Goal: Task Accomplishment & Management: Manage account settings

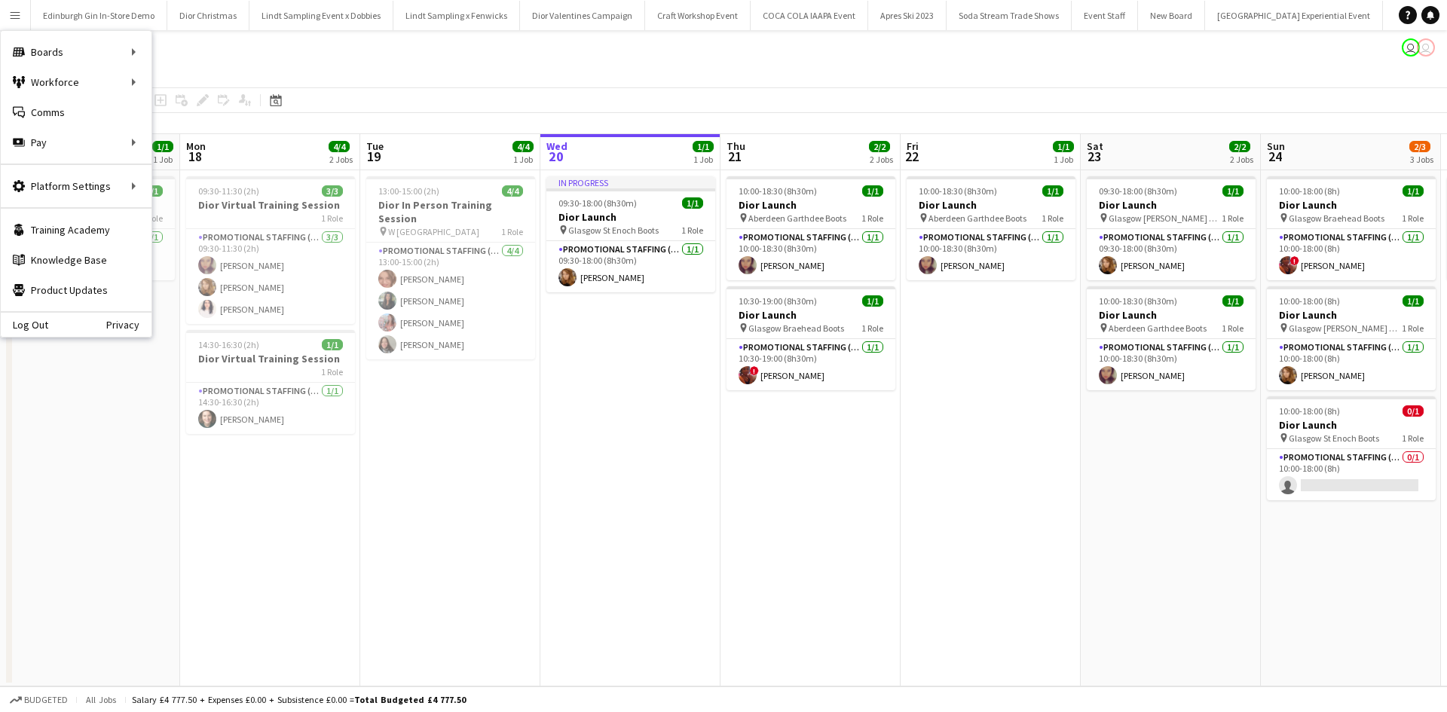
scroll to position [0, 360]
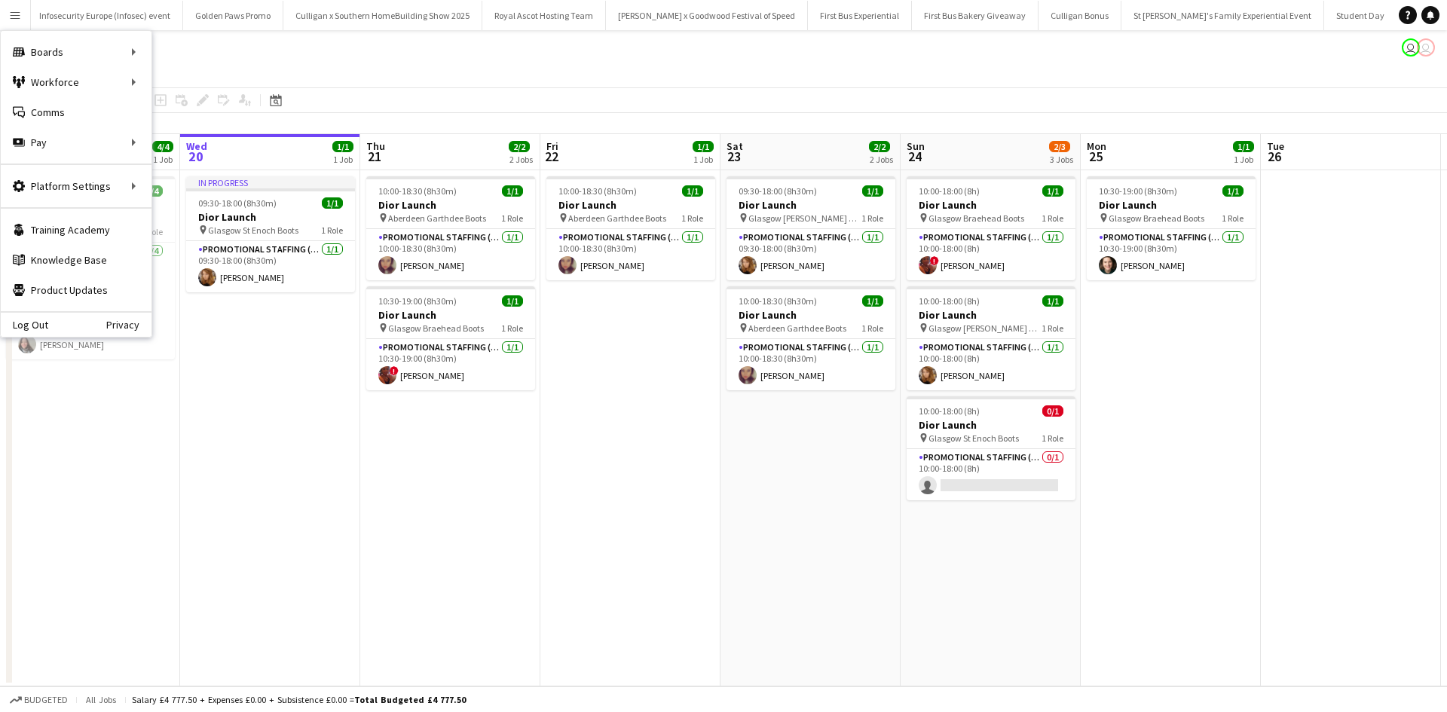
click at [12, 20] on app-icon "Menu" at bounding box center [15, 15] width 12 height 12
click at [173, 51] on link "Boards" at bounding box center [227, 52] width 151 height 30
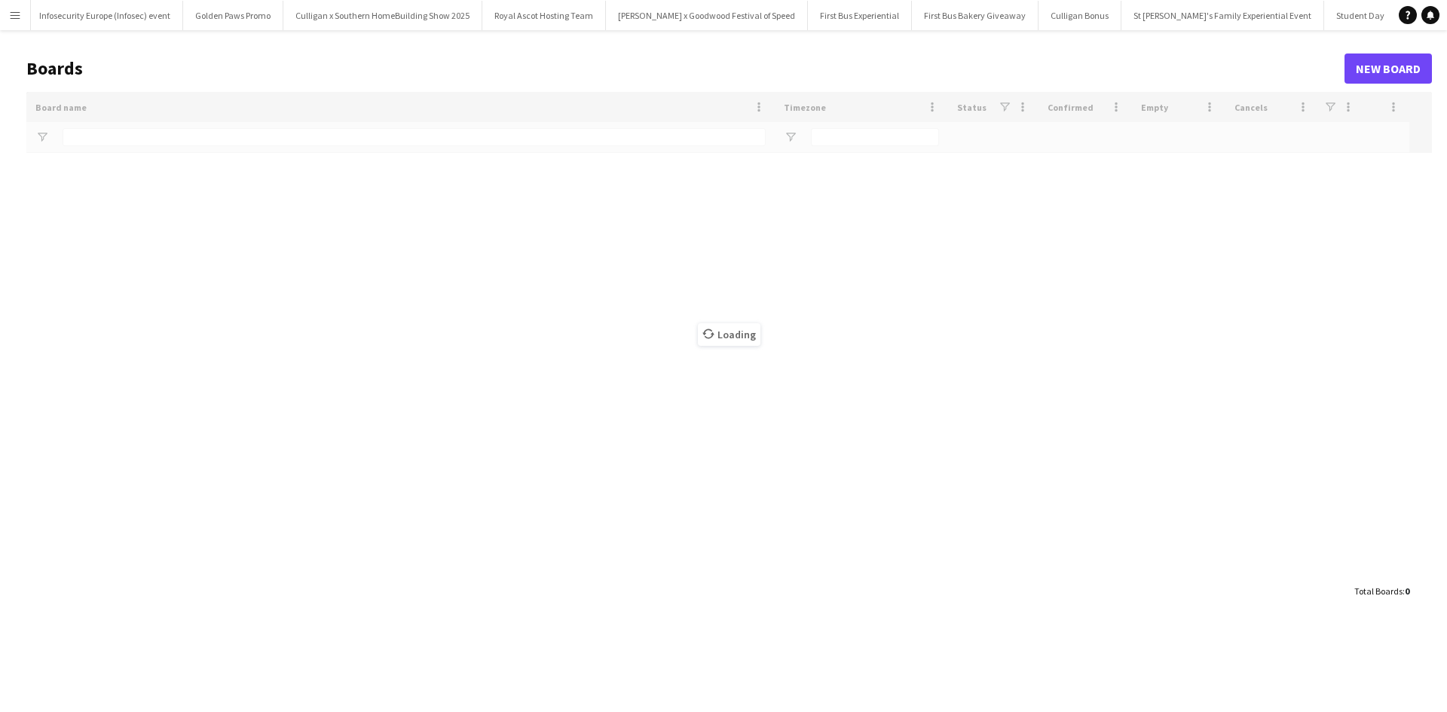
type input "**********"
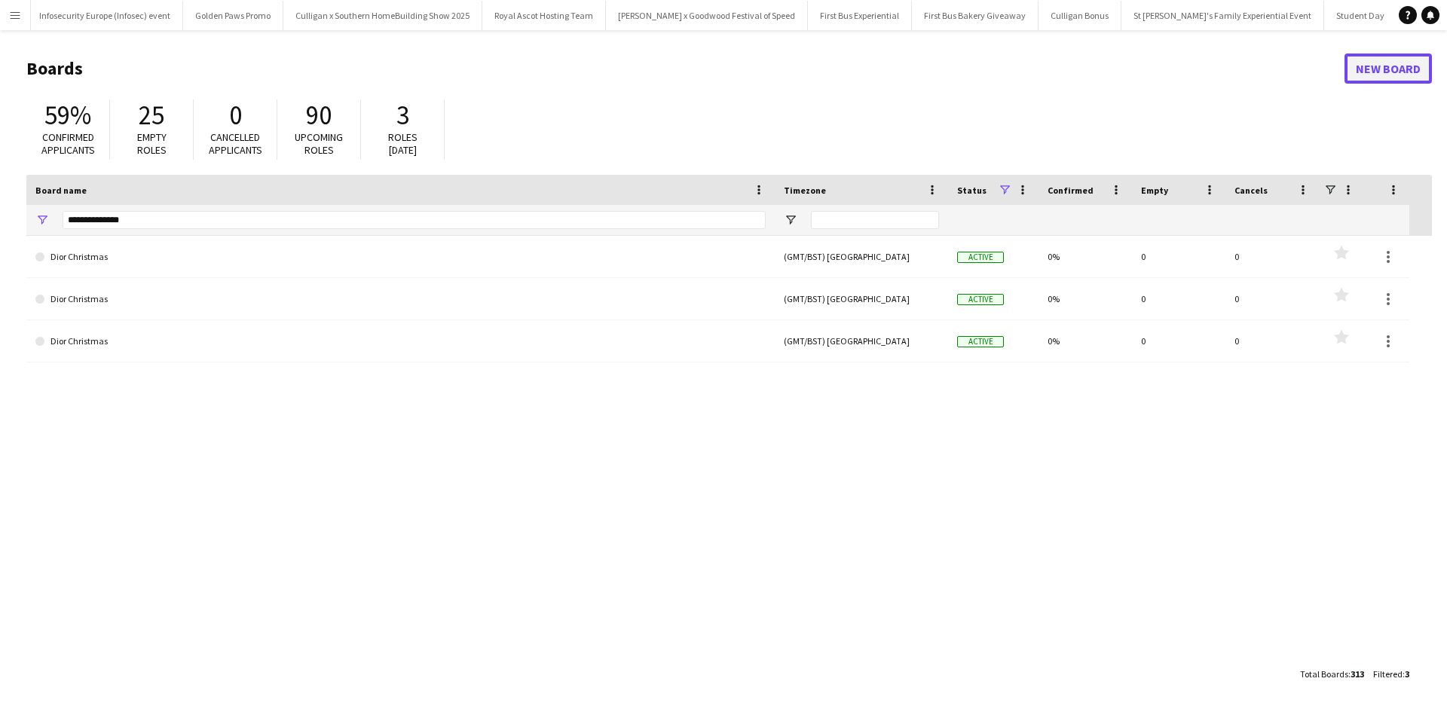
click at [1366, 55] on link "New Board" at bounding box center [1388, 69] width 87 height 30
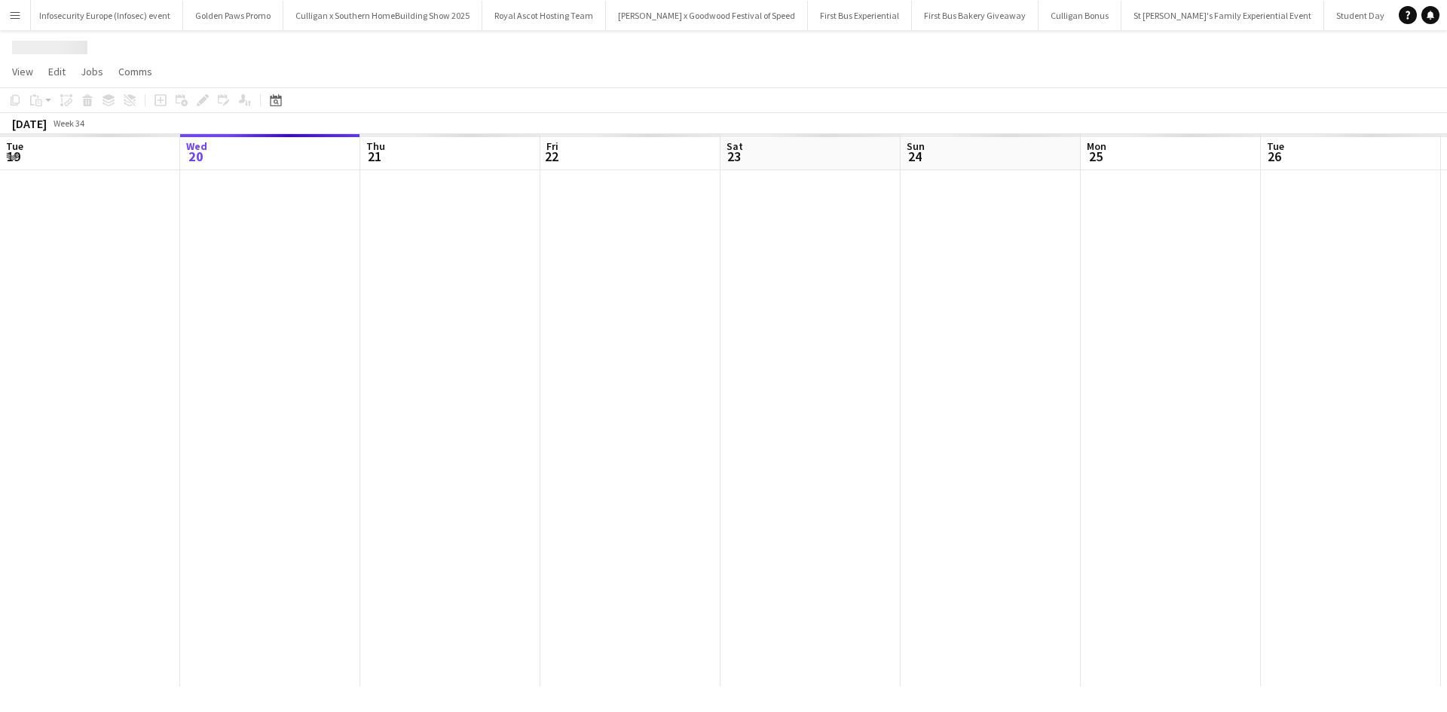
scroll to position [0, 15122]
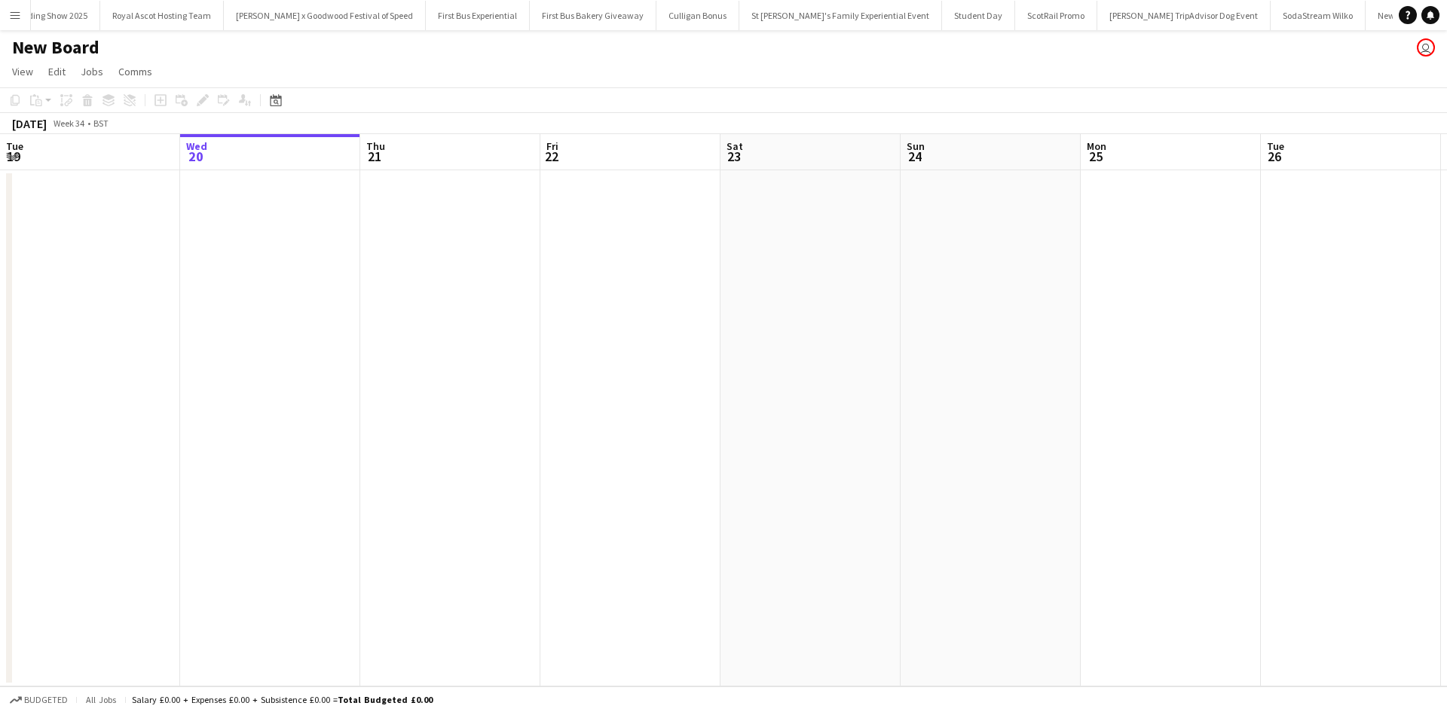
click at [66, 41] on h1 "New Board" at bounding box center [55, 47] width 87 height 23
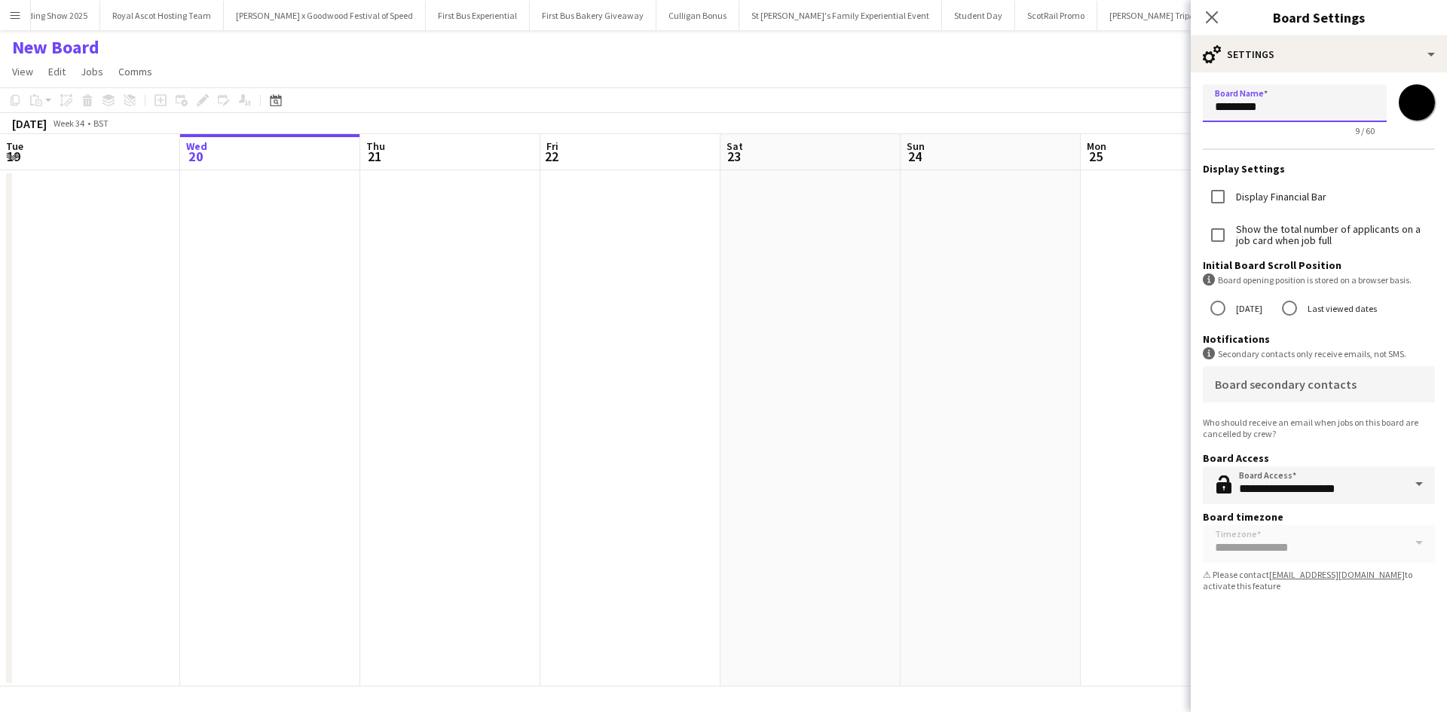
drag, startPoint x: 1288, startPoint y: 109, endPoint x: 1251, endPoint y: 109, distance: 36.9
click at [1251, 109] on input "*********" at bounding box center [1295, 103] width 184 height 38
click at [1266, 109] on input "*********" at bounding box center [1295, 103] width 184 height 38
drag, startPoint x: 1303, startPoint y: 108, endPoint x: 1235, endPoint y: 108, distance: 67.8
click at [1236, 109] on input "*********" at bounding box center [1295, 103] width 184 height 38
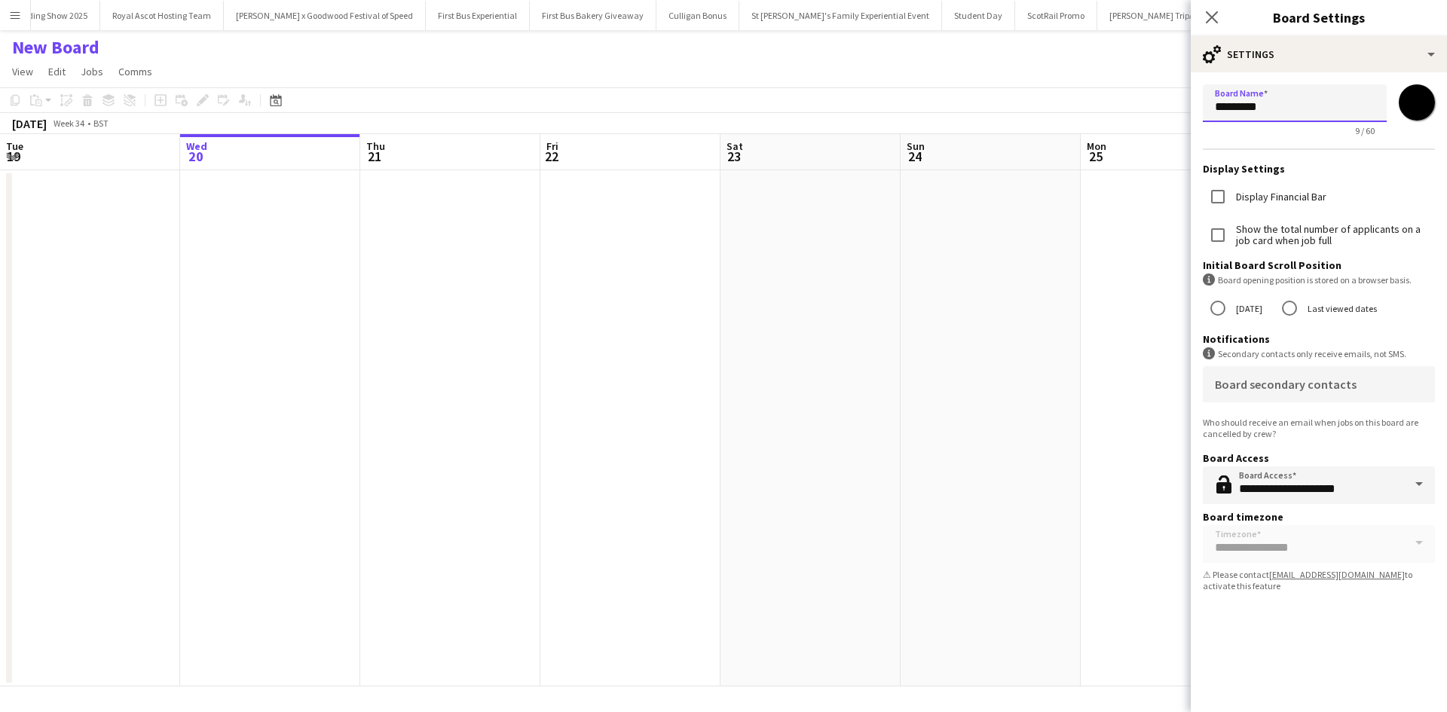
click at [1219, 113] on input "*********" at bounding box center [1295, 103] width 184 height 38
click at [1214, 10] on icon "Close pop-in" at bounding box center [1211, 17] width 14 height 14
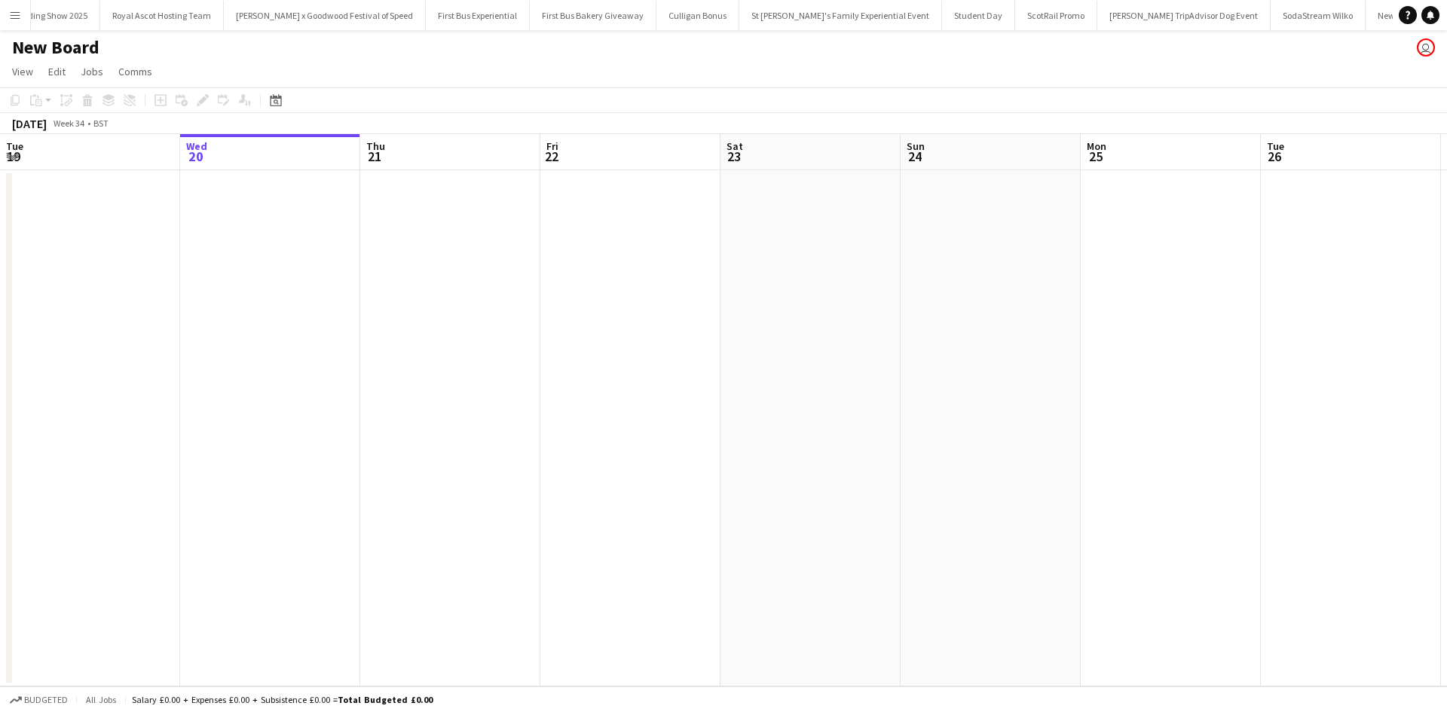
click at [75, 51] on h1 "New Board" at bounding box center [55, 47] width 87 height 23
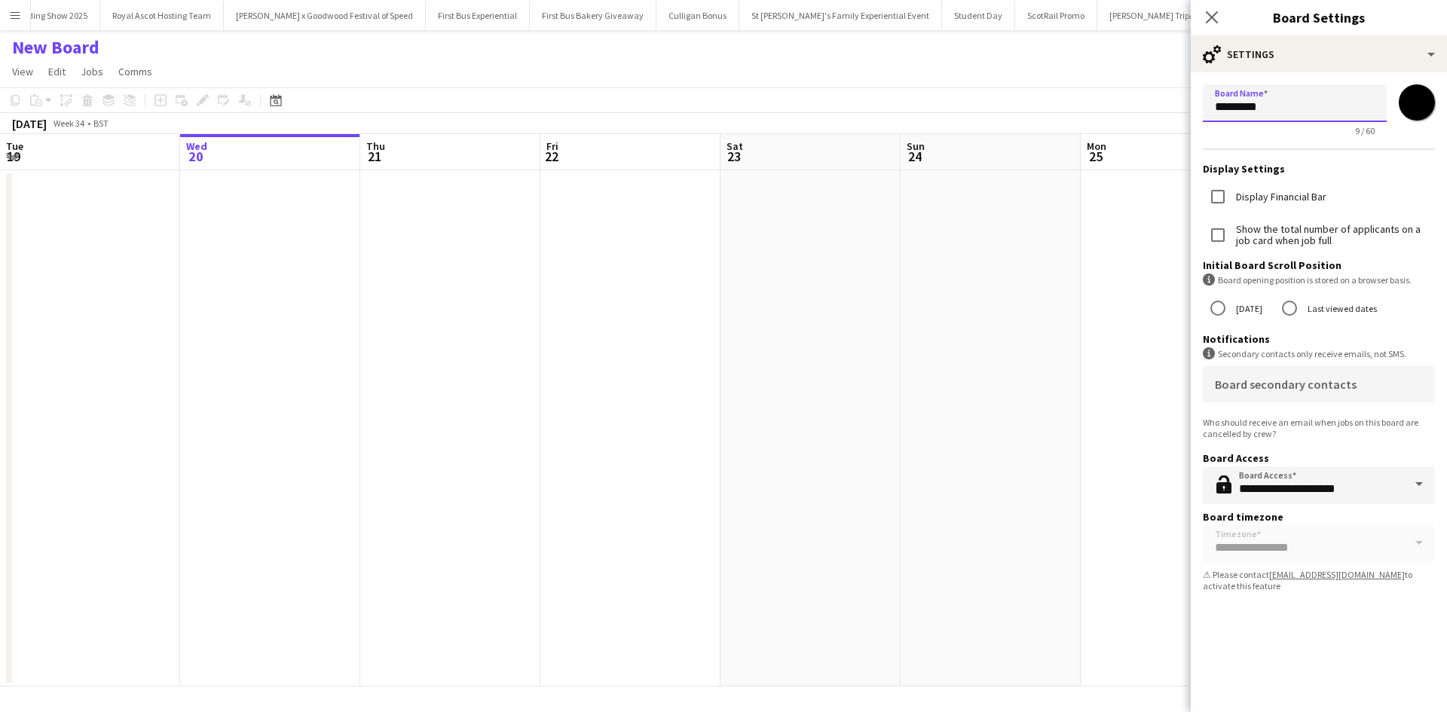
drag, startPoint x: 1317, startPoint y: 112, endPoint x: 1204, endPoint y: 107, distance: 113.9
click at [1204, 107] on input "*********" at bounding box center [1295, 103] width 184 height 38
type input "*"
paste input "**********"
click at [1309, 105] on input "**********" at bounding box center [1295, 103] width 184 height 38
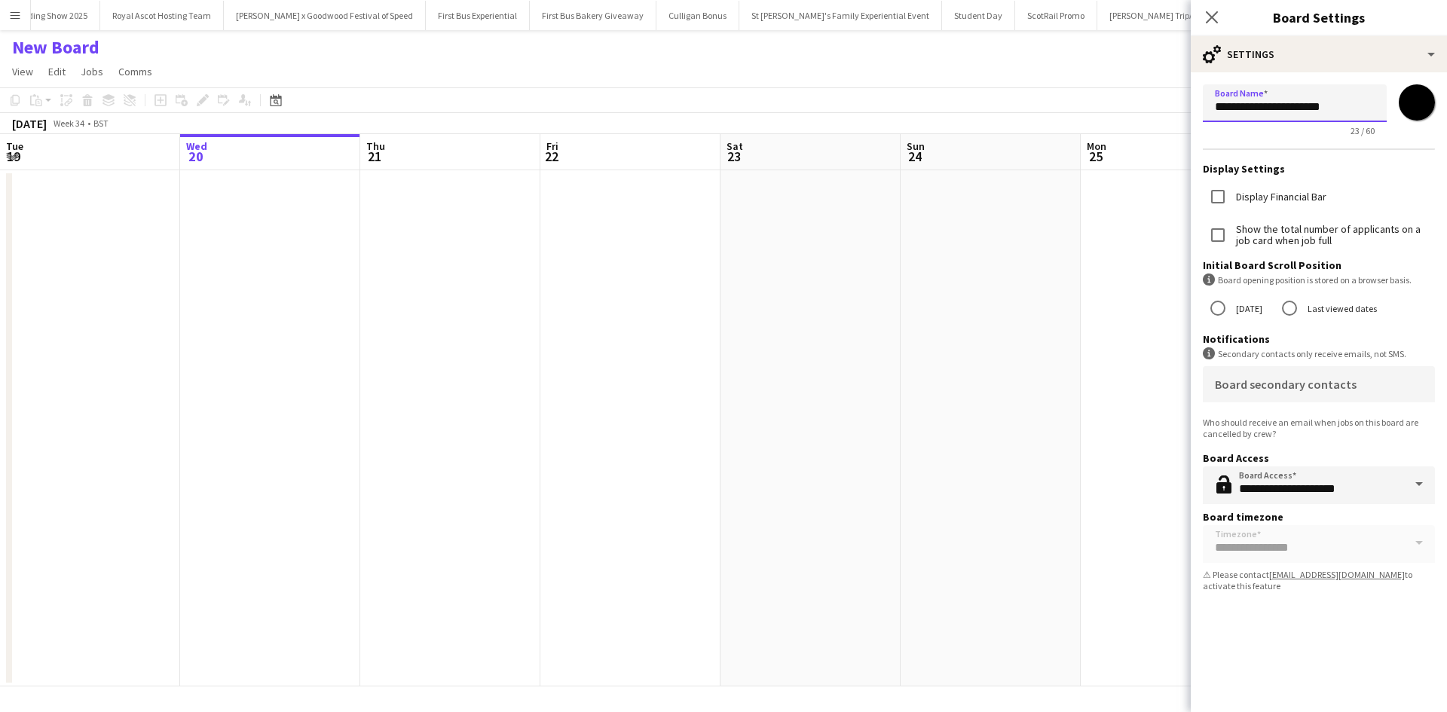
click at [1348, 112] on input "**********" at bounding box center [1295, 103] width 184 height 38
type input "**********"
click at [1214, 14] on icon "Close pop-in" at bounding box center [1211, 17] width 14 height 14
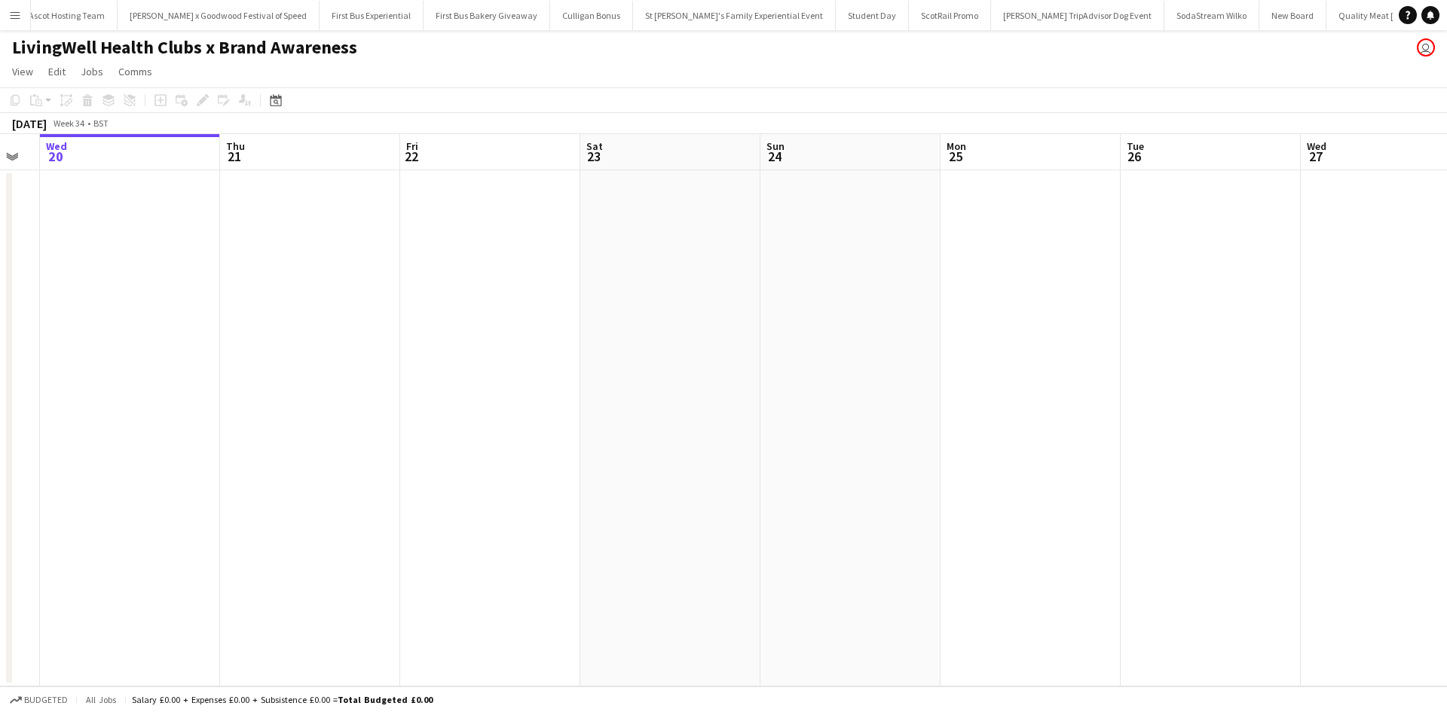
scroll to position [0, 510]
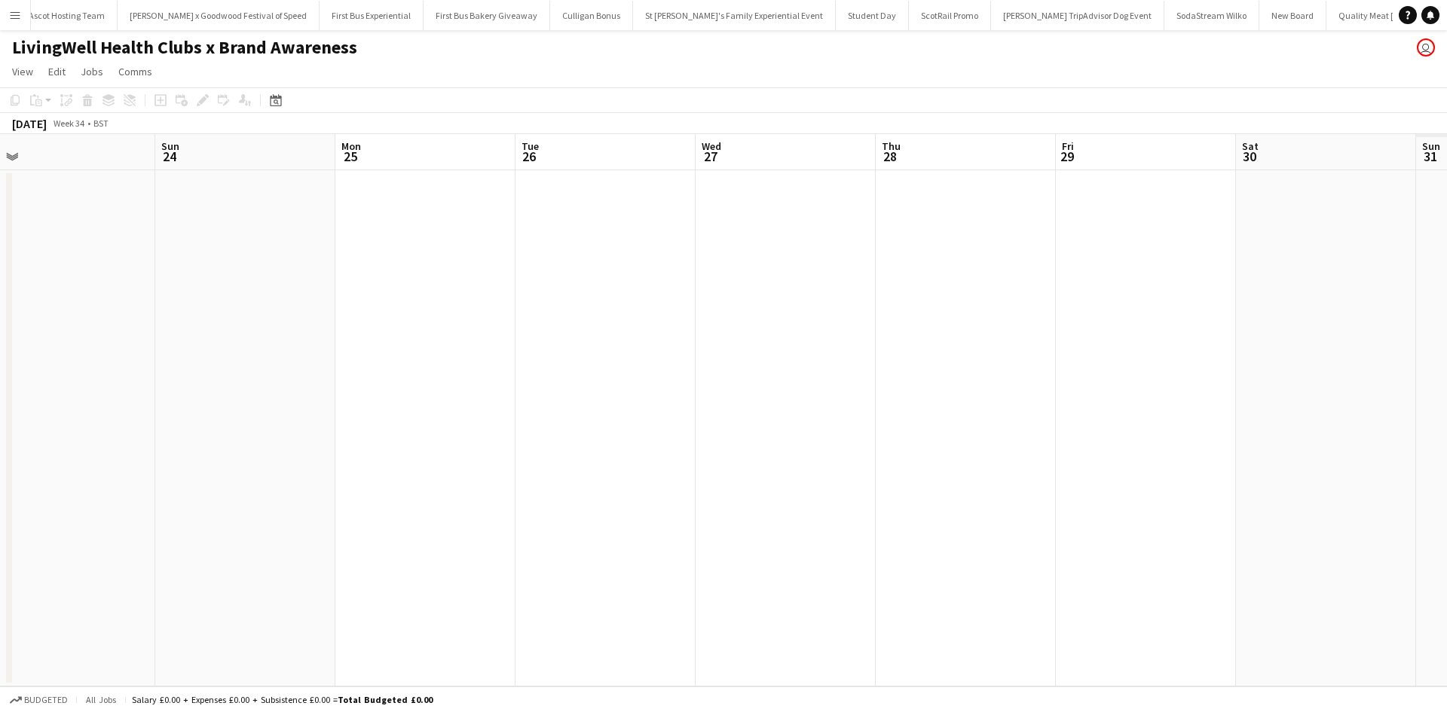
drag, startPoint x: 1118, startPoint y: 390, endPoint x: 700, endPoint y: 427, distance: 419.2
click at [371, 385] on app-calendar-viewport "Wed 20 Thu 21 Fri 22 Sat 23 Sun 24 Mon 25 Tue 26 Wed 27 Thu 28 Fri 29 Sat 30 Su…" at bounding box center [723, 410] width 1447 height 552
drag, startPoint x: 1106, startPoint y: 470, endPoint x: 370, endPoint y: 416, distance: 738.4
click at [370, 416] on app-calendar-viewport "Wed 20 Thu 21 Fri 22 Sat 23 Sun 24 Mon 25 Tue 26 Wed 27 Thu 28 Fri 29 Sat 30 Su…" at bounding box center [723, 410] width 1447 height 552
drag, startPoint x: 1019, startPoint y: 455, endPoint x: 498, endPoint y: 421, distance: 521.9
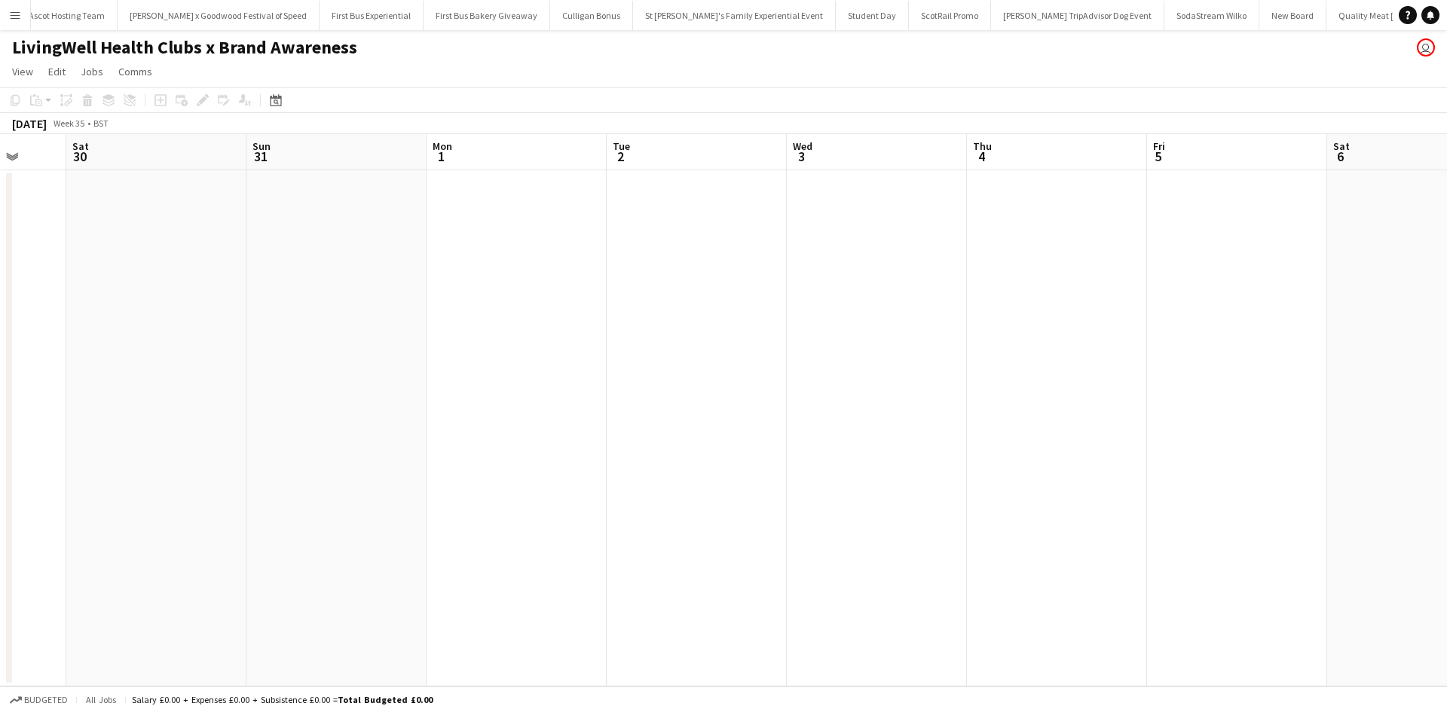
click at [503, 421] on app-calendar-viewport "Wed 27 Thu 28 Fri 29 Sat 30 Sun 31 Mon 1 Tue 2 Wed 3 Thu 4 Fri 5 Sat 6 Sun 7 Mo…" at bounding box center [723, 410] width 1447 height 552
drag, startPoint x: 984, startPoint y: 466, endPoint x: 432, endPoint y: 407, distance: 555.6
click at [424, 409] on app-calendar-viewport "Thu 28 Fri 29 Sat 30 Sun 31 Mon 1 Tue 2 Wed 3 Thu 4 Fri 5 Sat 6 Sun 7 Mon 8 Tue…" at bounding box center [723, 410] width 1447 height 552
drag, startPoint x: 932, startPoint y: 474, endPoint x: 580, endPoint y: 443, distance: 353.3
click at [441, 435] on app-calendar-viewport "Sat 30 Sun 31 Mon 1 Tue 2 Wed 3 Thu 4 Fri 5 Sat 6 Sun 7 Mon 8 Tue 9 Wed 10 Thu …" at bounding box center [723, 410] width 1447 height 552
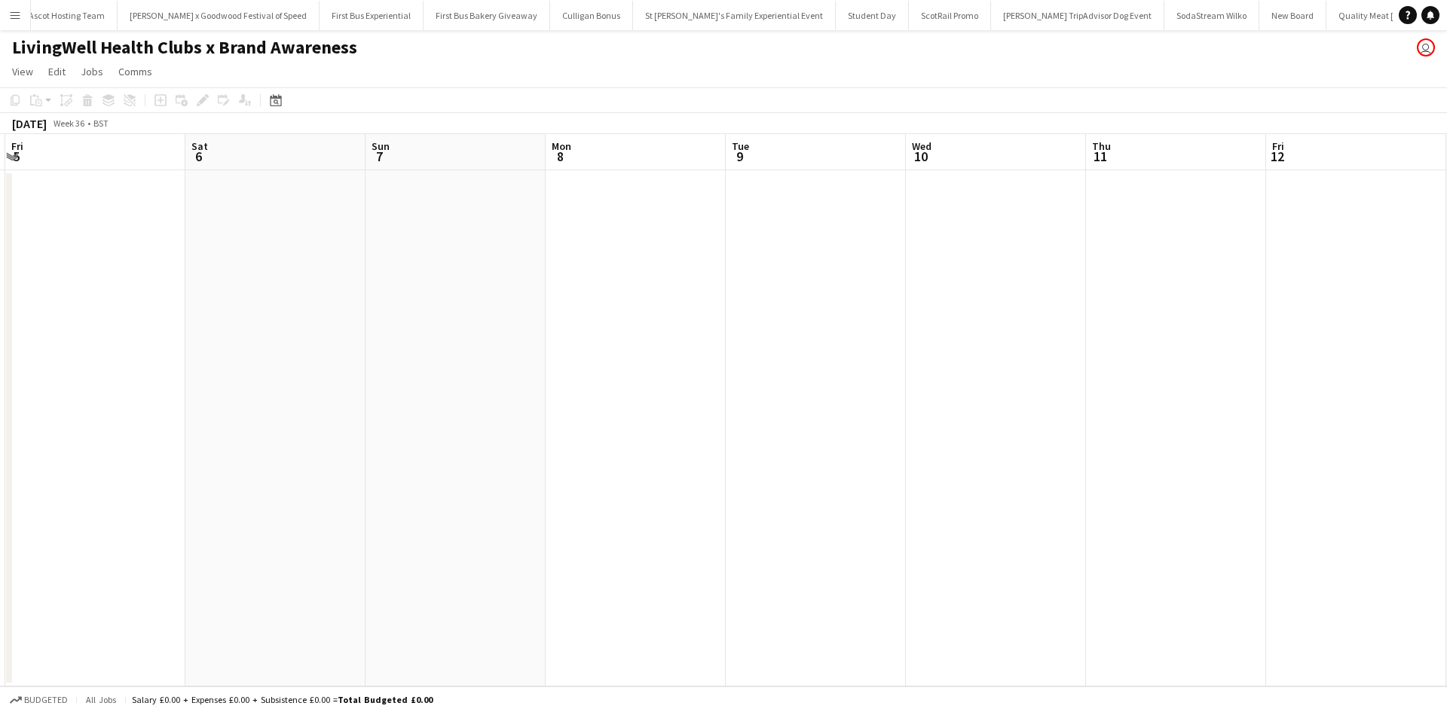
drag, startPoint x: 1051, startPoint y: 491, endPoint x: 1159, endPoint y: 521, distance: 111.9
click at [713, 459] on app-calendar-viewport "Tue 2 Wed 3 Thu 4 Fri 5 Sat 6 Sun 7 Mon 8 Tue 9 Wed 10 Thu 11 Fri 12 Sat 13 Sun…" at bounding box center [723, 410] width 1447 height 552
drag, startPoint x: 669, startPoint y: 468, endPoint x: 812, endPoint y: 478, distance: 143.5
click at [634, 464] on app-calendar-viewport "Thu 4 Fri 5 Sat 6 Sun 7 Mon 8 Tue 9 Wed 10 Thu 11 Fri 12 Sat 13 Sun 14 Mon 15 T…" at bounding box center [723, 410] width 1447 height 552
drag, startPoint x: 678, startPoint y: 466, endPoint x: 601, endPoint y: 461, distance: 76.3
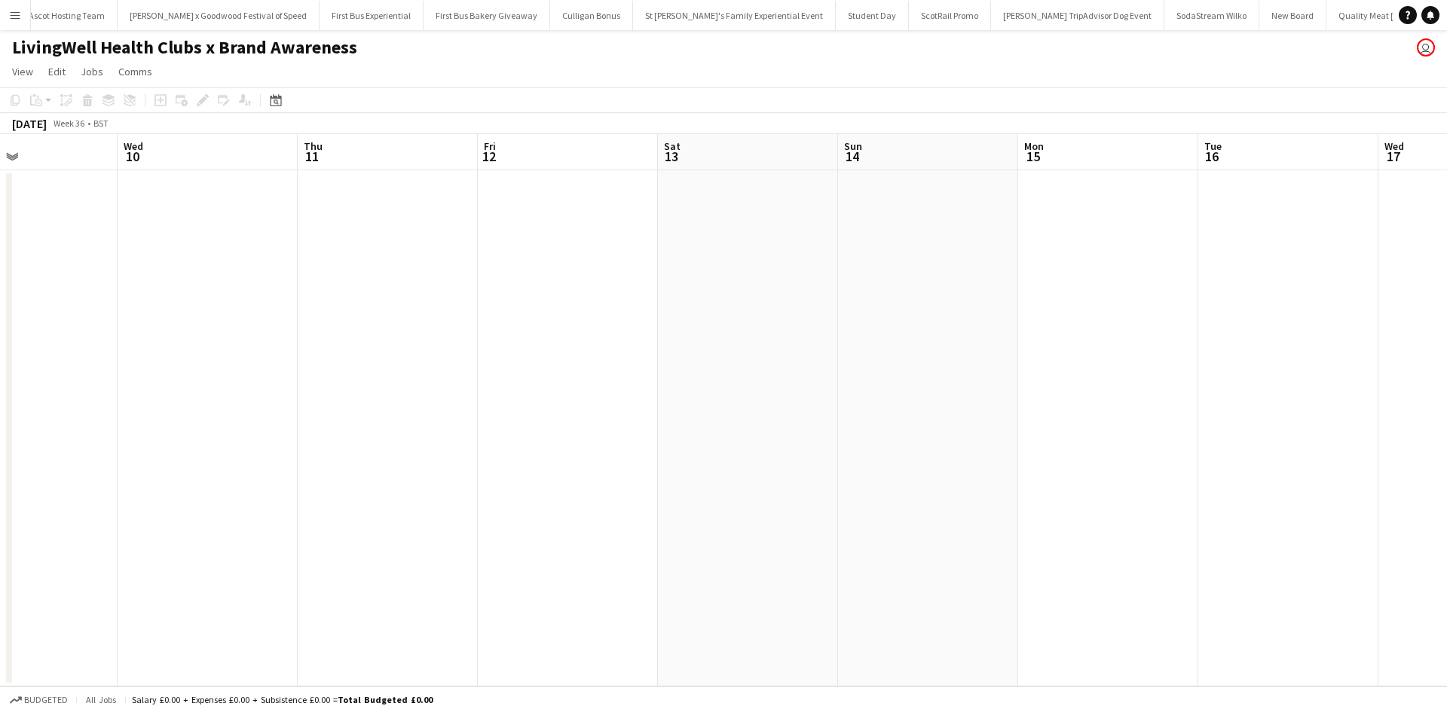
click at [611, 461] on app-calendar-viewport "Sun 7 Mon 8 Tue 9 Wed 10 Thu 11 Fri 12 Sat 13 Sun 14 Mon 15 Tue 16 Wed 17 Thu 1…" at bounding box center [723, 410] width 1447 height 552
drag, startPoint x: 845, startPoint y: 466, endPoint x: 1137, endPoint y: 479, distance: 292.0
click at [699, 447] on app-calendar-viewport "Fri 12 Sat 13 Sun 14 Mon 15 Tue 16 Wed 17 Thu 18 Fri 19 Sat 20 Sun 21 Mon 22 Tu…" at bounding box center [723, 410] width 1447 height 552
drag, startPoint x: 1137, startPoint y: 479, endPoint x: 584, endPoint y: 426, distance: 555.0
click at [584, 428] on app-calendar-viewport "Sat 13 Sun 14 Mon 15 Tue 16 Wed 17 Thu 18 Fri 19 Sat 20 Sun 21 Mon 22 Tue 23 We…" at bounding box center [723, 410] width 1447 height 552
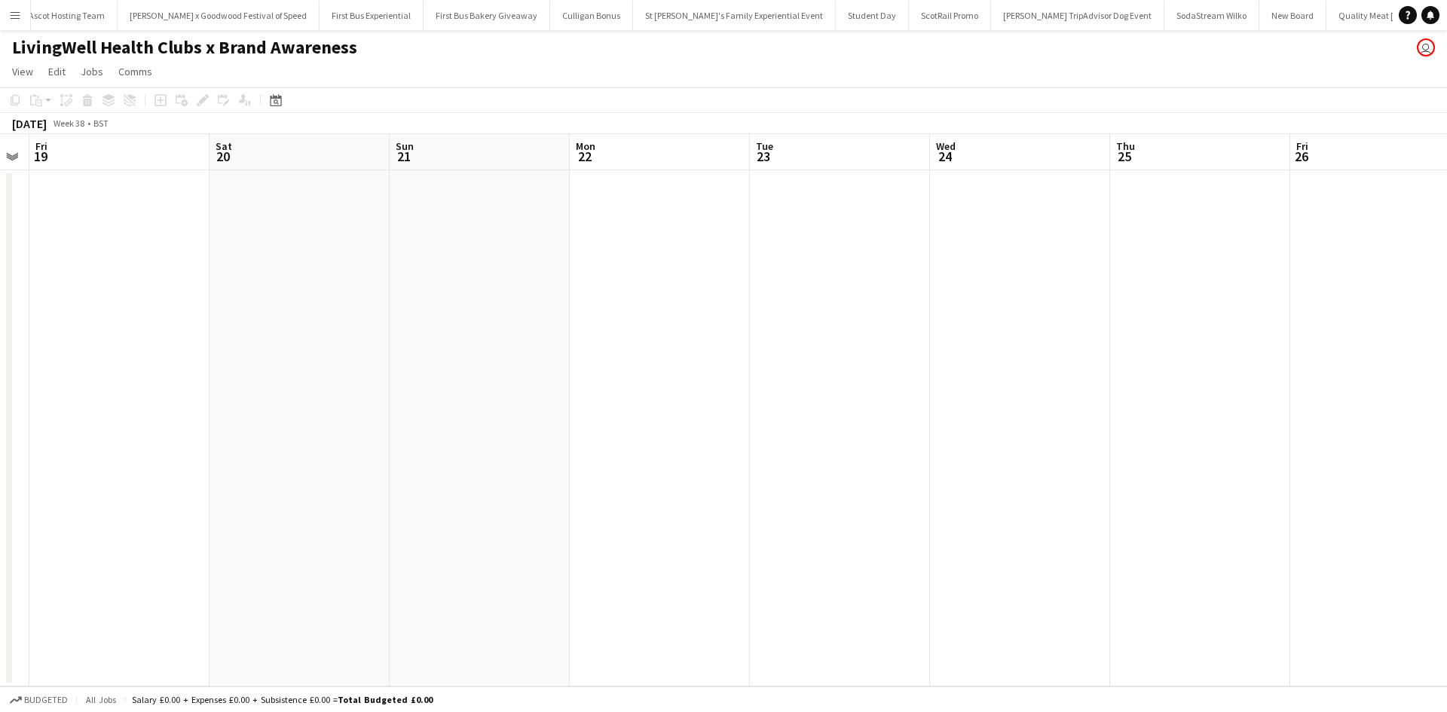
drag, startPoint x: 1255, startPoint y: 499, endPoint x: 726, endPoint y: 424, distance: 534.3
click at [659, 418] on app-calendar-viewport "Tue 16 Wed 17 Thu 18 Fri 19 Sat 20 Sun 21 Mon 22 Tue 23 Wed 24 Thu 25 Fri 26 Sa…" at bounding box center [723, 410] width 1447 height 552
drag, startPoint x: 995, startPoint y: 450, endPoint x: 882, endPoint y: 424, distance: 115.9
click at [681, 412] on app-calendar-viewport "Fri 19 Sat 20 Sun 21 Mon 22 Tue 23 Wed 24 Thu 25 Fri 26 Sat 27 Sun 28 Mon 29 Tu…" at bounding box center [723, 410] width 1447 height 552
drag, startPoint x: 1026, startPoint y: 454, endPoint x: 722, endPoint y: 412, distance: 306.8
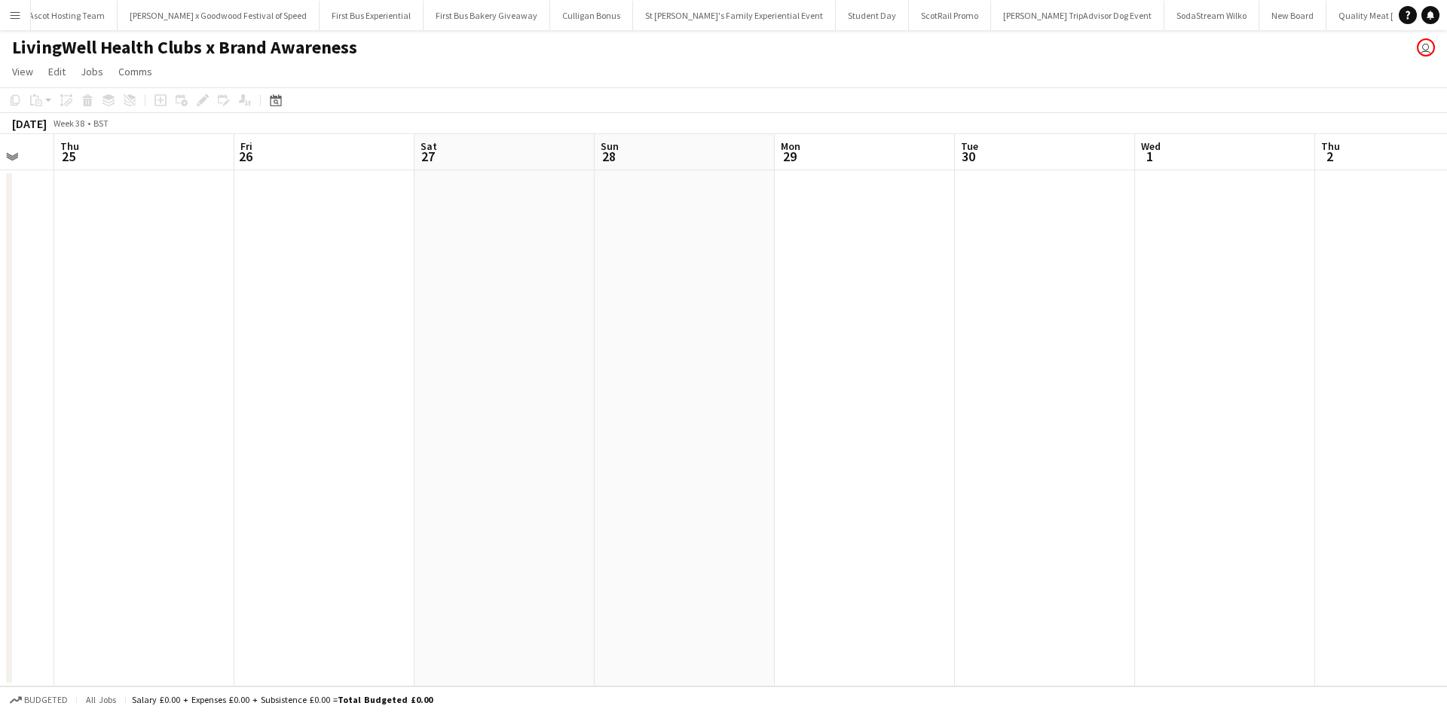
click at [762, 417] on app-calendar-viewport "Mon 22 Tue 23 Wed 24 Thu 25 Fri 26 Sat 27 Sun 28 Mon 29 Tue 30 Wed 1 Thu 2 Fri …" at bounding box center [723, 410] width 1447 height 552
drag, startPoint x: 893, startPoint y: 414, endPoint x: 770, endPoint y: 393, distance: 125.3
click at [807, 400] on app-calendar-viewport "Wed 24 Thu 25 Fri 26 Sat 27 Sun 28 Mon 29 Tue 30 Wed 1 Thu 2 Fri 3 Sat 4 Sun 5 …" at bounding box center [723, 410] width 1447 height 552
drag, startPoint x: 1029, startPoint y: 430, endPoint x: 816, endPoint y: 399, distance: 215.5
click at [823, 402] on app-calendar-viewport "Sat 27 Sun 28 Mon 29 Tue 30 Wed 1 Thu 2 Fri 3 Sat 4 Sun 5 Mon 6 Tue 7 Wed 8 Thu…" at bounding box center [723, 410] width 1447 height 552
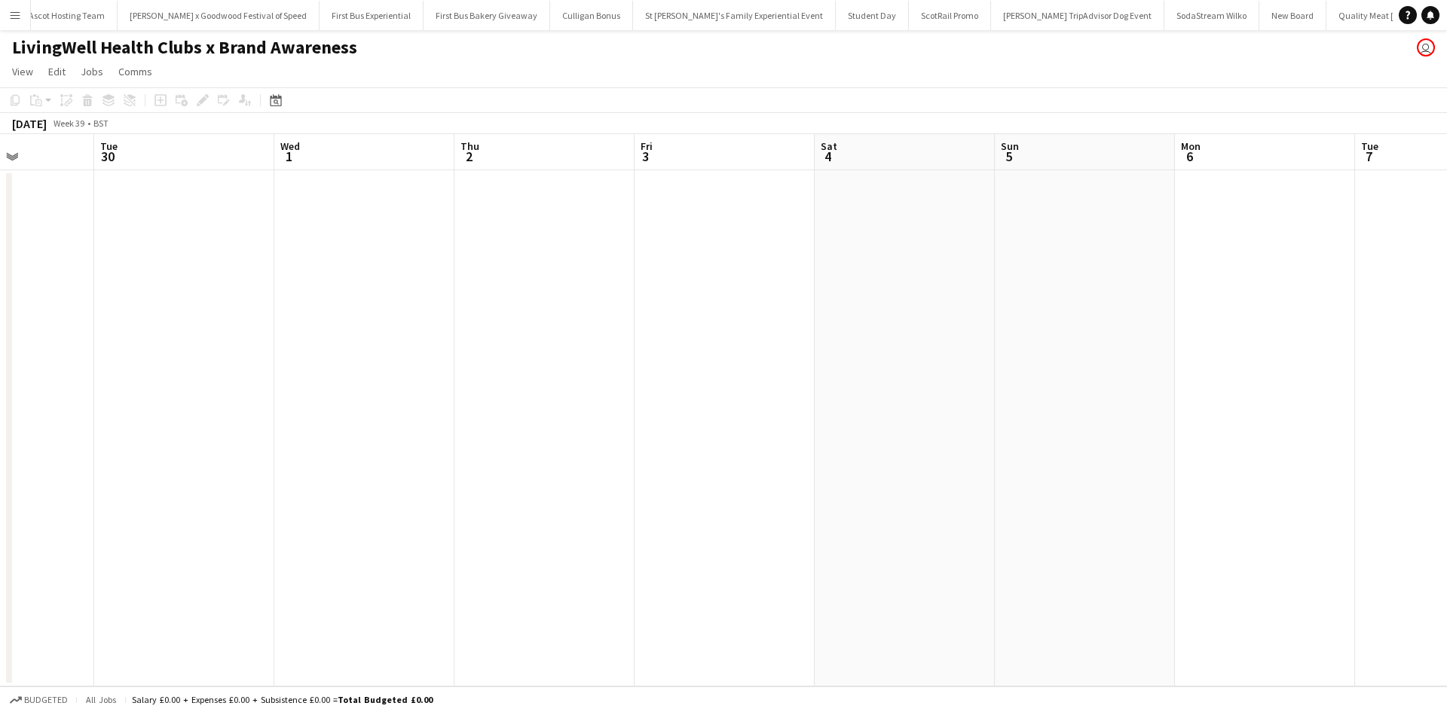
scroll to position [0, 487]
drag, startPoint x: 1131, startPoint y: 399, endPoint x: 766, endPoint y: 375, distance: 366.3
click at [766, 375] on app-calendar-viewport "Wed 1 Thu 2 Fri 3 Sat 4 Sun 5 Mon 6 Tue 7 Wed 8 Thu 9 Fri 10 Sat 11 Sun 12 Mon …" at bounding box center [723, 410] width 1447 height 552
drag, startPoint x: 378, startPoint y: 338, endPoint x: 575, endPoint y: 337, distance: 196.7
click at [576, 337] on app-calendar-viewport "Wed 1 Thu 2 Fri 3 Sat 4 Sun 5 Mon 6 Tue 7 Wed 8 Thu 9 Fri 10 Sat 11 Sun 12 Mon …" at bounding box center [723, 410] width 1447 height 552
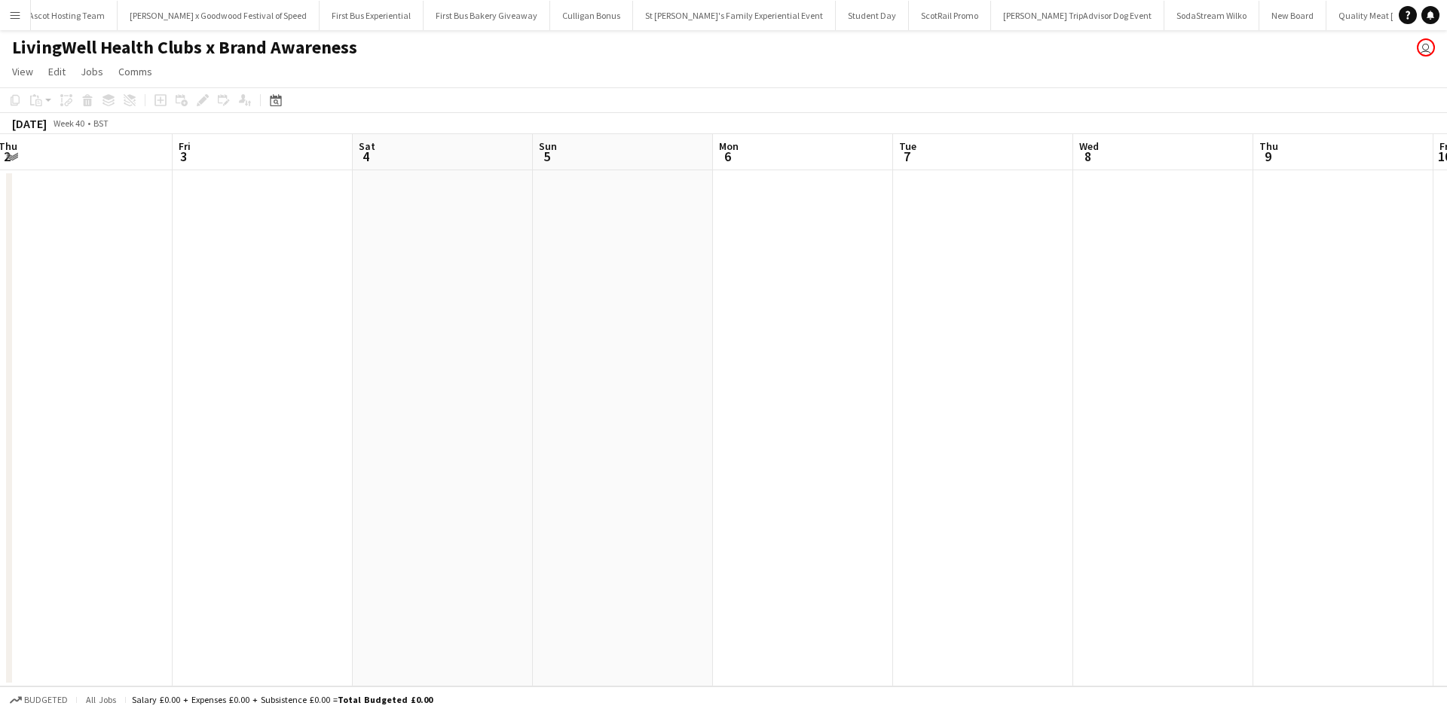
scroll to position [0, 367]
drag, startPoint x: 141, startPoint y: 265, endPoint x: 375, endPoint y: 259, distance: 233.7
click at [375, 259] on app-calendar-viewport "Tue 30 Wed 1 Thu 2 Fri 3 Sat 4 Sun 5 Mon 6 Tue 7 Wed 8 Thu 9 Fri 10 Sat 11 Sun …" at bounding box center [723, 410] width 1447 height 552
click at [357, 224] on app-date-cell at bounding box center [317, 428] width 180 height 516
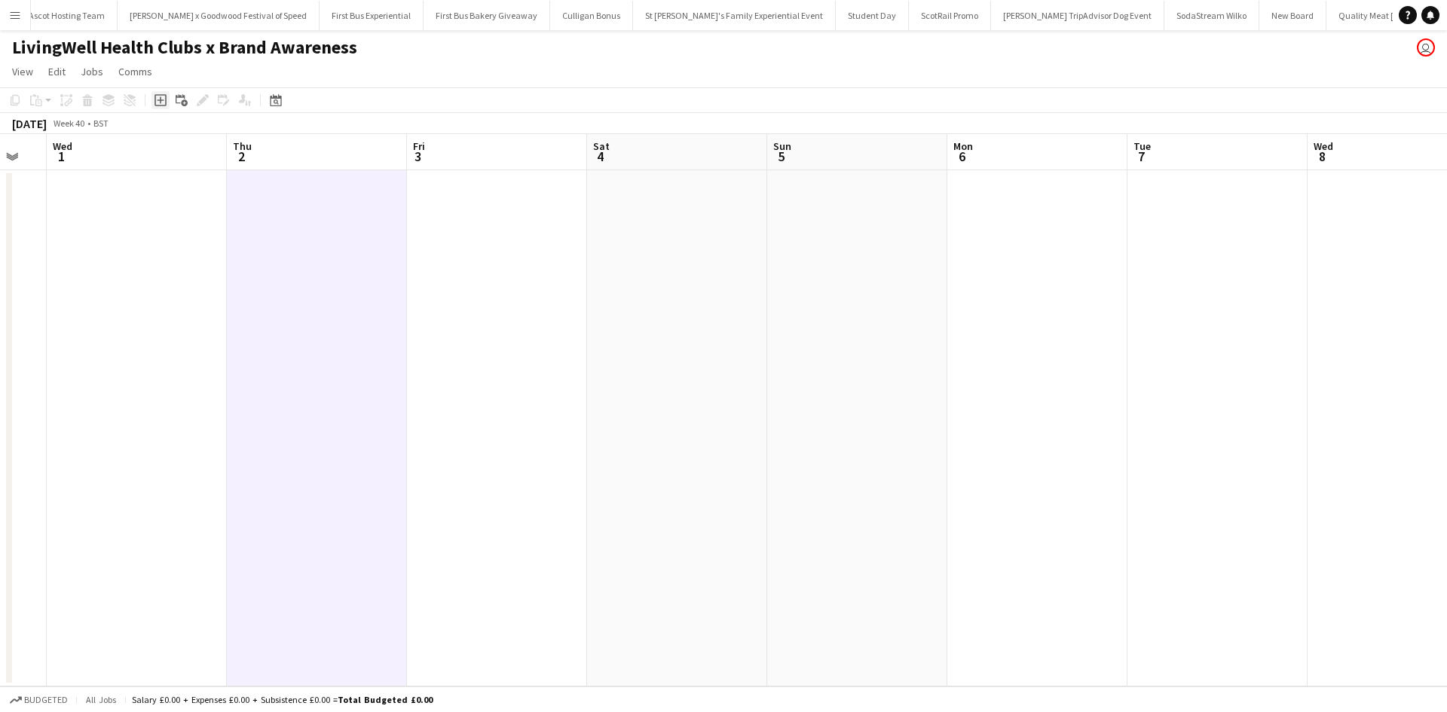
click at [162, 108] on div "Add job" at bounding box center [160, 100] width 18 height 18
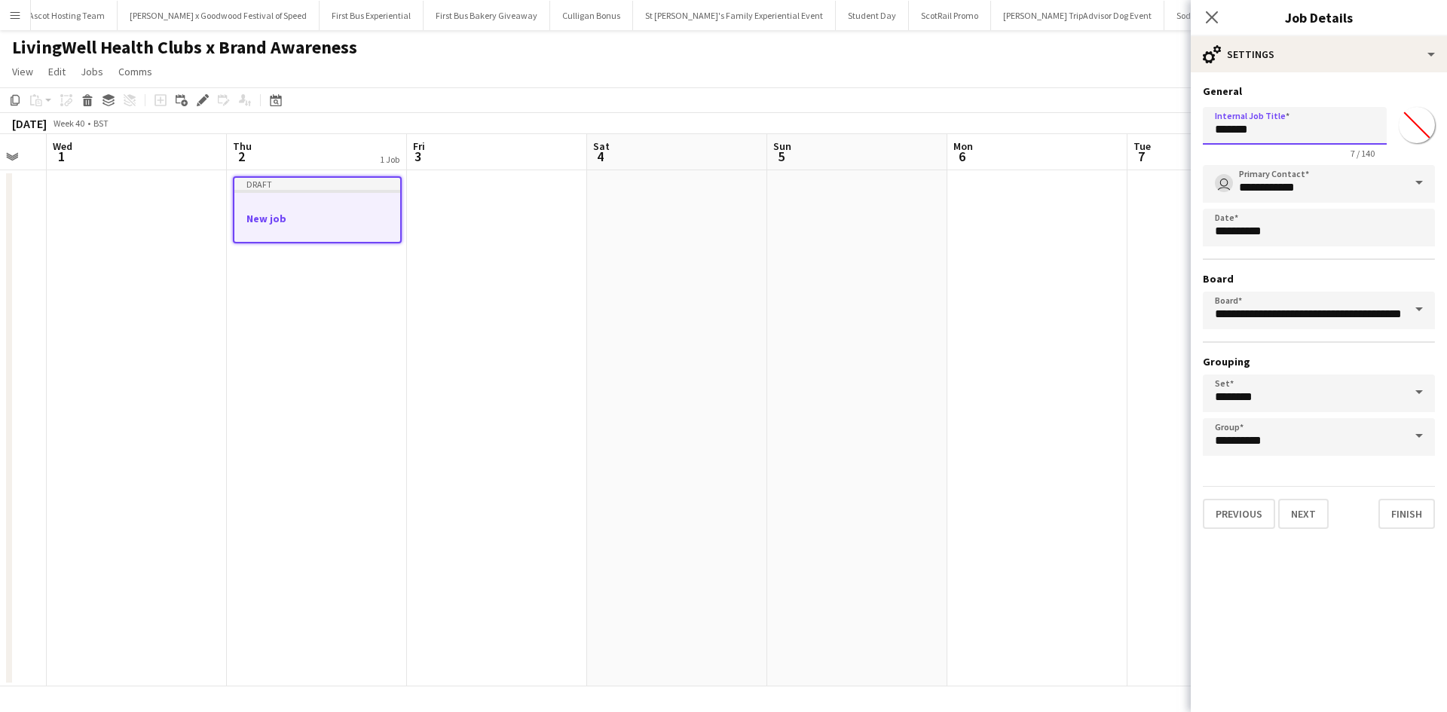
drag, startPoint x: 1304, startPoint y: 127, endPoint x: 1178, endPoint y: 142, distance: 126.8
click at [1178, 142] on body "Menu Boards Boards Boards All jobs Status Workforce Workforce My Workforce Recr…" at bounding box center [723, 356] width 1447 height 712
type input "**********"
click at [1309, 516] on button "Next" at bounding box center [1303, 514] width 50 height 30
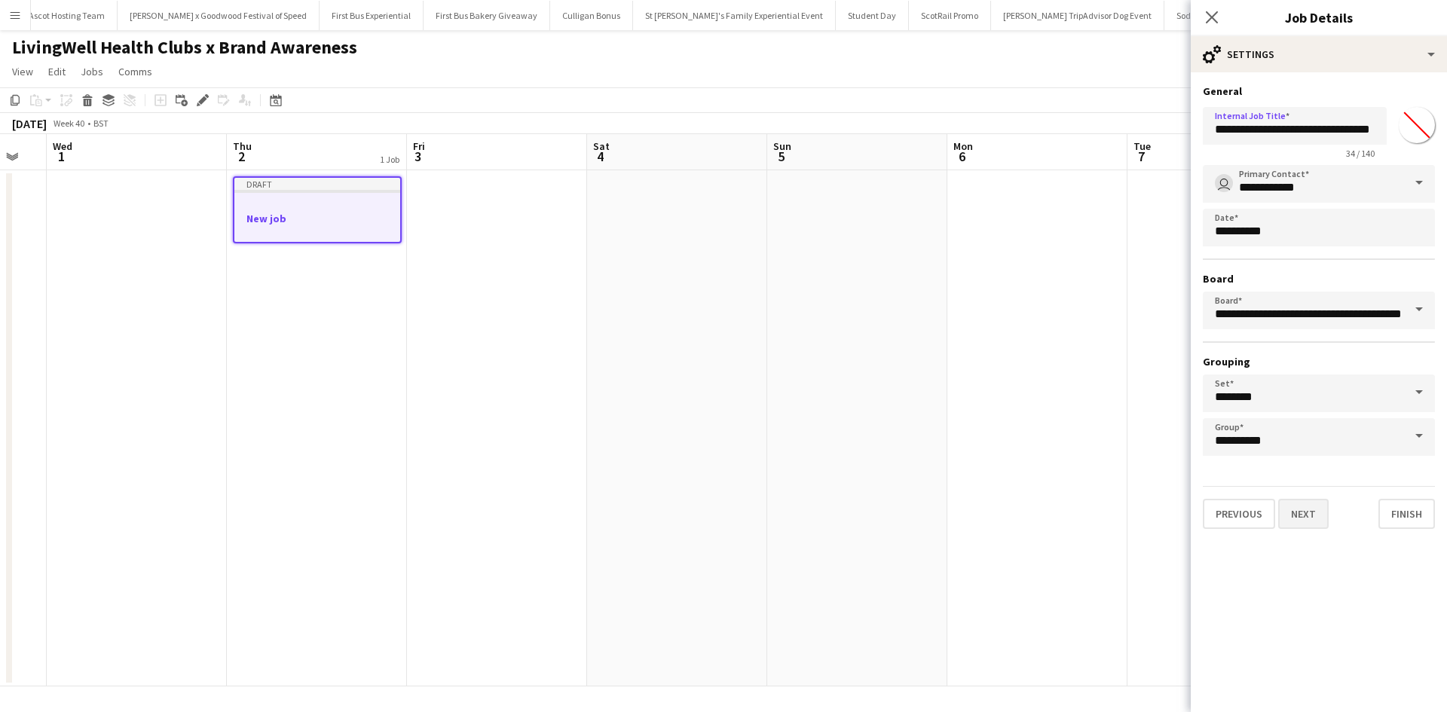
scroll to position [0, 0]
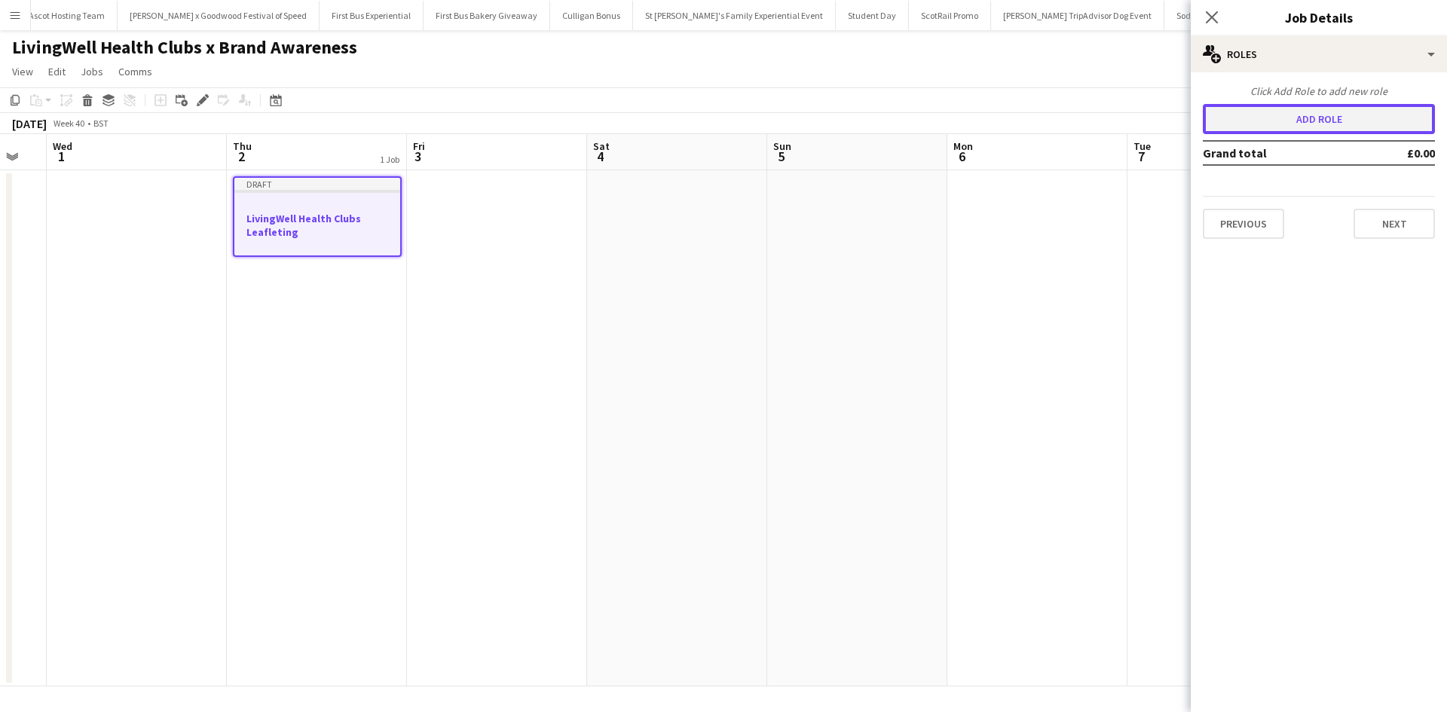
click at [1275, 126] on button "Add role" at bounding box center [1319, 119] width 232 height 30
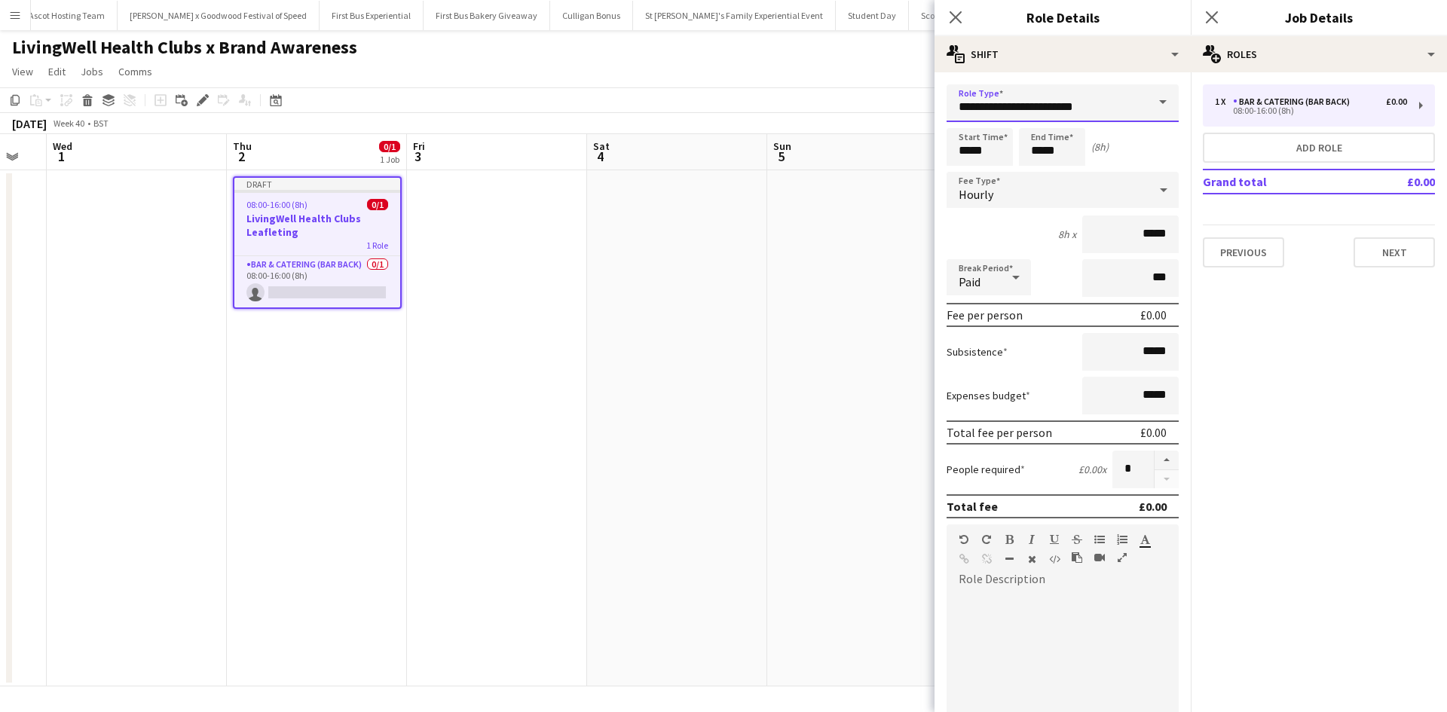
drag, startPoint x: 1107, startPoint y: 99, endPoint x: 928, endPoint y: 106, distance: 179.5
click at [928, 106] on body "Menu Boards Boards Boards All jobs Status Workforce Workforce My Workforce Recr…" at bounding box center [723, 356] width 1447 height 712
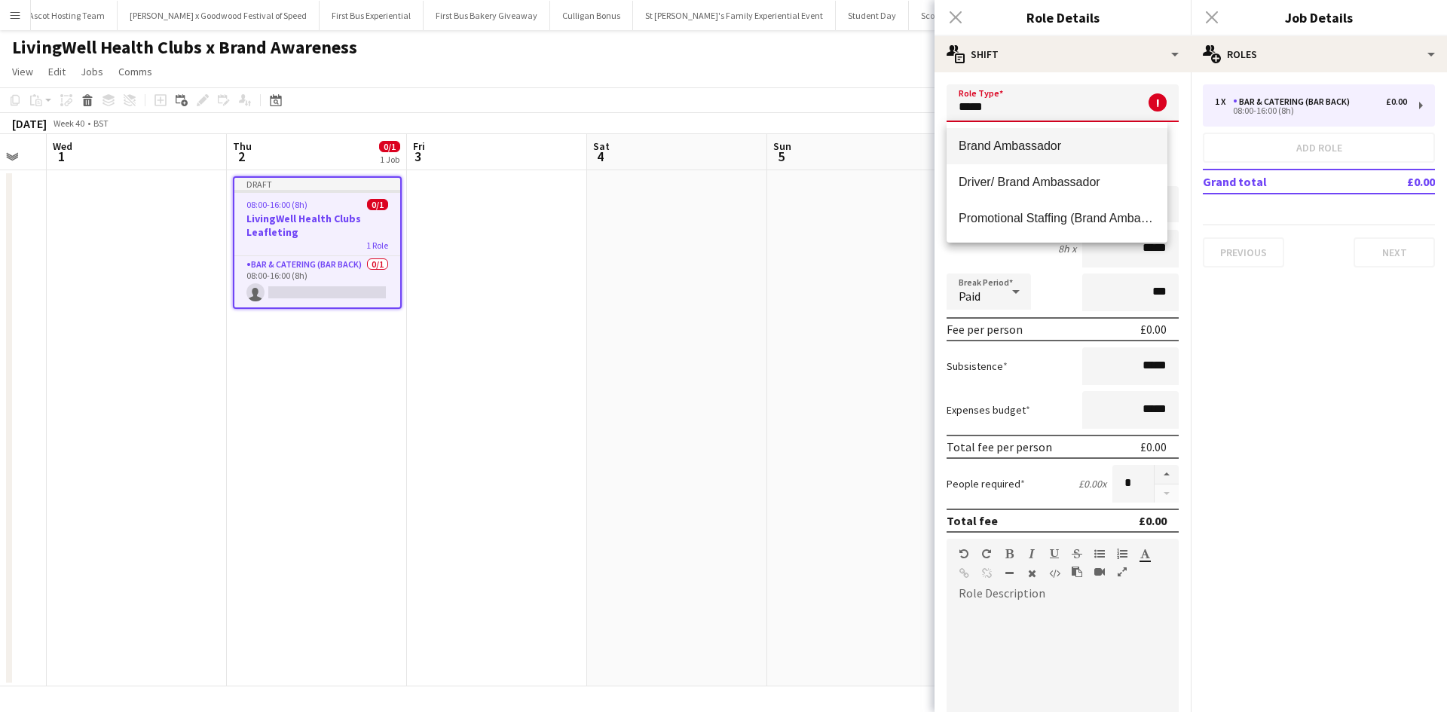
click at [993, 141] on span "Brand Ambassador" at bounding box center [1057, 146] width 197 height 14
type input "**********"
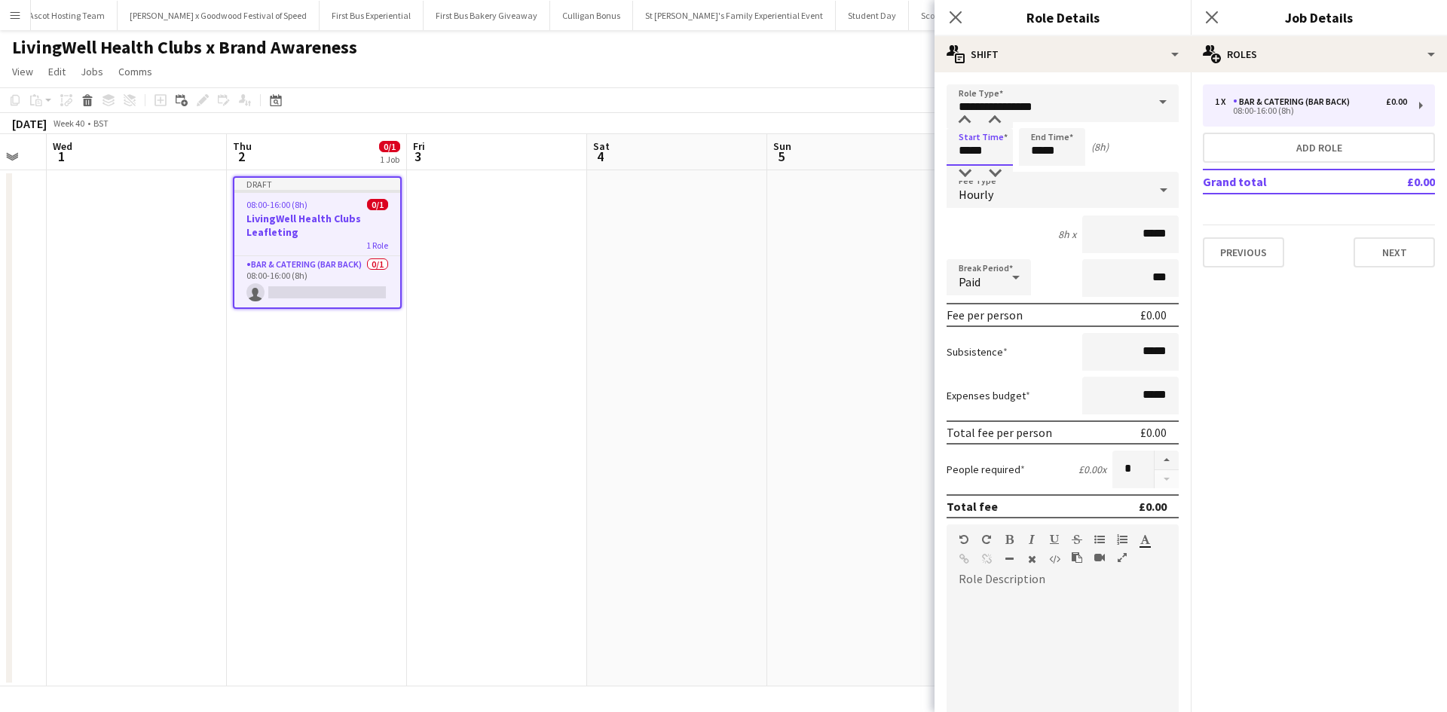
drag, startPoint x: 986, startPoint y: 151, endPoint x: 947, endPoint y: 145, distance: 39.0
click at [947, 145] on input "*****" at bounding box center [980, 147] width 66 height 38
type input "*****"
click at [1140, 227] on input "*****" at bounding box center [1130, 235] width 96 height 38
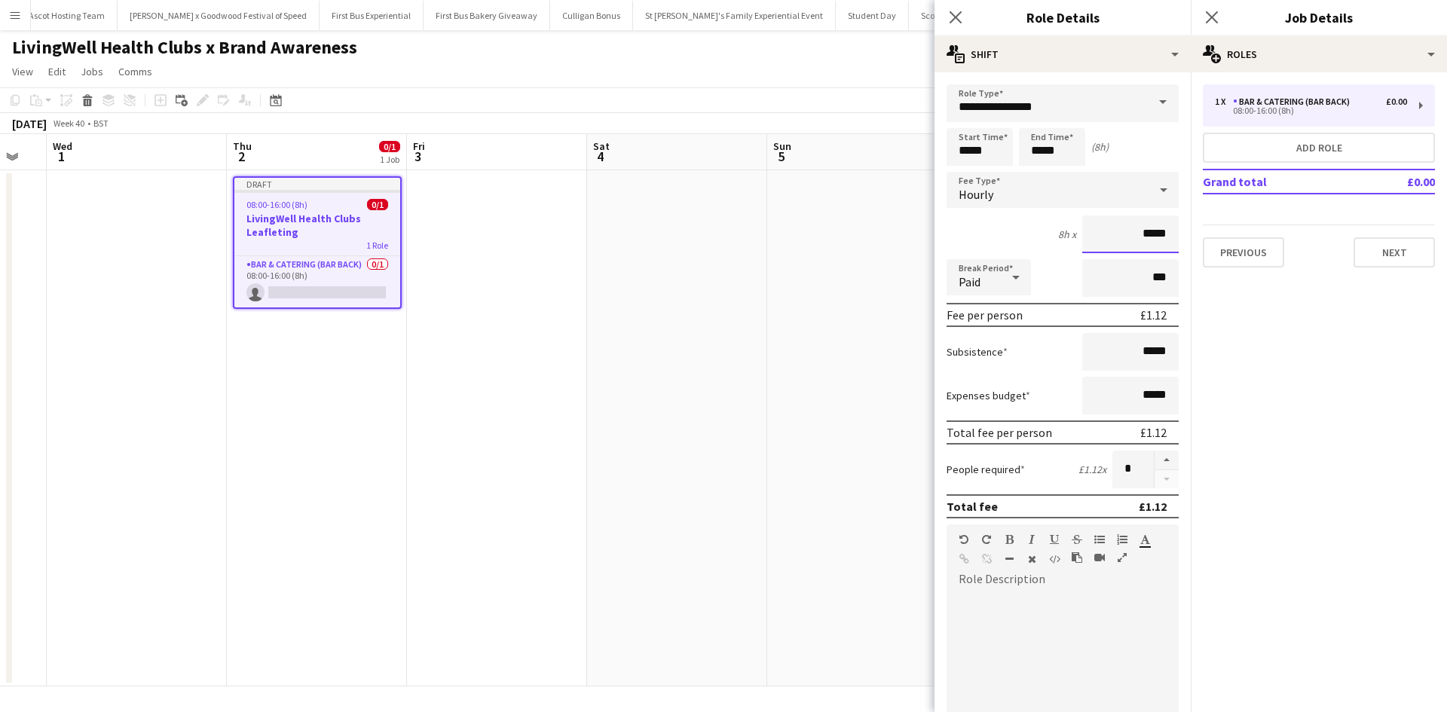
drag, startPoint x: 1135, startPoint y: 237, endPoint x: 1164, endPoint y: 235, distance: 29.5
click at [1164, 235] on input "*****" at bounding box center [1130, 235] width 96 height 38
type input "******"
click at [1155, 457] on button "button" at bounding box center [1167, 461] width 24 height 20
type input "*"
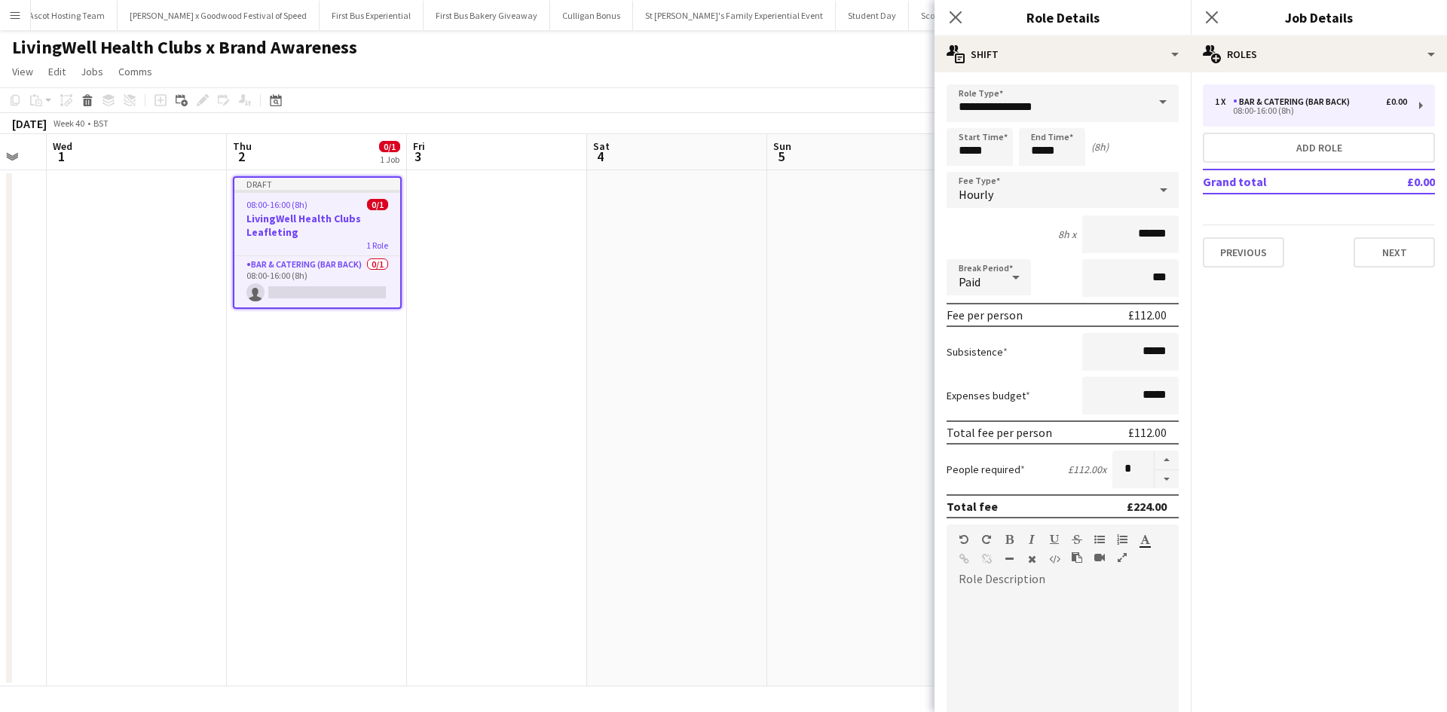
click at [903, 494] on app-date-cell at bounding box center [857, 428] width 180 height 516
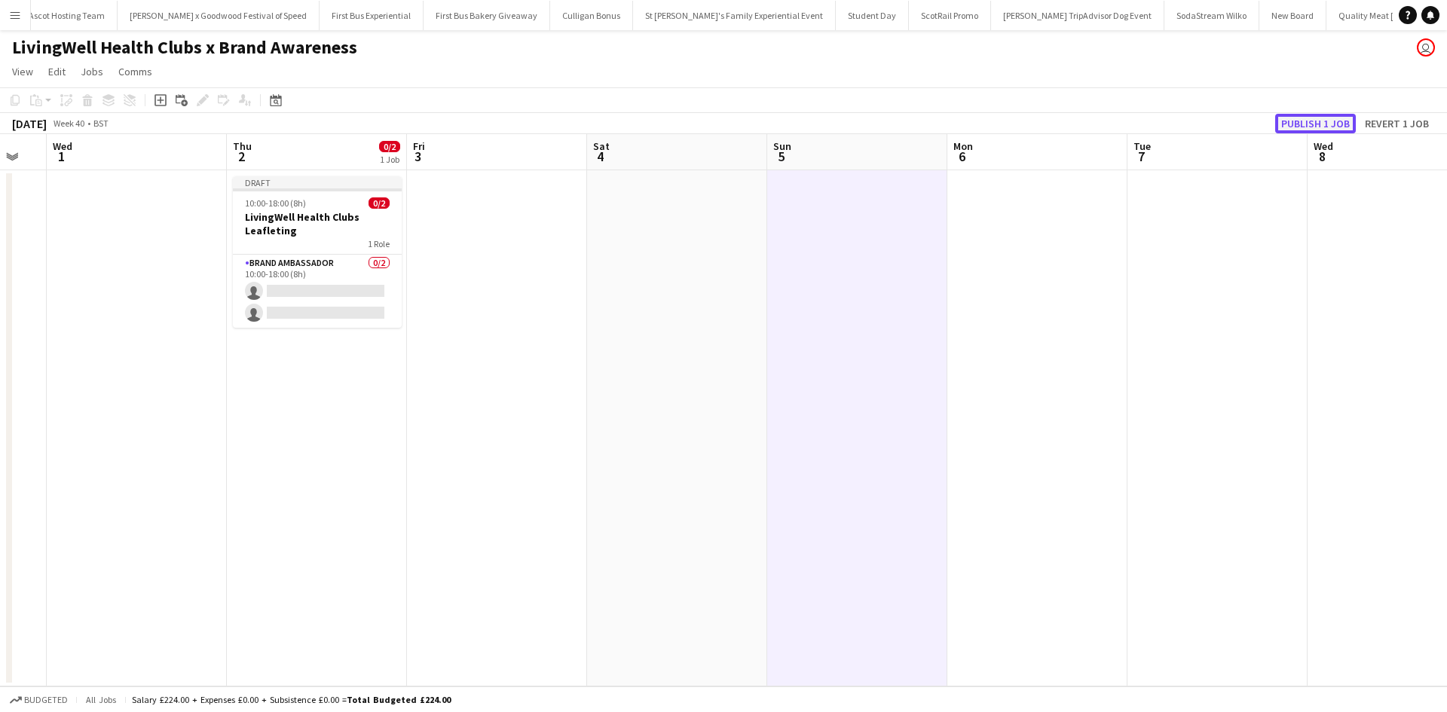
click at [1302, 128] on button "Publish 1 job" at bounding box center [1315, 124] width 81 height 20
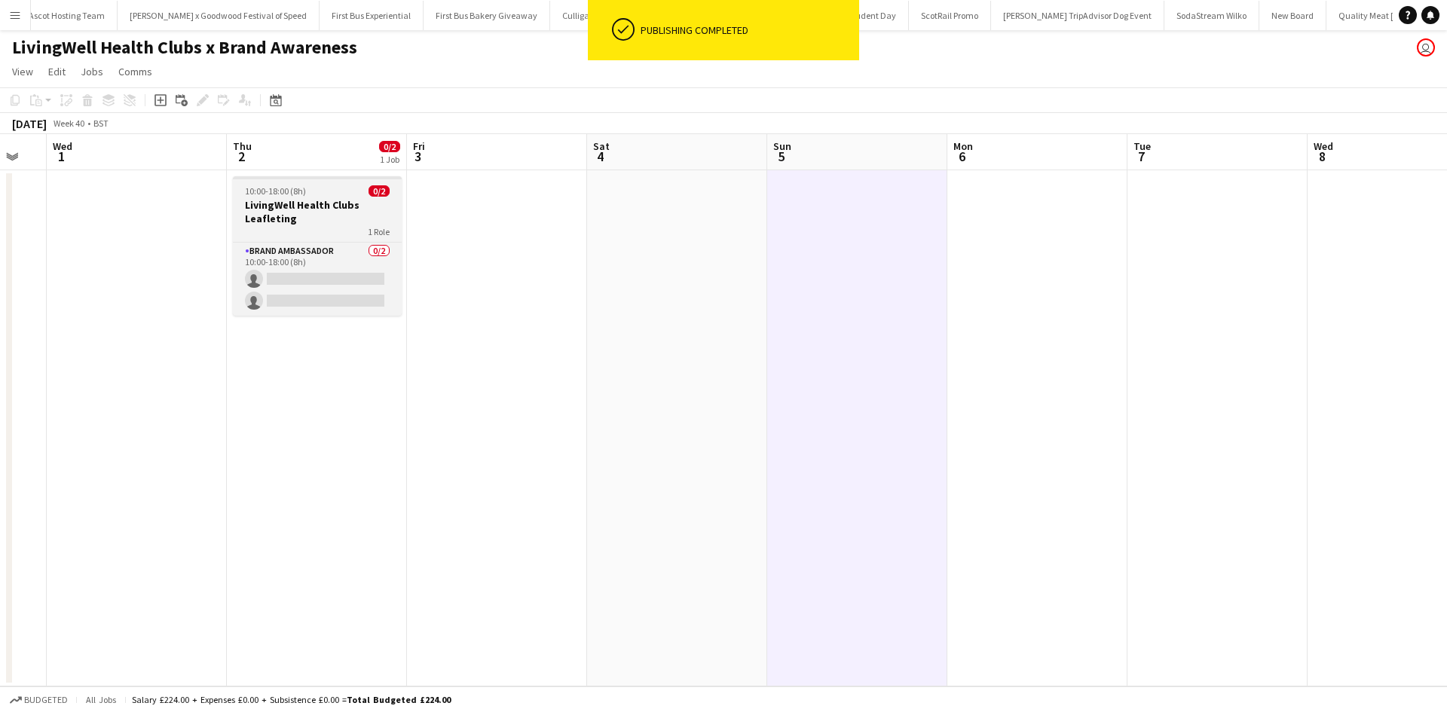
click at [317, 225] on h3 "LivingWell Health Clubs Leafleting" at bounding box center [317, 211] width 169 height 27
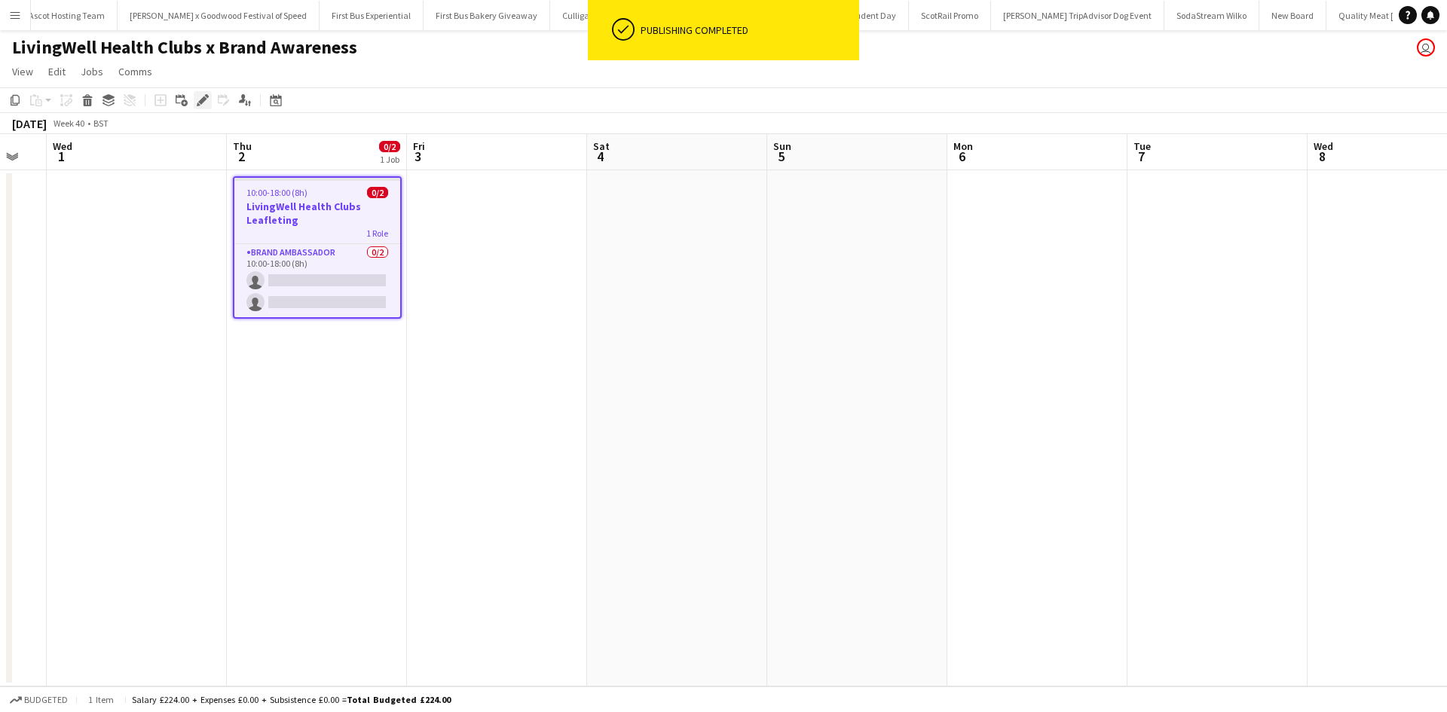
click at [200, 102] on icon at bounding box center [202, 100] width 8 height 8
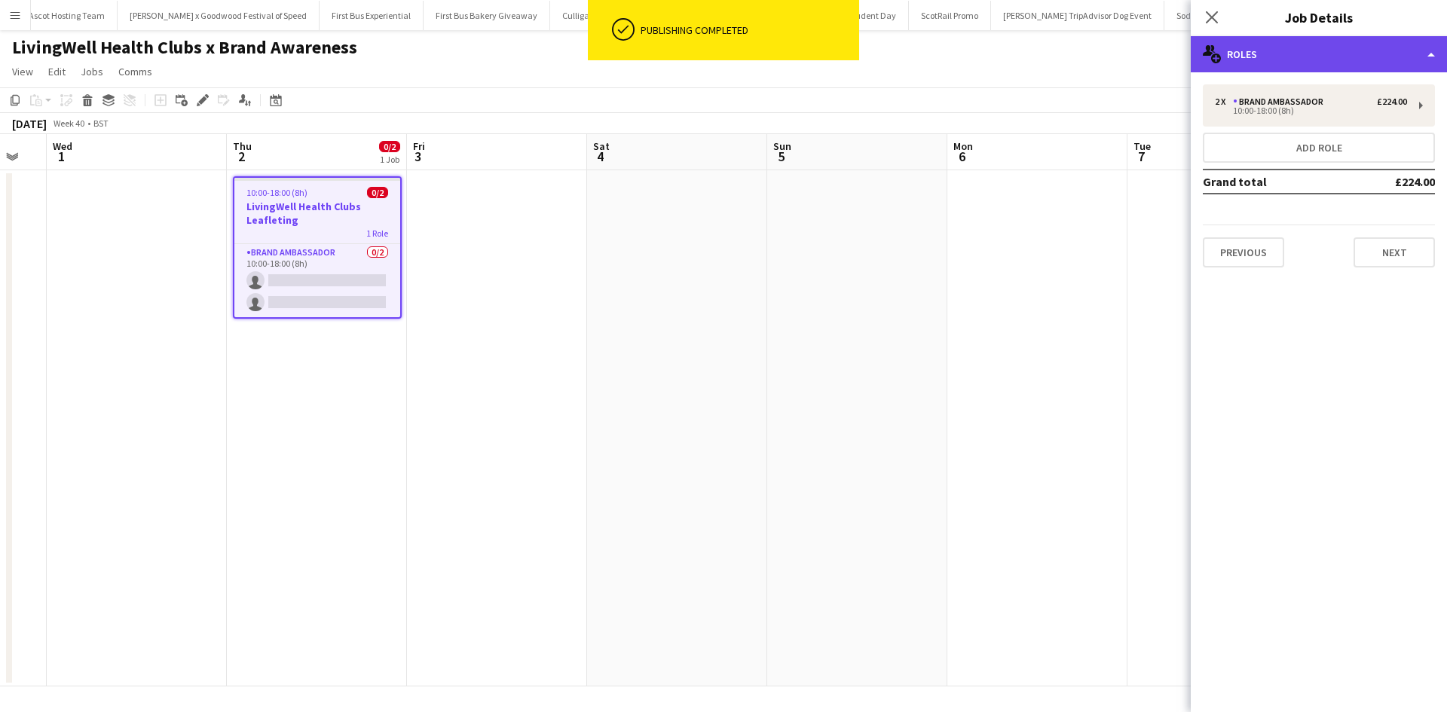
click at [1272, 54] on div "multiple-users-add Roles" at bounding box center [1319, 54] width 256 height 36
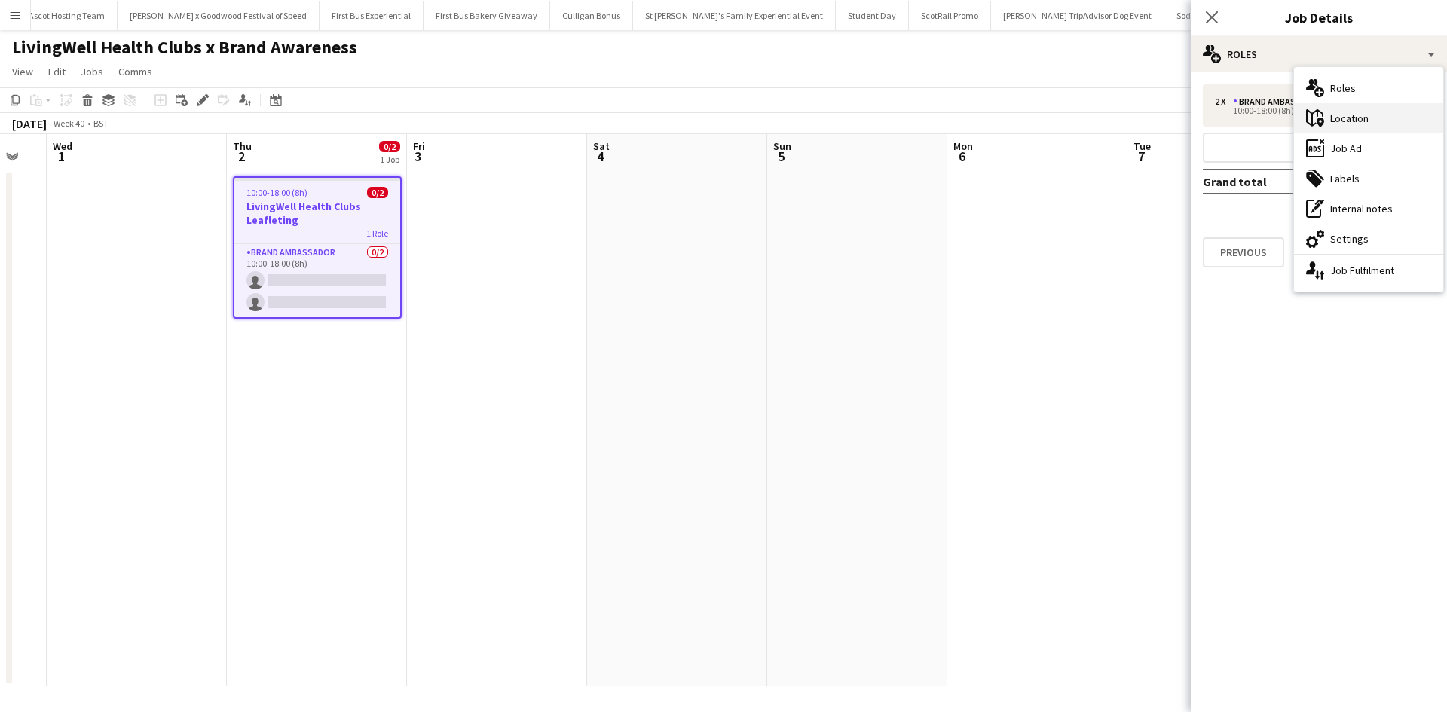
click at [1338, 109] on div "maps-pin-1 Location" at bounding box center [1368, 118] width 149 height 30
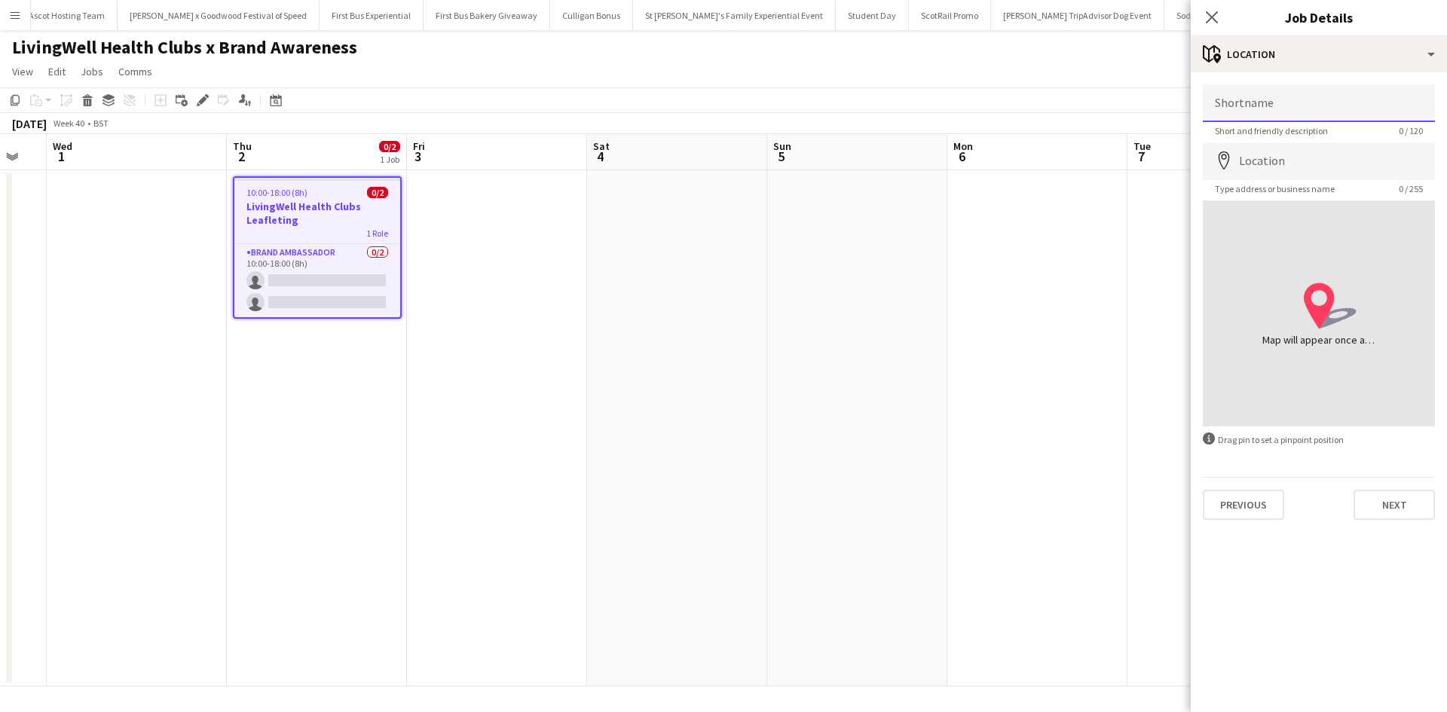
drag, startPoint x: 1338, startPoint y: 109, endPoint x: 1327, endPoint y: 97, distance: 16.0
click at [1330, 96] on input "Shortname" at bounding box center [1319, 103] width 232 height 38
type input "**********"
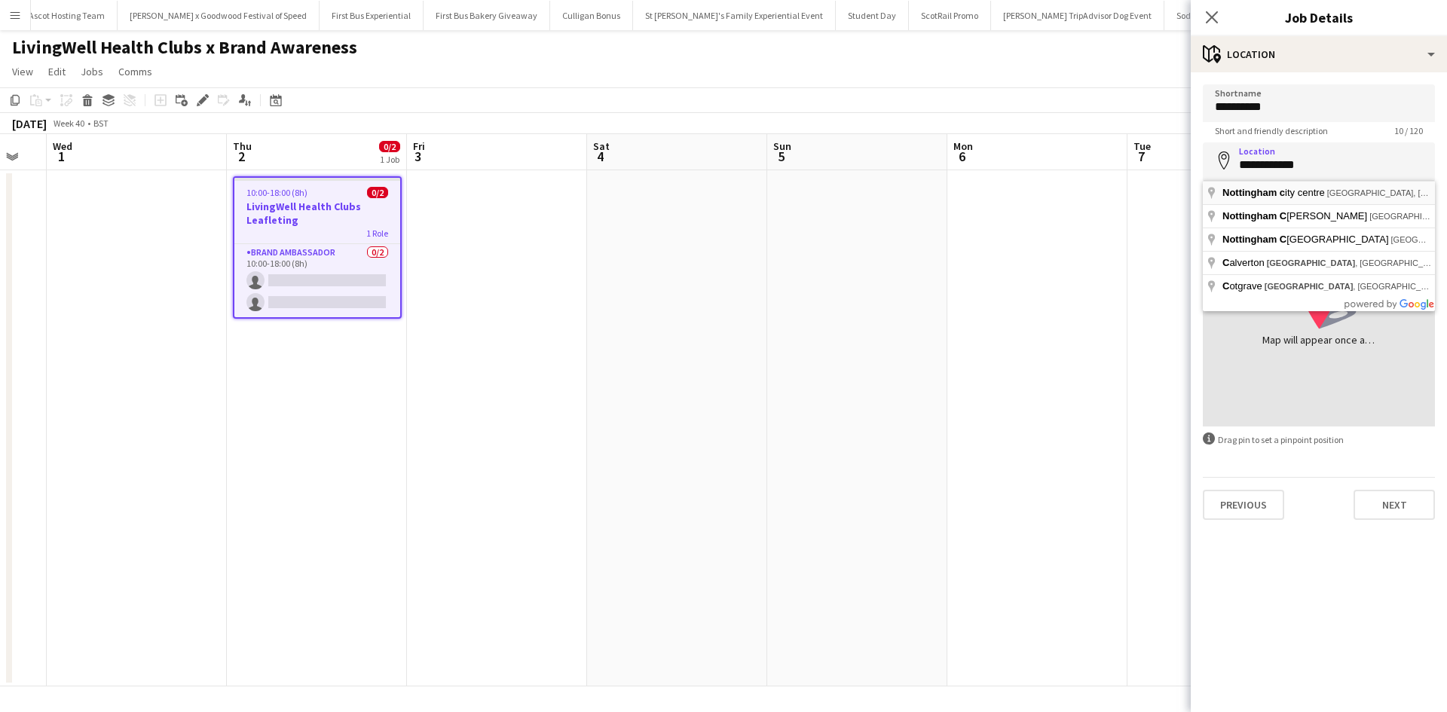
type input "**********"
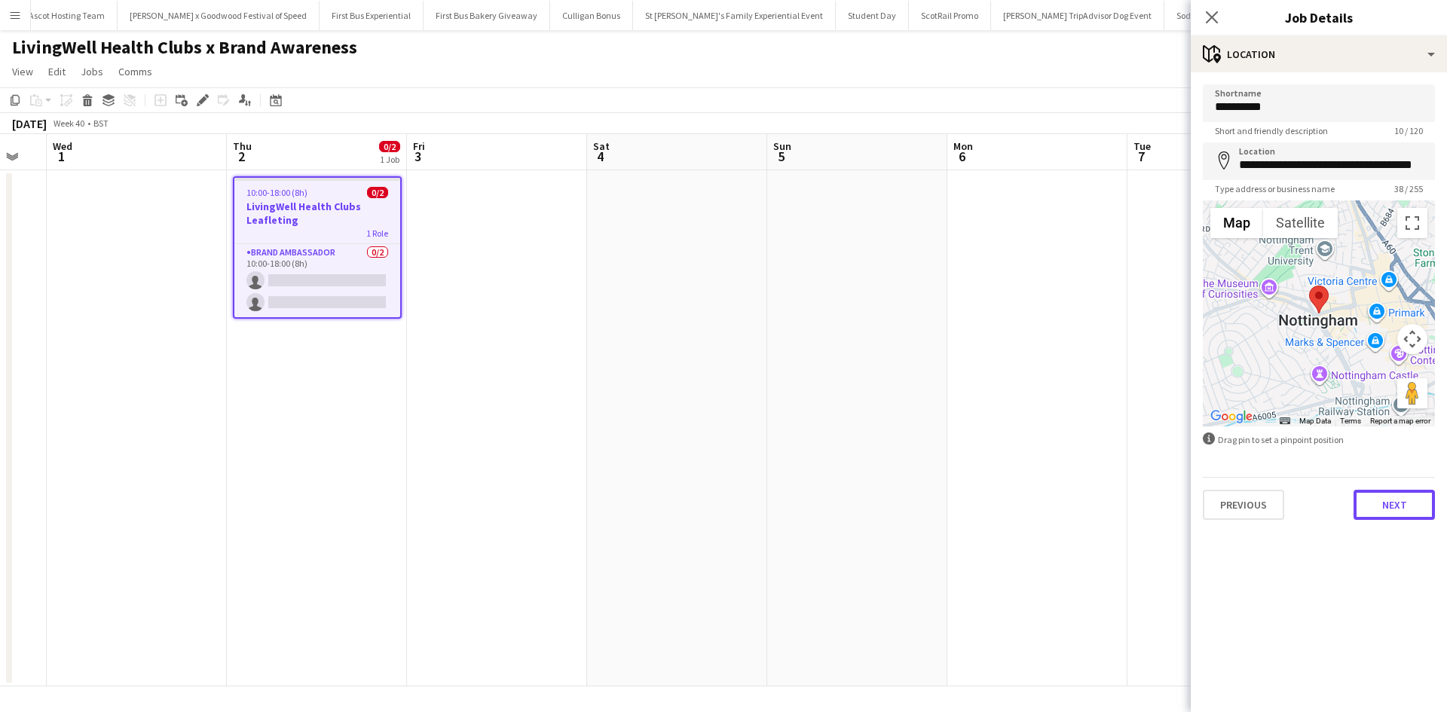
drag, startPoint x: 1397, startPoint y: 497, endPoint x: 1351, endPoint y: 504, distance: 46.6
click at [1397, 497] on button "Next" at bounding box center [1394, 505] width 81 height 30
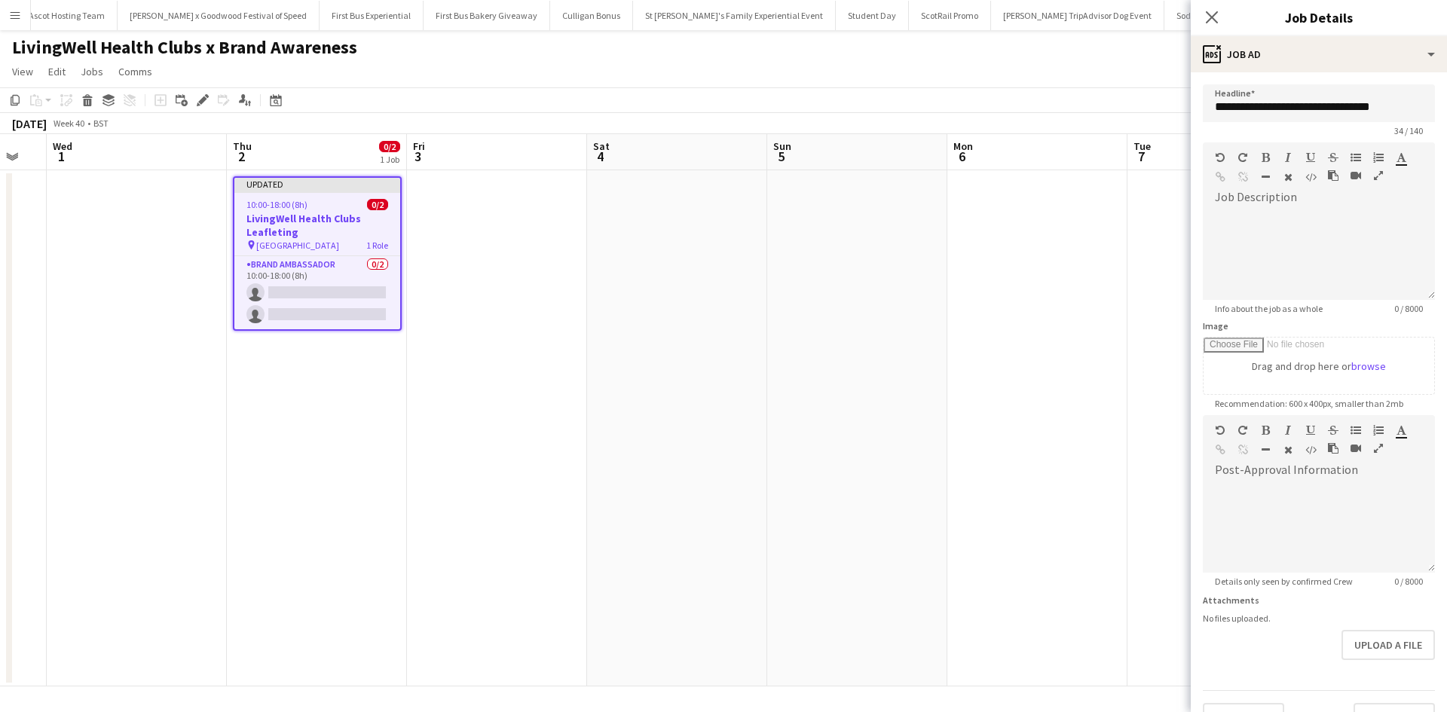
click at [1059, 475] on app-date-cell at bounding box center [1037, 428] width 180 height 516
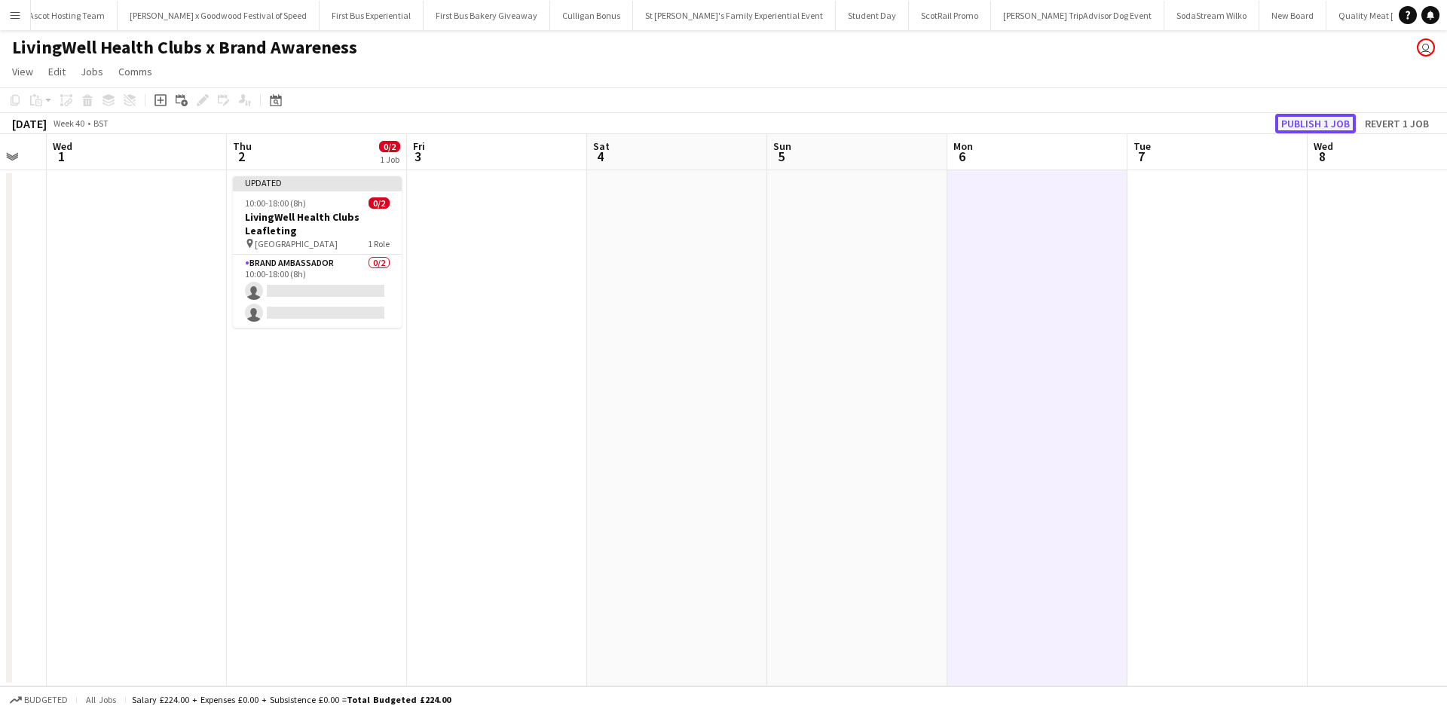
click at [1333, 118] on button "Publish 1 job" at bounding box center [1315, 124] width 81 height 20
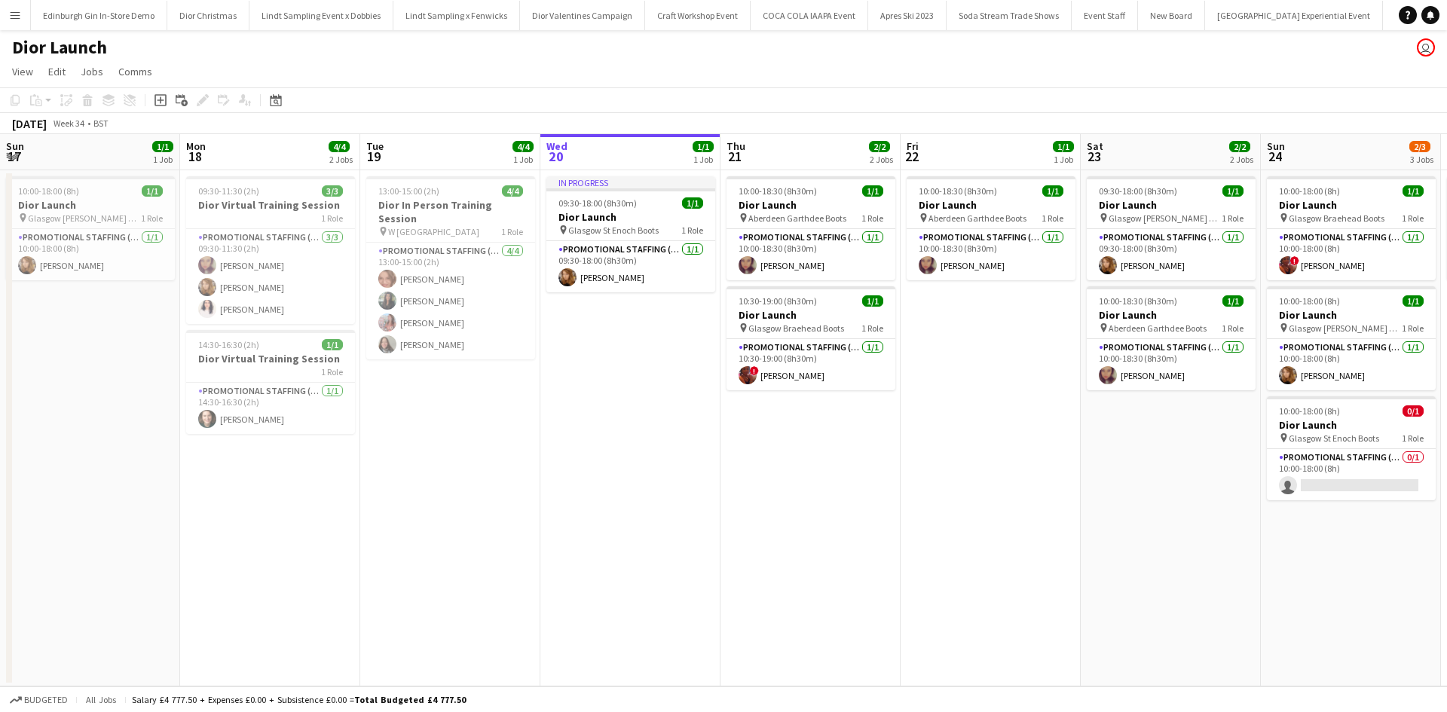
scroll to position [0, 360]
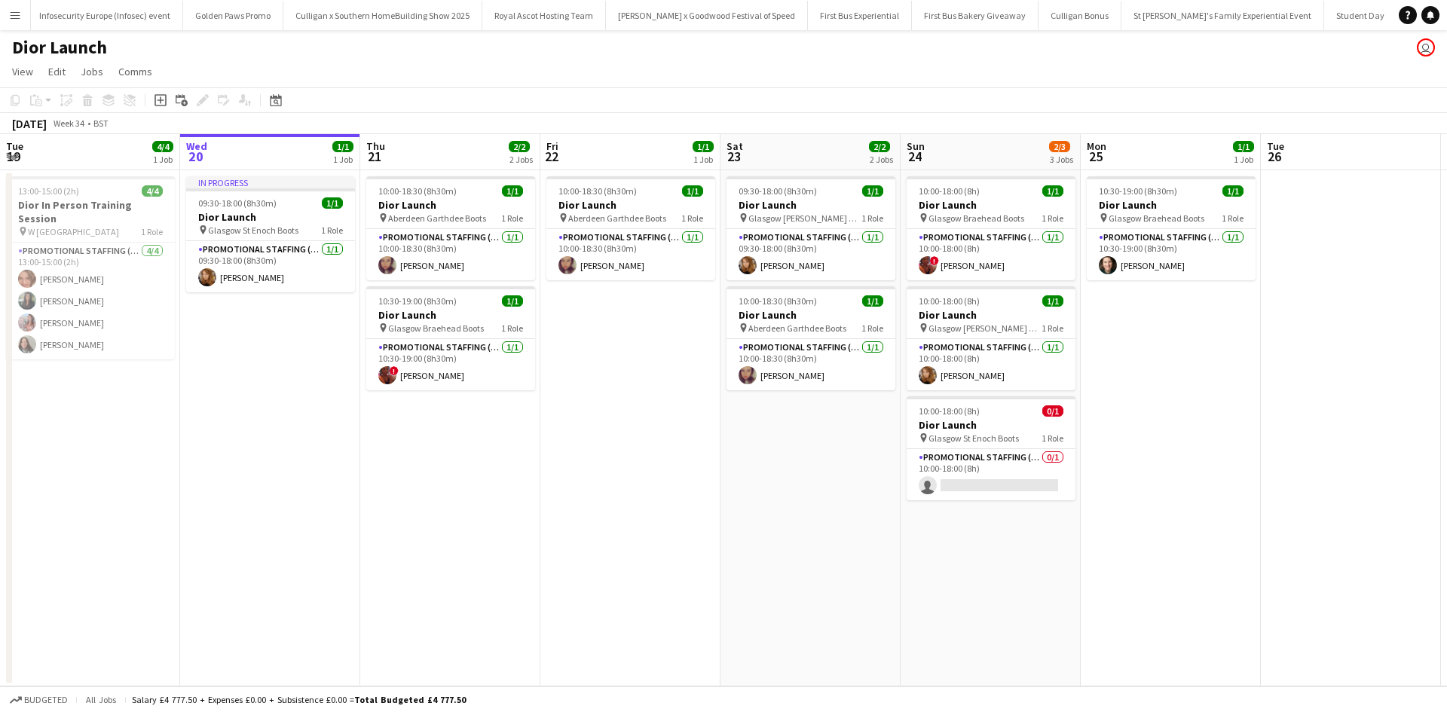
click at [11, 11] on app-icon "Menu" at bounding box center [15, 15] width 12 height 12
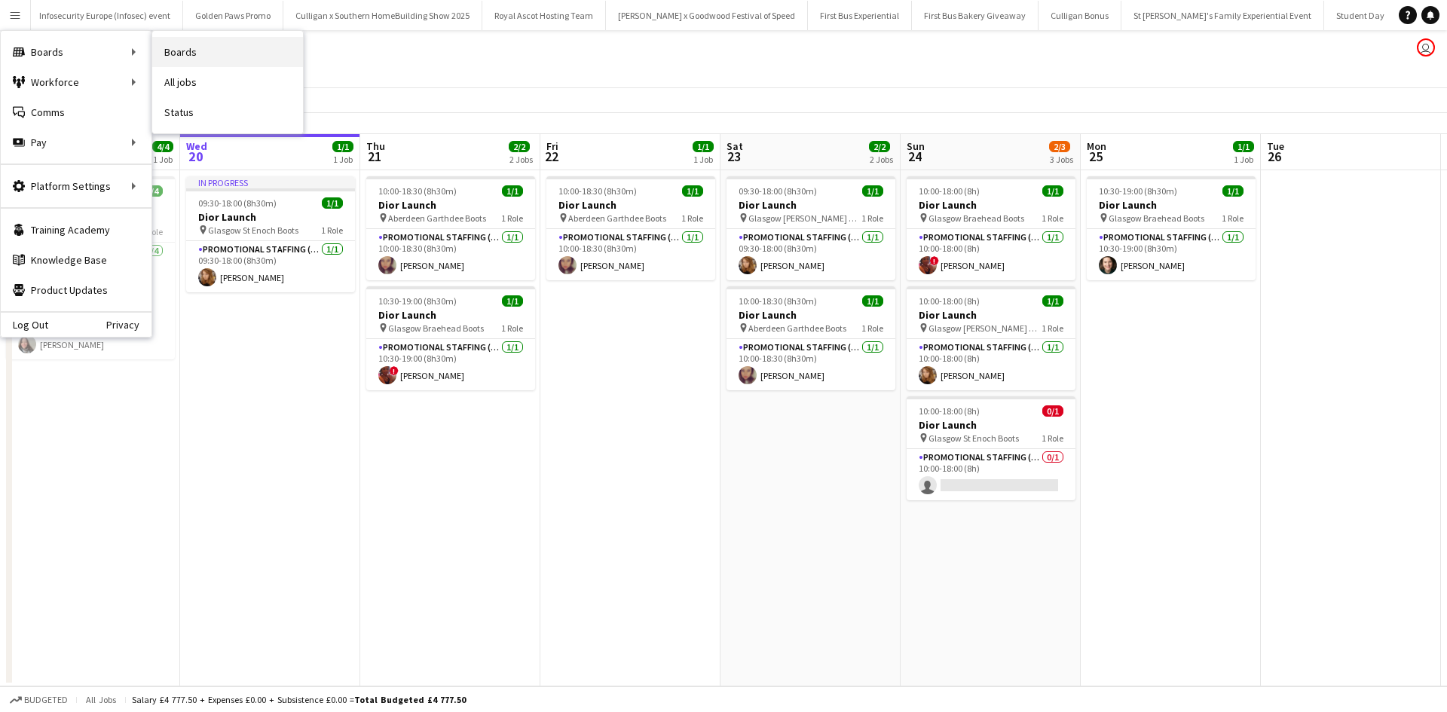
click at [193, 45] on link "Boards" at bounding box center [227, 52] width 151 height 30
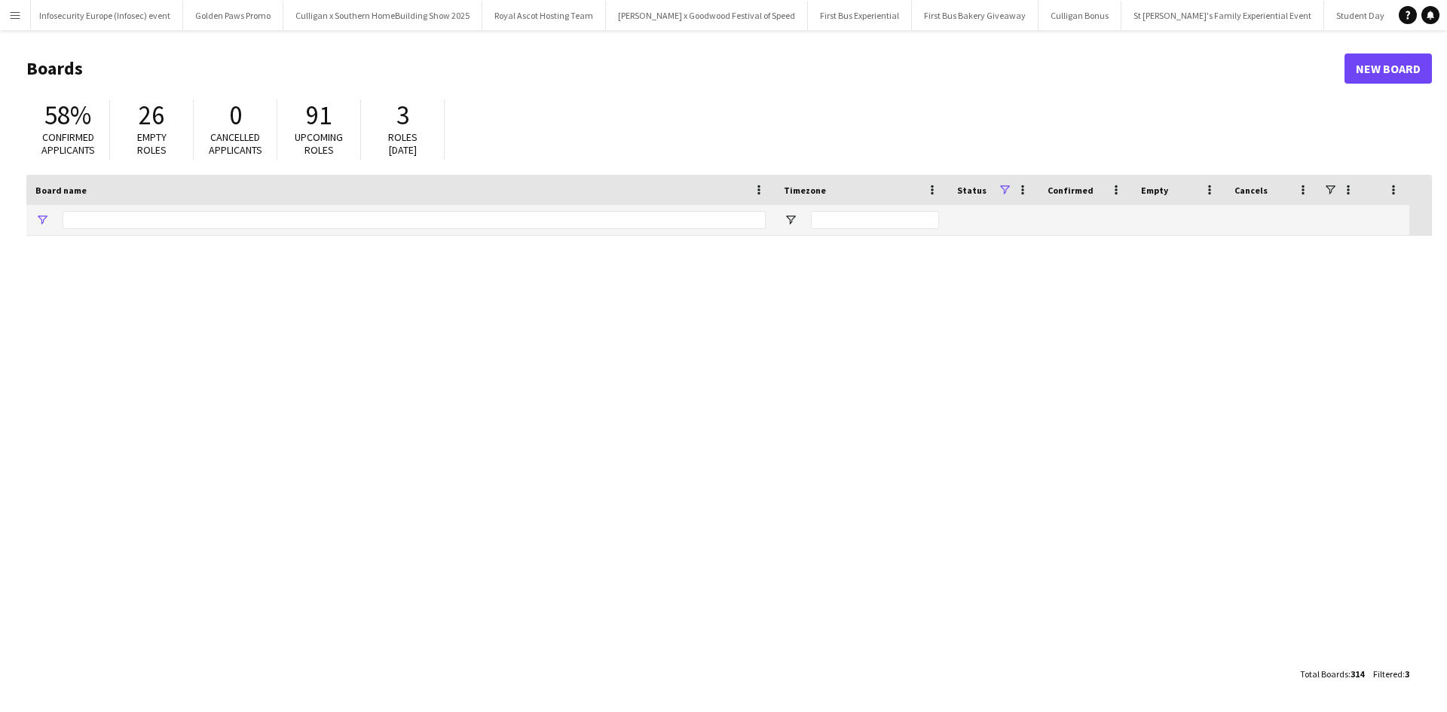
type input "**********"
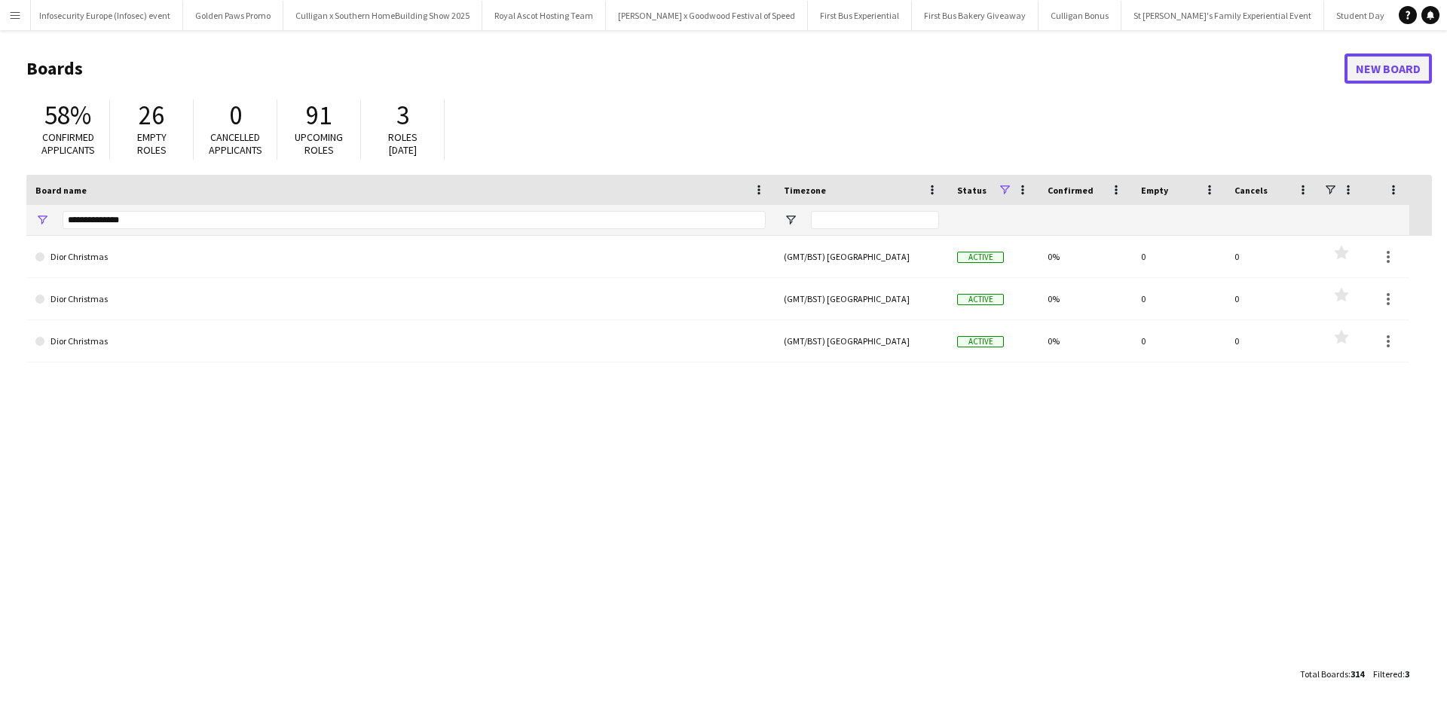
click at [1363, 70] on link "New Board" at bounding box center [1388, 69] width 87 height 30
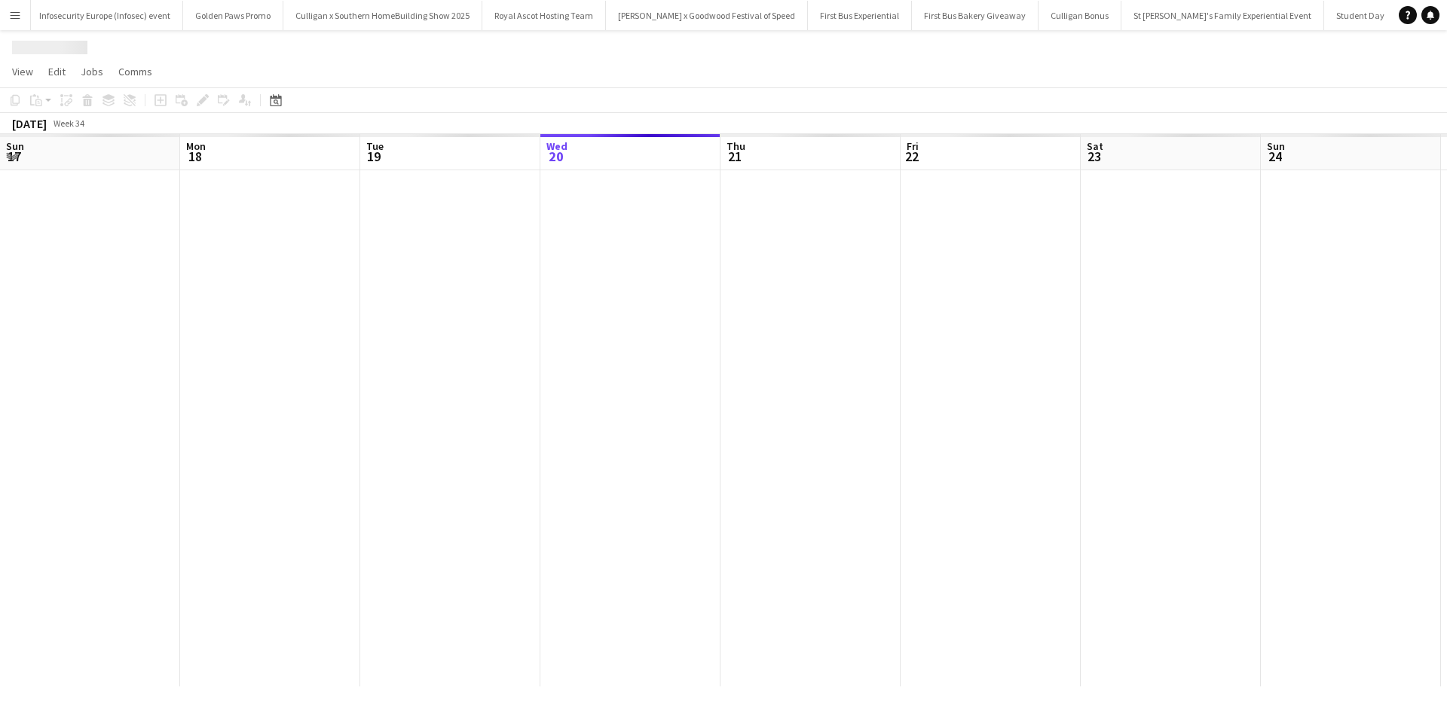
scroll to position [0, 360]
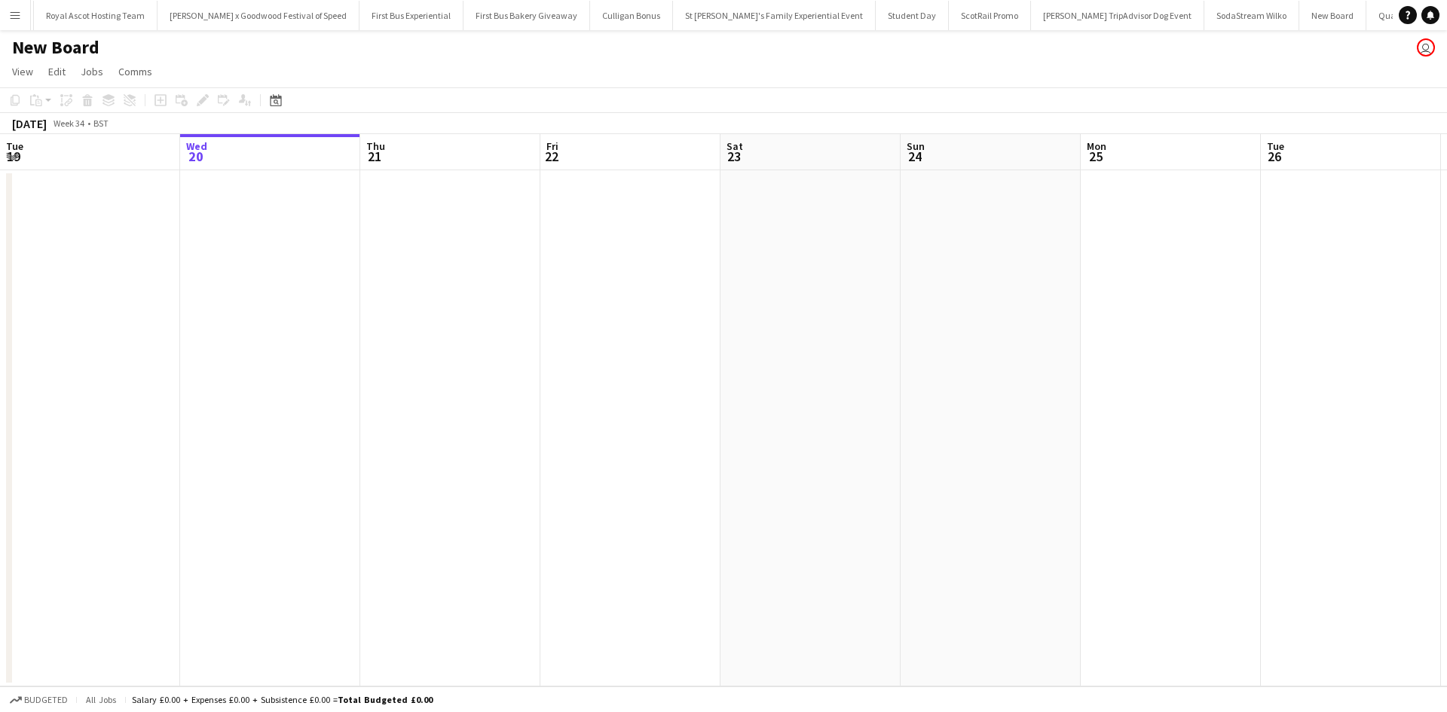
click at [77, 60] on app-page-menu "View Day view expanded Day view collapsed Month view Date picker Jump to today …" at bounding box center [723, 73] width 1447 height 29
click at [91, 53] on h1 "New Board" at bounding box center [55, 47] width 87 height 23
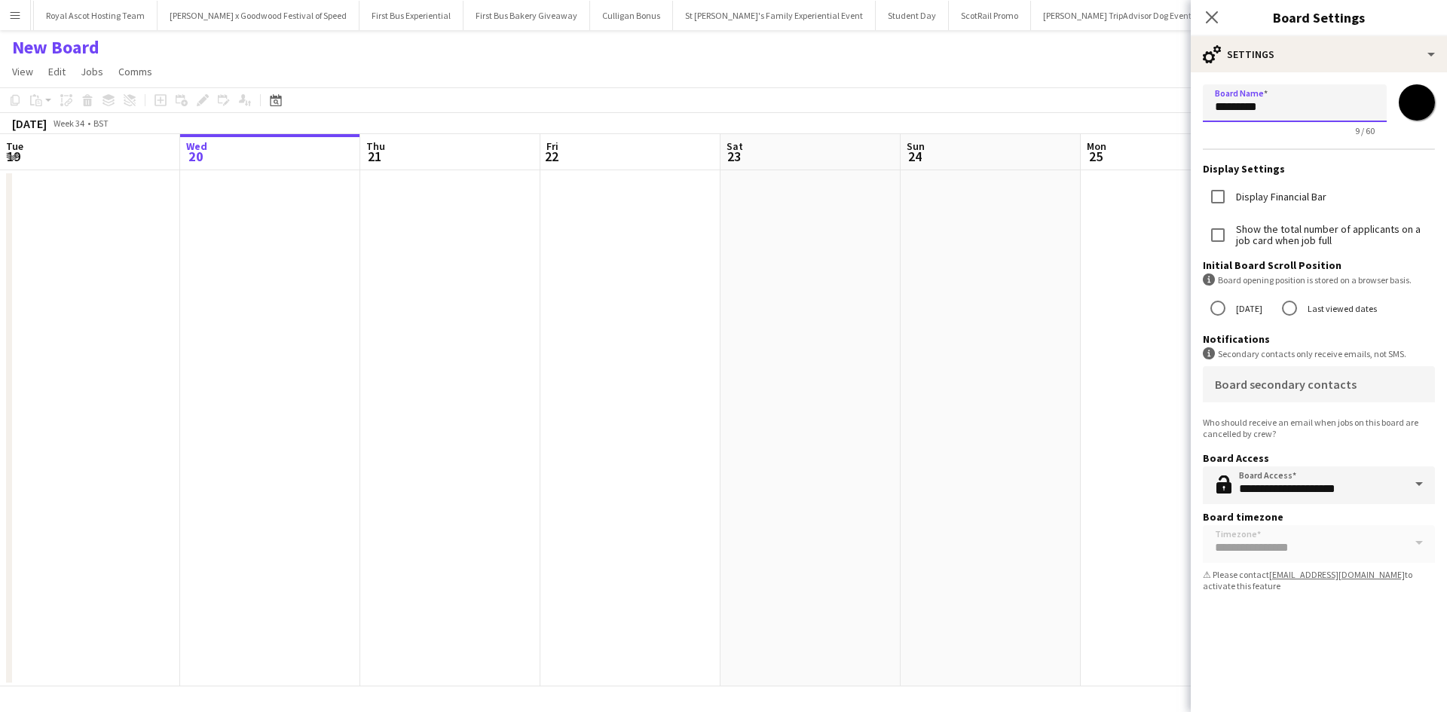
drag, startPoint x: 1285, startPoint y: 101, endPoint x: 1181, endPoint y: 106, distance: 104.1
click at [1181, 106] on body "Menu Boards Boards Boards All jobs Status Workforce Workforce My Workforce Recr…" at bounding box center [723, 356] width 1447 height 712
type input "**********"
click at [1214, 14] on icon at bounding box center [1211, 17] width 14 height 14
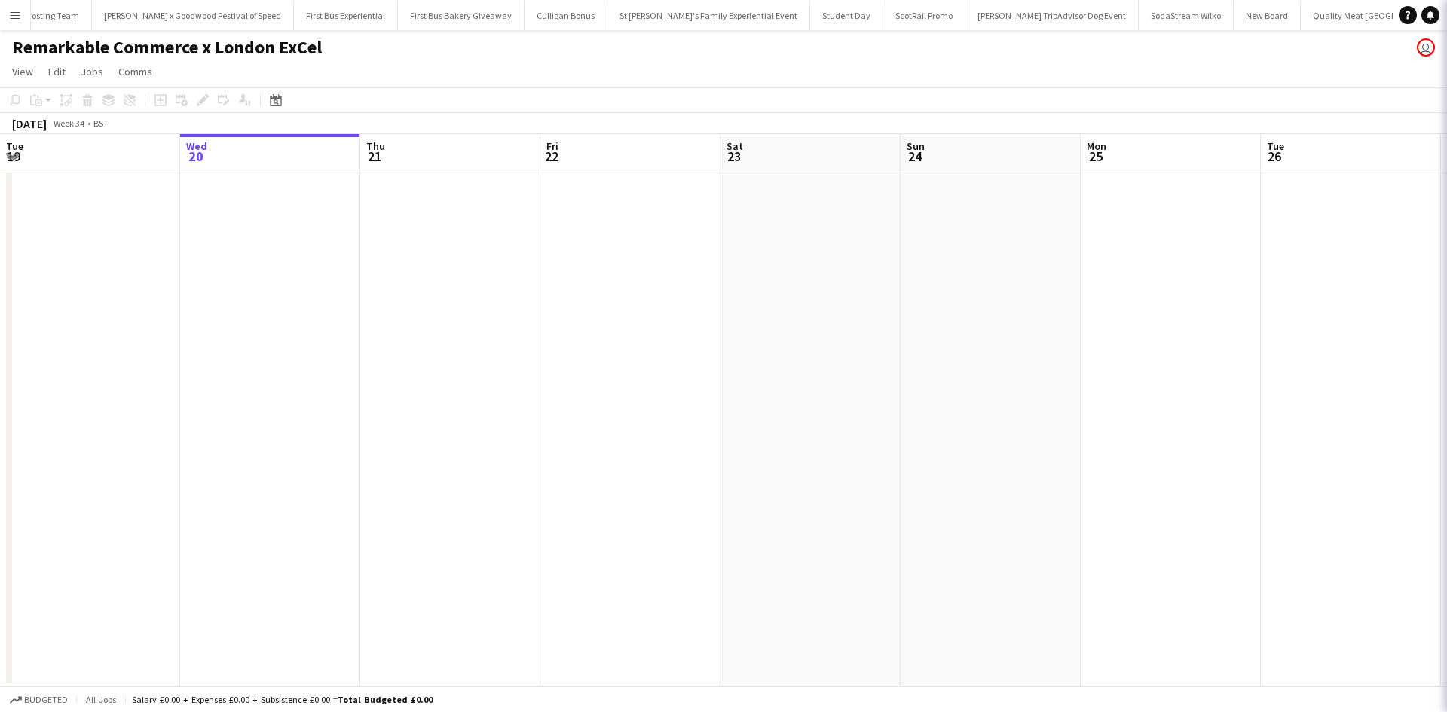
scroll to position [0, 15278]
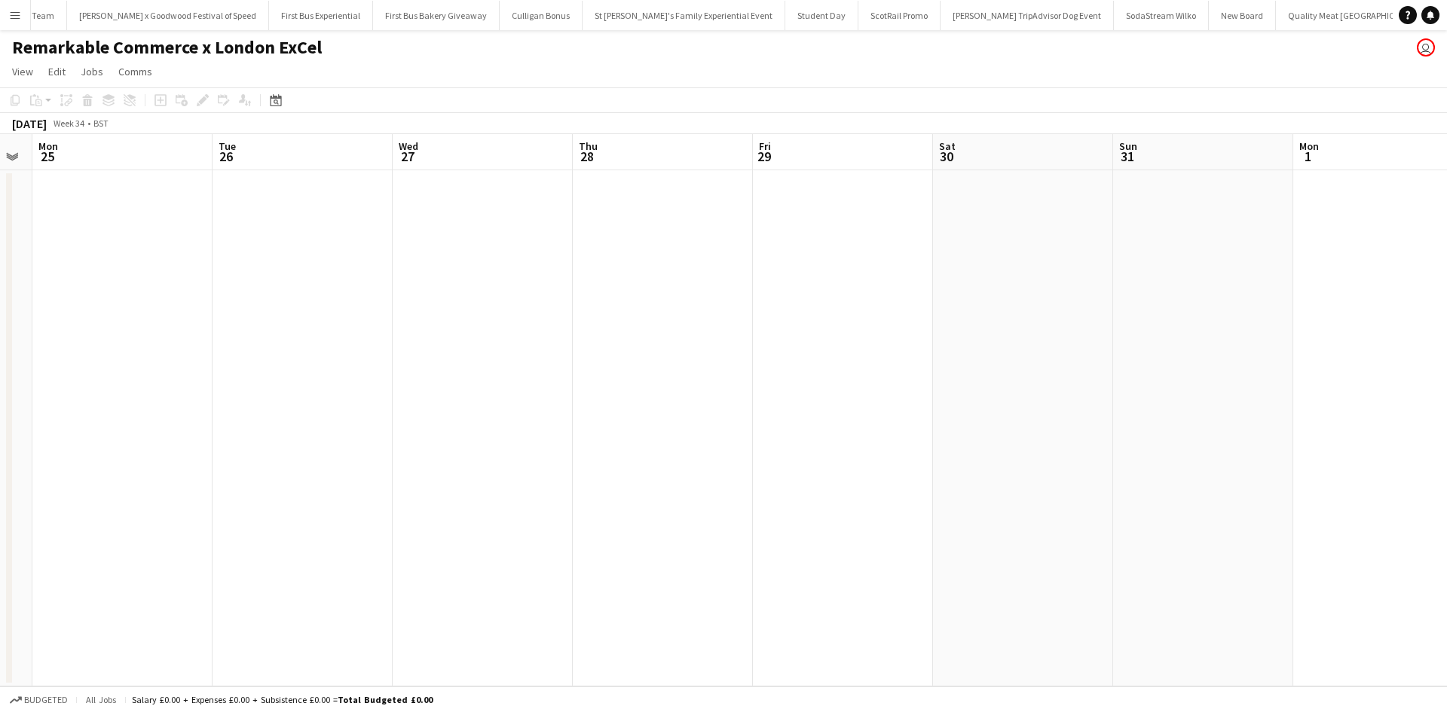
drag, startPoint x: 1247, startPoint y: 350, endPoint x: 199, endPoint y: 351, distance: 1048.4
click at [199, 351] on app-calendar-viewport "Fri 22 Sat 23 Sun 24 Mon 25 Tue 26 Wed 27 Thu 28 Fri 29 Sat 30 Sun 31 Mon 1 Tue…" at bounding box center [723, 410] width 1447 height 552
drag, startPoint x: 831, startPoint y: 380, endPoint x: 718, endPoint y: 424, distance: 121.5
click at [271, 379] on app-calendar-viewport "Fri 22 Sat 23 Sun 24 Mon 25 Tue 26 Wed 27 Thu 28 Fri 29 Sat 30 Sun 31 Mon 1 Tue…" at bounding box center [723, 410] width 1447 height 552
drag, startPoint x: 508, startPoint y: 427, endPoint x: 467, endPoint y: 427, distance: 41.5
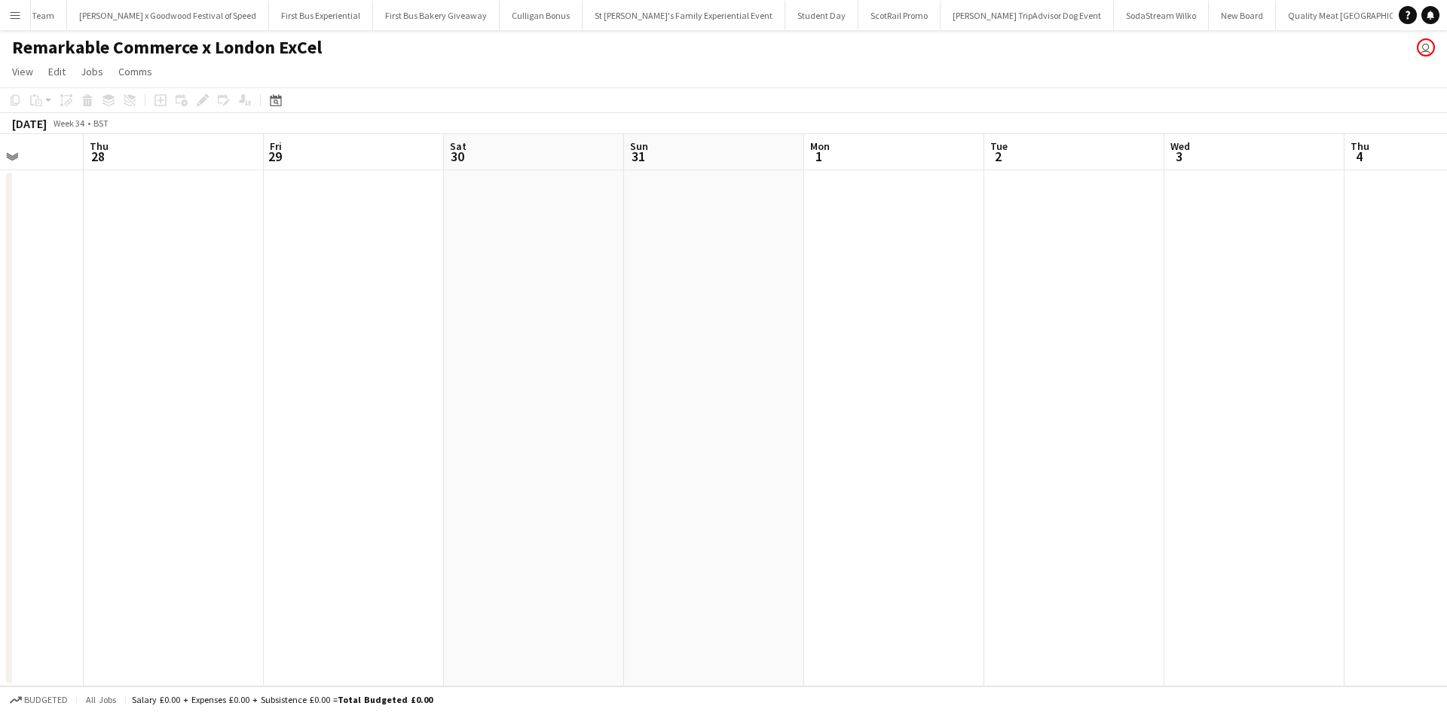
click at [473, 427] on app-calendar-viewport "Mon 25 Tue 26 Wed 27 Thu 28 Fri 29 Sat 30 Sun 31 Mon 1 Tue 2 Wed 3 Thu 4 Fri 5 …" at bounding box center [723, 410] width 1447 height 552
drag, startPoint x: 757, startPoint y: 451, endPoint x: 708, endPoint y: 448, distance: 48.3
click at [708, 448] on app-calendar-viewport "Wed 27 Thu 28 Fri 29 Sat 30 Sun 31 Mon 1 Tue 2 Wed 3 Thu 4 Fri 5 Sat 6 Sun 7 Mo…" at bounding box center [723, 410] width 1447 height 552
drag, startPoint x: 916, startPoint y: 454, endPoint x: 892, endPoint y: 442, distance: 27.3
click at [476, 427] on app-calendar-viewport "Fri 29 Sat 30 Sun 31 Mon 1 Tue 2 Wed 3 Thu 4 Fri 5 Sat 6 Sun 7 Mon 8 Tue 9 Wed …" at bounding box center [723, 410] width 1447 height 552
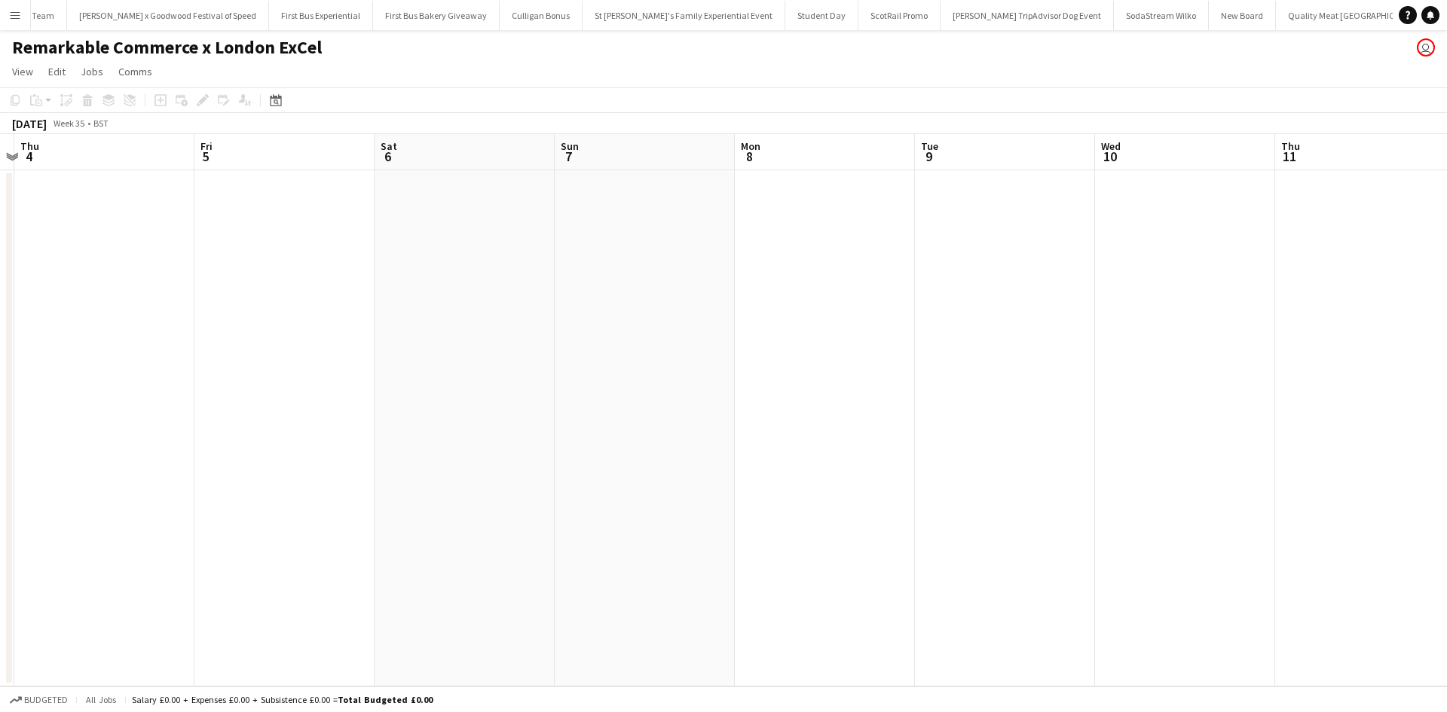
drag, startPoint x: 530, startPoint y: 421, endPoint x: 764, endPoint y: 422, distance: 233.7
click at [517, 421] on app-calendar-viewport "Mon 1 Tue 2 Wed 3 Thu 4 Fri 5 Sat 6 Sun 7 Mon 8 Tue 9 Wed 10 Thu 11 Fri 12 Sat …" at bounding box center [723, 410] width 1447 height 552
drag, startPoint x: 539, startPoint y: 417, endPoint x: 448, endPoint y: 409, distance: 91.6
click at [510, 415] on app-calendar-viewport "Wed 3 Thu 4 Fri 5 Sat 6 Sun 7 Mon 8 Tue 9 Wed 10 Thu 11 Fri 12 Sat 13 Sun 14 Mo…" at bounding box center [723, 410] width 1447 height 552
drag, startPoint x: 913, startPoint y: 435, endPoint x: 381, endPoint y: 405, distance: 532.2
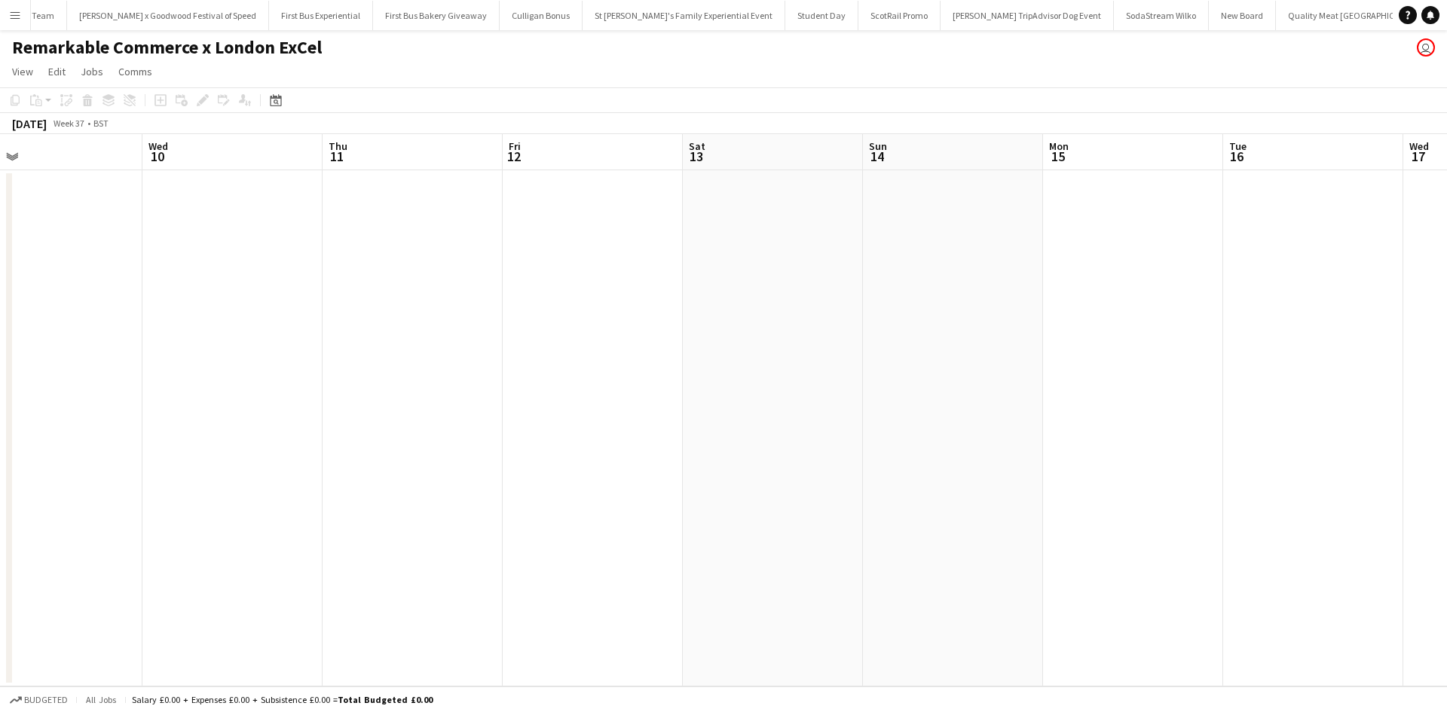
click at [414, 406] on app-calendar-viewport "Sat 6 Sun 7 Mon 8 Tue 9 Wed 10 Thu 11 Fri 12 Sat 13 Sun 14 Mon 15 Tue 16 Wed 17…" at bounding box center [723, 410] width 1447 height 552
drag, startPoint x: 1180, startPoint y: 437, endPoint x: 338, endPoint y: 401, distance: 842.7
click at [363, 404] on app-calendar-viewport "Fri 12 Sat 13 Sun 14 Mon 15 Tue 16 Wed 17 Thu 18 Fri 19 Sat 20 Sun 21 Mon 22 Tu…" at bounding box center [723, 410] width 1447 height 552
drag, startPoint x: 1072, startPoint y: 432, endPoint x: 479, endPoint y: 418, distance: 593.3
click at [479, 418] on app-calendar-viewport "Sun 14 Mon 15 Tue 16 Wed 17 Thu 18 Fri 19 Sat 20 Sun 21 Mon 22 Tue 23 Wed 24 Th…" at bounding box center [723, 410] width 1447 height 552
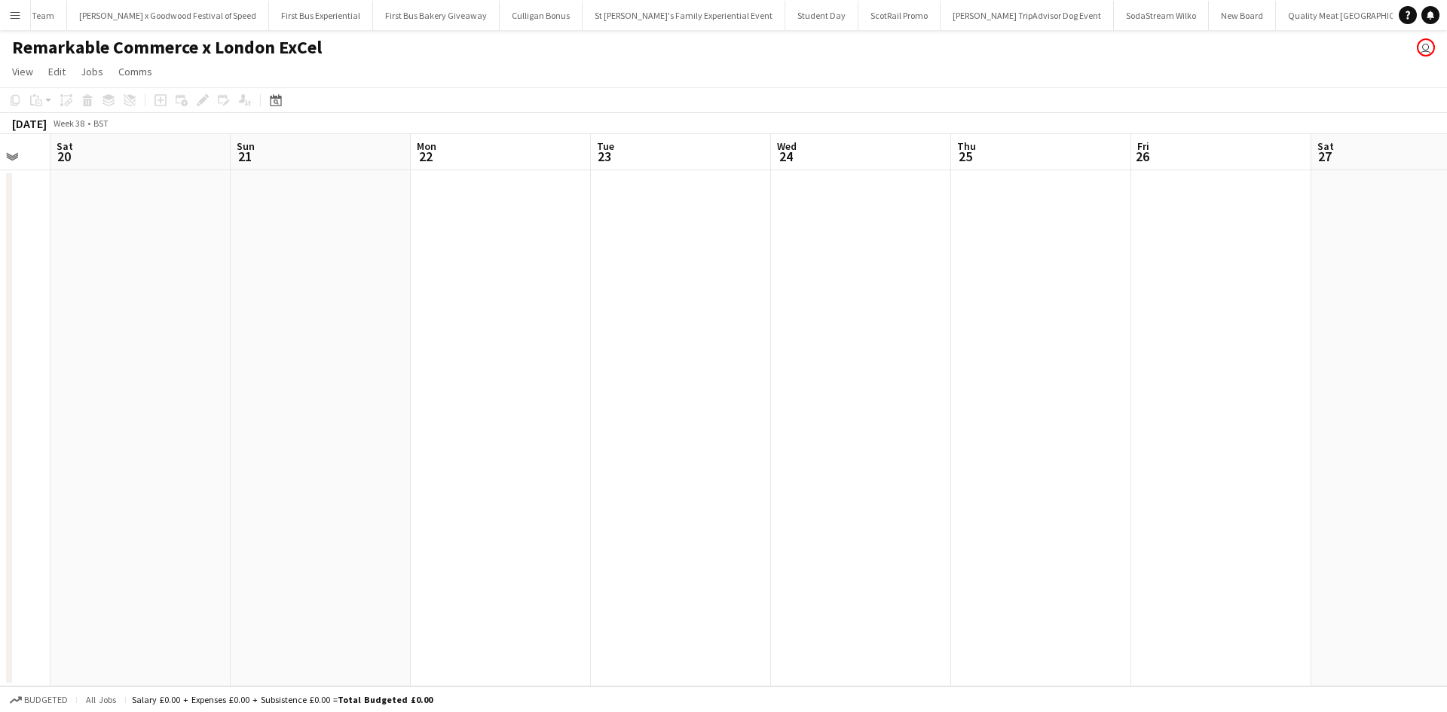
drag, startPoint x: 1018, startPoint y: 442, endPoint x: 891, endPoint y: 434, distance: 126.9
click at [909, 440] on app-calendar-viewport "Wed 17 Thu 18 Fri 19 Sat 20 Sun 21 Mon 22 Tue 23 Wed 24 Thu 25 Fri 26 Sat 27 Su…" at bounding box center [723, 410] width 1447 height 552
click at [795, 265] on app-date-cell at bounding box center [820, 428] width 180 height 516
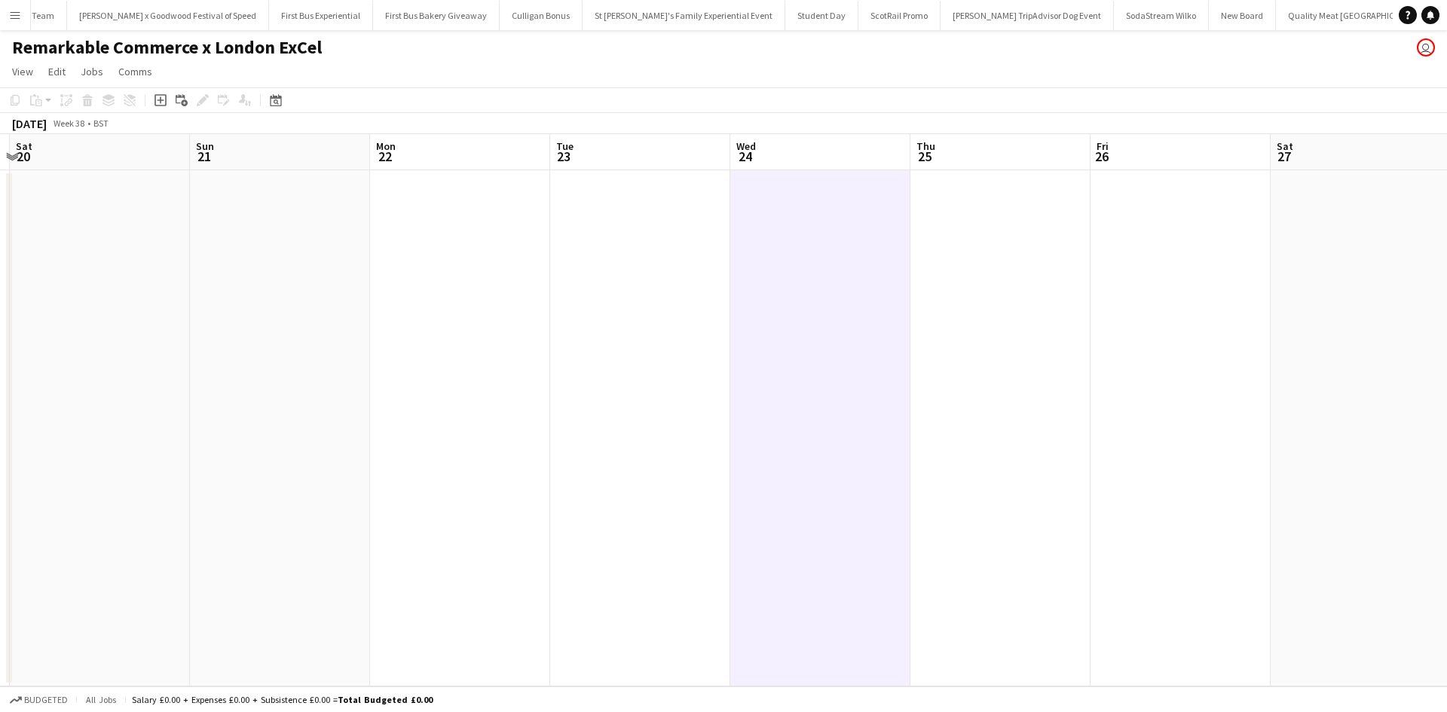
click at [953, 252] on app-date-cell at bounding box center [1000, 428] width 180 height 516
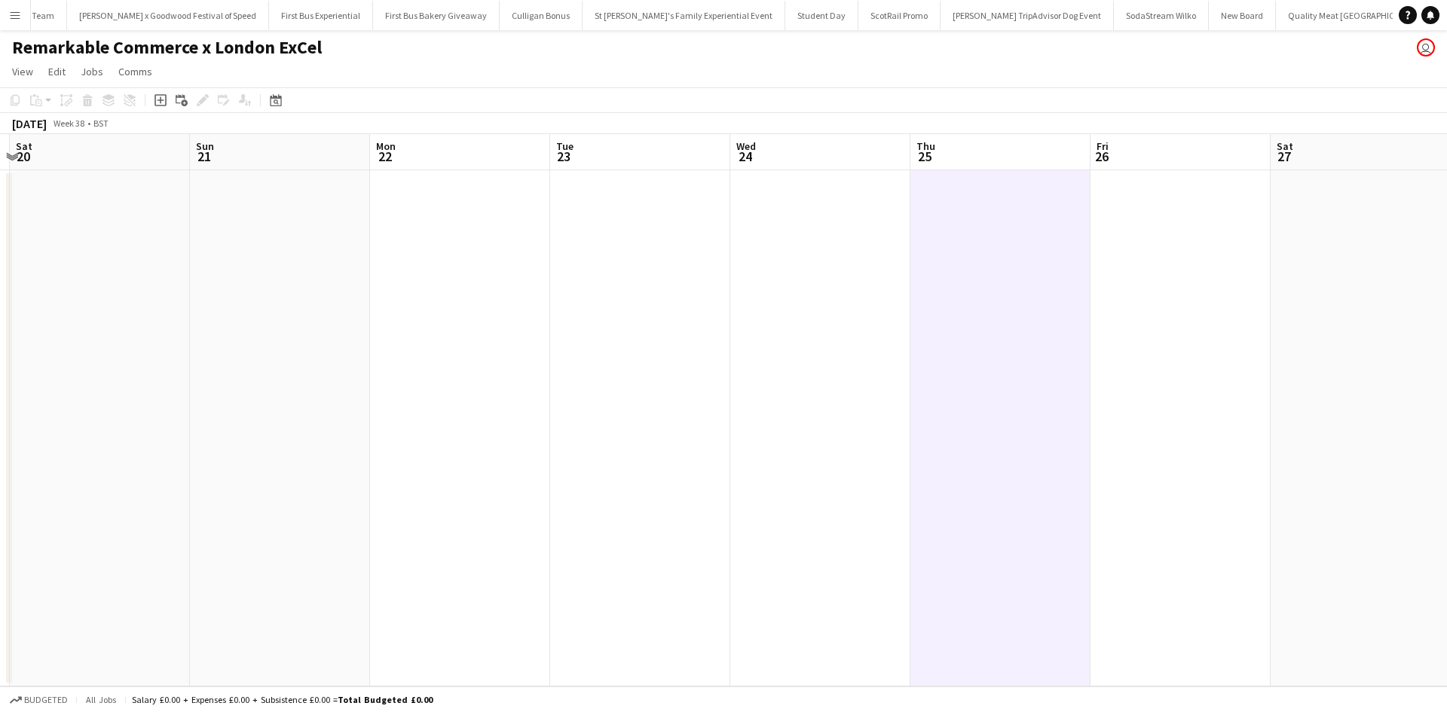
click at [825, 246] on app-date-cell at bounding box center [820, 428] width 180 height 516
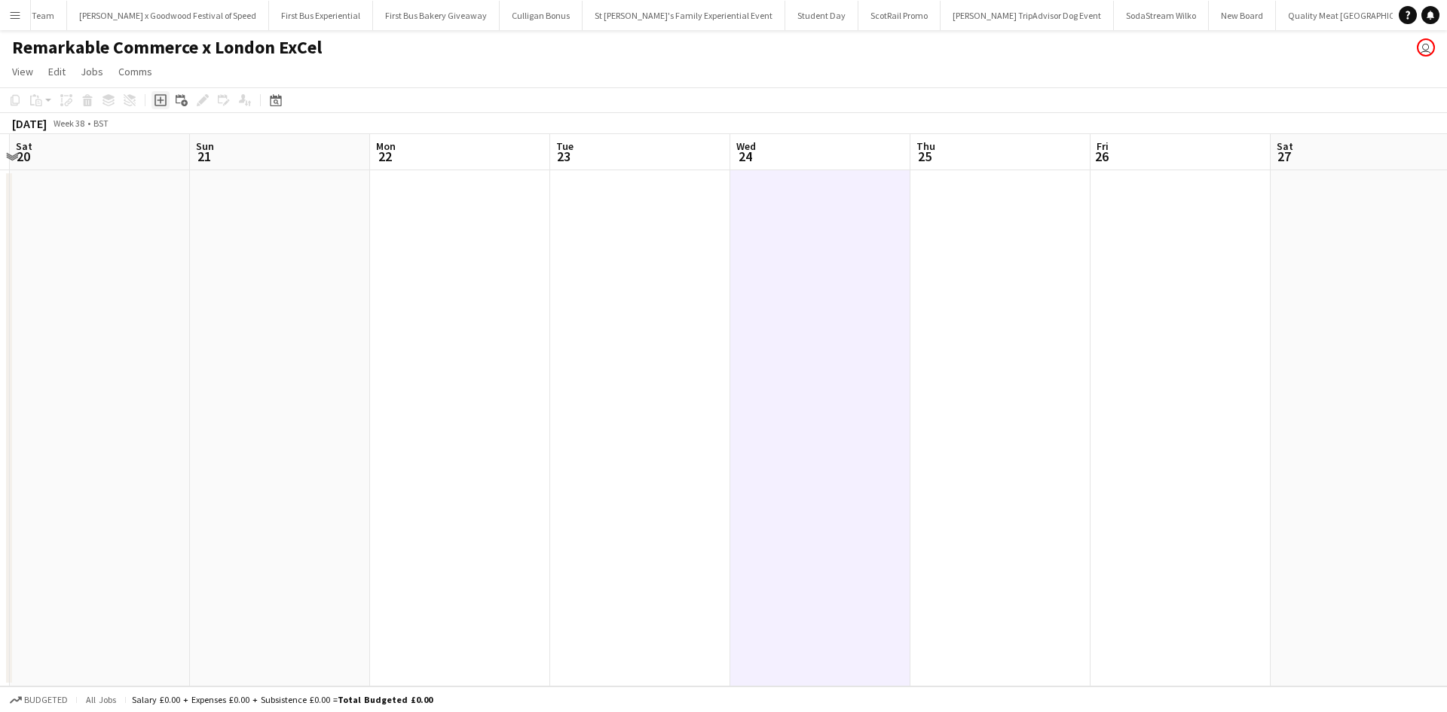
click at [165, 95] on icon at bounding box center [161, 100] width 12 height 12
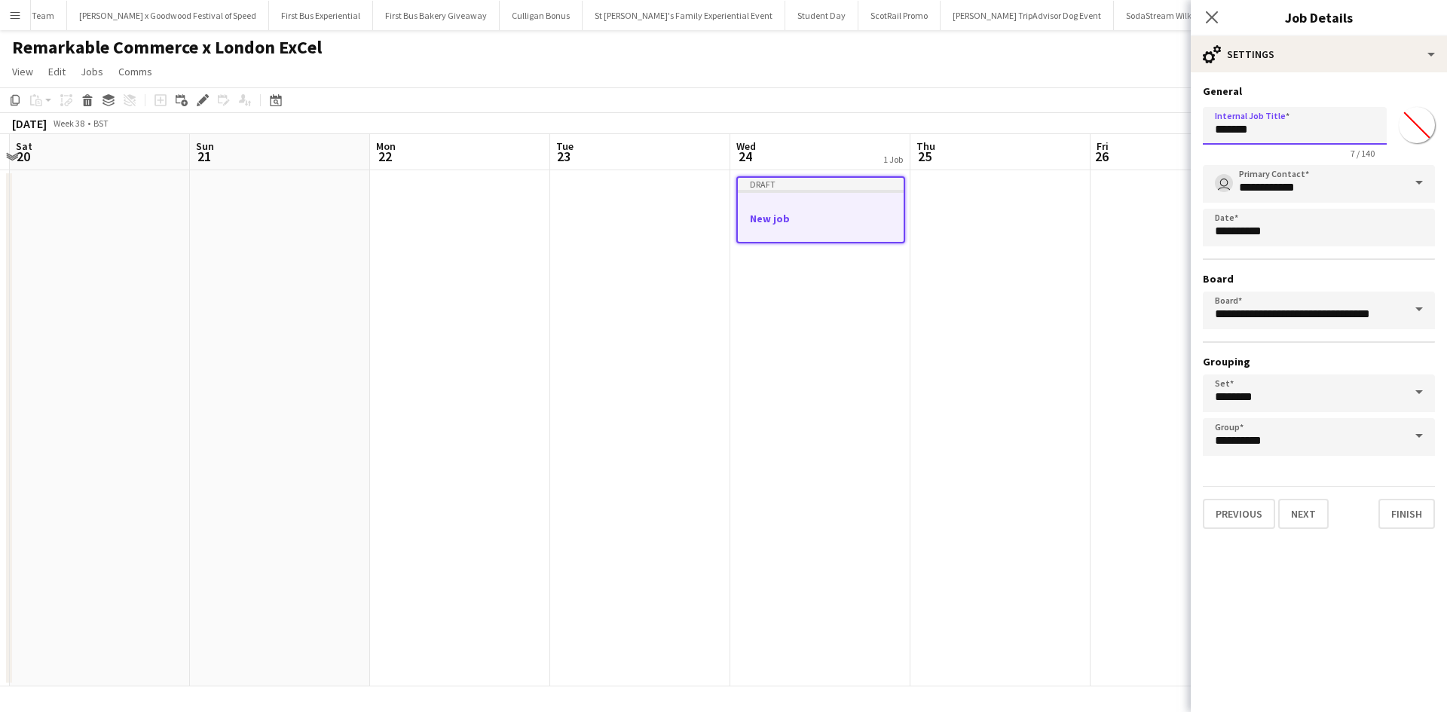
drag, startPoint x: 1269, startPoint y: 127, endPoint x: 1200, endPoint y: 138, distance: 70.1
click at [1200, 138] on form "**********" at bounding box center [1319, 306] width 256 height 445
type input "**********"
click at [1310, 516] on button "Next" at bounding box center [1303, 514] width 50 height 30
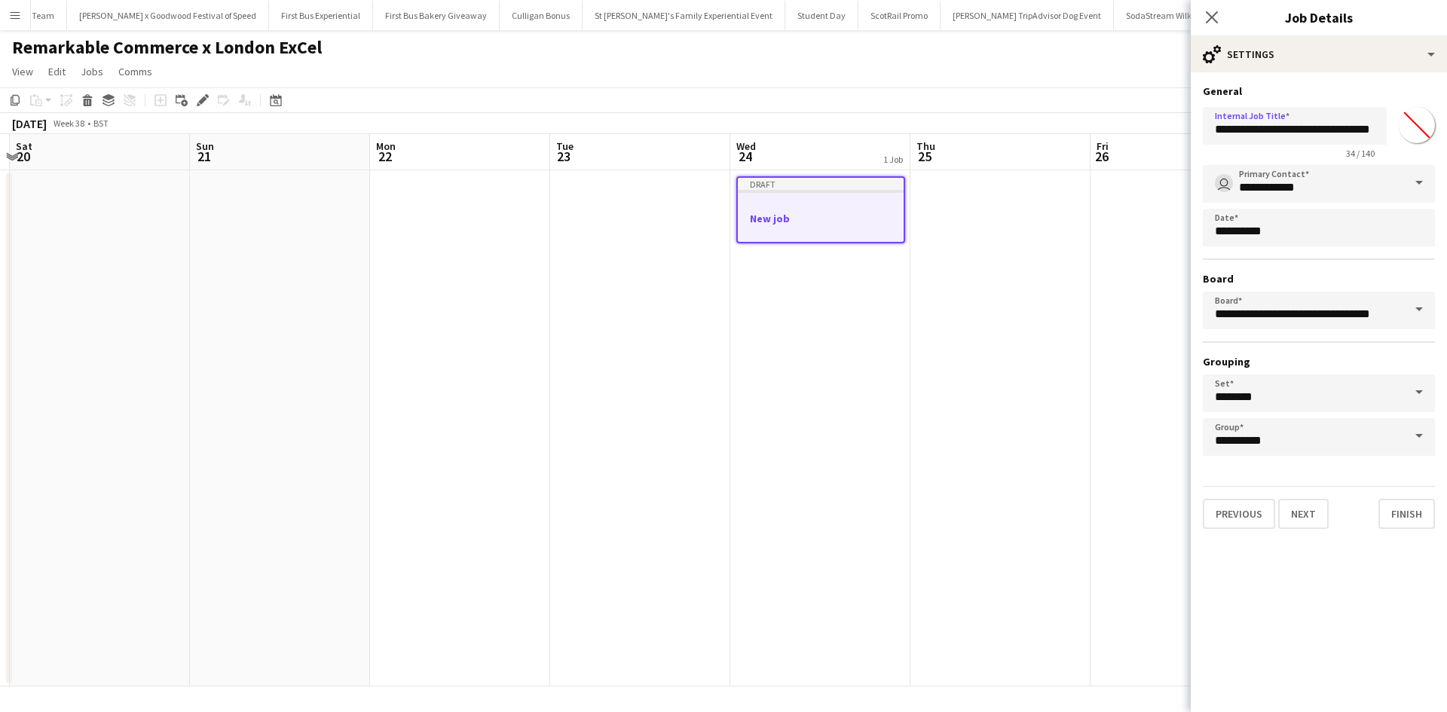
scroll to position [0, 0]
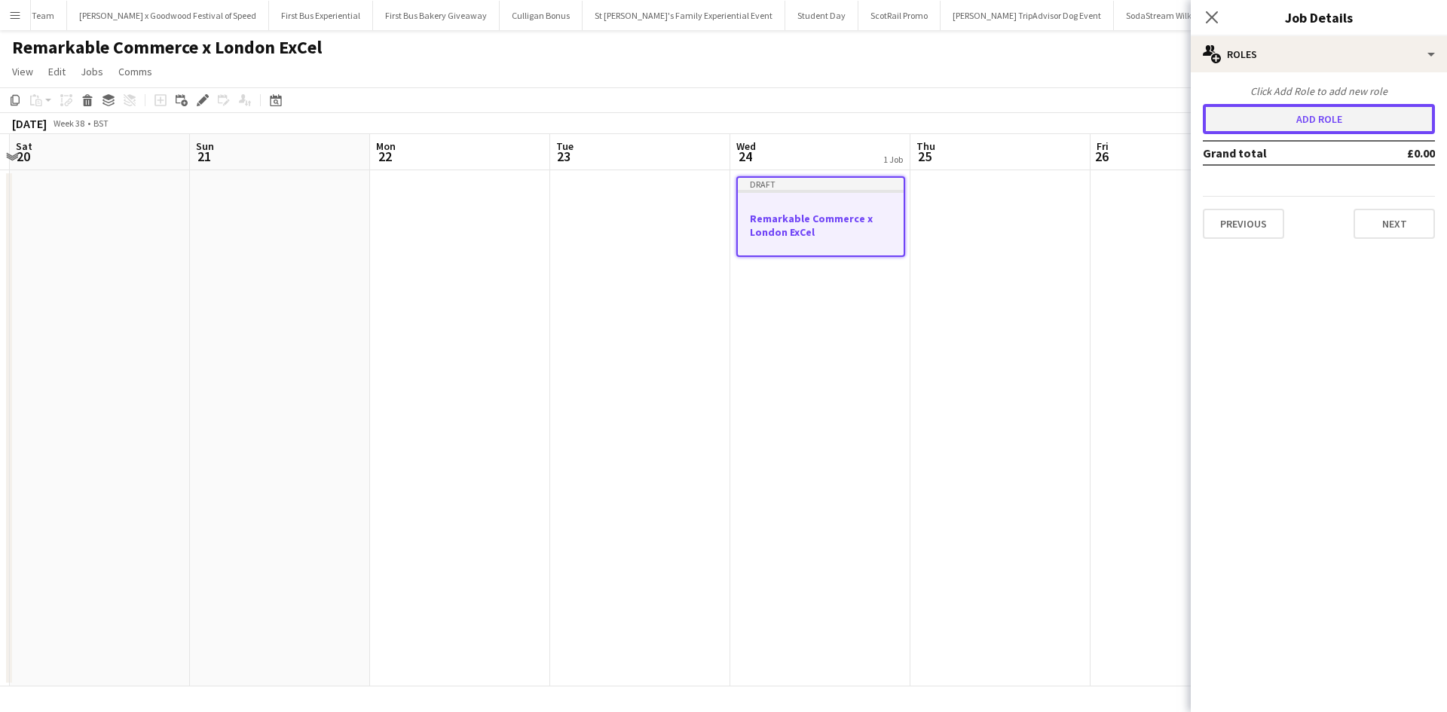
click at [1268, 124] on button "Add role" at bounding box center [1319, 119] width 232 height 30
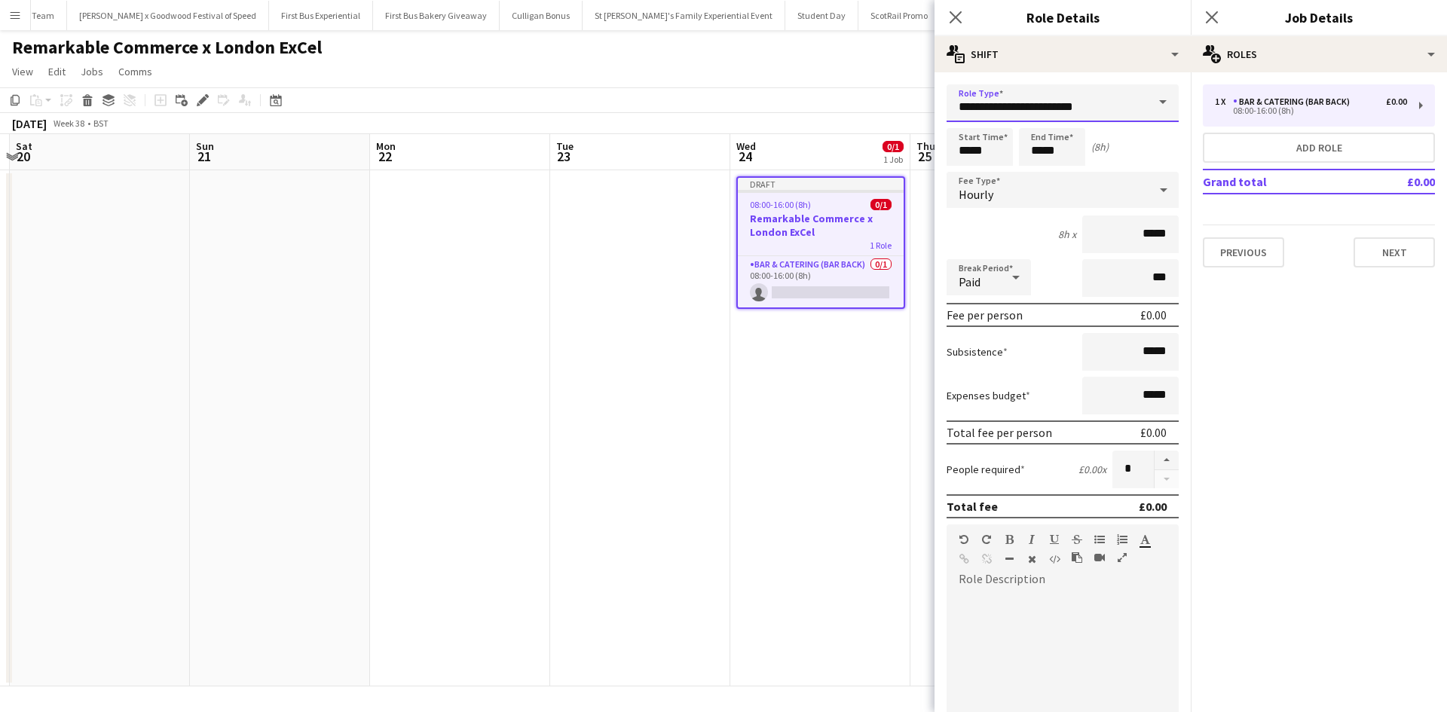
drag, startPoint x: 1121, startPoint y: 108, endPoint x: 950, endPoint y: 103, distance: 171.2
click at [950, 103] on input "**********" at bounding box center [1063, 103] width 232 height 38
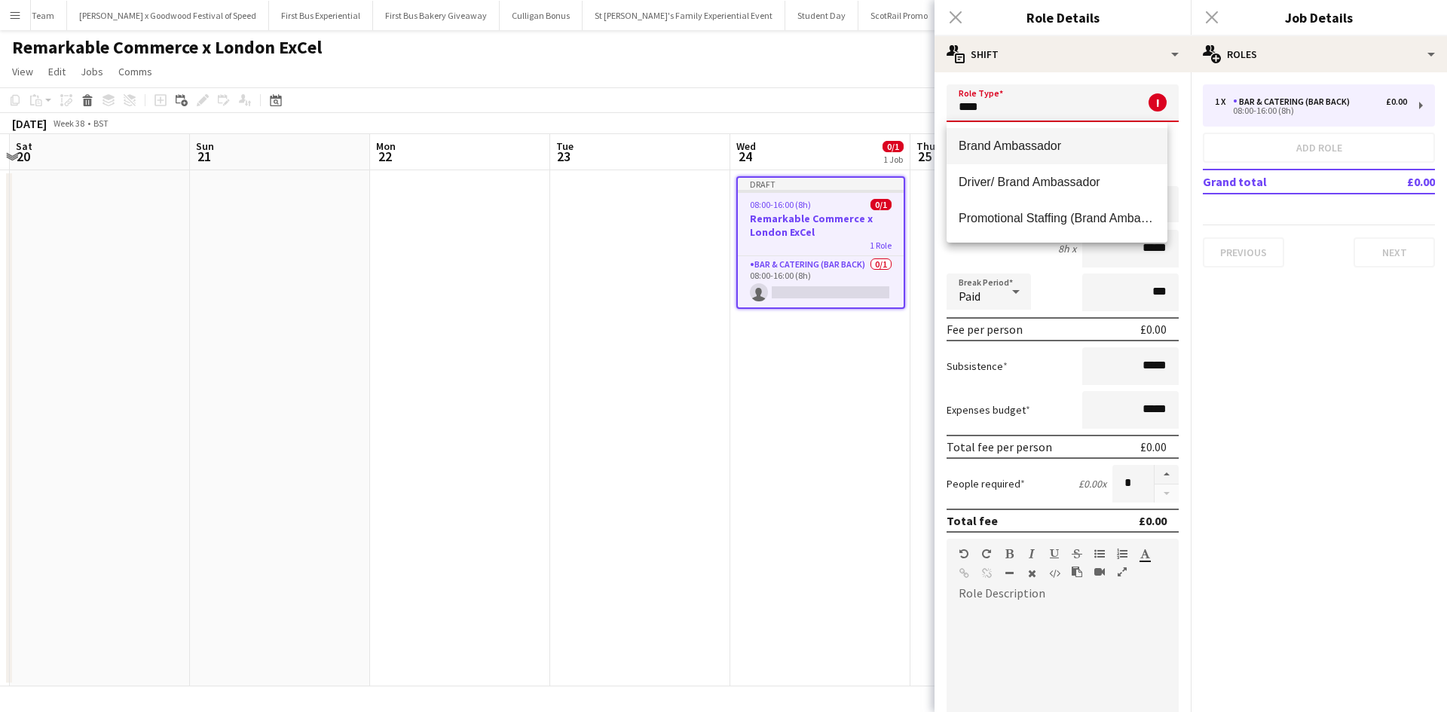
click at [993, 142] on span "Brand Ambassador" at bounding box center [1057, 146] width 197 height 14
type input "**********"
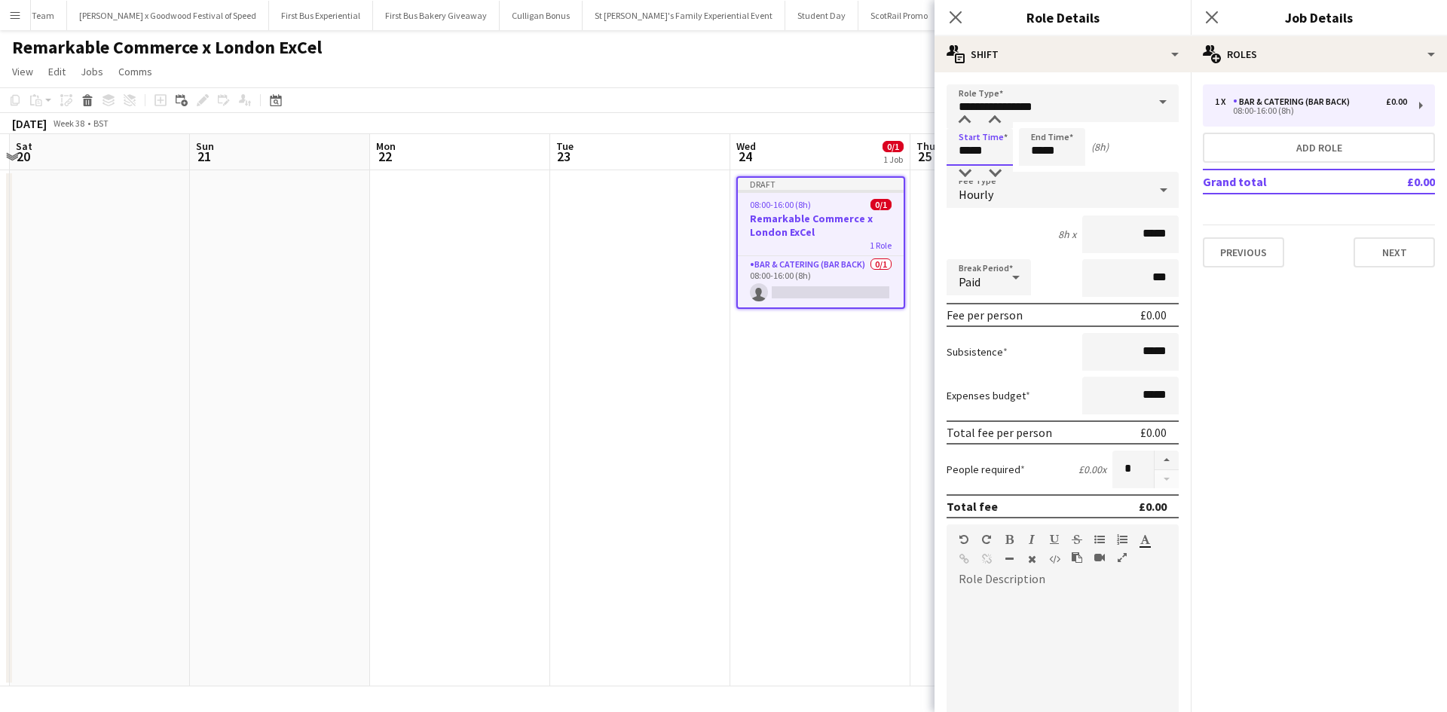
drag, startPoint x: 991, startPoint y: 156, endPoint x: 947, endPoint y: 149, distance: 44.2
click at [947, 149] on input "*****" at bounding box center [980, 147] width 66 height 38
type input "*****"
click at [1135, 232] on input "*****" at bounding box center [1130, 235] width 96 height 38
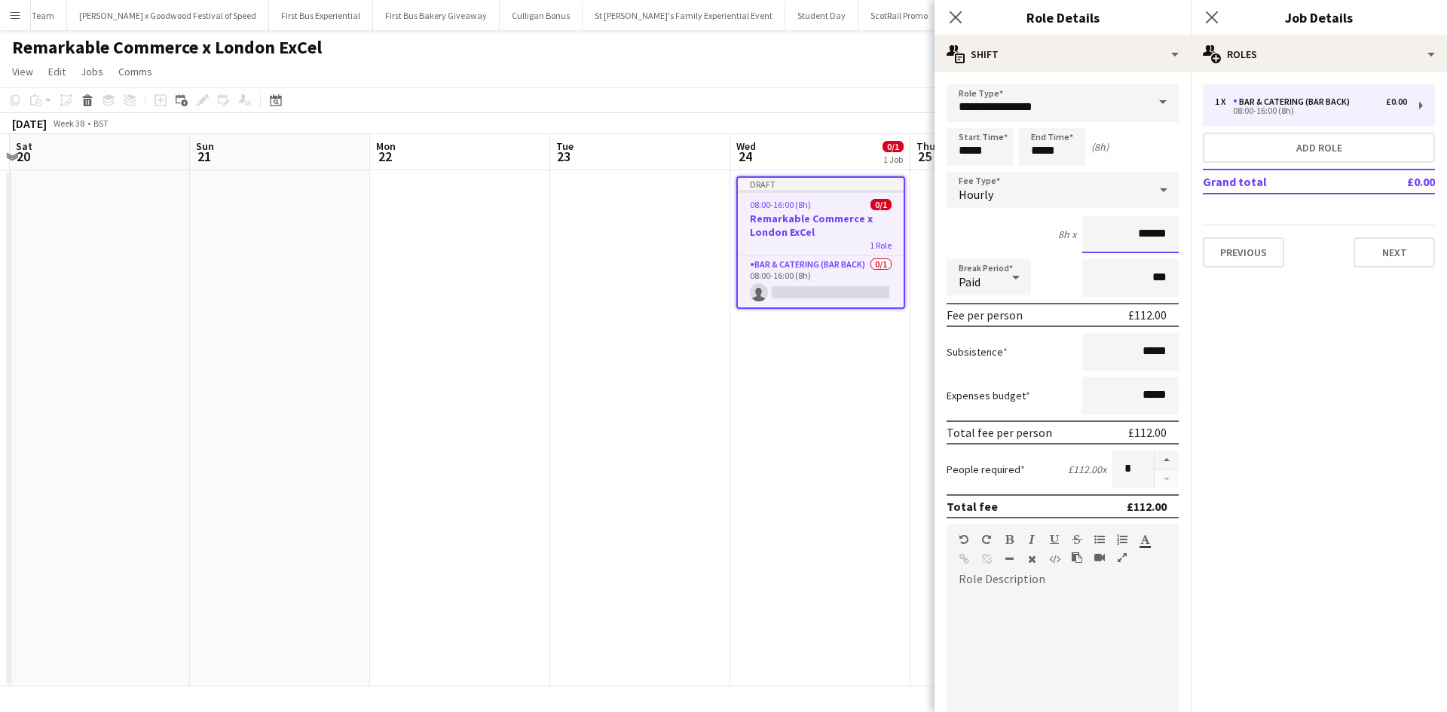
type input "******"
click at [1135, 394] on input "*****" at bounding box center [1130, 396] width 96 height 38
type input "******"
click at [834, 531] on app-date-cell "Draft 08:00-16:00 (8h) 0/1 Remarkable Commerce x London ExCel 1 Role Bar & Cate…" at bounding box center [820, 428] width 180 height 516
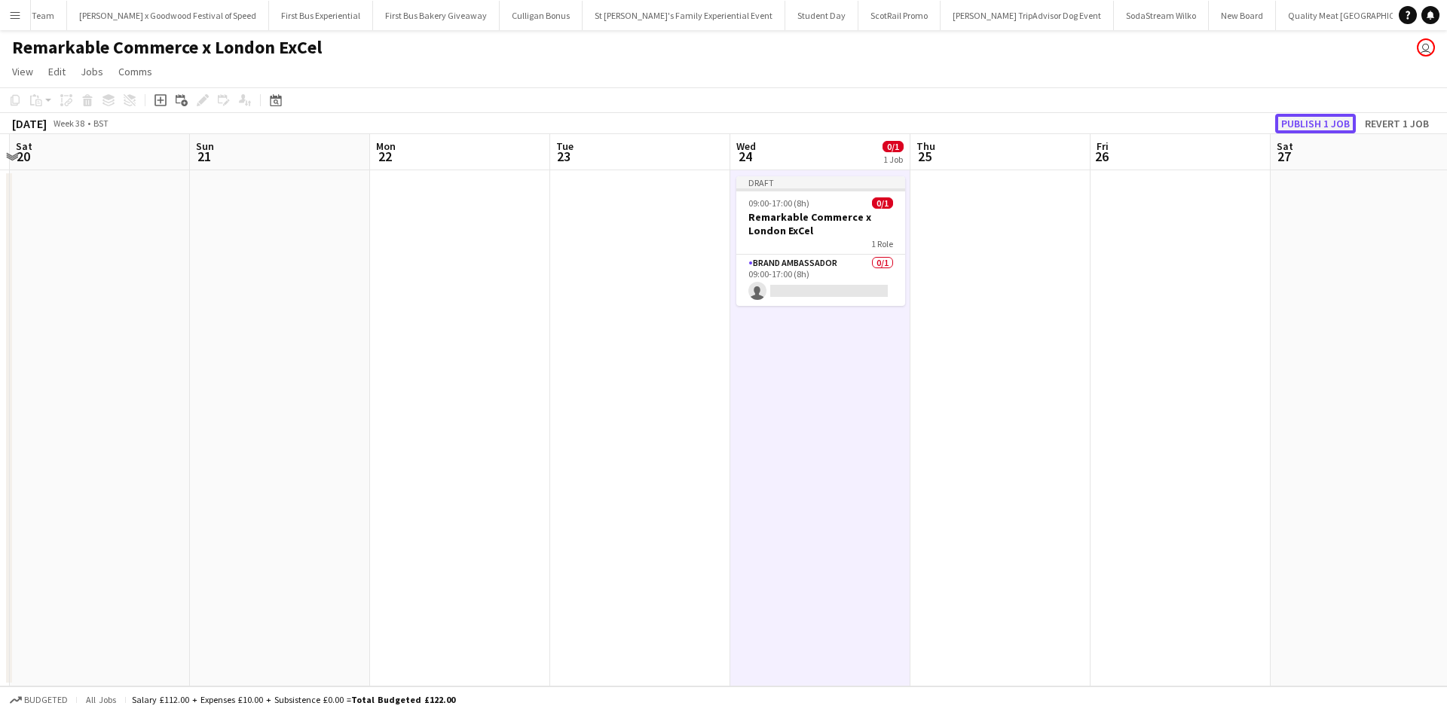
click at [1301, 129] on button "Publish 1 job" at bounding box center [1315, 124] width 81 height 20
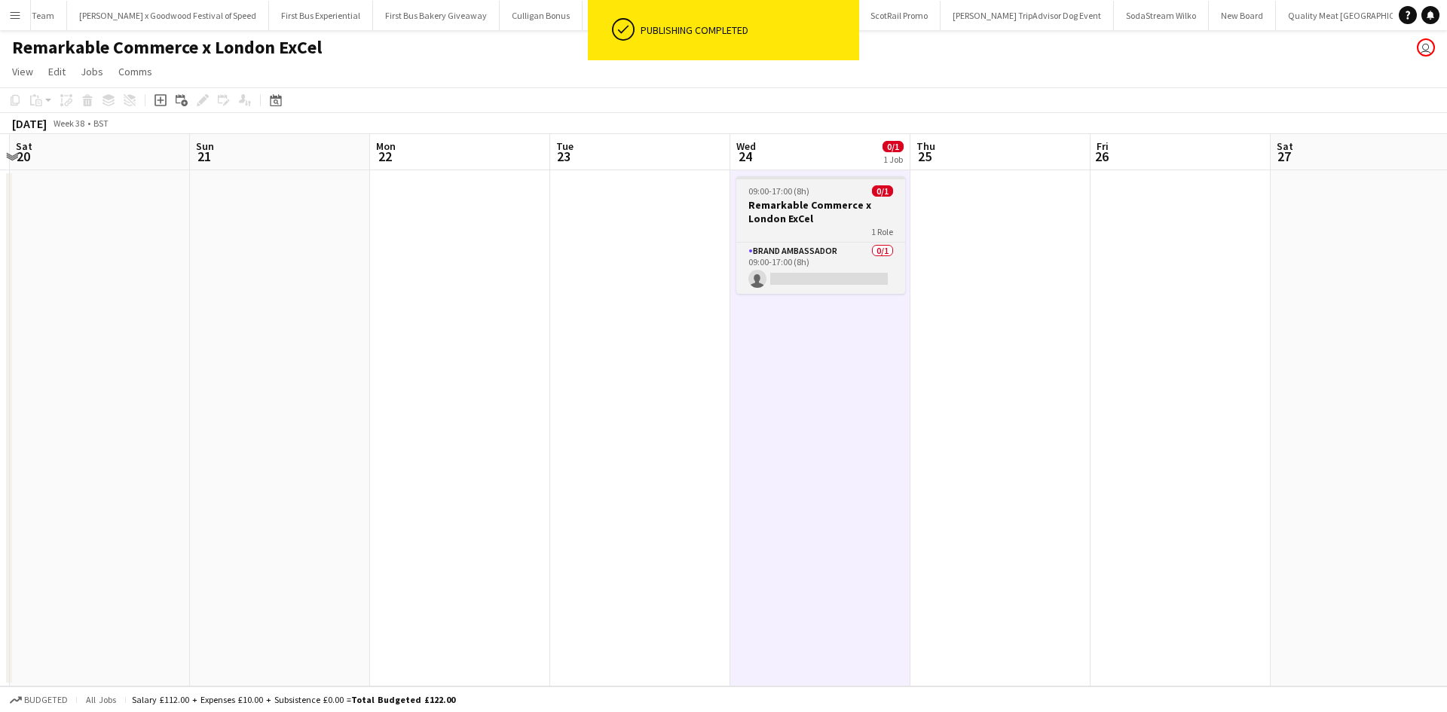
click at [841, 230] on div "1 Role" at bounding box center [820, 231] width 169 height 12
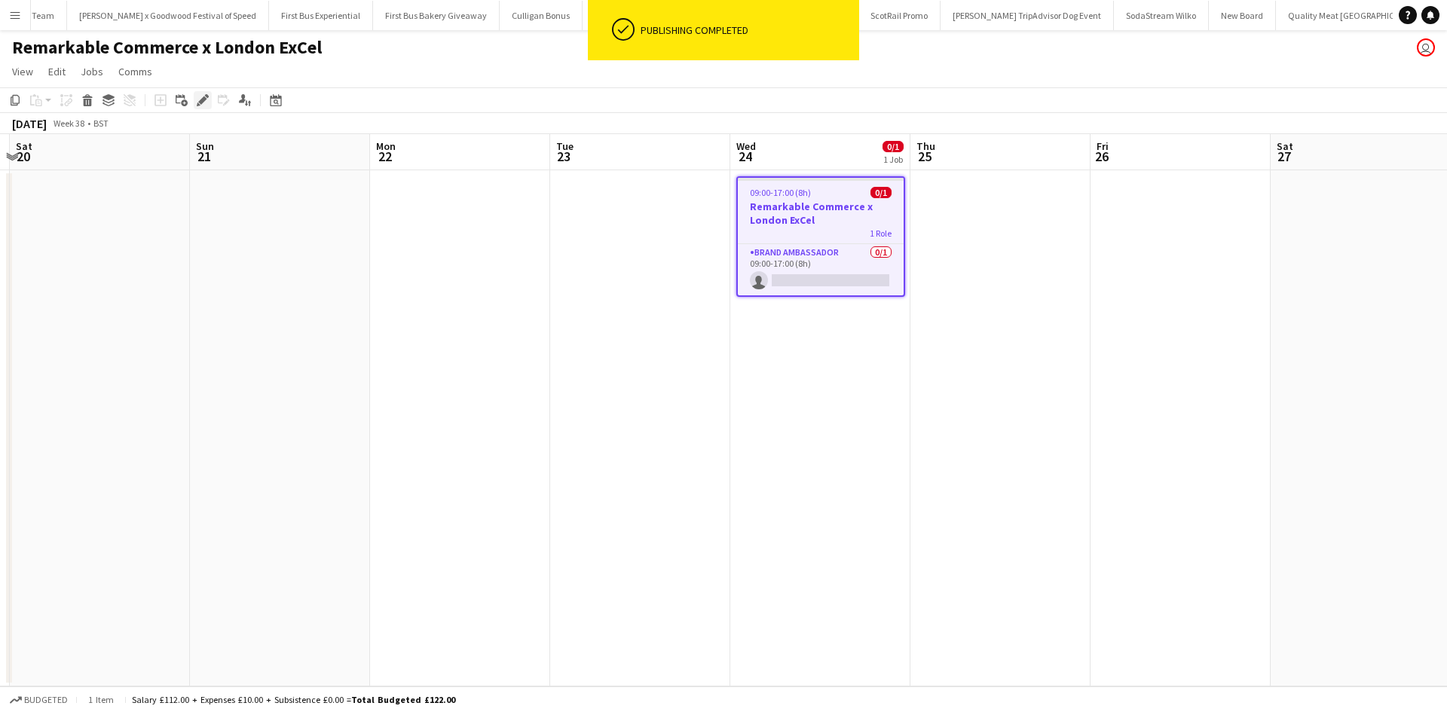
click at [204, 100] on icon at bounding box center [202, 100] width 8 height 8
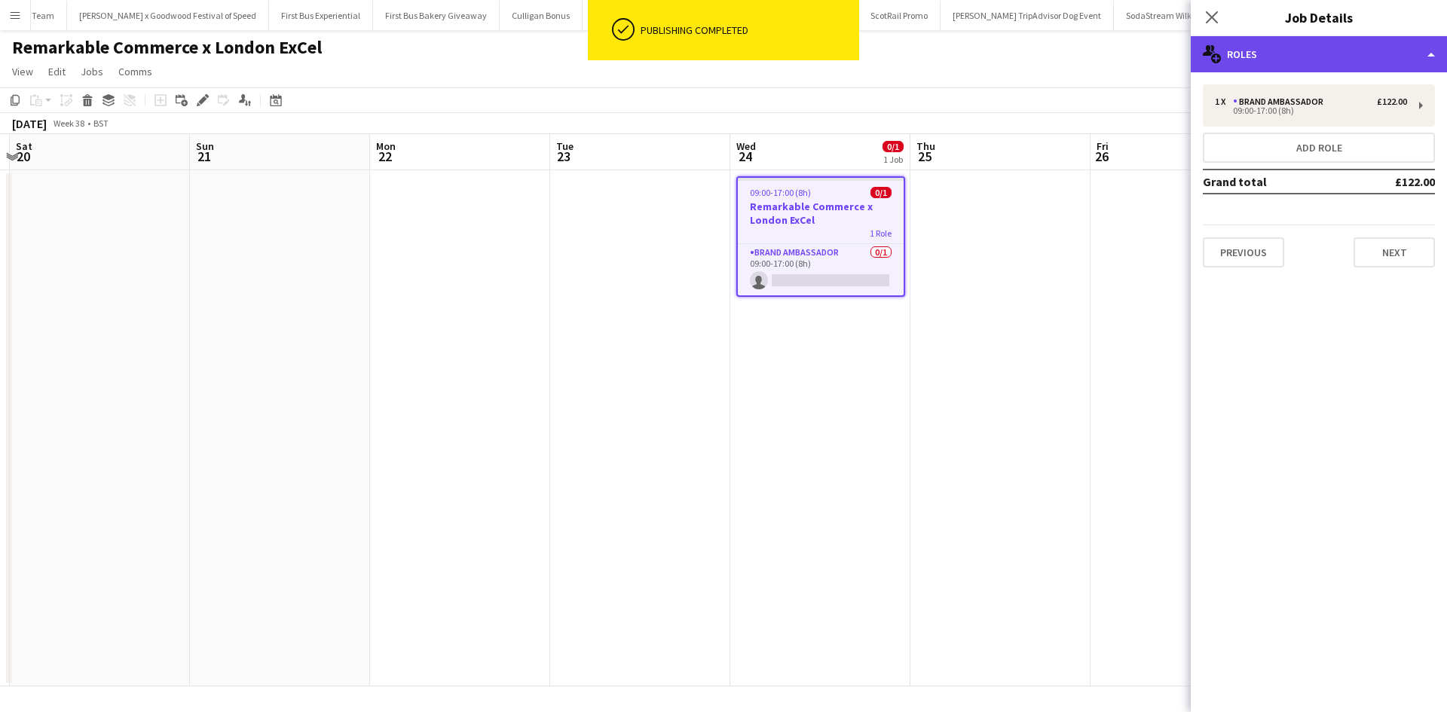
click at [1232, 60] on div "multiple-users-add Roles" at bounding box center [1319, 54] width 256 height 36
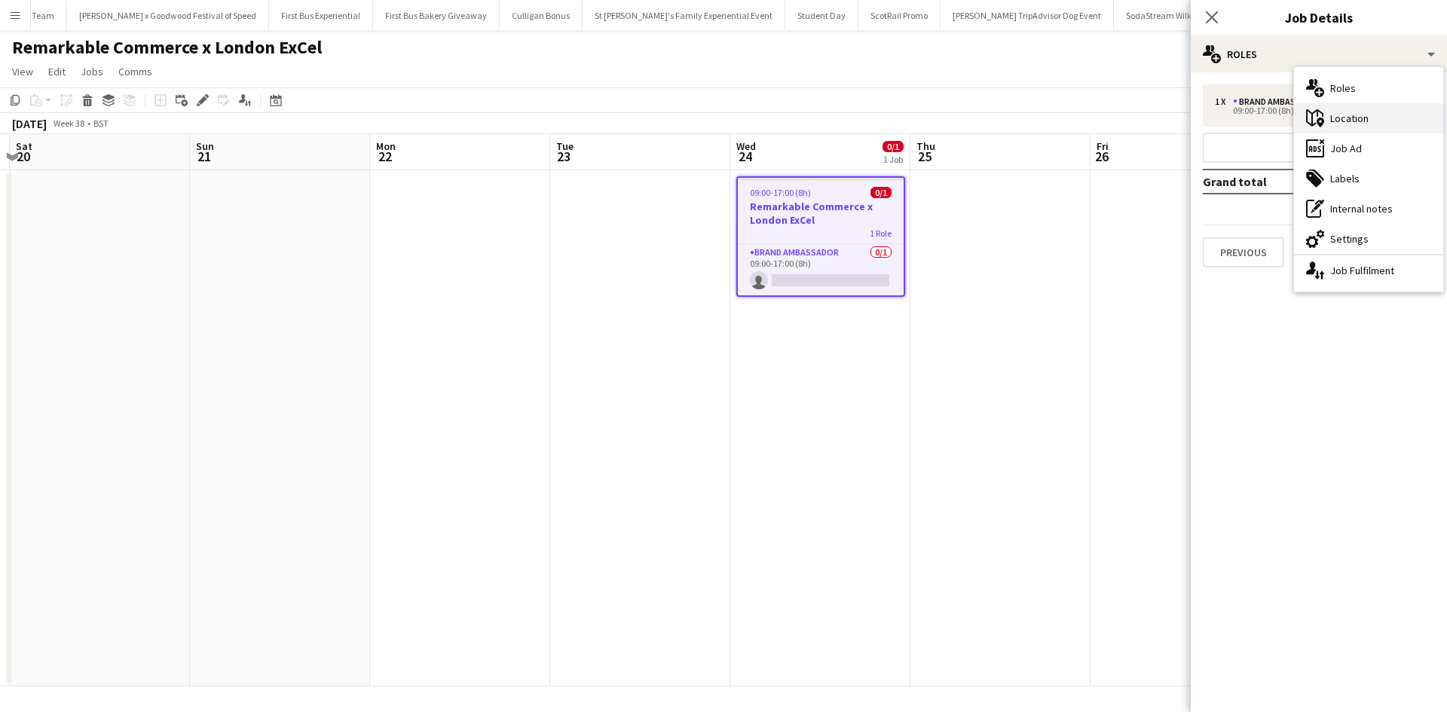
click at [1329, 111] on div "maps-pin-1 Location" at bounding box center [1368, 118] width 149 height 30
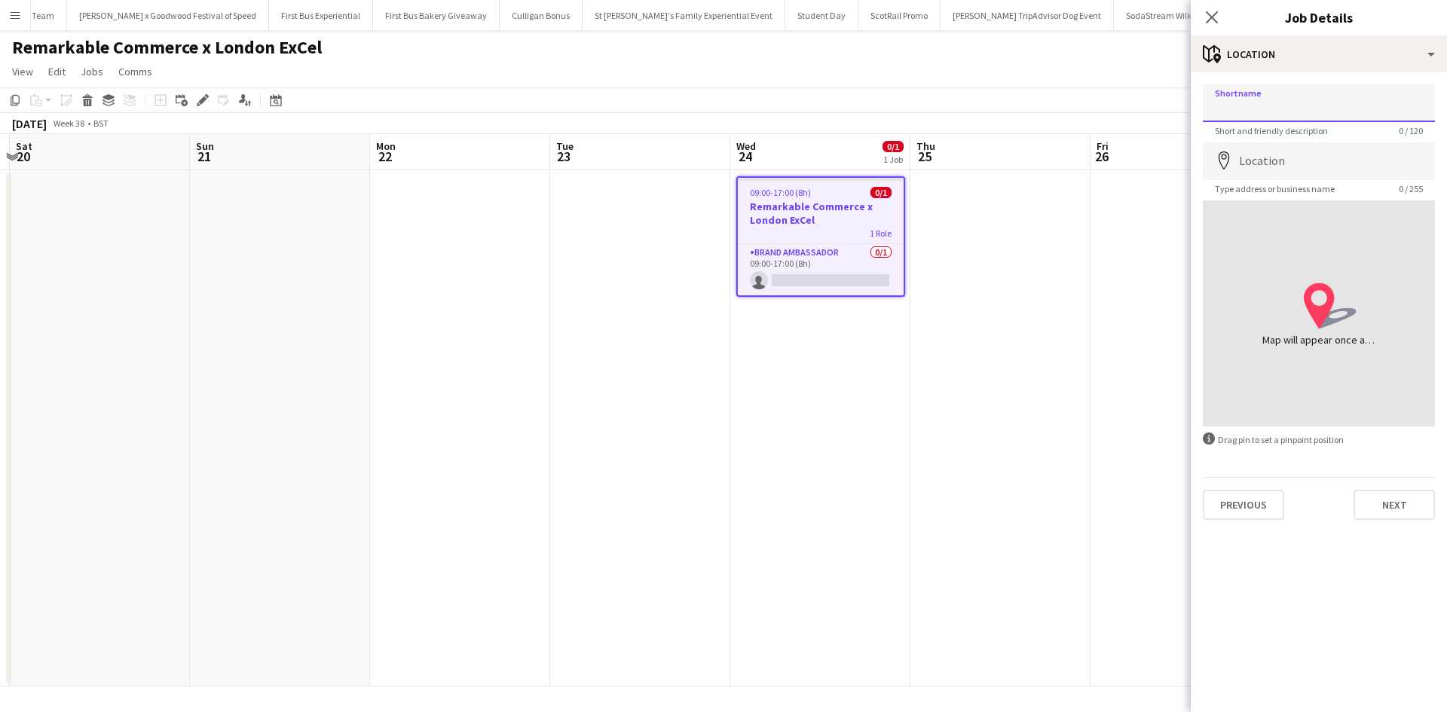
click at [1324, 107] on input "Shortname" at bounding box center [1319, 103] width 232 height 38
type input "**********"
click at [1322, 169] on input "Location" at bounding box center [1319, 161] width 232 height 38
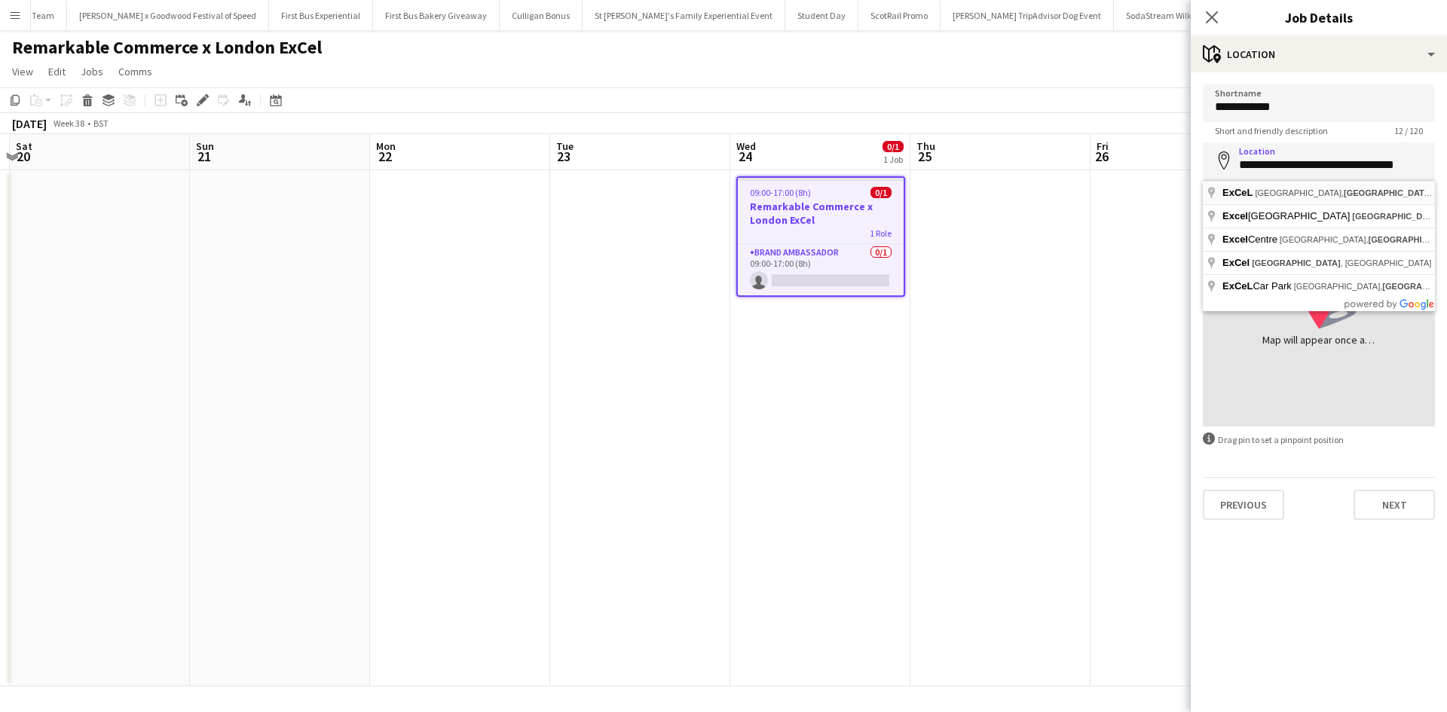
type input "**********"
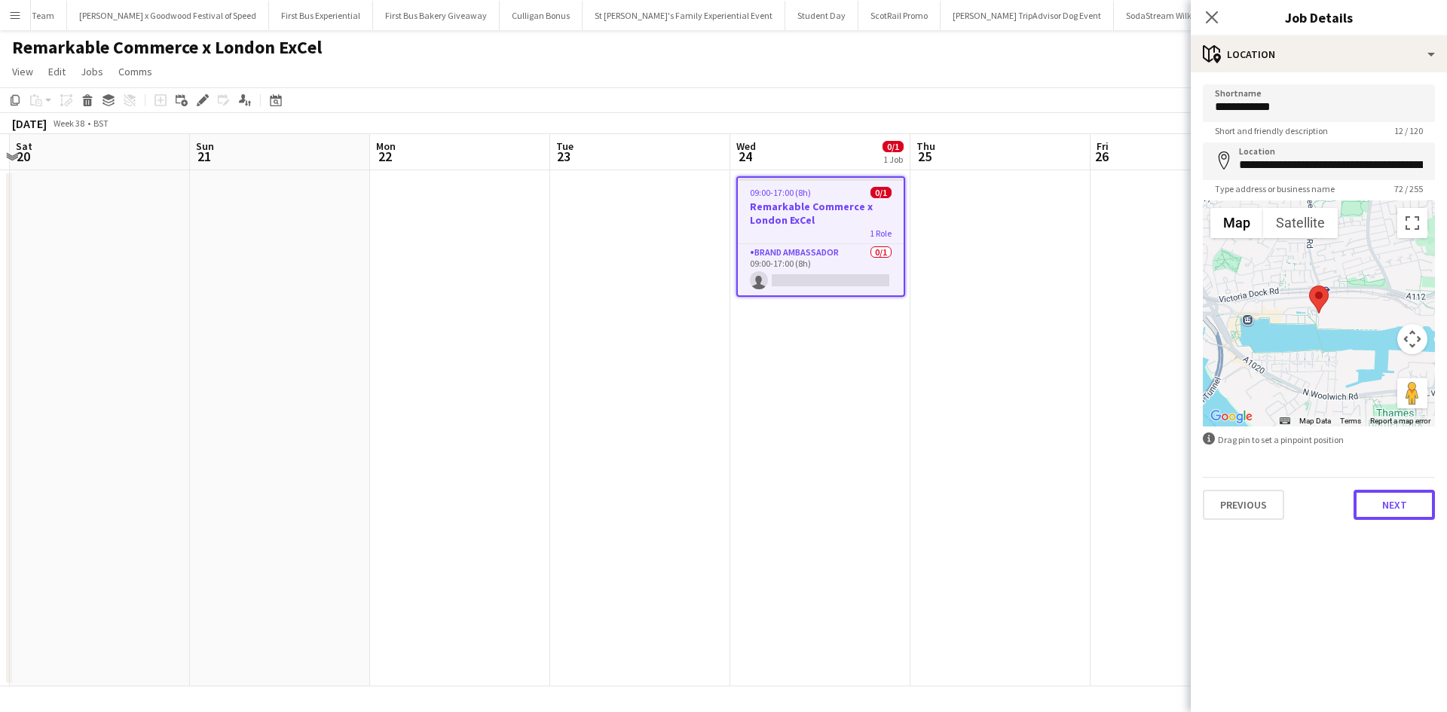
click at [1393, 503] on button "Next" at bounding box center [1394, 505] width 81 height 30
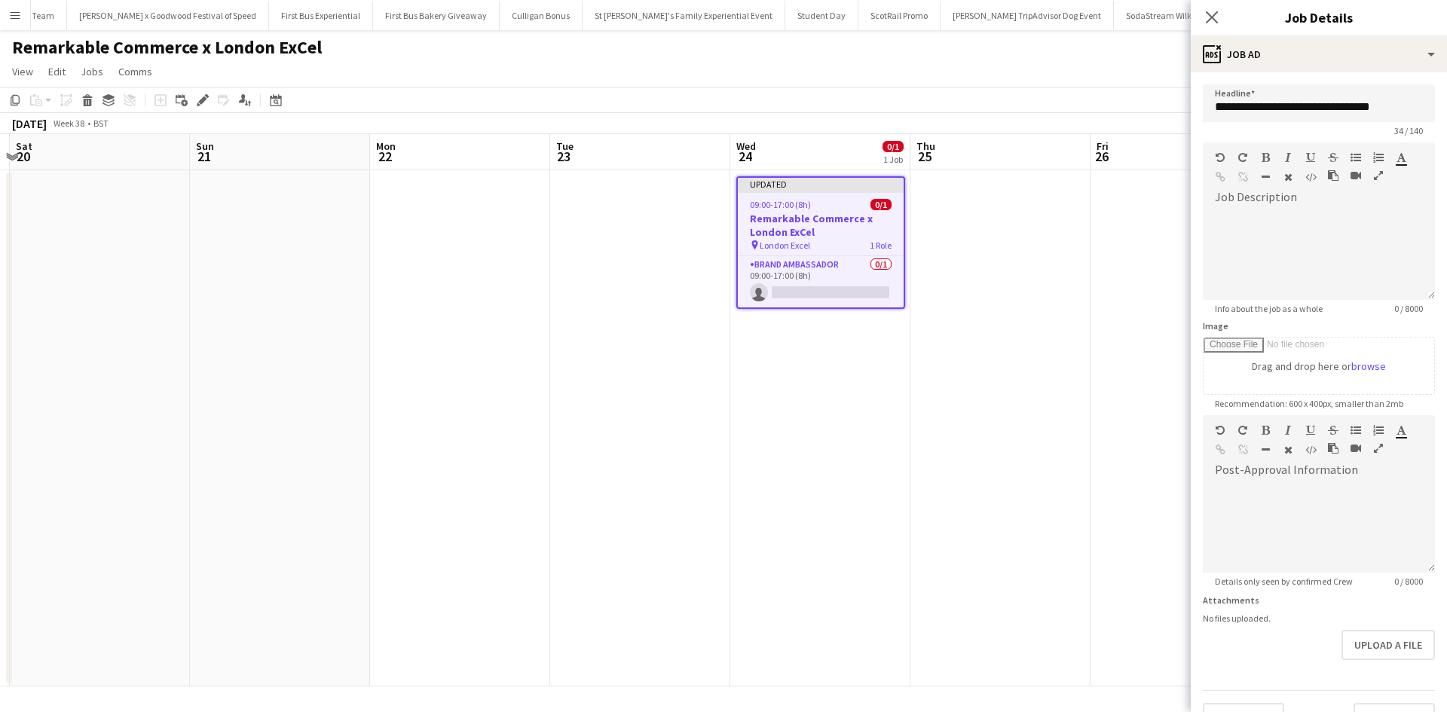
click at [1153, 493] on app-date-cell at bounding box center [1181, 428] width 180 height 516
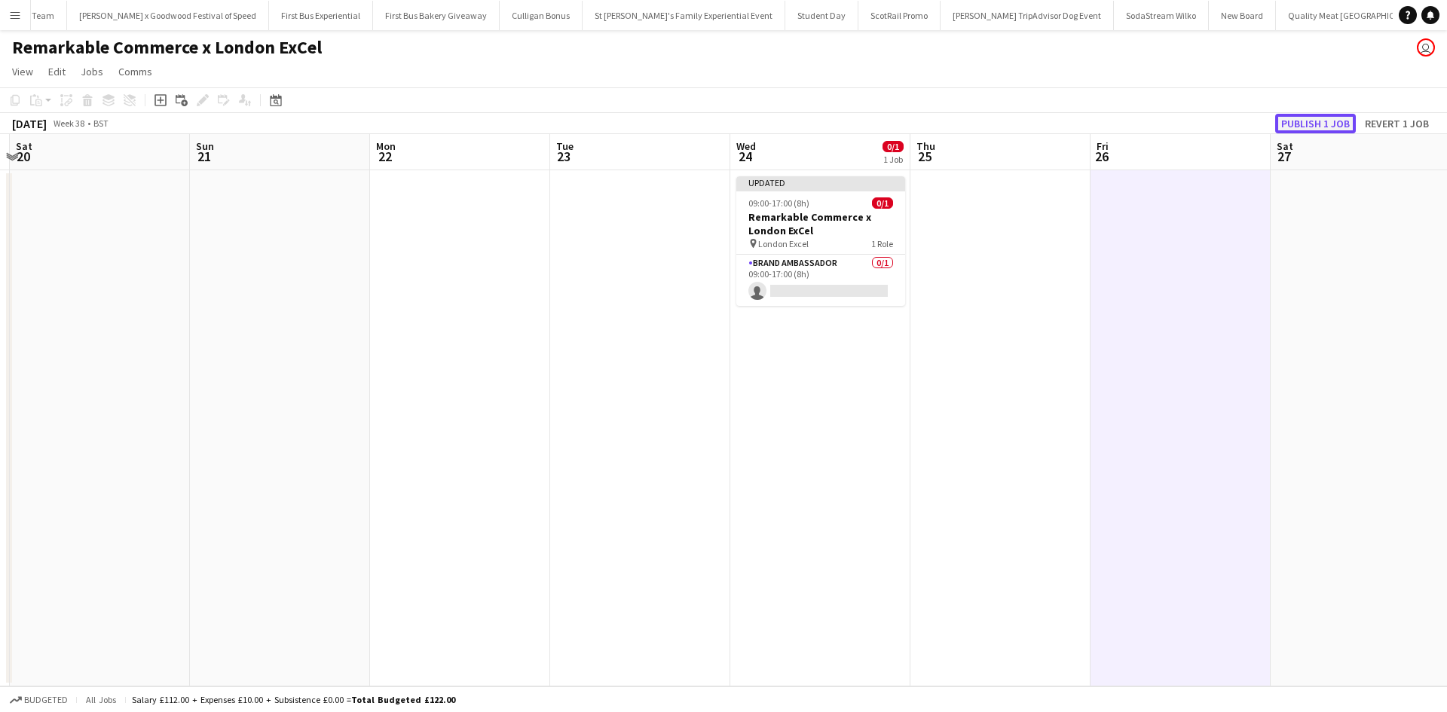
click at [1316, 130] on button "Publish 1 job" at bounding box center [1315, 124] width 81 height 20
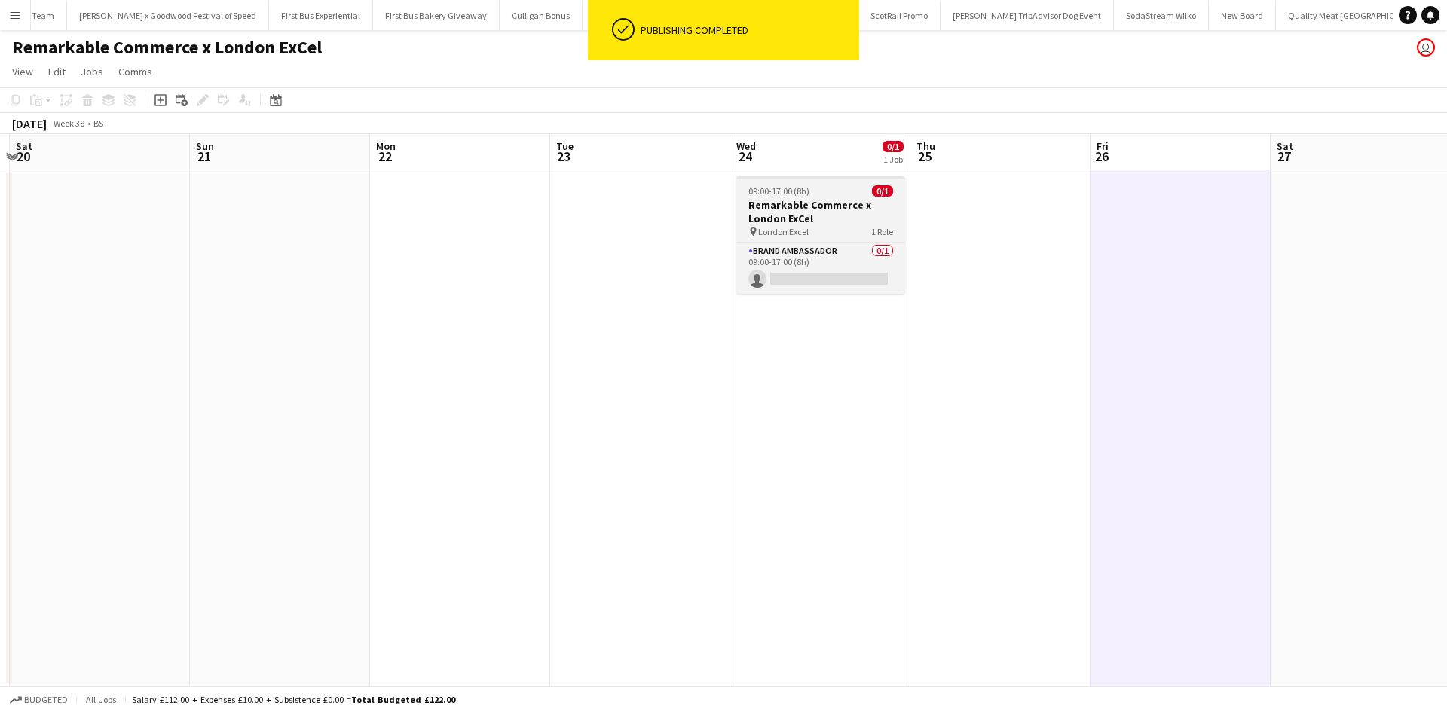
click at [855, 194] on div "09:00-17:00 (8h) 0/1" at bounding box center [820, 190] width 169 height 11
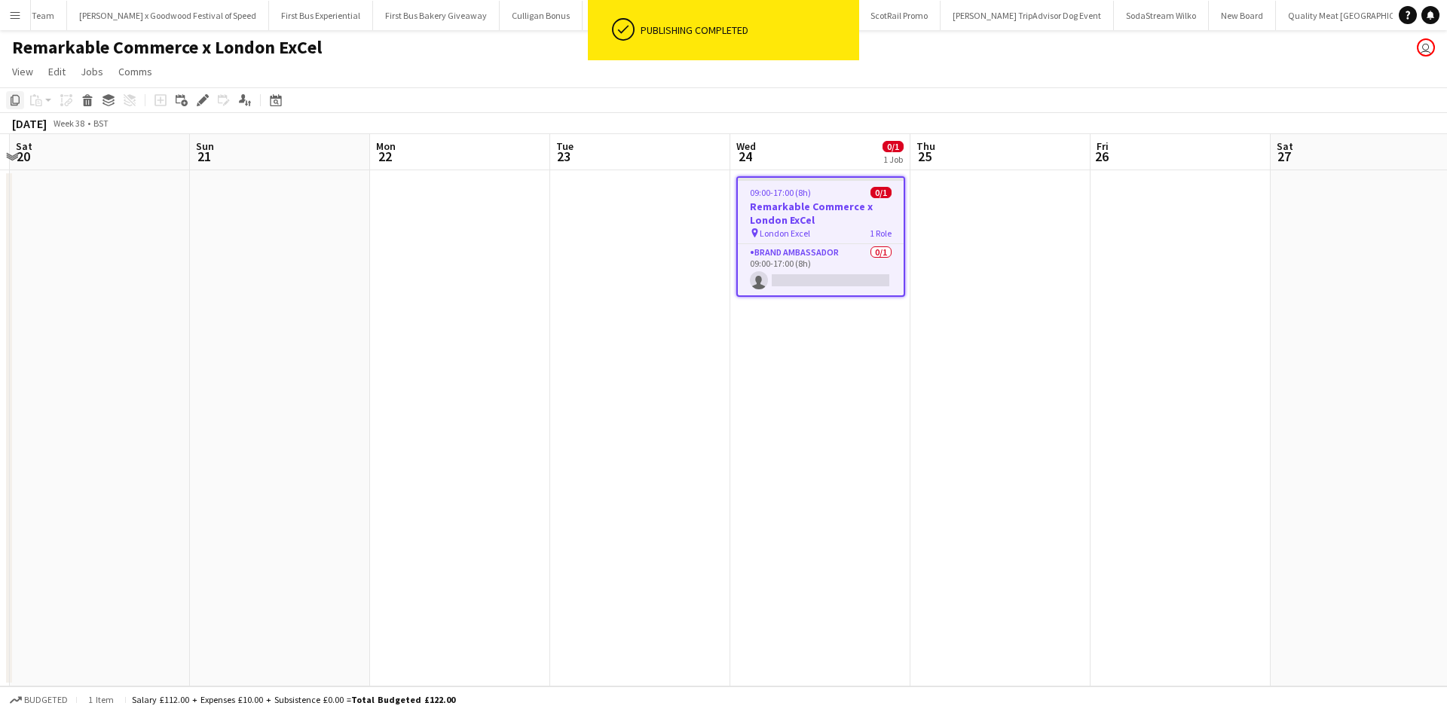
click at [11, 98] on icon at bounding box center [15, 100] width 9 height 11
click at [989, 213] on app-date-cell at bounding box center [1000, 428] width 180 height 516
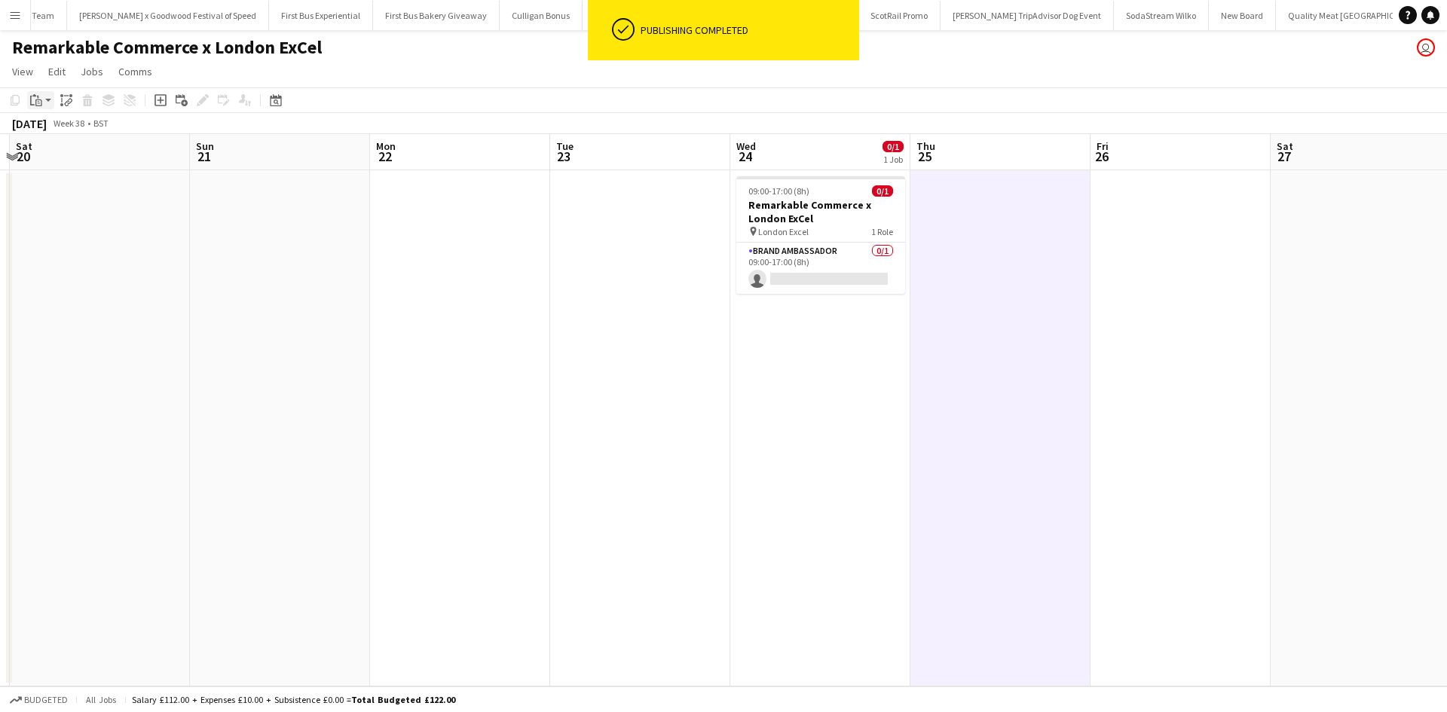
click at [38, 98] on icon at bounding box center [38, 97] width 2 height 3
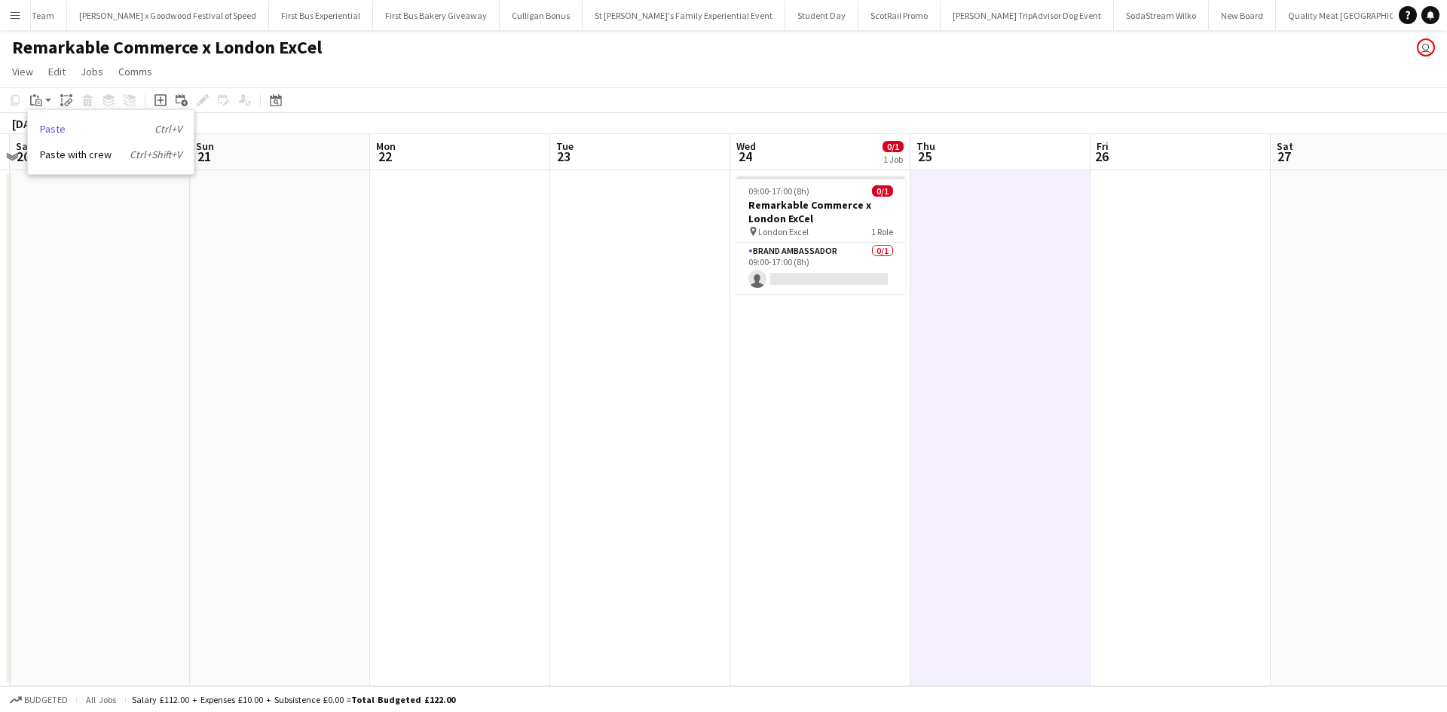
click at [56, 124] on link "Paste Ctrl+V" at bounding box center [111, 129] width 142 height 14
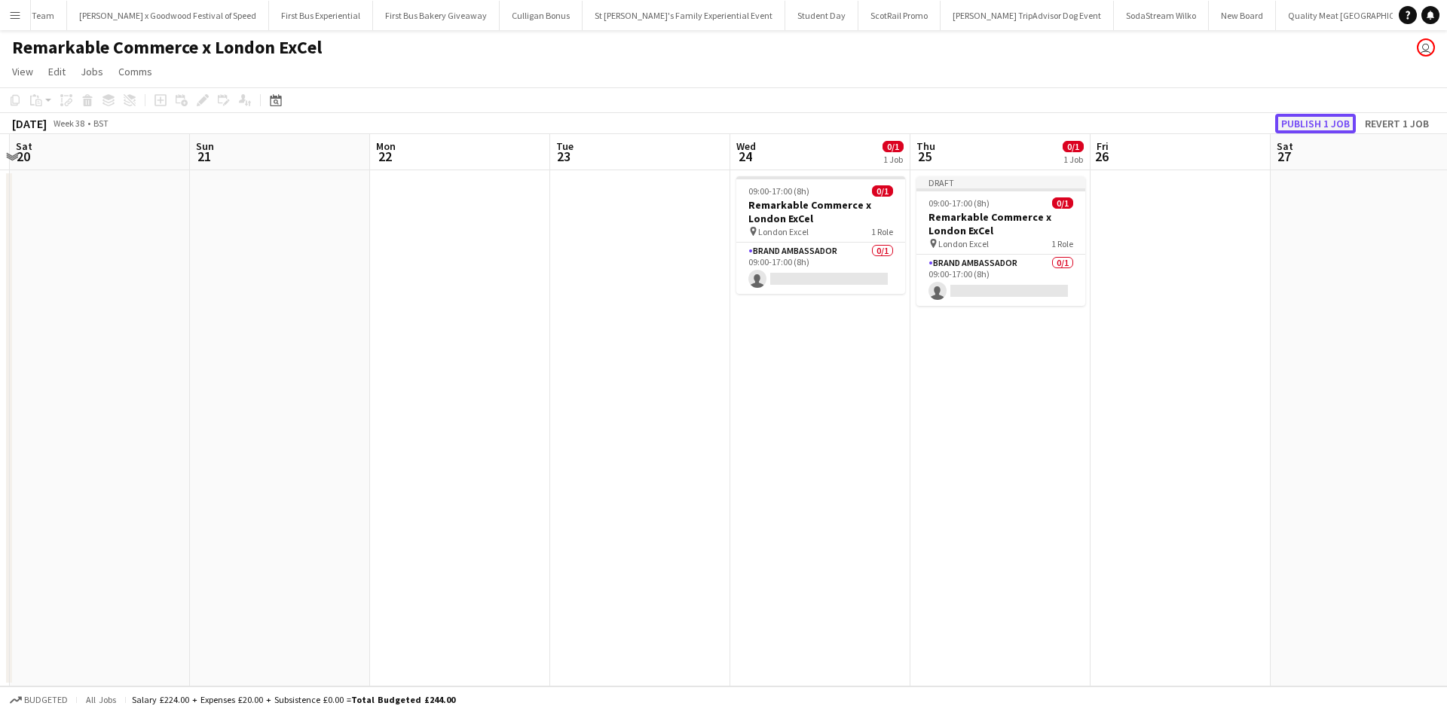
click at [1309, 123] on button "Publish 1 job" at bounding box center [1315, 124] width 81 height 20
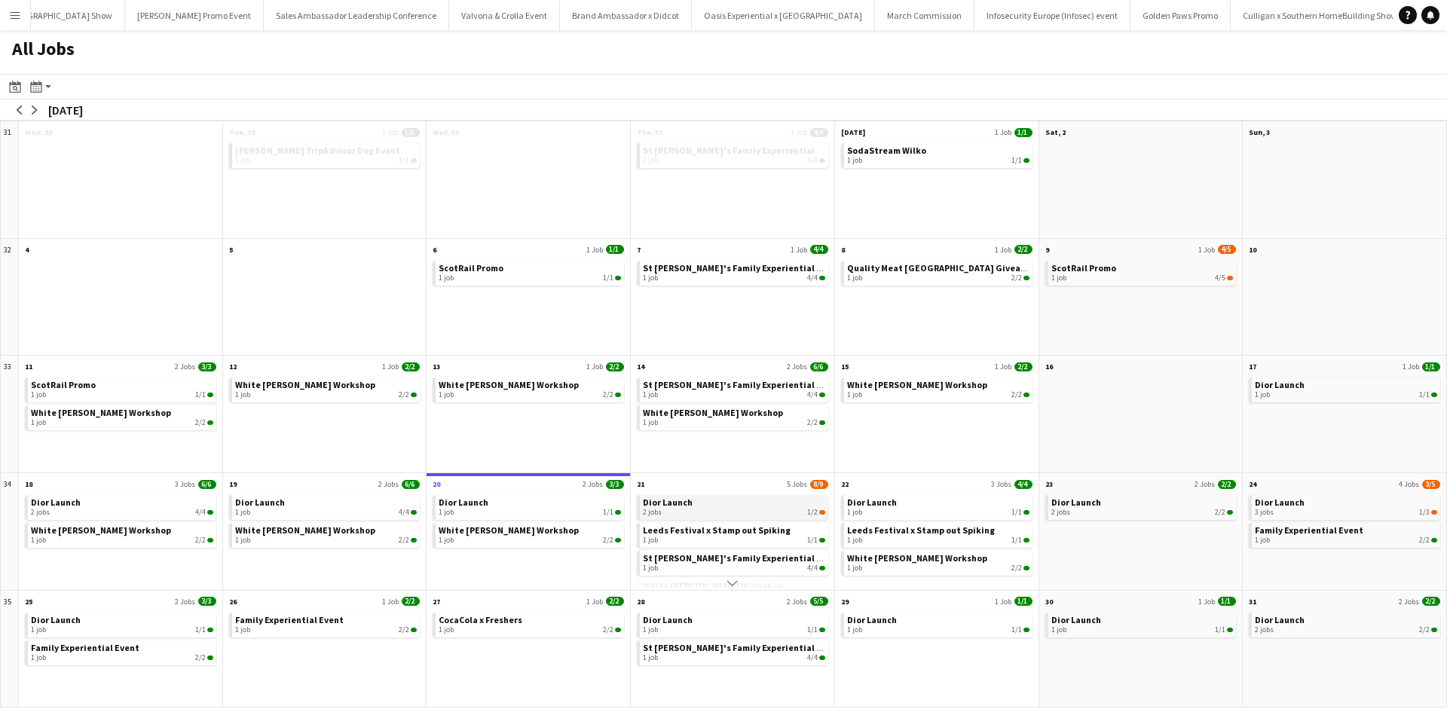
click at [702, 510] on div "2 jobs 1/2" at bounding box center [734, 512] width 182 height 9
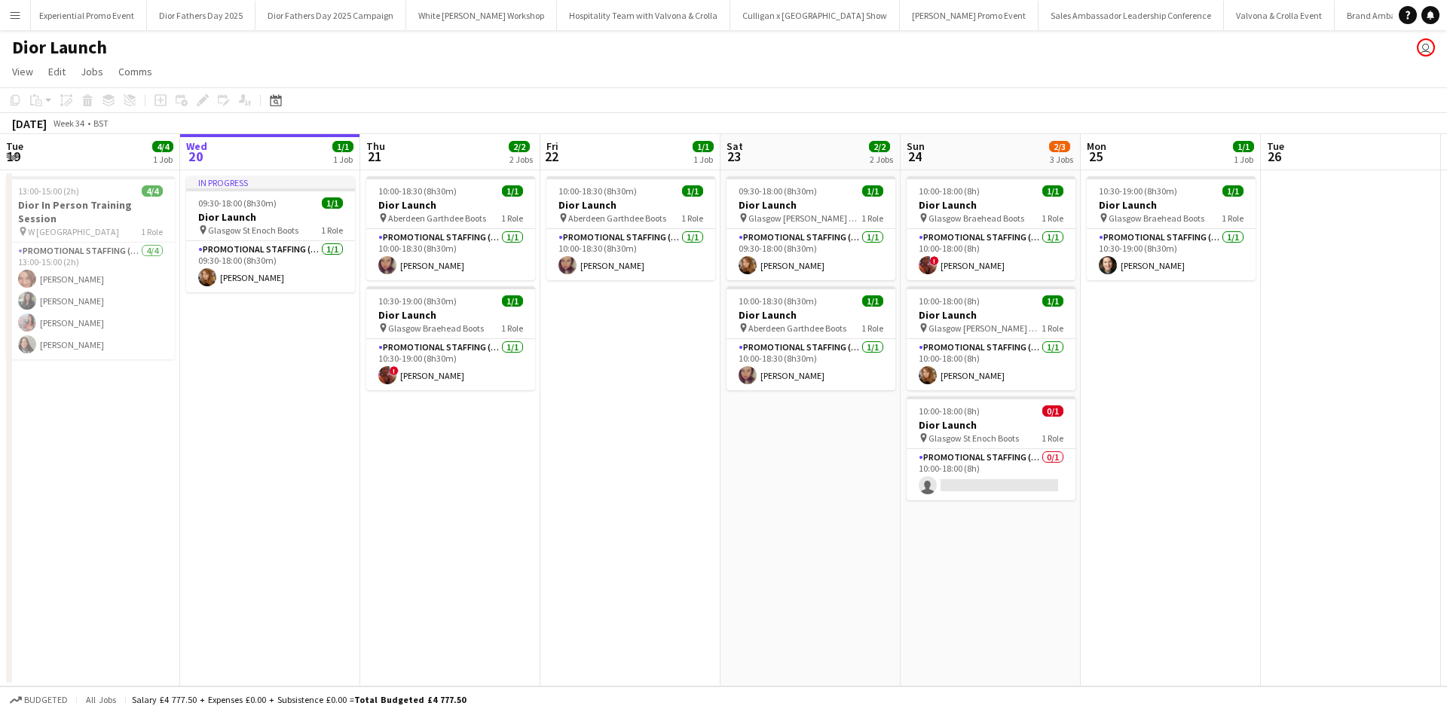
scroll to position [0, 14739]
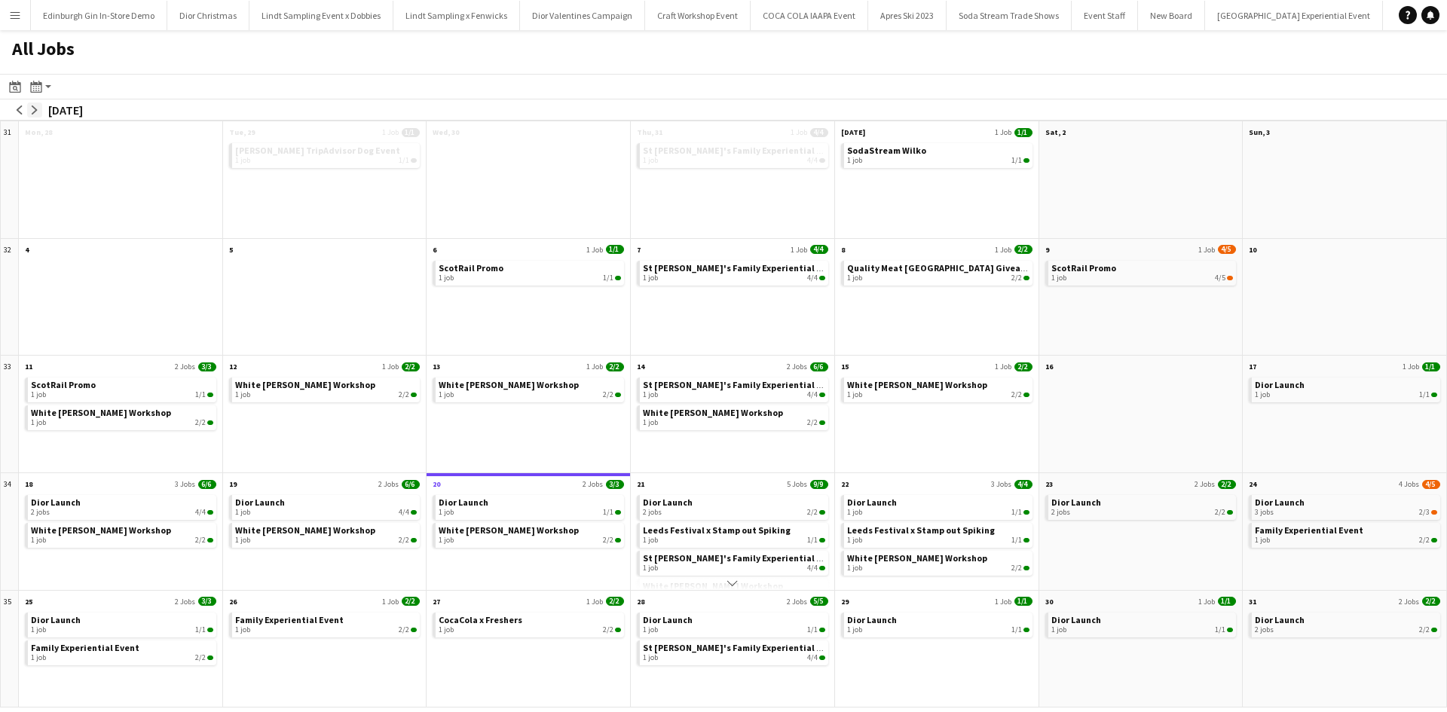
click at [38, 106] on app-icon "arrow-right" at bounding box center [34, 110] width 9 height 9
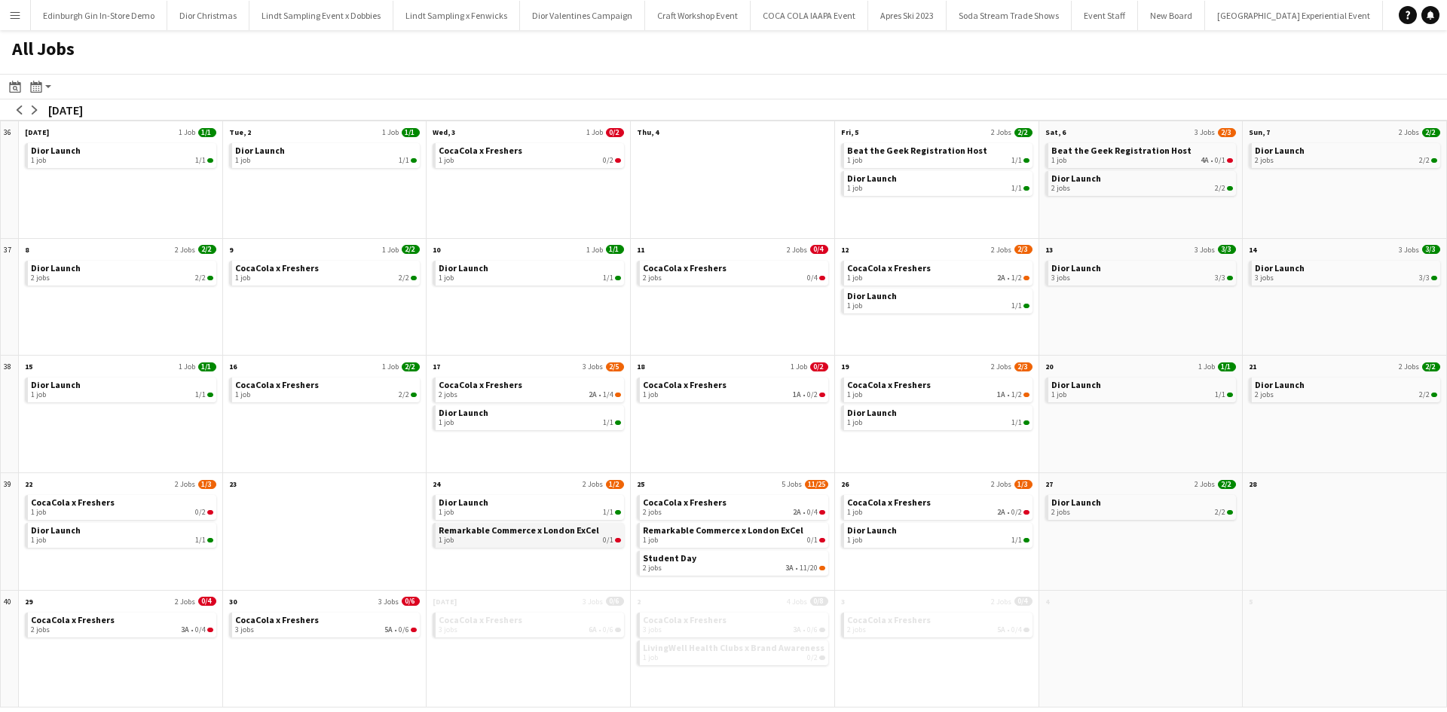
click at [575, 533] on span "Remarkable Commerce x London ExCel" at bounding box center [519, 530] width 161 height 11
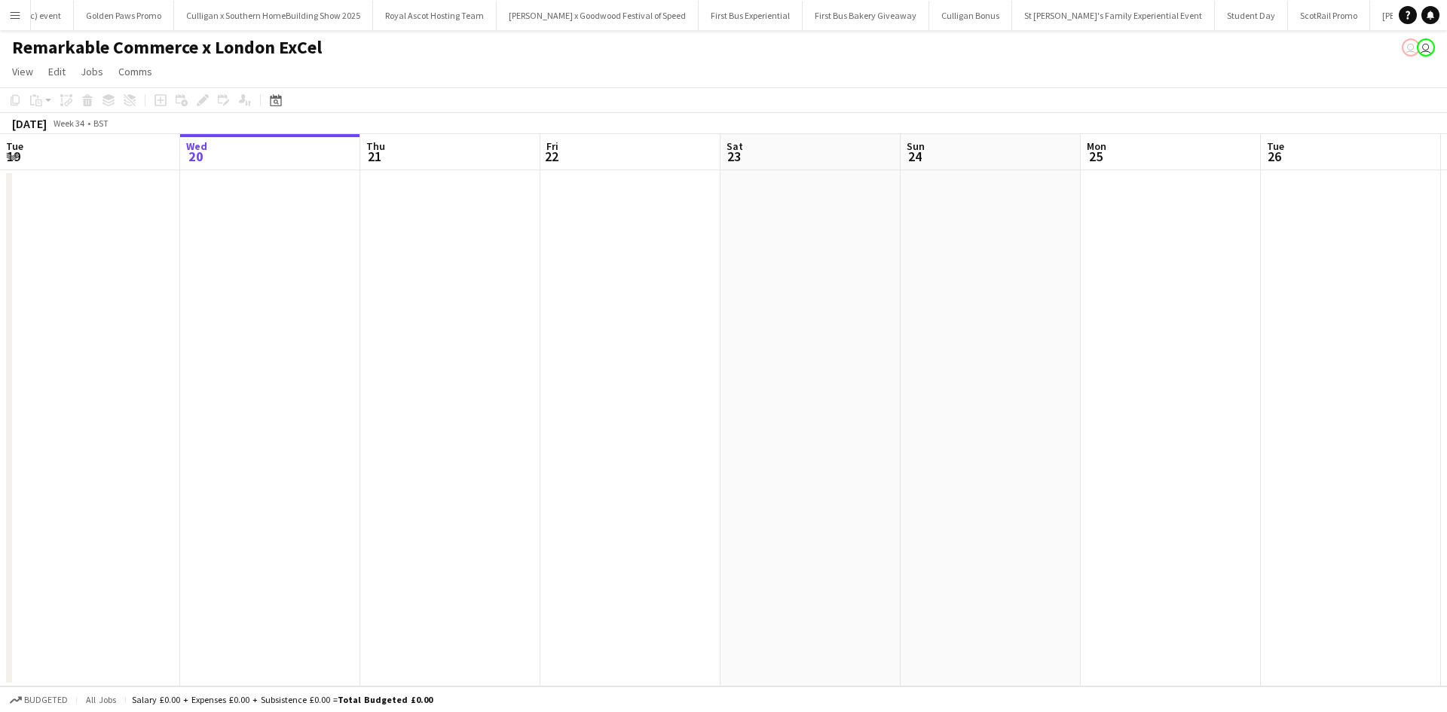
scroll to position [0, 15278]
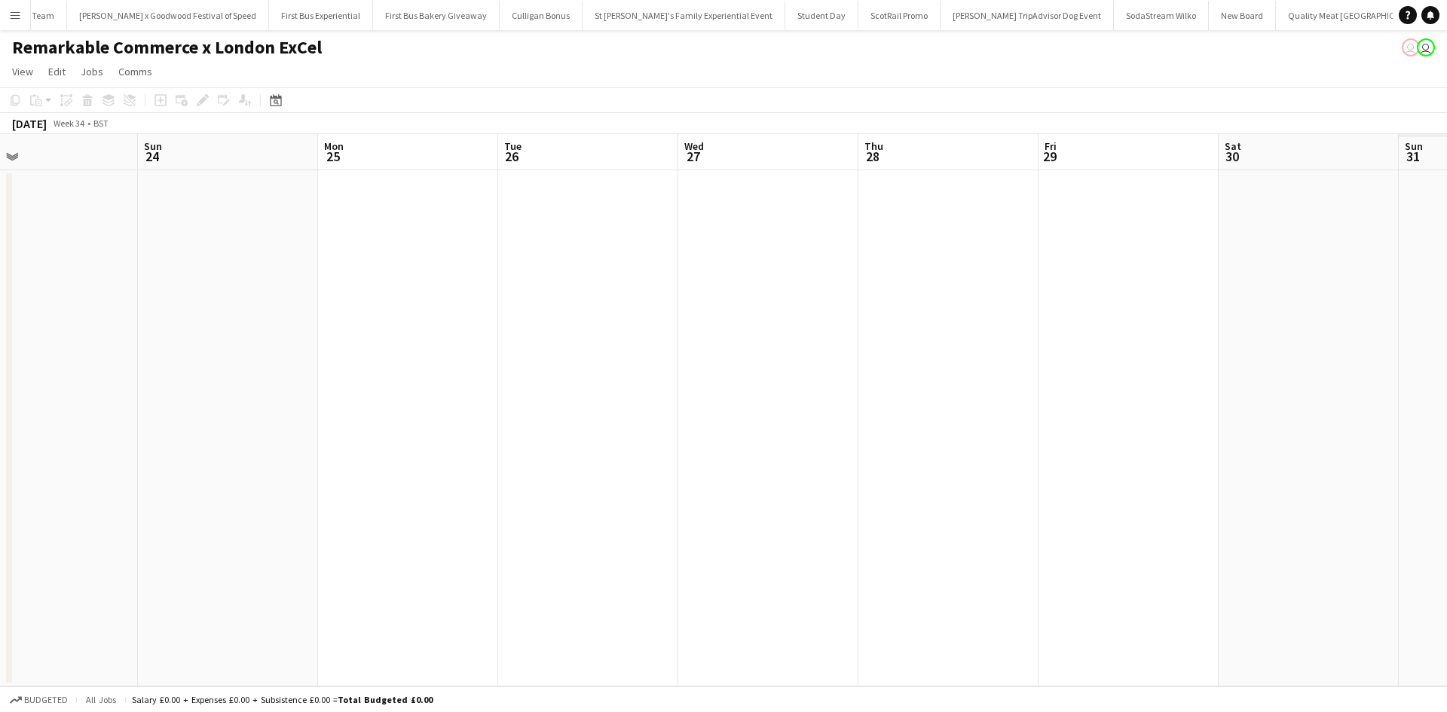
drag, startPoint x: 1009, startPoint y: 481, endPoint x: 480, endPoint y: 445, distance: 530.3
click at [480, 445] on app-calendar-viewport "Tue 19 Wed 20 Thu 21 Fri 22 Sat 23 Sun 24 Mon 25 Tue 26 Wed 27 Thu 28 Fri 29 Sa…" at bounding box center [723, 410] width 1447 height 552
drag, startPoint x: 962, startPoint y: 495, endPoint x: 508, endPoint y: 444, distance: 456.6
click at [467, 439] on app-calendar-viewport "Tue 19 Wed 20 Thu 21 Fri 22 Sat 23 Sun 24 Mon 25 Tue 26 Wed 27 Thu 28 Fri 29 Sa…" at bounding box center [723, 410] width 1447 height 552
drag, startPoint x: 868, startPoint y: 489, endPoint x: 467, endPoint y: 447, distance: 403.9
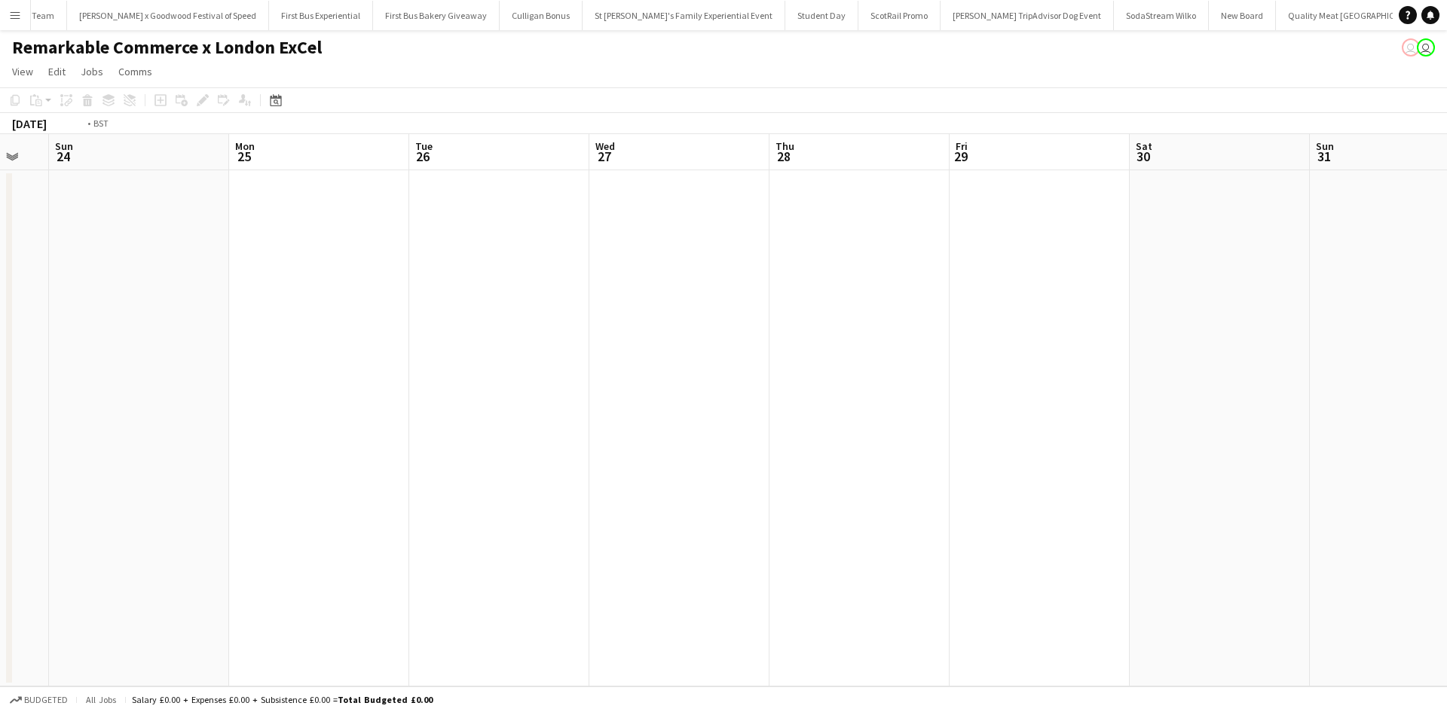
click at [467, 447] on app-calendar-viewport "Thu 21 Fri 22 Sat 23 Sun 24 Mon 25 Tue 26 Wed 27 Thu 28 Fri 29 Sat 30 Sun 31 Mo…" at bounding box center [723, 410] width 1447 height 552
drag, startPoint x: 859, startPoint y: 486, endPoint x: 688, endPoint y: 463, distance: 172.7
click at [531, 448] on app-calendar-viewport "Sun 24 Mon 25 Tue 26 Wed 27 Thu 28 Fri 29 Sat 30 Sun 31 Mon 1 Tue 2 Wed 3 Thu 4…" at bounding box center [723, 410] width 1447 height 552
drag, startPoint x: 1089, startPoint y: 477, endPoint x: 681, endPoint y: 412, distance: 413.7
click at [581, 396] on app-calendar-viewport "Tue 26 Wed 27 Thu 28 Fri 29 Sat 30 Sun 31 Mon 1 Tue 2 Wed 3 Thu 4 Fri 5 Sat 6 S…" at bounding box center [723, 410] width 1447 height 552
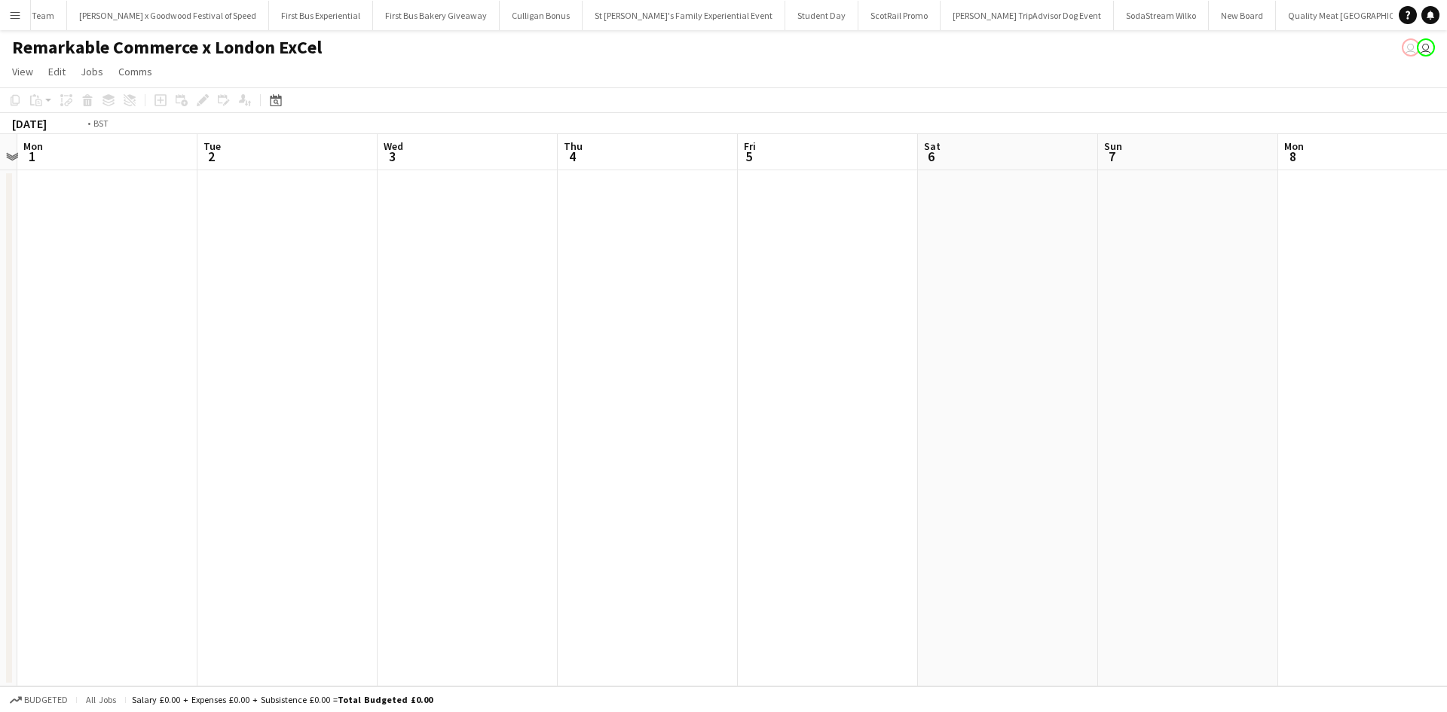
drag, startPoint x: 858, startPoint y: 436, endPoint x: 700, endPoint y: 396, distance: 162.7
click at [543, 375] on app-calendar-viewport "Thu 28 Fri 29 Sat 30 Sun 31 Mon 1 Tue 2 Wed 3 Thu 4 Fri 5 Sat 6 Sun 7 Mon 8 Tue…" at bounding box center [723, 410] width 1447 height 552
drag, startPoint x: 484, startPoint y: 362, endPoint x: 430, endPoint y: 352, distance: 55.1
click at [429, 352] on app-calendar-viewport "Mon 1 Tue 2 Wed 3 Thu 4 Fri 5 Sat 6 Sun 7 Mon 8 Tue 9 Wed 10 Thu 11 Fri 12 Sat …" at bounding box center [723, 410] width 1447 height 552
click at [530, 387] on app-calendar-viewport "Wed 3 Thu 4 Fri 5 Sat 6 Sun 7 Mon 8 Tue 9 Wed 10 Thu 11 Fri 12 Sat 13 Sun 14 Mo…" at bounding box center [723, 410] width 1447 height 552
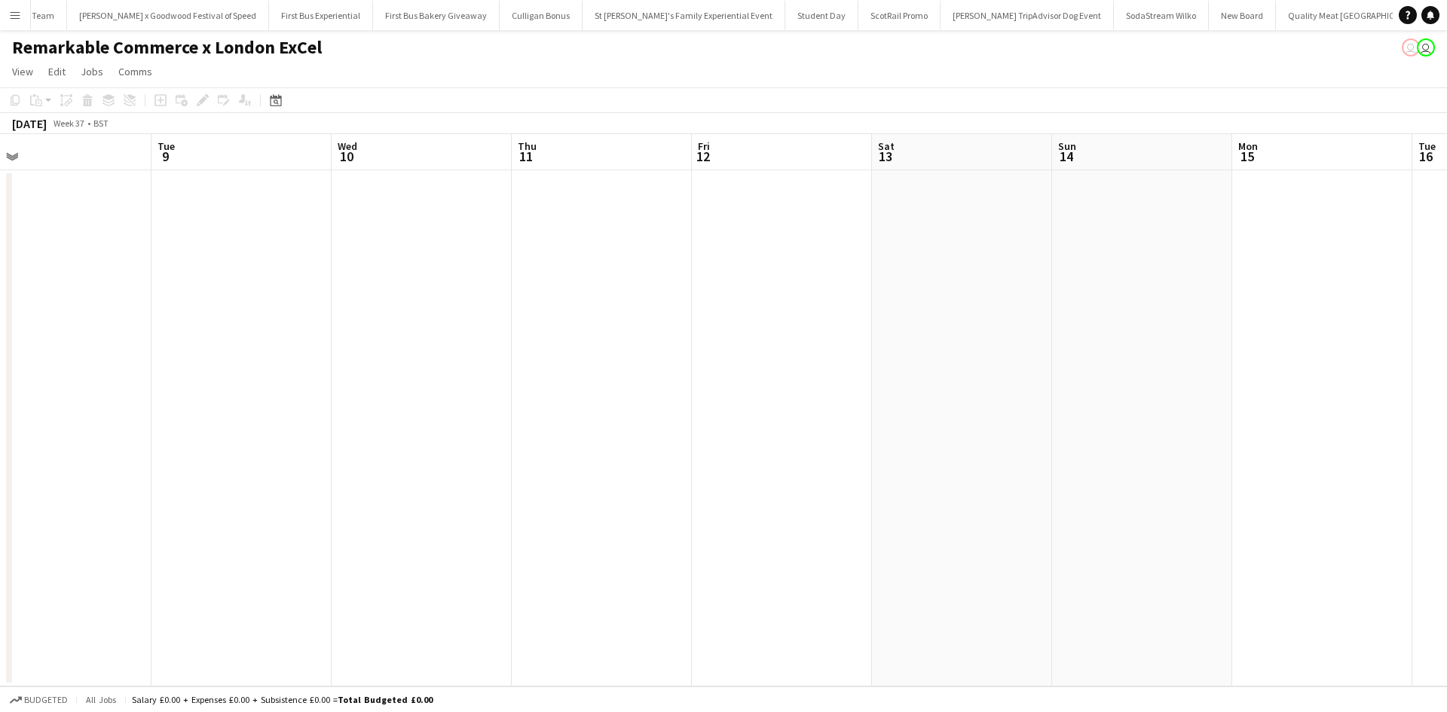
drag, startPoint x: 1059, startPoint y: 458, endPoint x: 629, endPoint y: 391, distance: 434.8
click at [627, 393] on app-calendar-viewport "Fri 5 Sat 6 Sun 7 Mon 8 Tue 9 Wed 10 Thu 11 Fri 12 Sat 13 Sun 14 Mon 15 Tue 16 …" at bounding box center [723, 410] width 1447 height 552
drag, startPoint x: 1063, startPoint y: 462, endPoint x: 668, endPoint y: 388, distance: 402.5
click at [590, 378] on app-calendar-viewport "Mon 8 Tue 9 Wed 10 Thu 11 Fri 12 Sat 13 Sun 14 Mon 15 Tue 16 Wed 17 Thu 18 Fri …" at bounding box center [723, 410] width 1447 height 552
drag, startPoint x: 889, startPoint y: 428, endPoint x: 721, endPoint y: 406, distance: 168.7
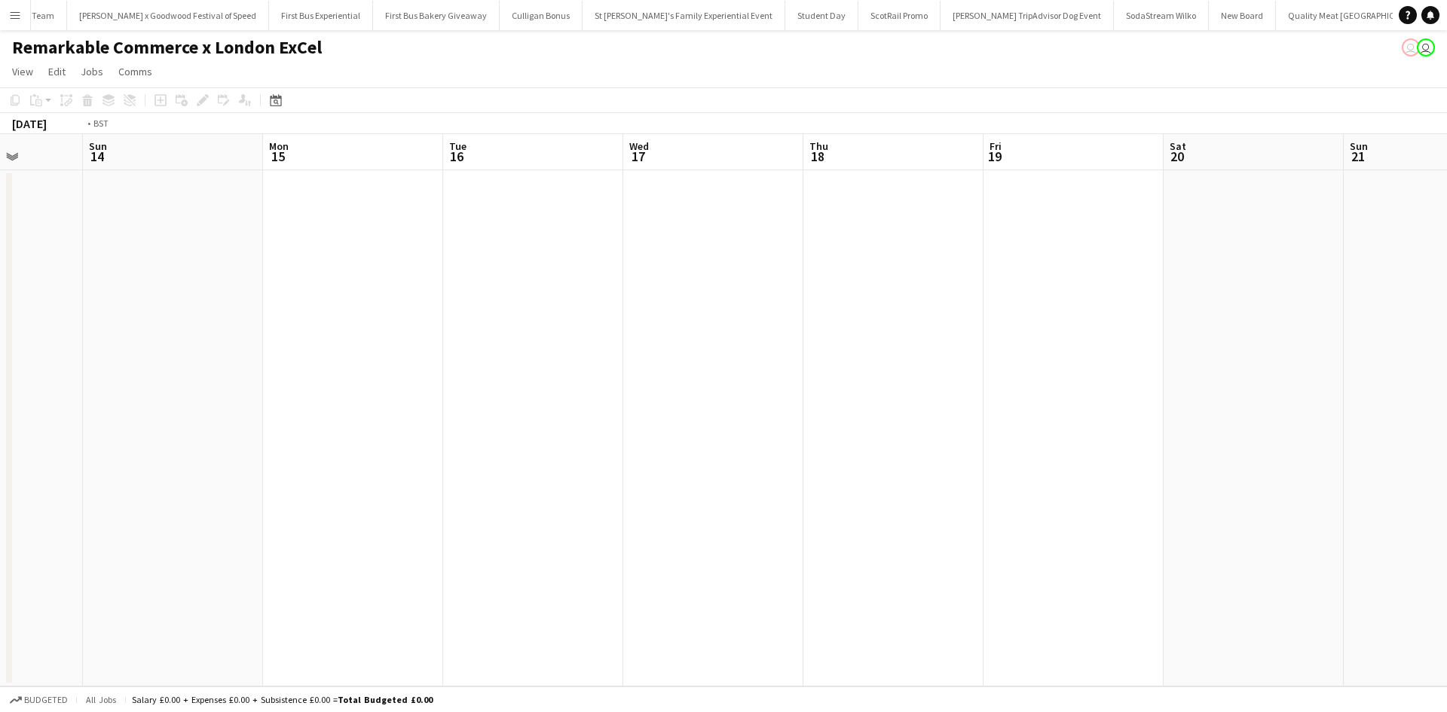
click at [548, 384] on app-calendar-viewport "Wed 10 Thu 11 Fri 12 Sat 13 Sun 14 Mon 15 Tue 16 Wed 17 Thu 18 Fri 19 Sat 20 Su…" at bounding box center [723, 410] width 1447 height 552
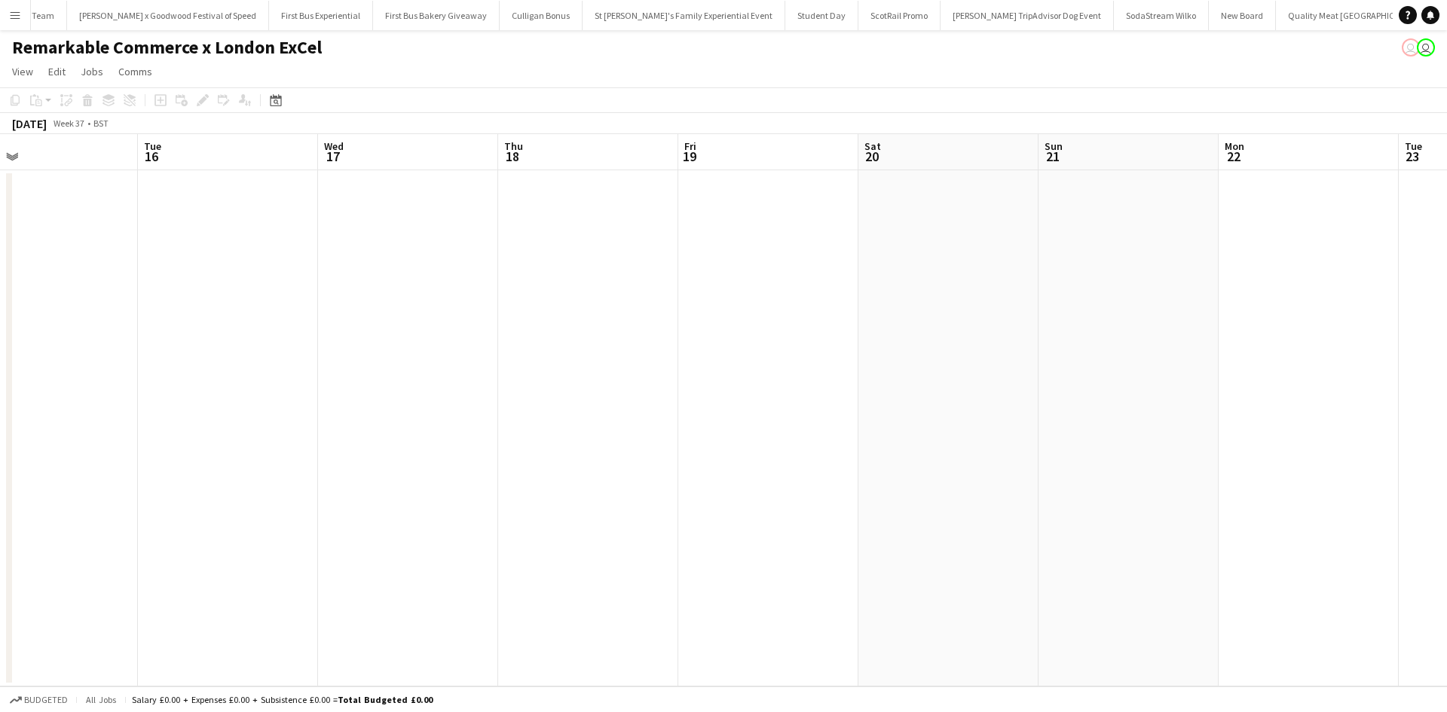
drag, startPoint x: 695, startPoint y: 423, endPoint x: 494, endPoint y: 380, distance: 205.0
click at [496, 381] on app-calendar-viewport "Fri 12 Sat 13 Sun 14 Mon 15 Tue 16 Wed 17 Thu 18 Fri 19 Sat 20 Sun 21 Mon 22 Tu…" at bounding box center [723, 410] width 1447 height 552
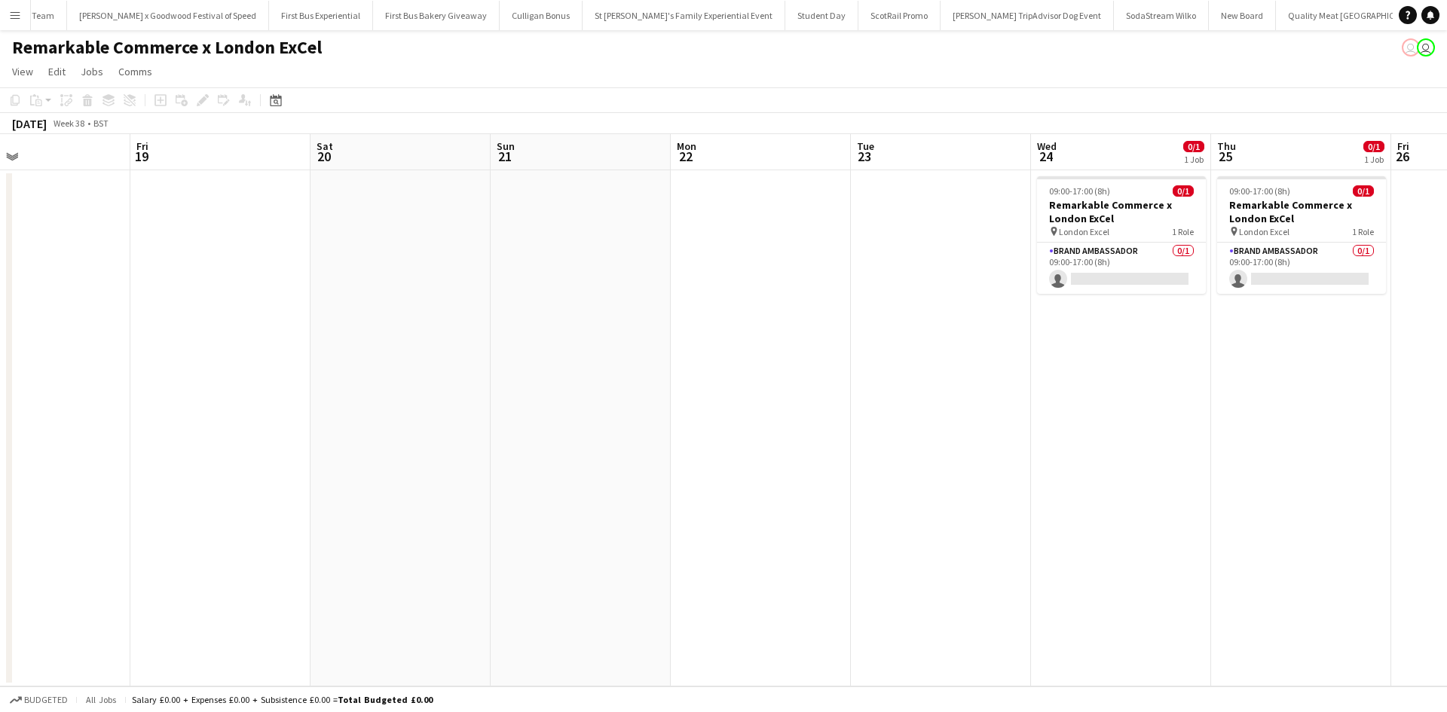
click at [773, 440] on app-calendar-viewport "Mon 15 Tue 16 Wed 17 Thu 18 Fri 19 Sat 20 Sun 21 Mon 22 Tue 23 Wed 24 0/1 1 Job…" at bounding box center [723, 410] width 1447 height 552
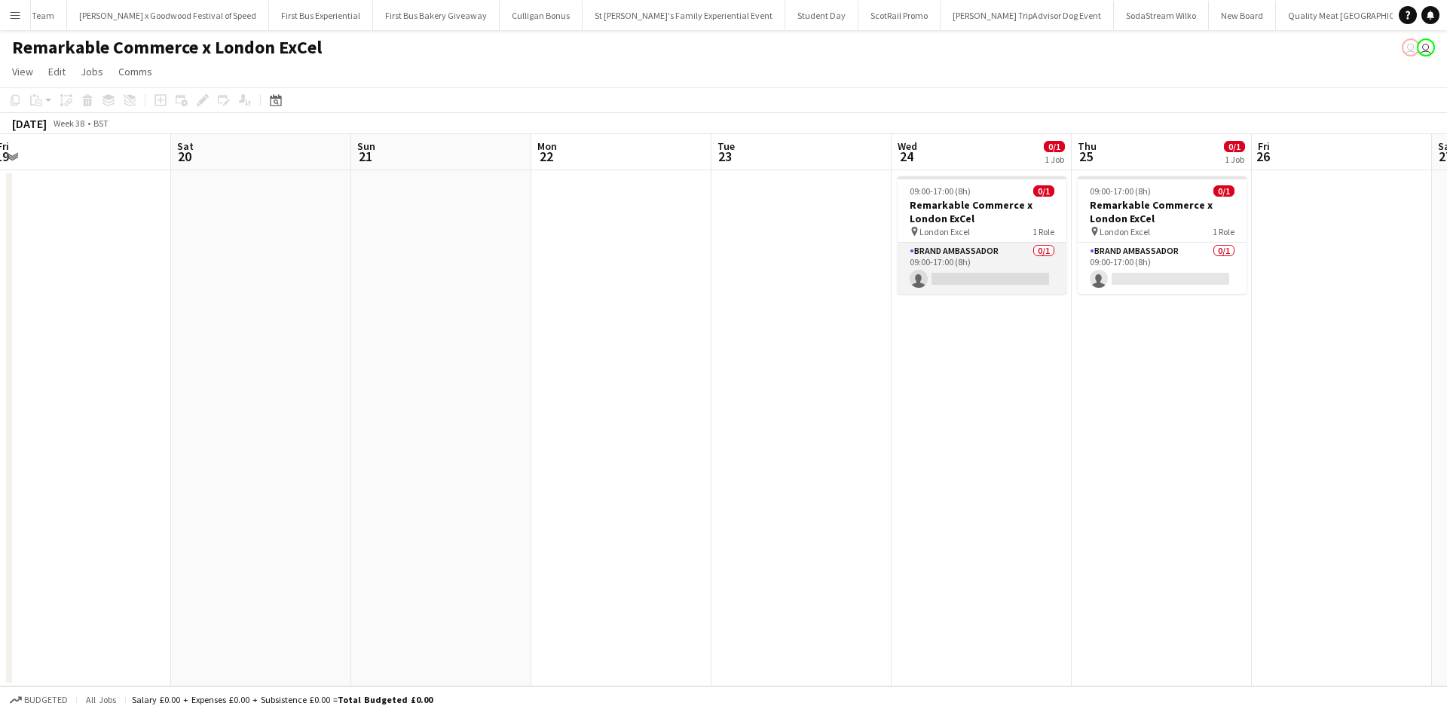
click at [968, 272] on app-card-role "Brand Ambassador 0/1 09:00-17:00 (8h) single-neutral-actions" at bounding box center [982, 268] width 169 height 51
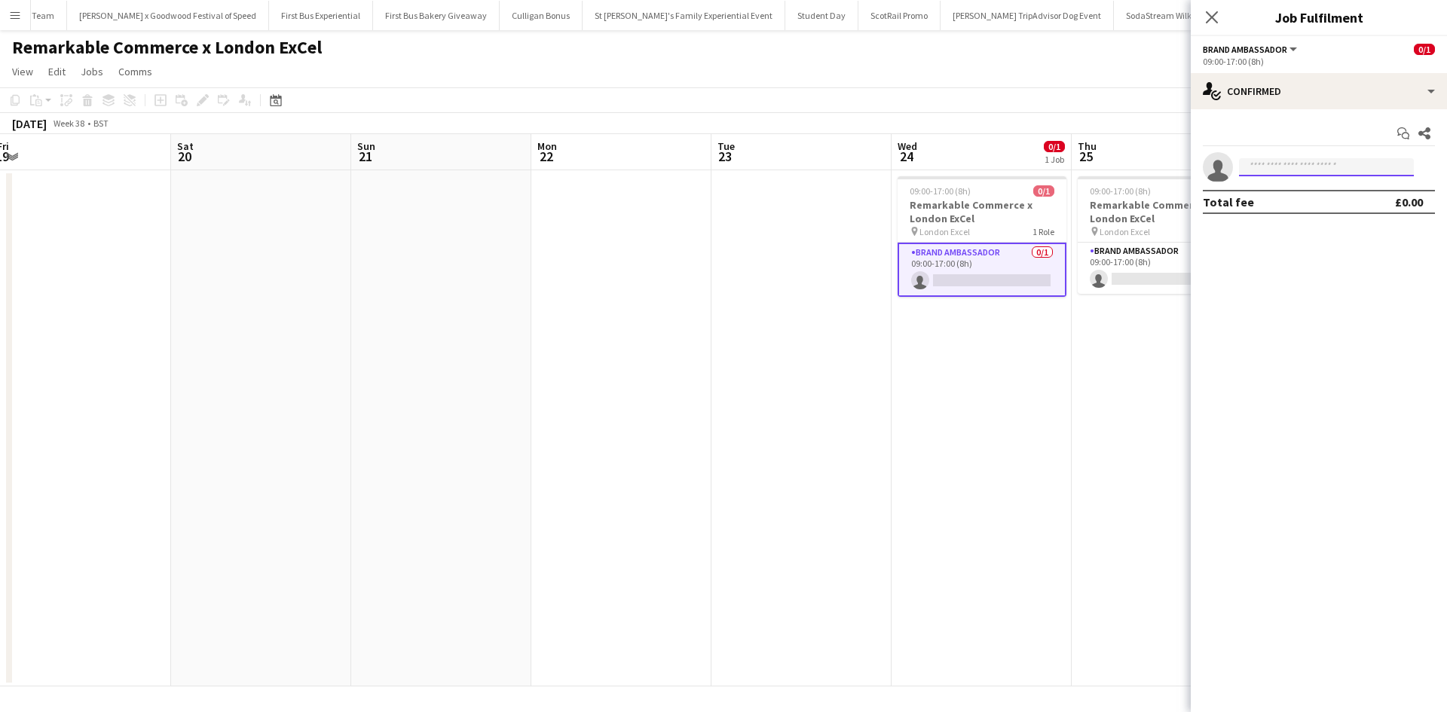
click at [1319, 168] on input at bounding box center [1326, 167] width 175 height 18
type input "*****"
drag, startPoint x: 1302, startPoint y: 215, endPoint x: 1308, endPoint y: 221, distance: 9.1
click at [1302, 215] on span "+447531755554" at bounding box center [1326, 213] width 151 height 12
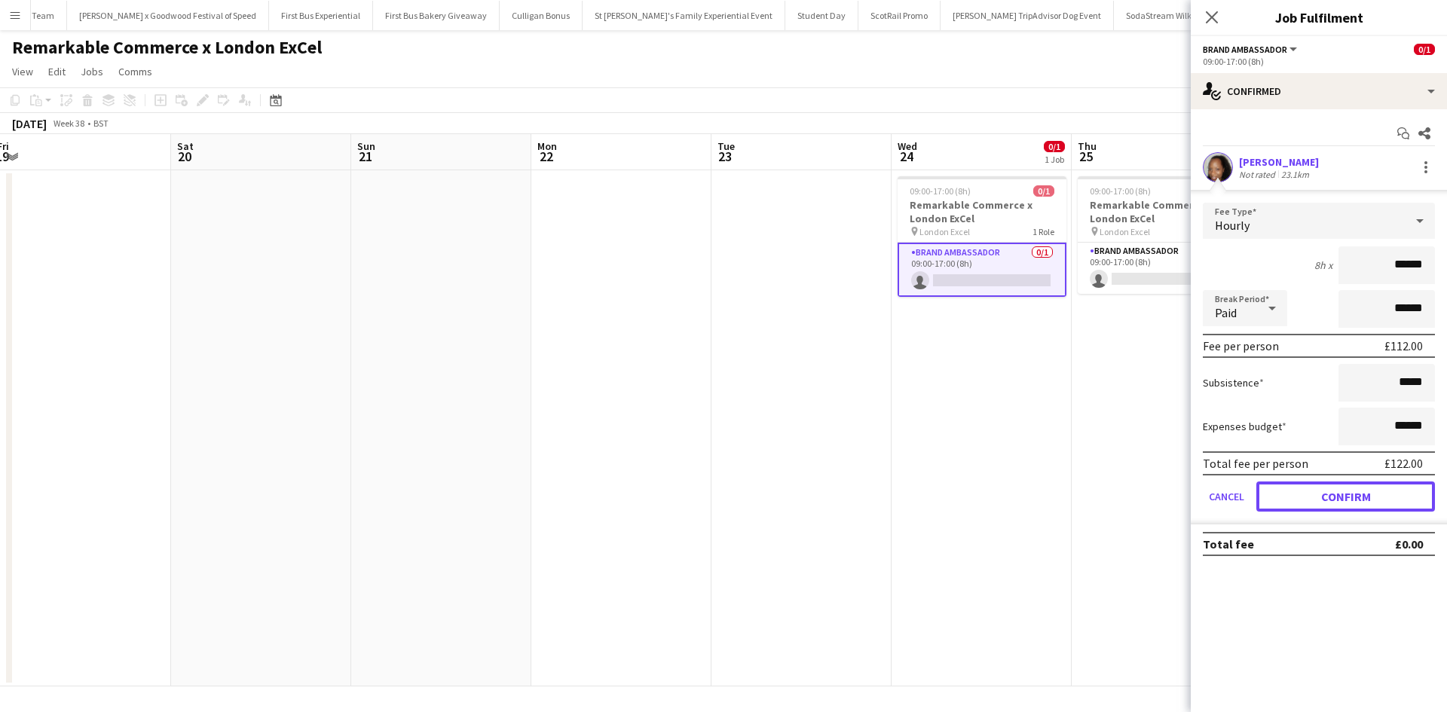
click at [1371, 496] on button "Confirm" at bounding box center [1345, 497] width 179 height 30
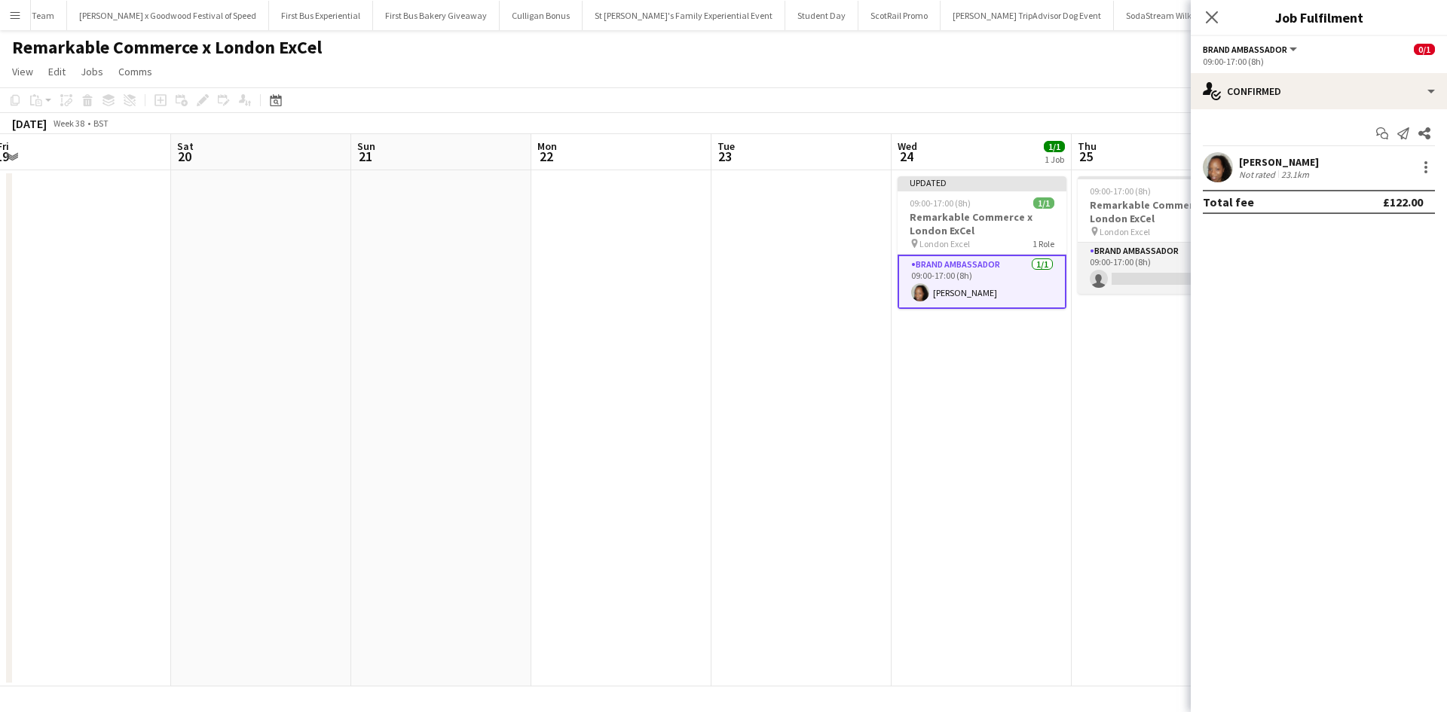
click at [1141, 275] on app-card-role "Brand Ambassador 0/1 09:00-17:00 (8h) single-neutral-actions" at bounding box center [1162, 268] width 169 height 51
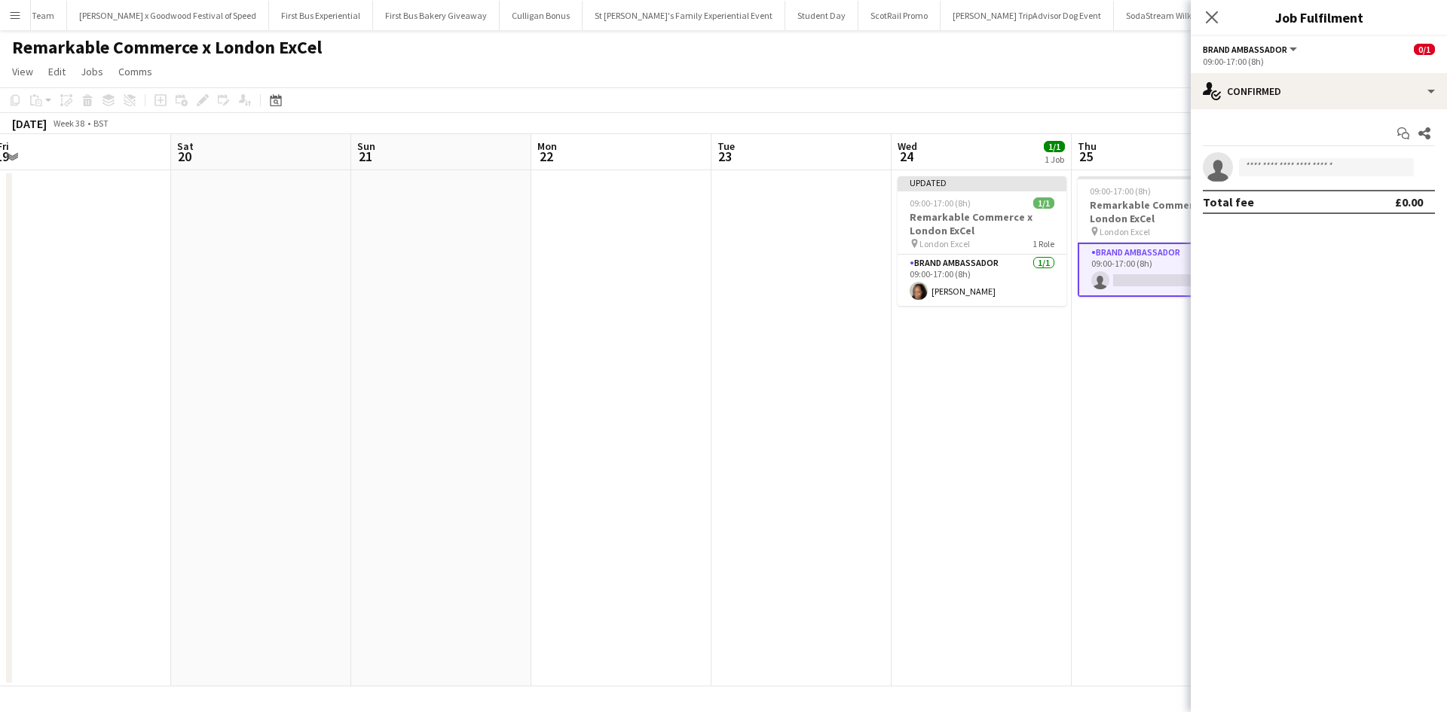
click at [1290, 158] on app-invite-slot "single-neutral-actions" at bounding box center [1319, 167] width 256 height 30
click at [1291, 170] on input at bounding box center [1326, 167] width 175 height 18
type input "*****"
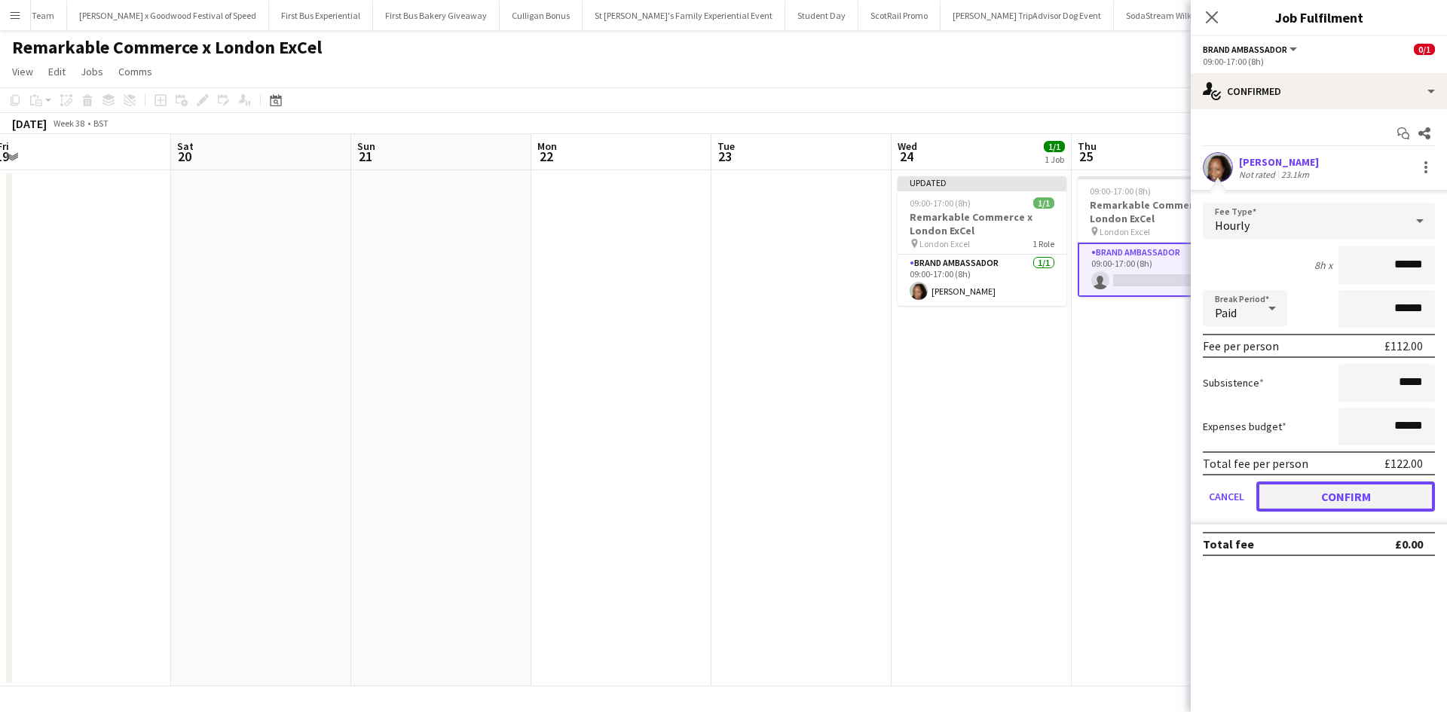
click at [1343, 494] on button "Confirm" at bounding box center [1345, 497] width 179 height 30
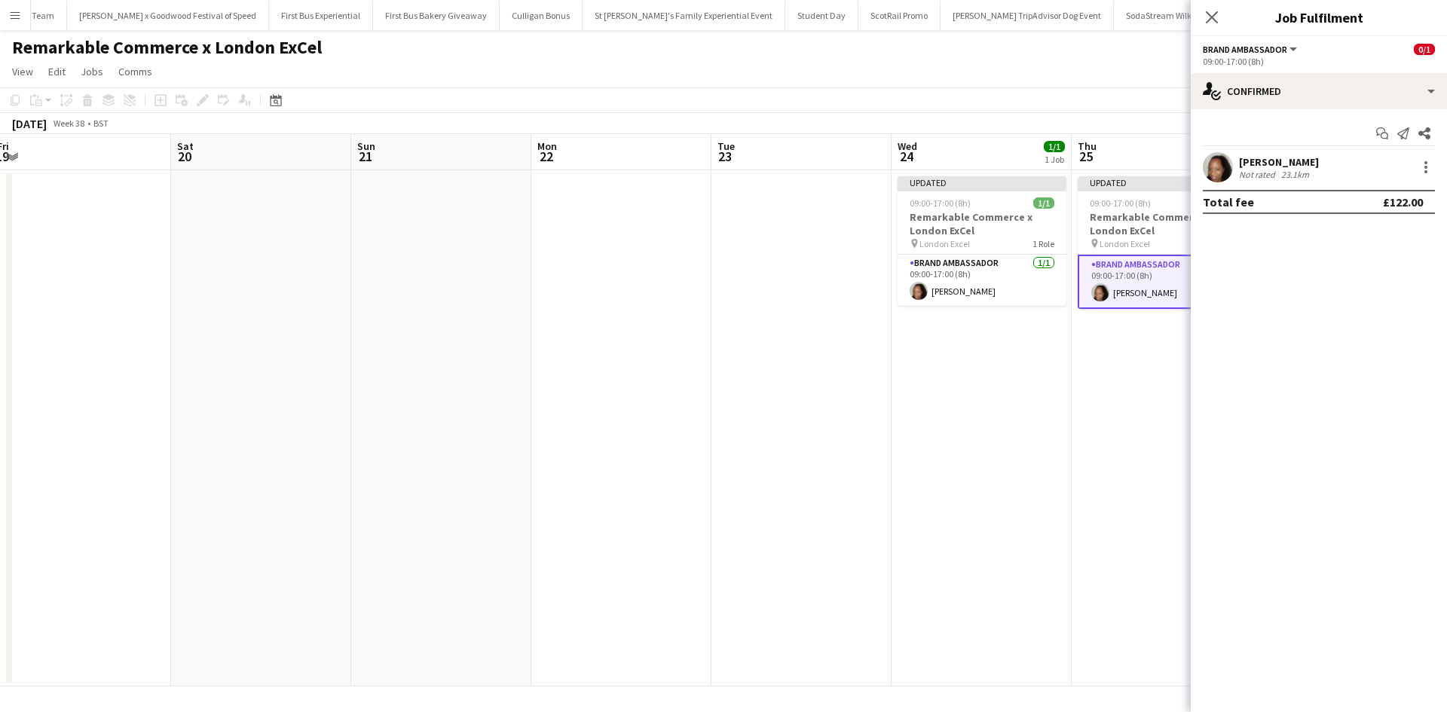
click at [1101, 467] on app-date-cell "Updated 09:00-17:00 (8h) 1/1 Remarkable Commerce x London ExCel pin London Exce…" at bounding box center [1162, 428] width 180 height 516
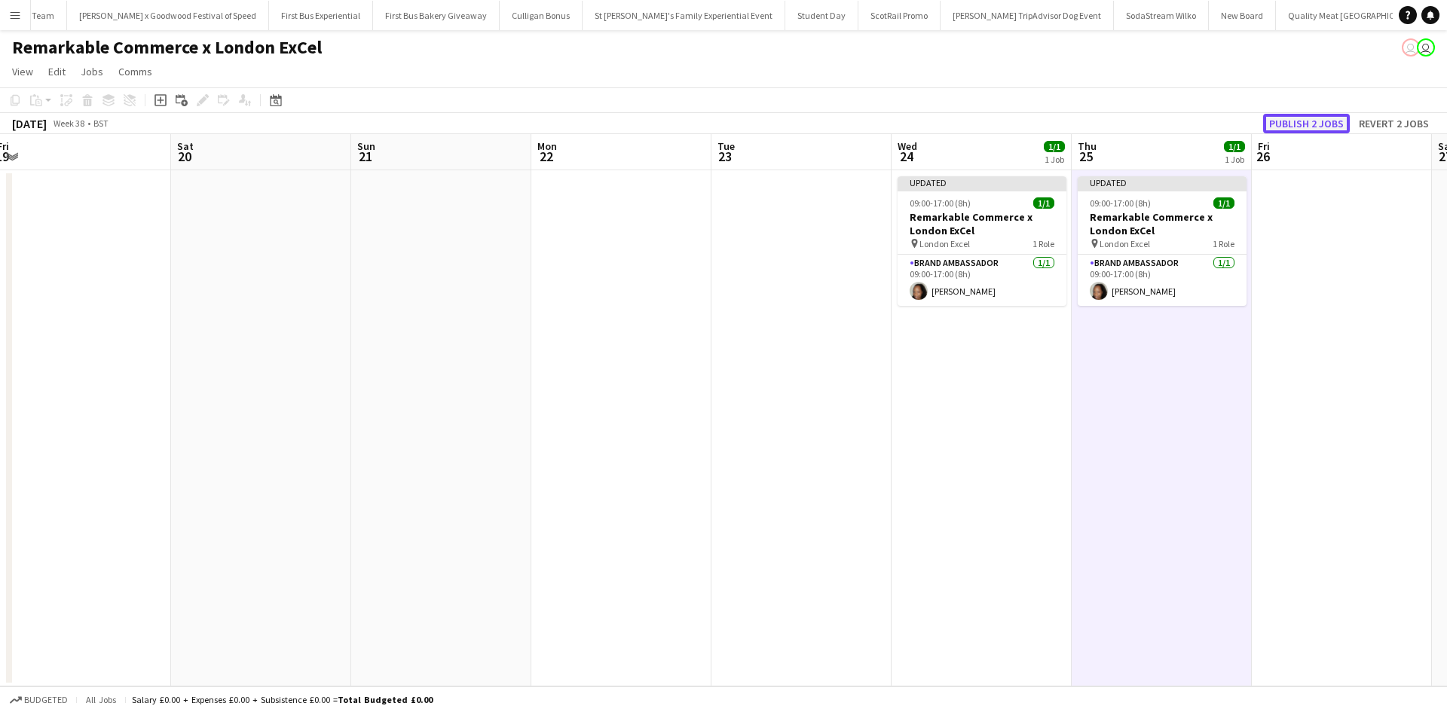
click at [1323, 116] on button "Publish 2 jobs" at bounding box center [1306, 124] width 87 height 20
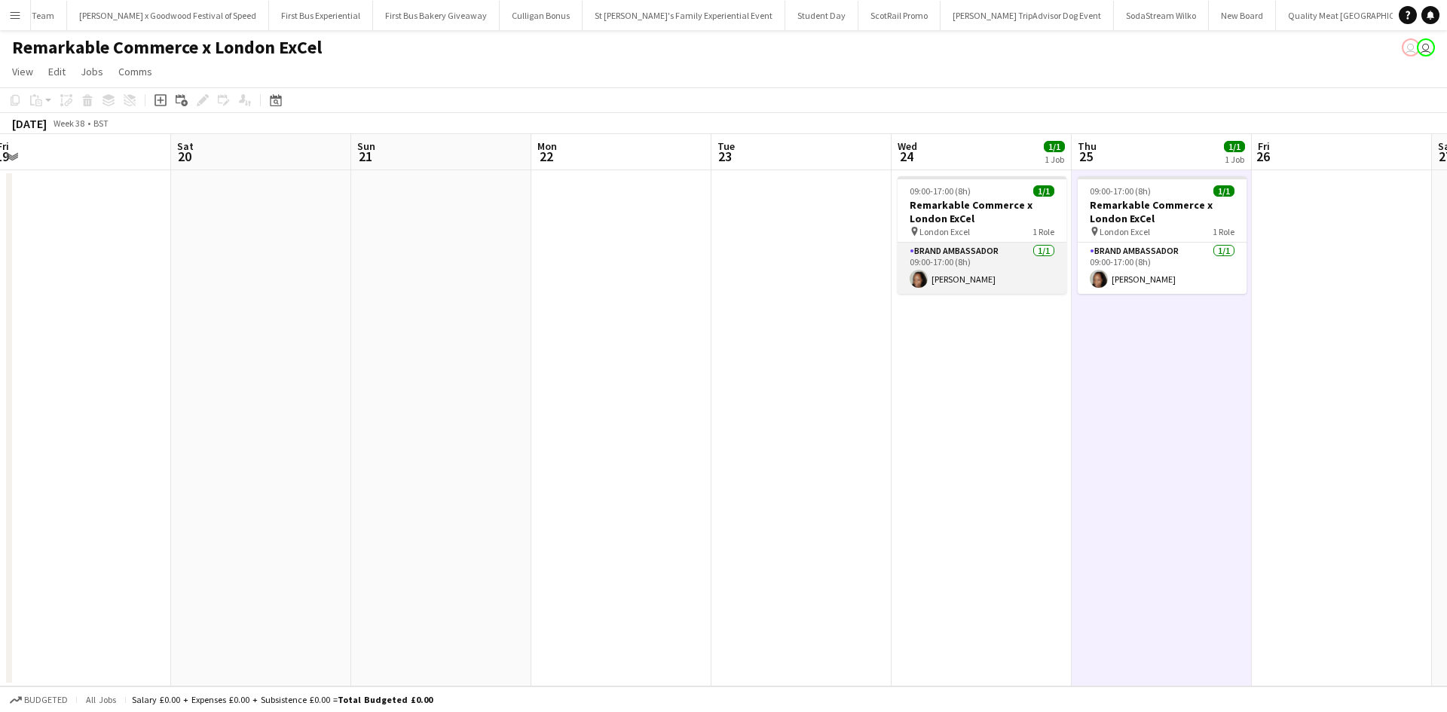
click at [1034, 277] on app-card-role "Brand Ambassador 1/1 09:00-17:00 (8h) Vanya Grant" at bounding box center [982, 268] width 169 height 51
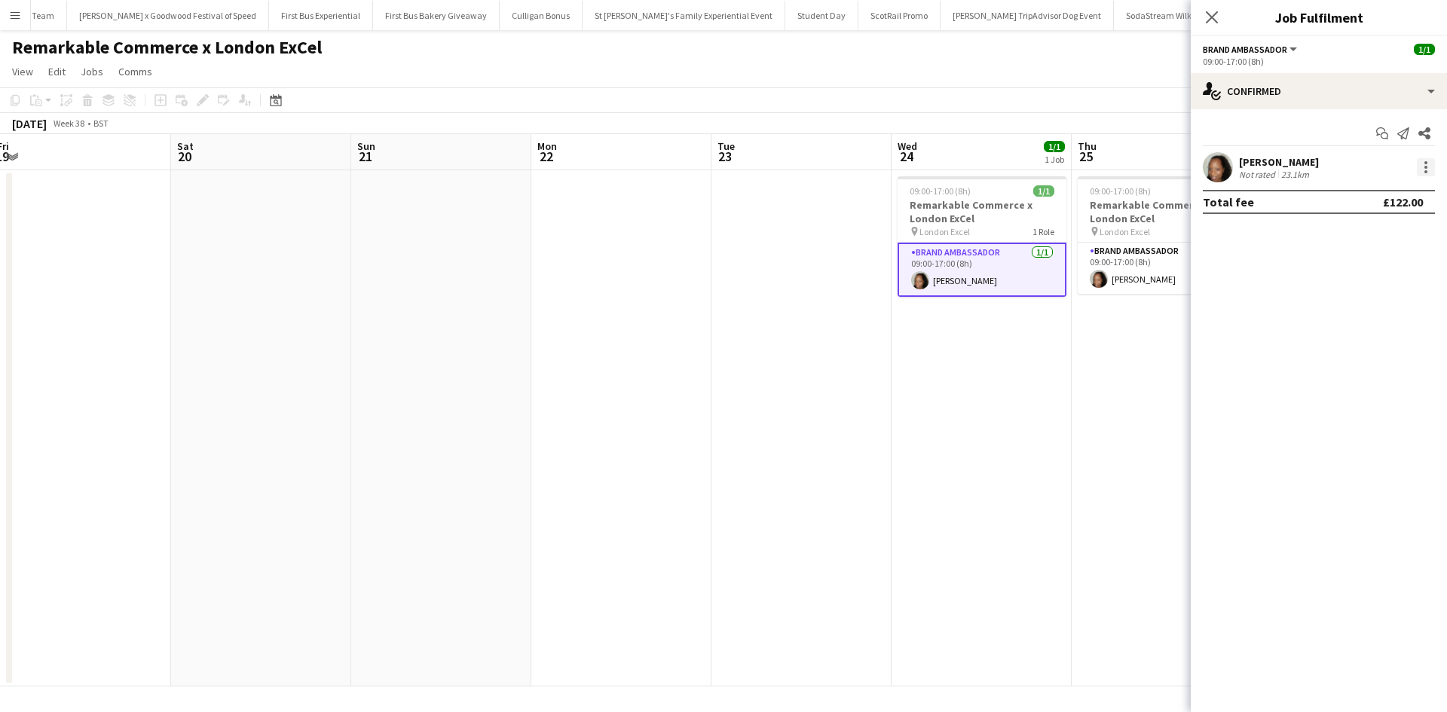
click at [1420, 164] on div at bounding box center [1426, 167] width 18 height 18
click at [1402, 186] on button "Edit fee" at bounding box center [1376, 195] width 118 height 36
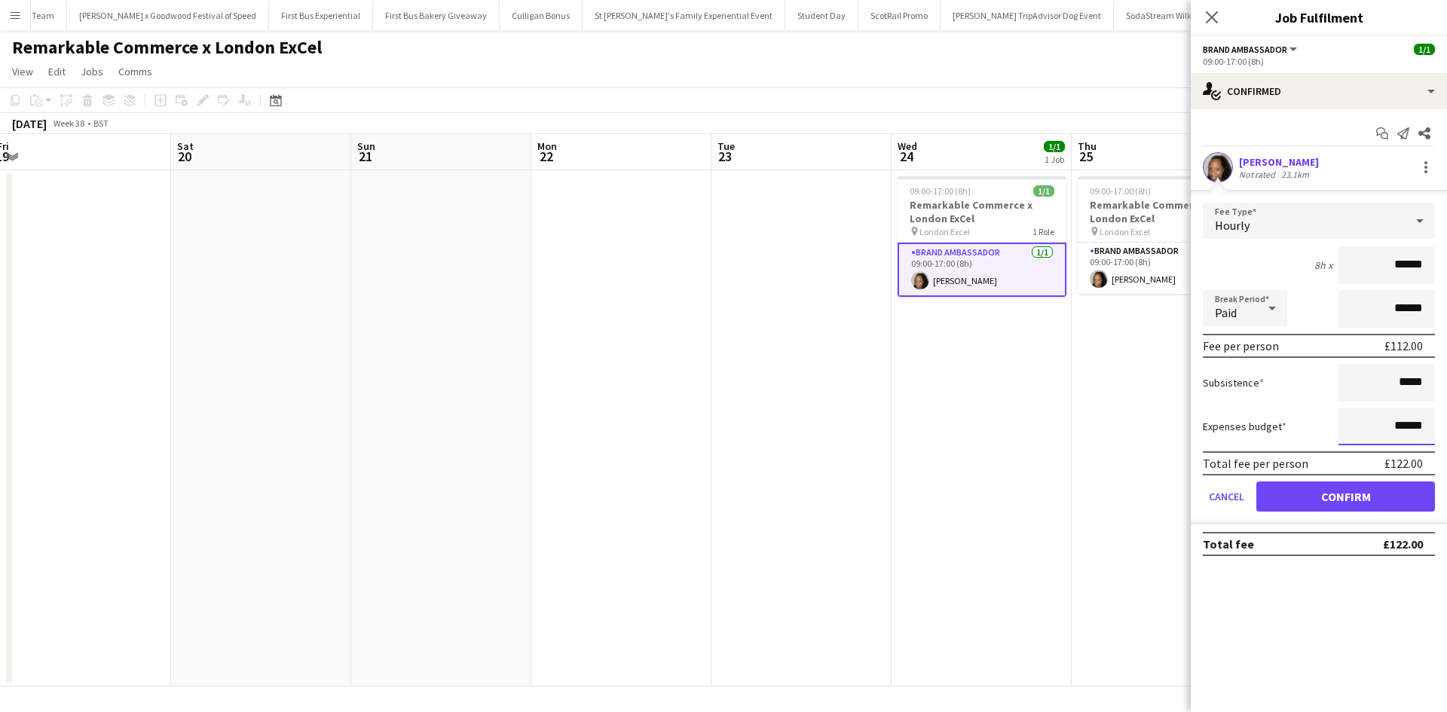
click at [1404, 424] on input "******" at bounding box center [1387, 427] width 96 height 38
type input "******"
click at [1406, 500] on button "Confirm" at bounding box center [1345, 497] width 179 height 30
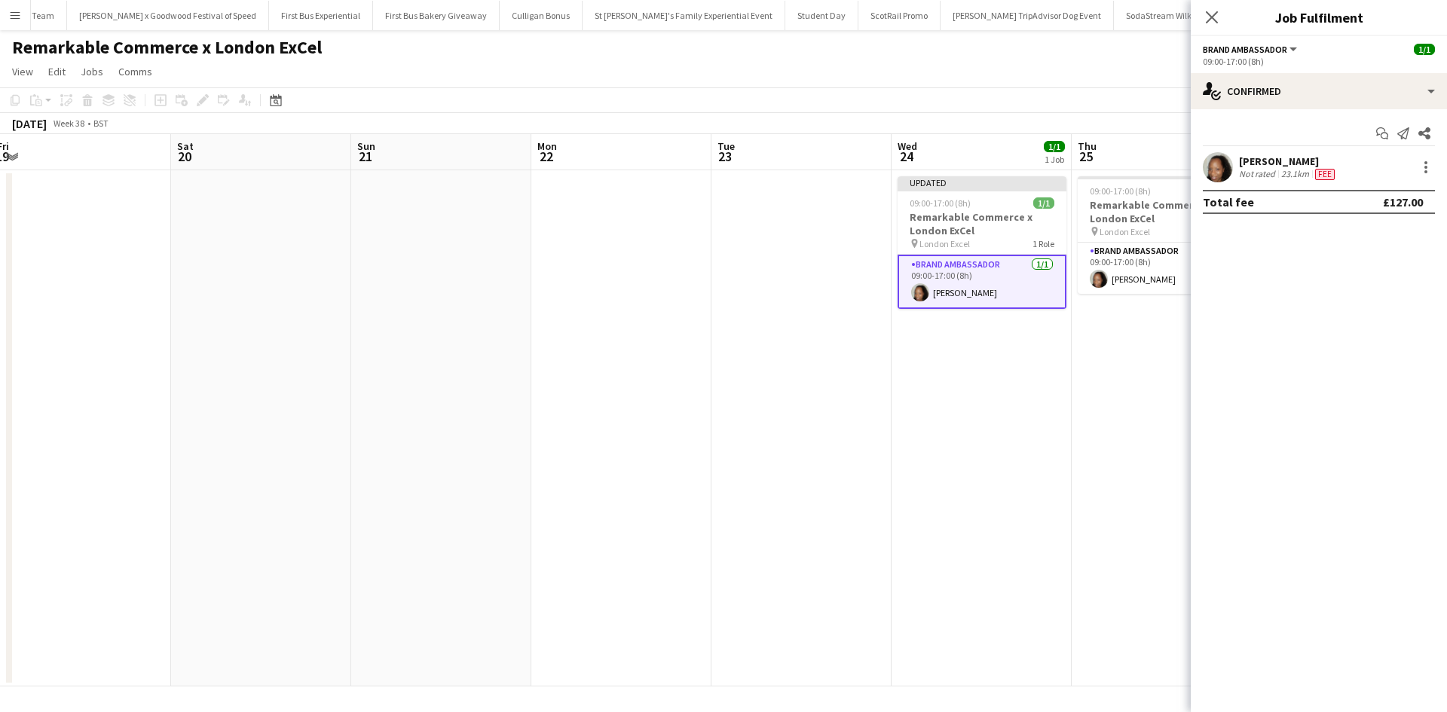
click at [1146, 503] on app-date-cell "09:00-17:00 (8h) 1/1 Remarkable Commerce x London ExCel pin London Excel 1 Role…" at bounding box center [1162, 428] width 180 height 516
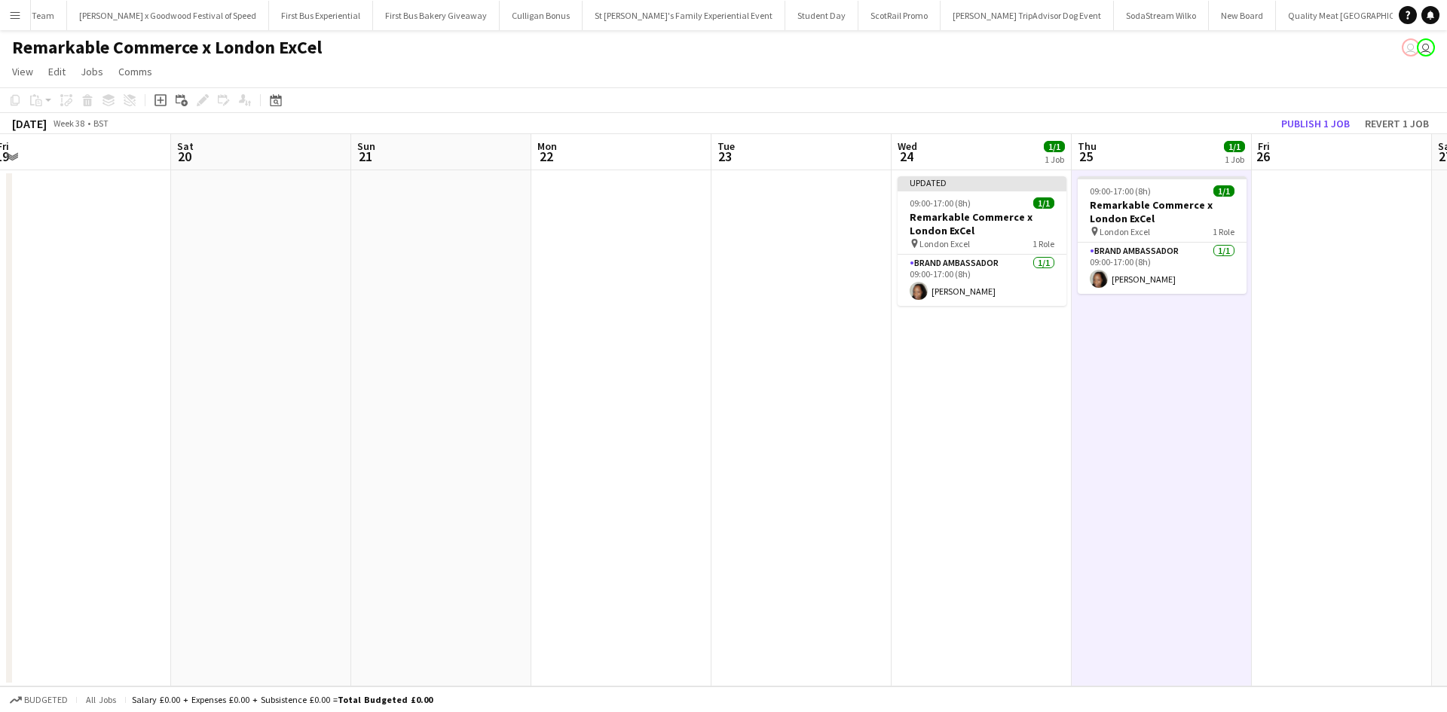
drag, startPoint x: 1160, startPoint y: 283, endPoint x: 1248, endPoint y: 284, distance: 88.2
click at [1161, 283] on app-card-role "Brand Ambassador 1/1 09:00-17:00 (8h) Vanya Grant" at bounding box center [1162, 268] width 169 height 51
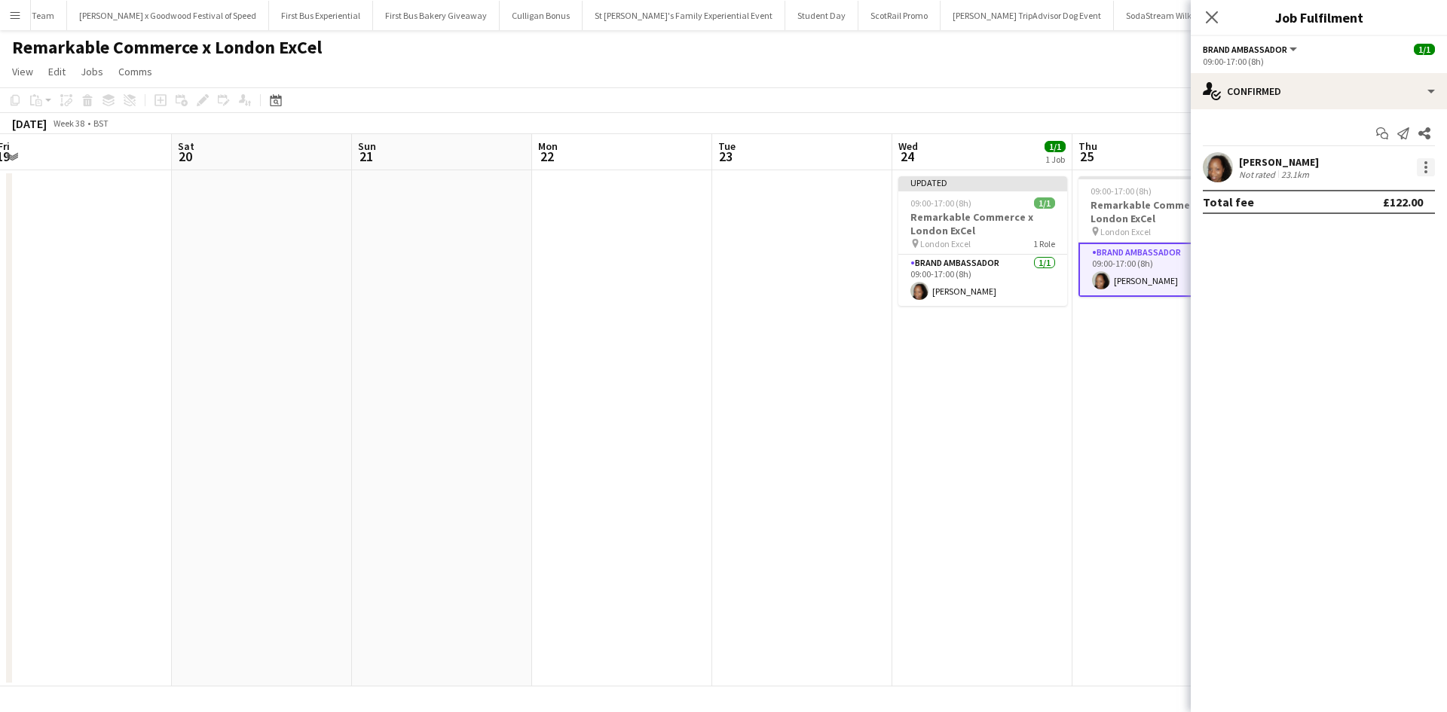
click at [1423, 167] on div at bounding box center [1426, 167] width 18 height 18
click at [1376, 194] on span "Edit fee" at bounding box center [1376, 195] width 93 height 14
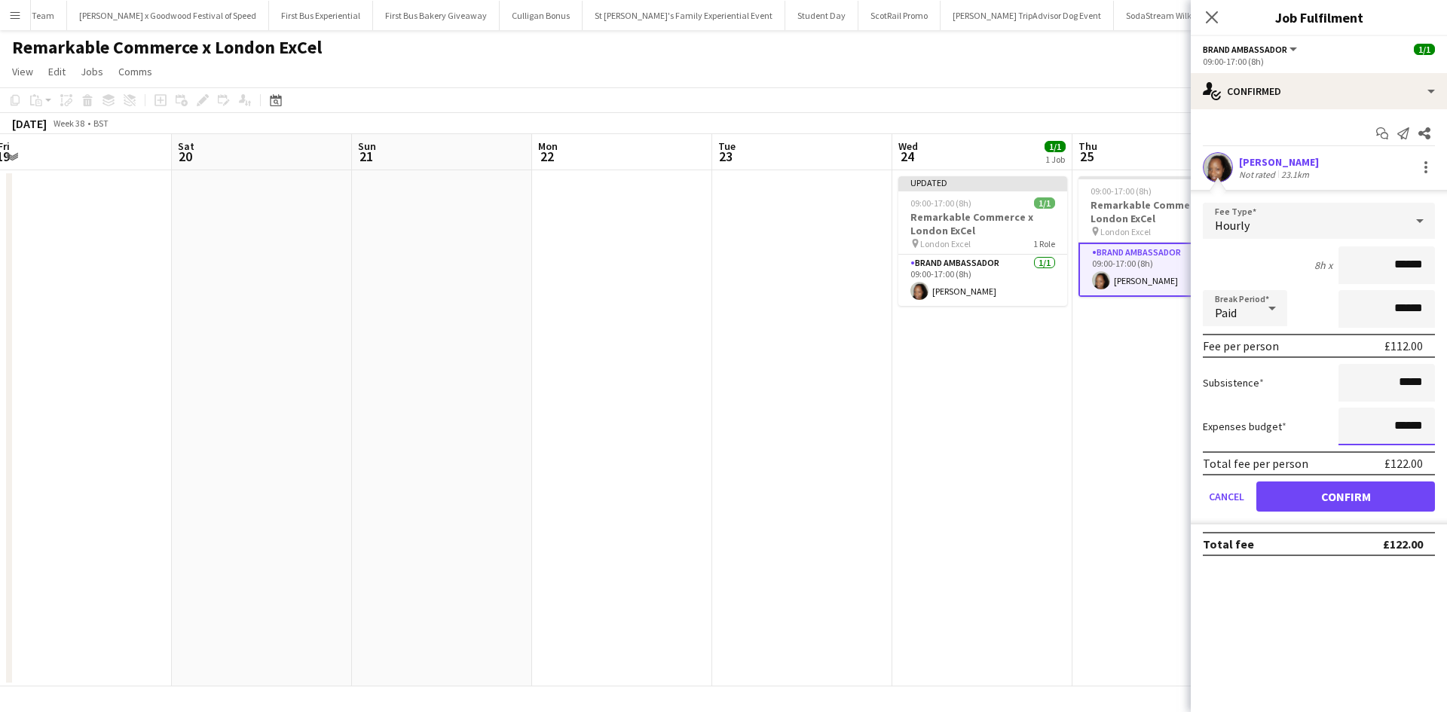
click at [1404, 423] on input "******" at bounding box center [1387, 427] width 96 height 38
type input "******"
click at [1383, 501] on button "Confirm" at bounding box center [1345, 497] width 179 height 30
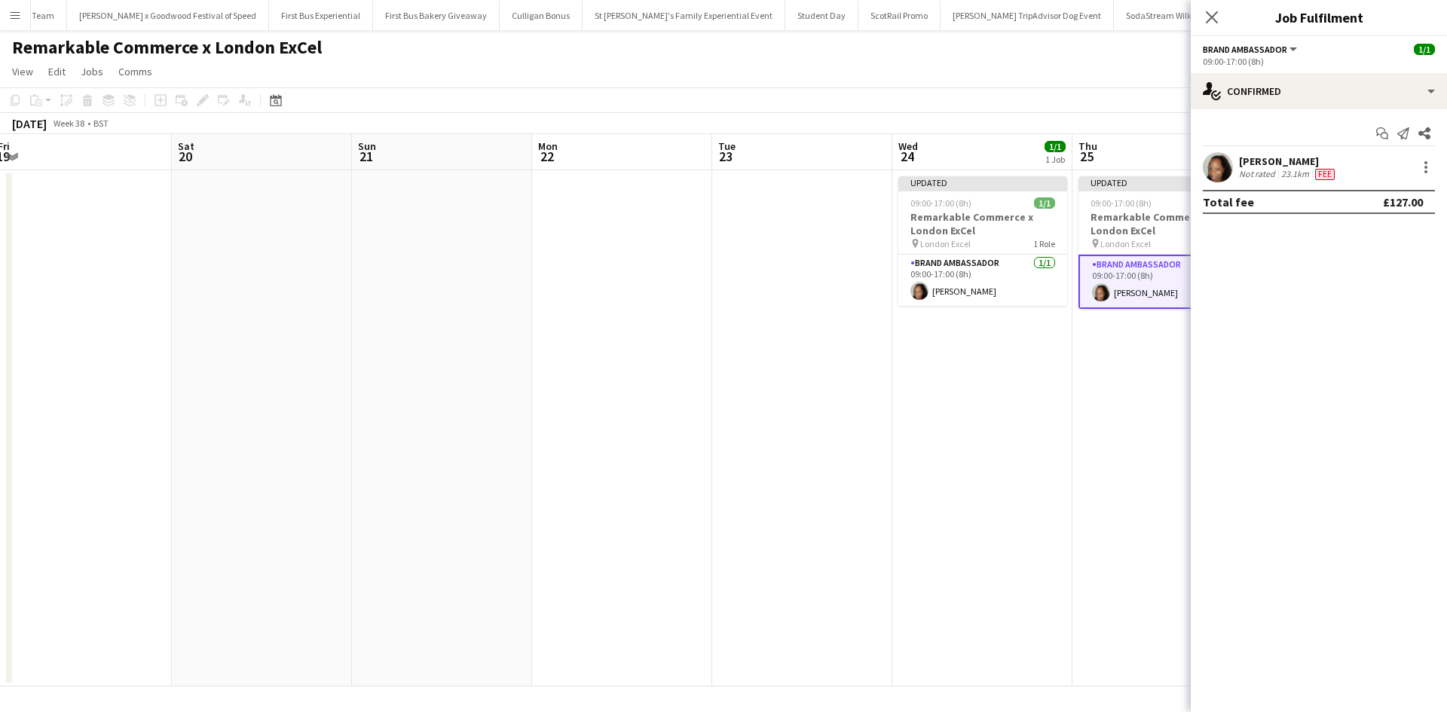
click at [1146, 505] on app-date-cell "Updated 09:00-17:00 (8h) 1/1 Remarkable Commerce x London ExCel pin London Exce…" at bounding box center [1163, 428] width 180 height 516
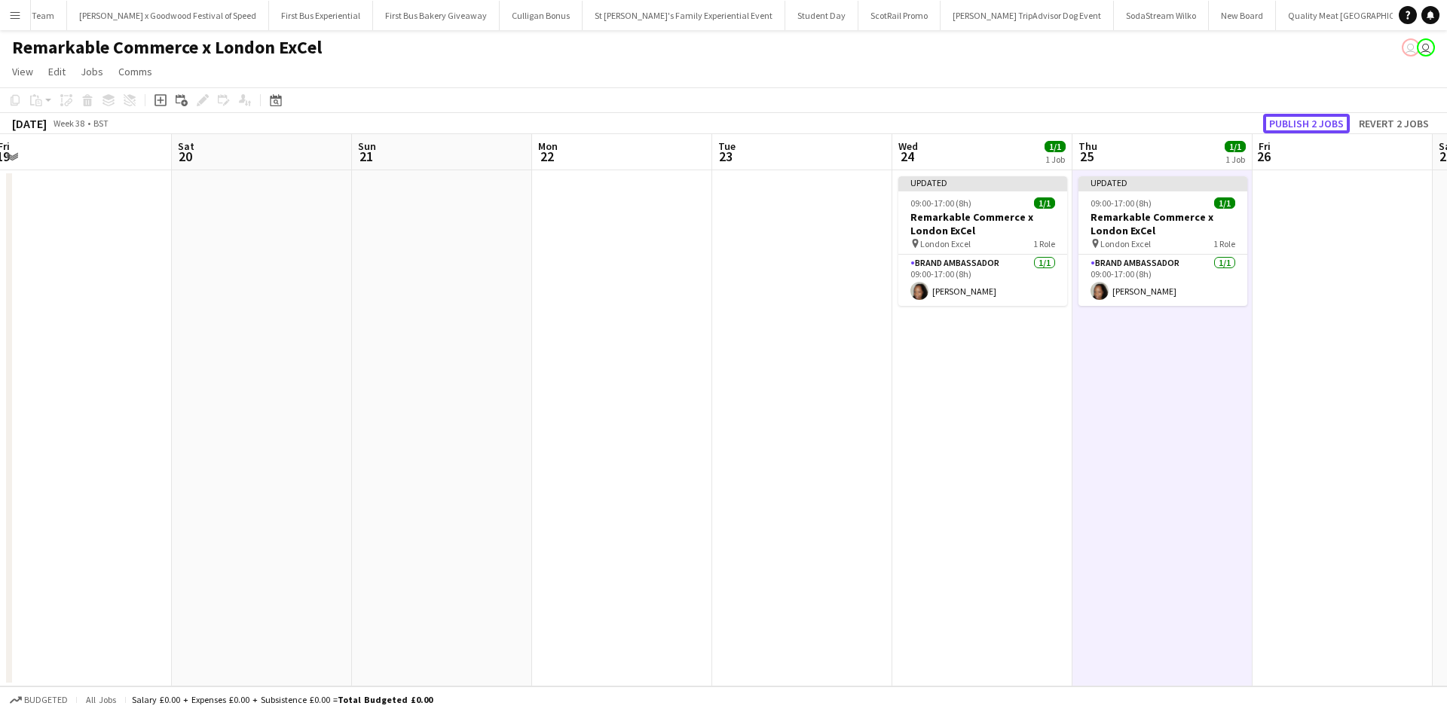
click at [1293, 121] on button "Publish 2 jobs" at bounding box center [1306, 124] width 87 height 20
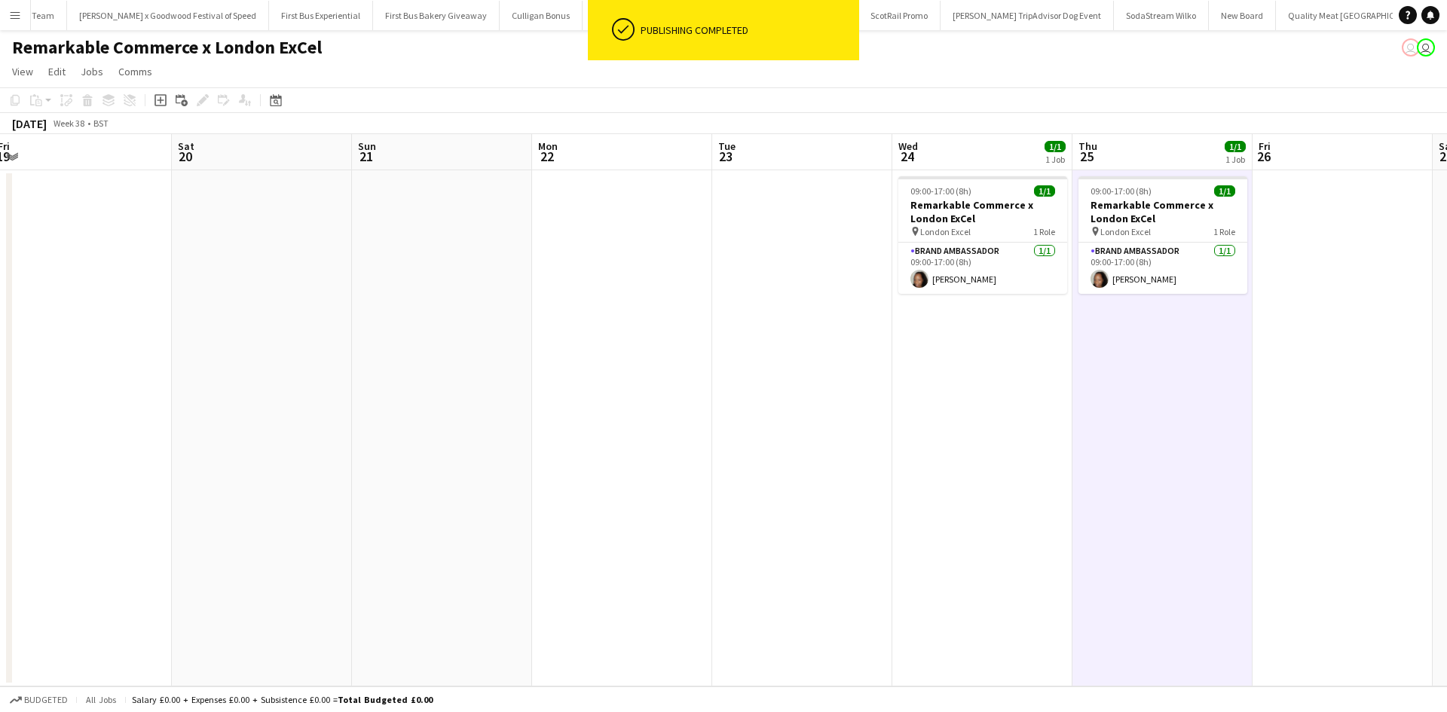
click at [1329, 304] on app-date-cell at bounding box center [1343, 428] width 180 height 516
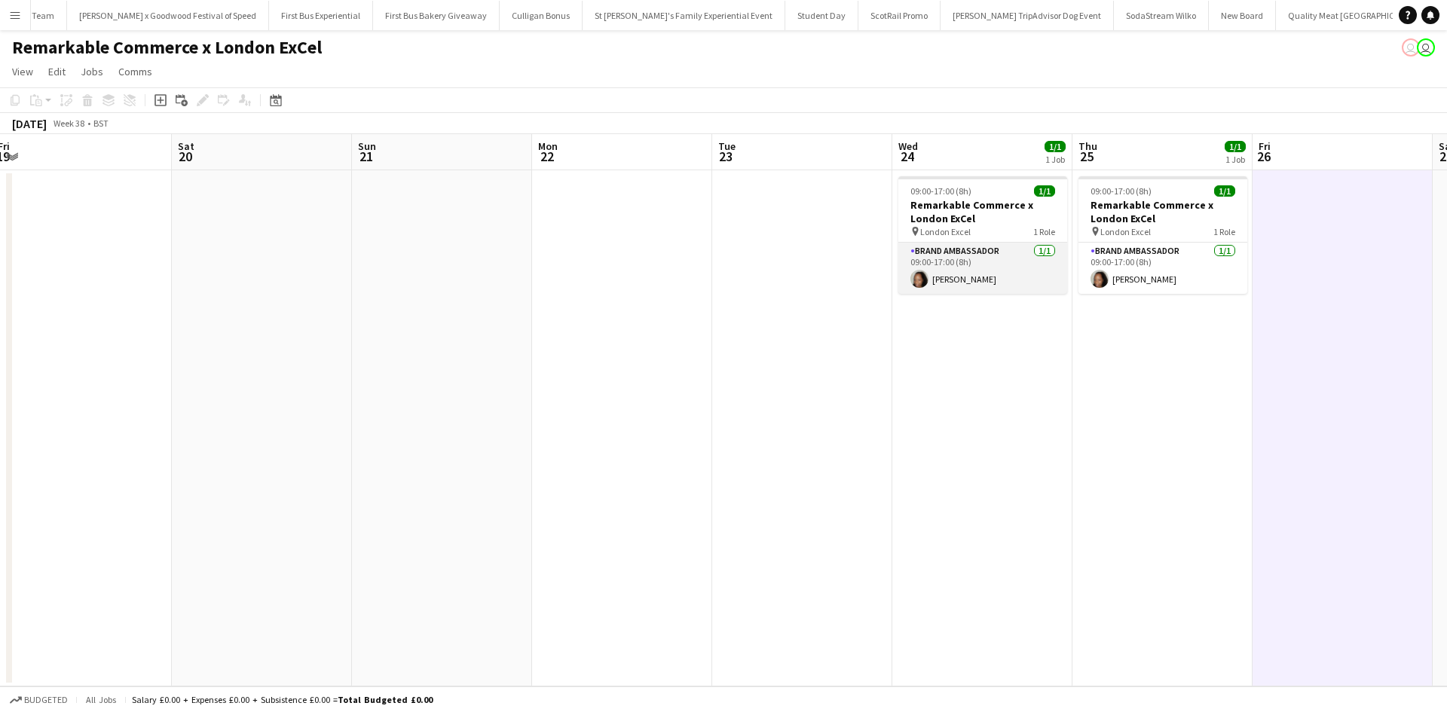
click at [1017, 271] on app-card-role "Brand Ambassador 1/1 09:00-17:00 (8h) Vanya Grant" at bounding box center [982, 268] width 169 height 51
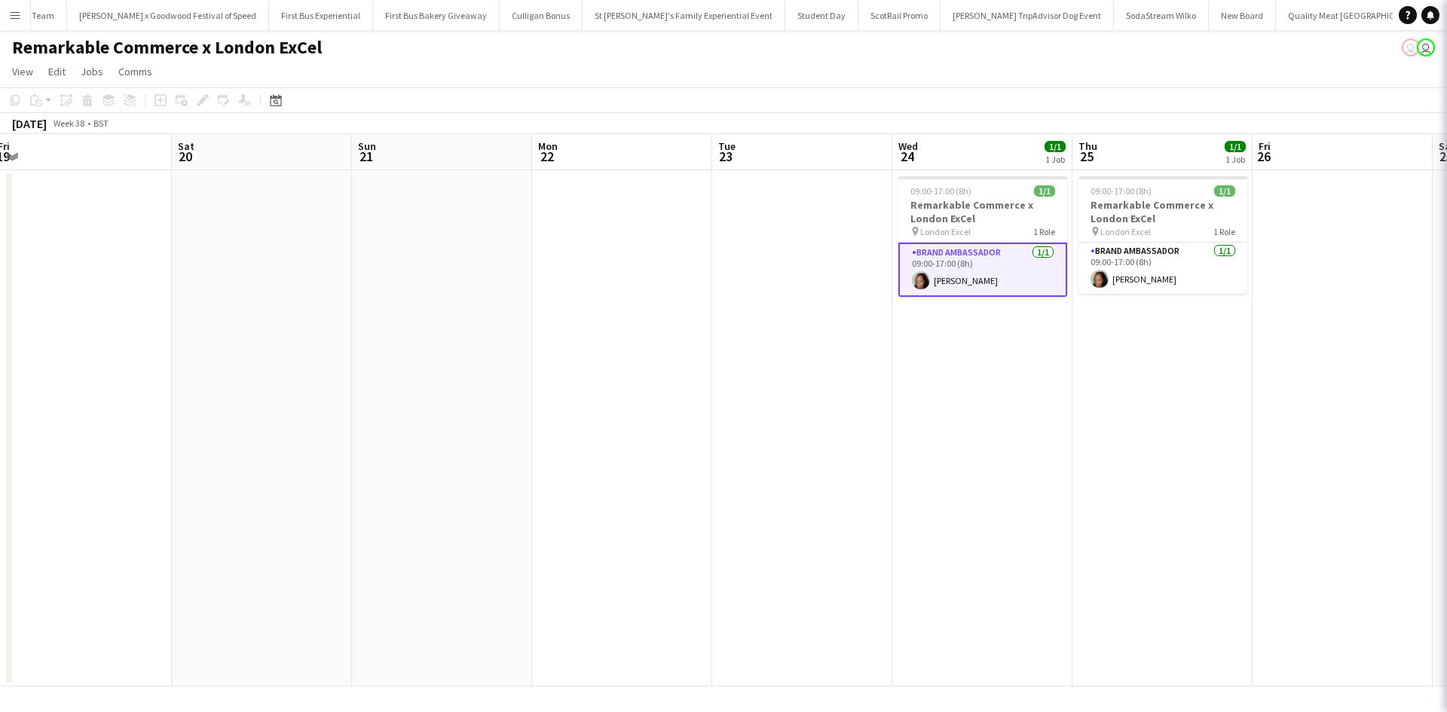
scroll to position [0, 728]
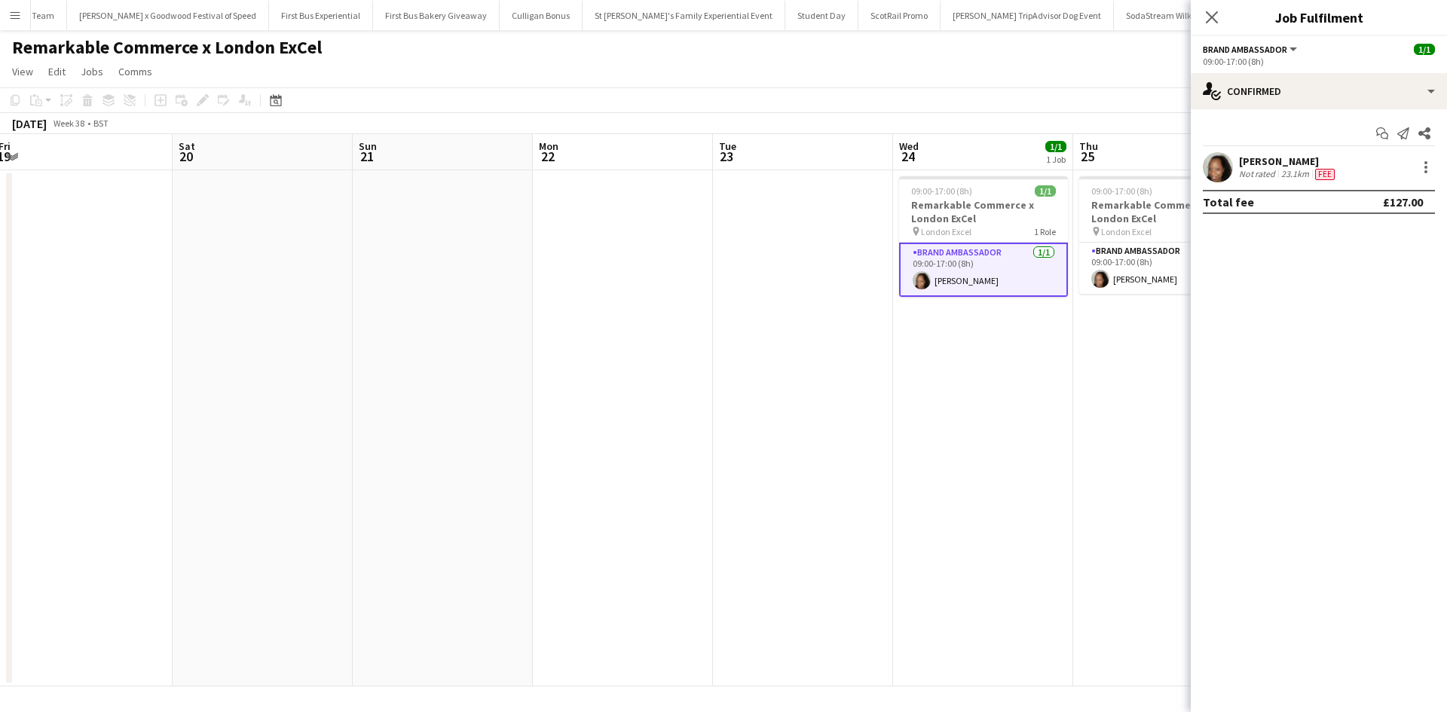
click at [980, 430] on app-date-cell "09:00-17:00 (8h) 1/1 Remarkable Commerce x London ExCel pin London Excel 1 Role…" at bounding box center [983, 428] width 180 height 516
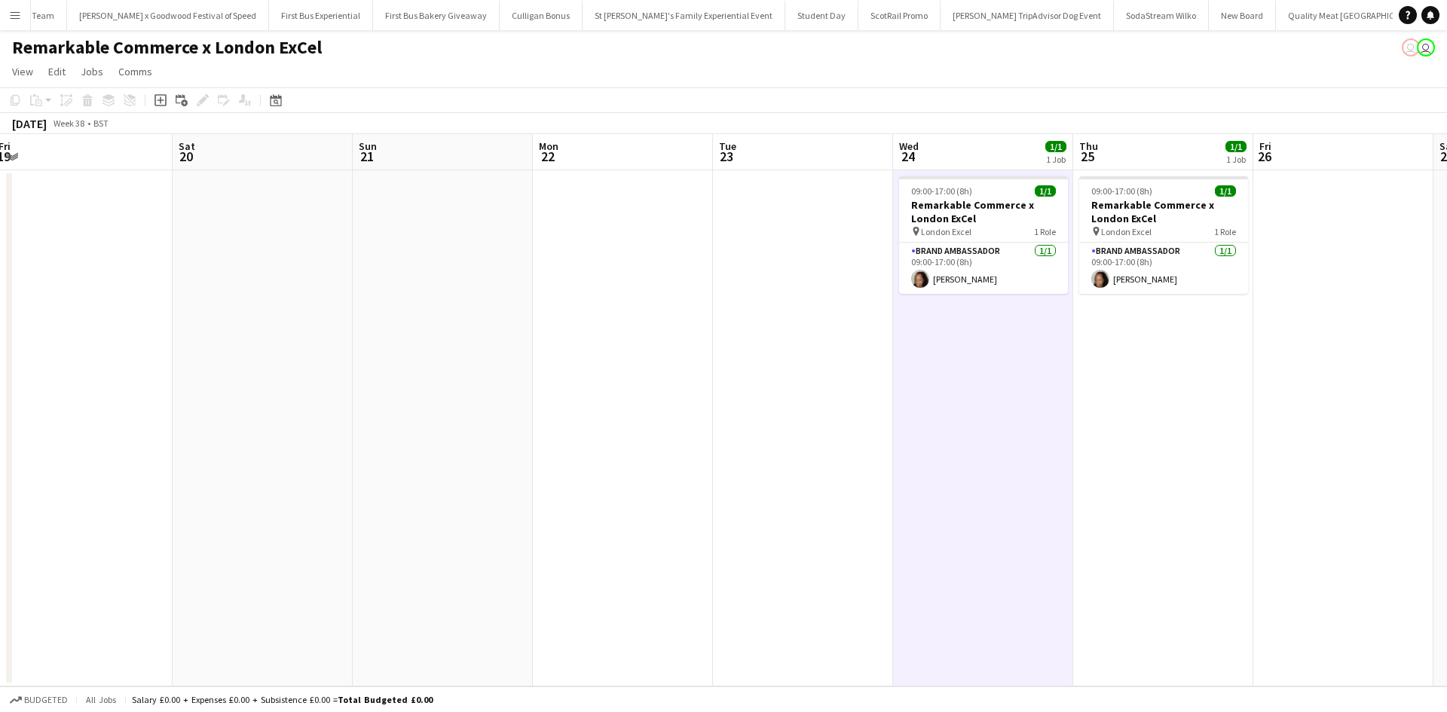
click at [1098, 413] on app-date-cell "09:00-17:00 (8h) 1/1 Remarkable Commerce x London ExCel pin London Excel 1 Role…" at bounding box center [1163, 428] width 180 height 516
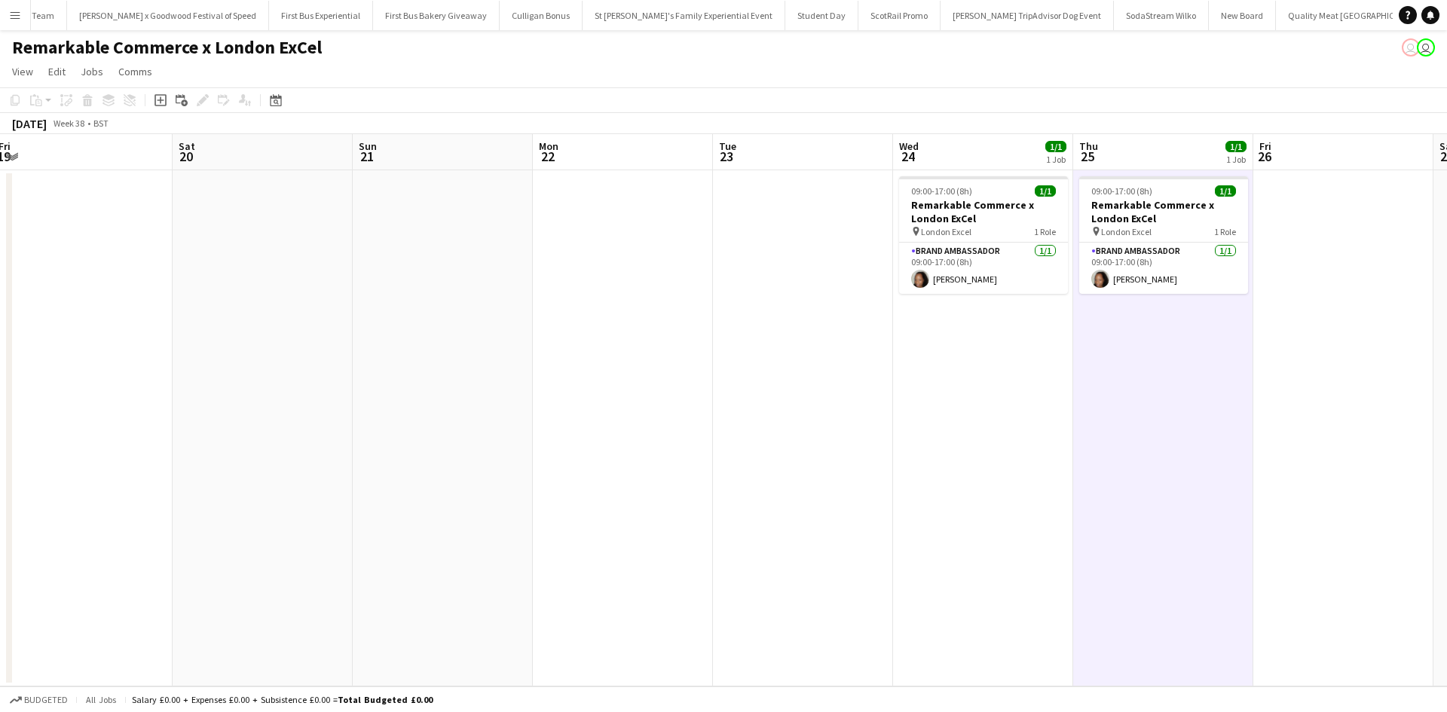
click at [1012, 390] on app-date-cell "09:00-17:00 (8h) 1/1 Remarkable Commerce x London ExCel pin London Excel 1 Role…" at bounding box center [983, 428] width 180 height 516
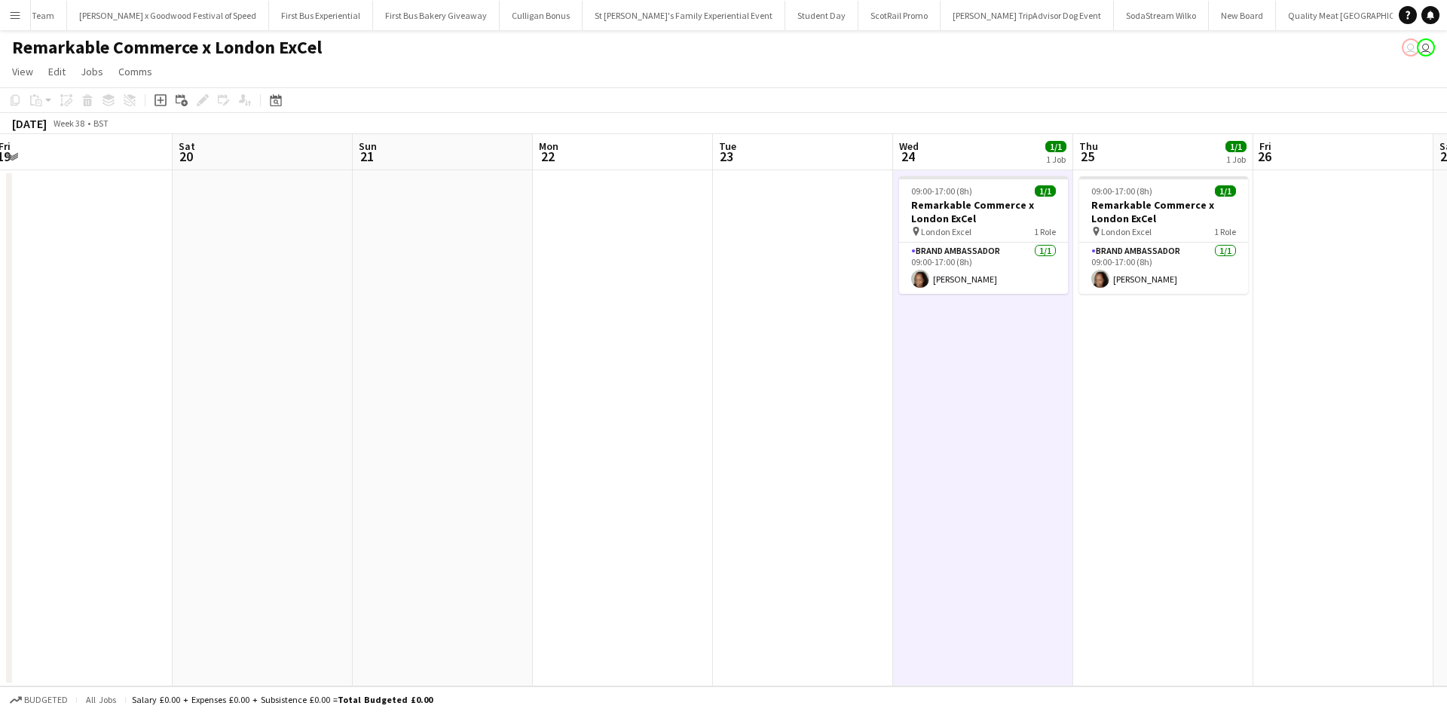
click at [1144, 400] on app-date-cell "09:00-17:00 (8h) 1/1 Remarkable Commerce x London ExCel pin London Excel 1 Role…" at bounding box center [1163, 428] width 180 height 516
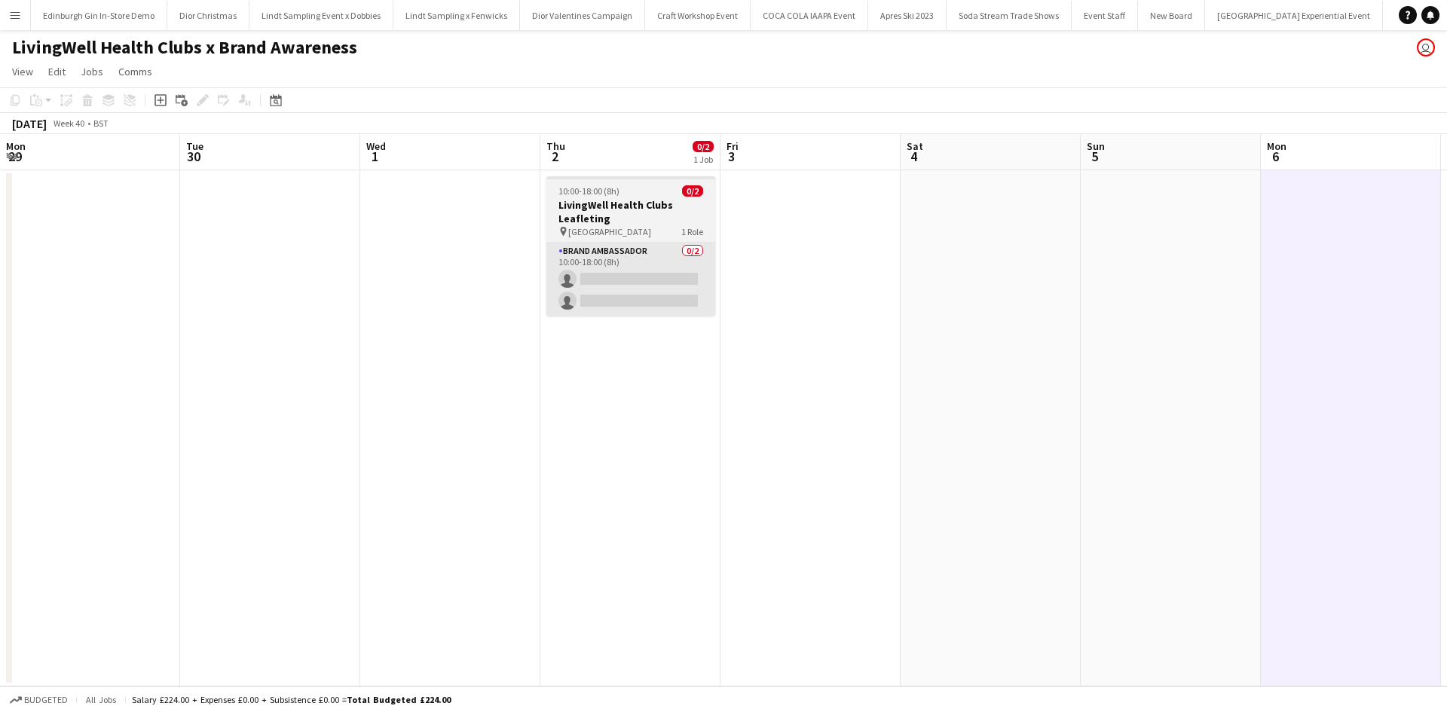
scroll to position [0, 314]
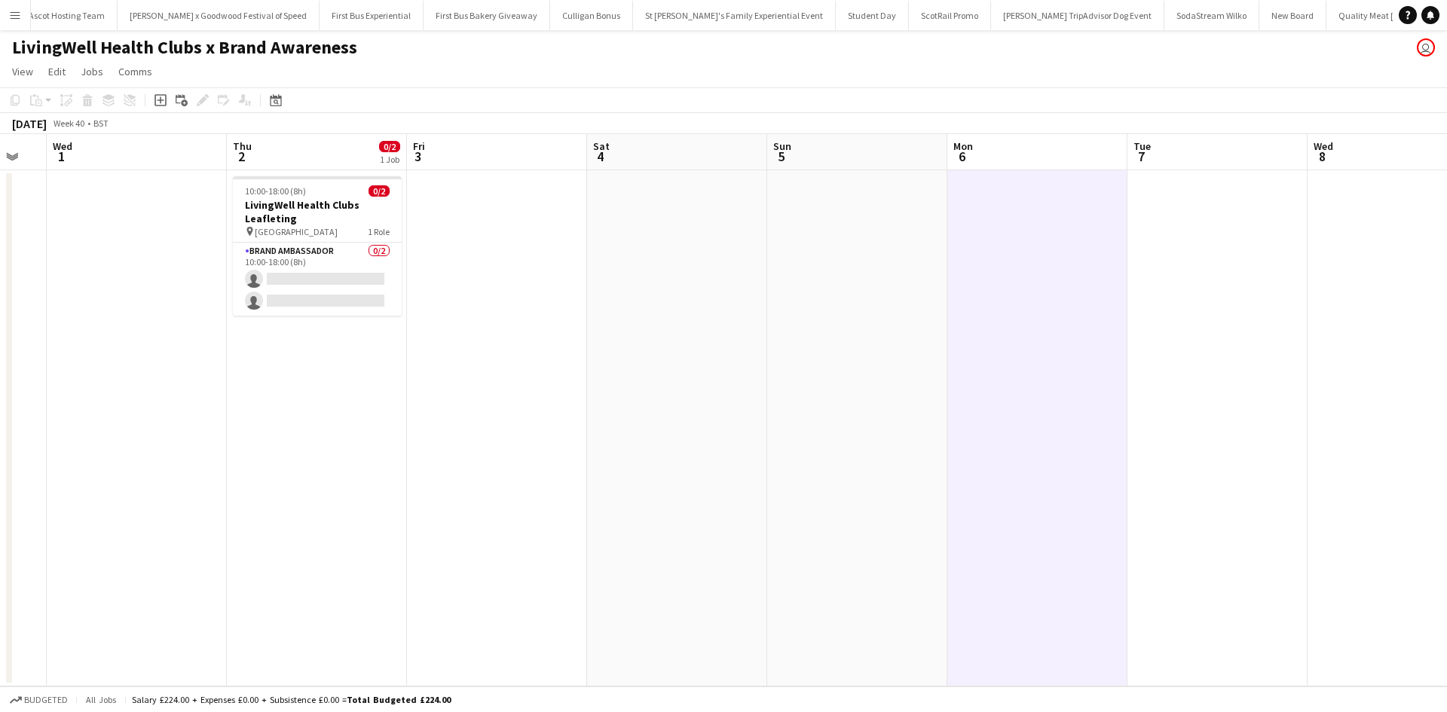
click at [17, 5] on button "Menu" at bounding box center [15, 15] width 30 height 30
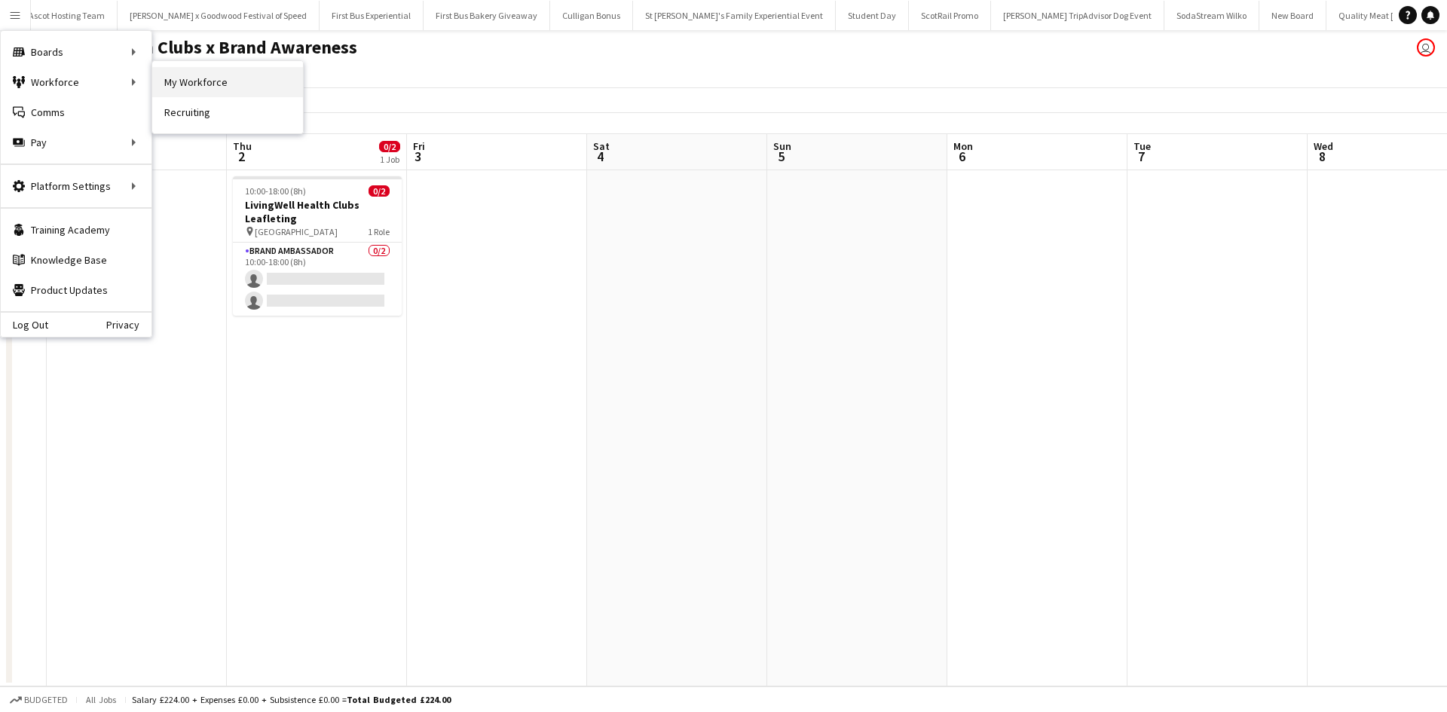
click at [182, 84] on link "My Workforce" at bounding box center [227, 82] width 151 height 30
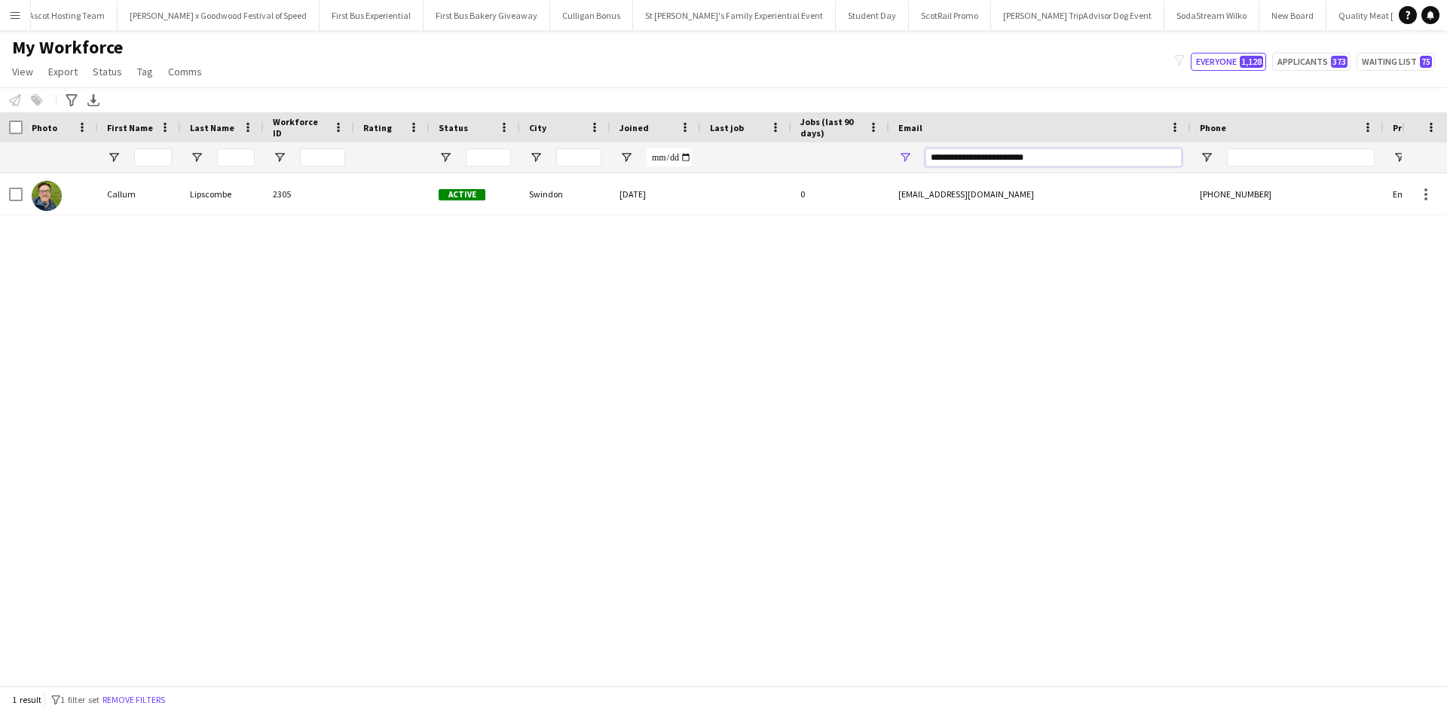
drag, startPoint x: 1055, startPoint y: 162, endPoint x: 885, endPoint y: 155, distance: 170.5
click at [888, 155] on div at bounding box center [817, 157] width 1634 height 30
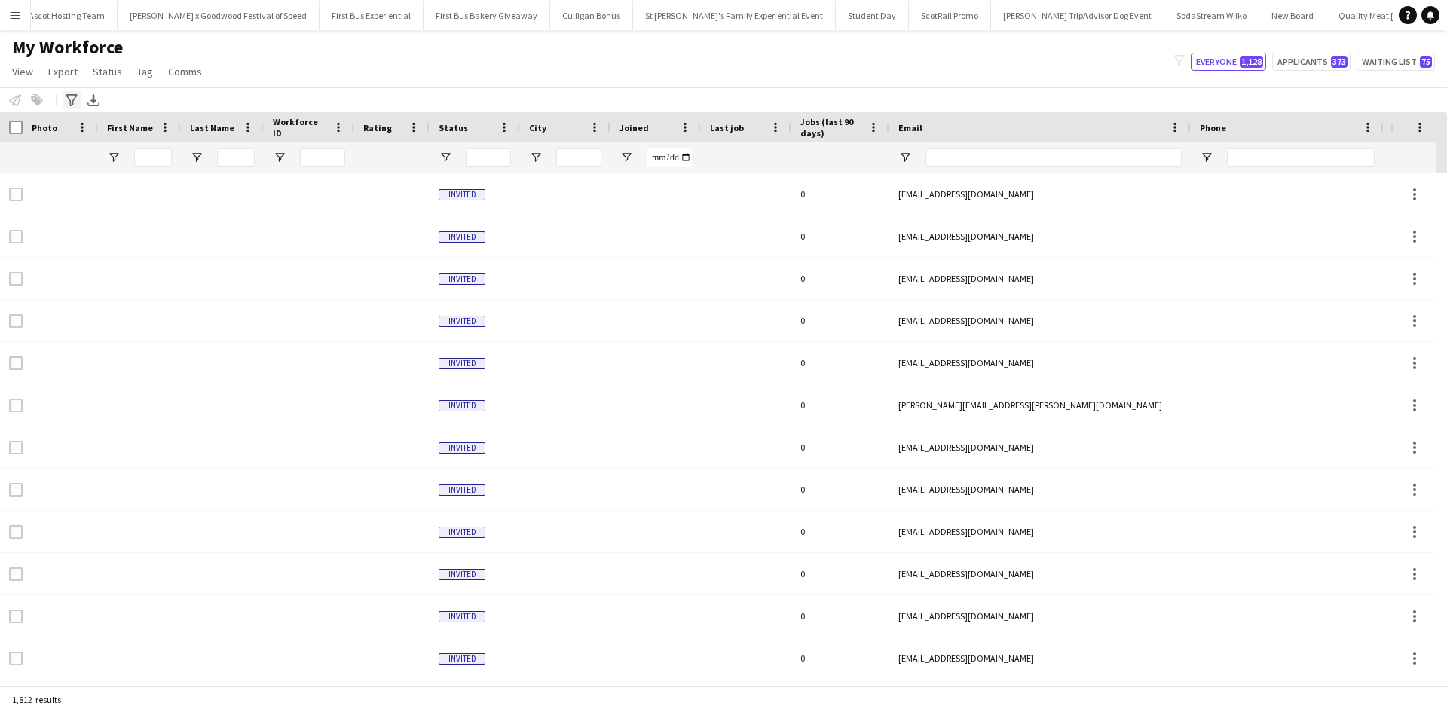
click at [73, 101] on icon at bounding box center [71, 100] width 11 height 12
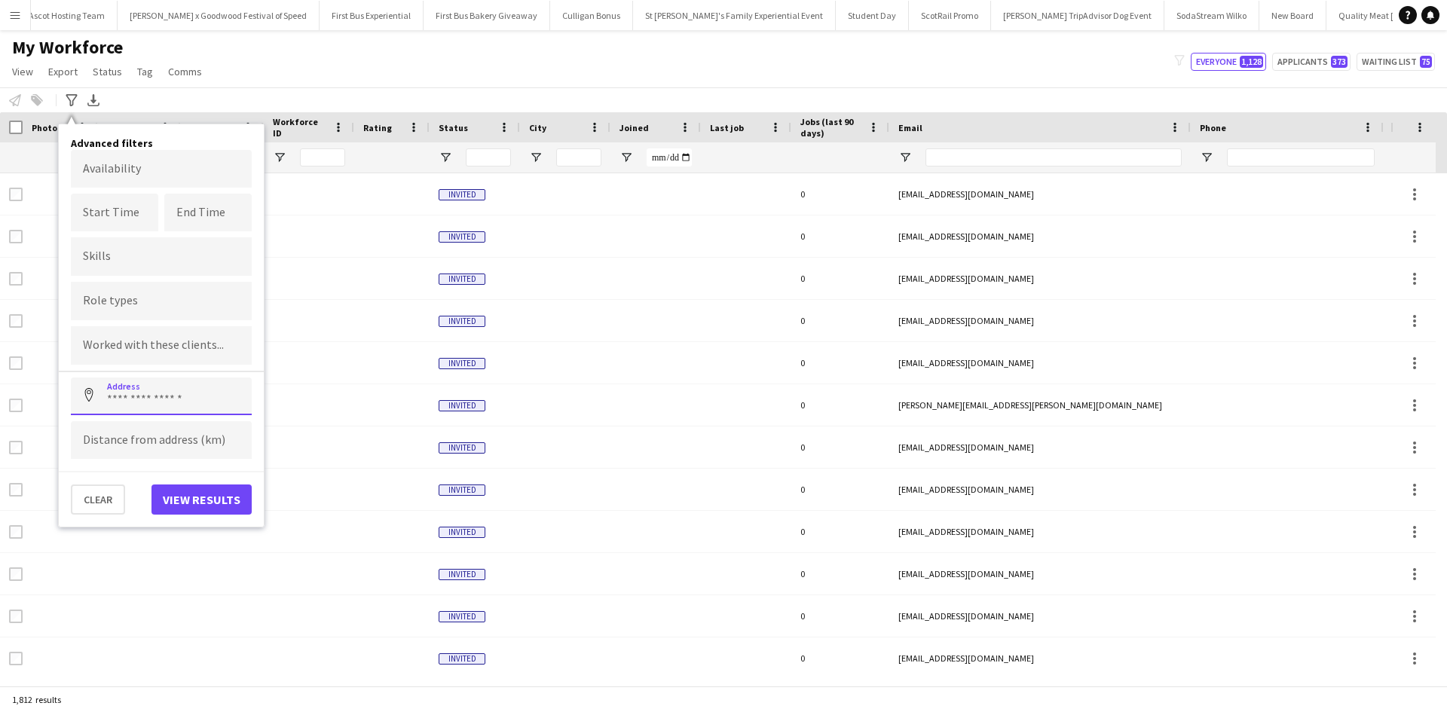
click at [172, 393] on input at bounding box center [161, 397] width 181 height 38
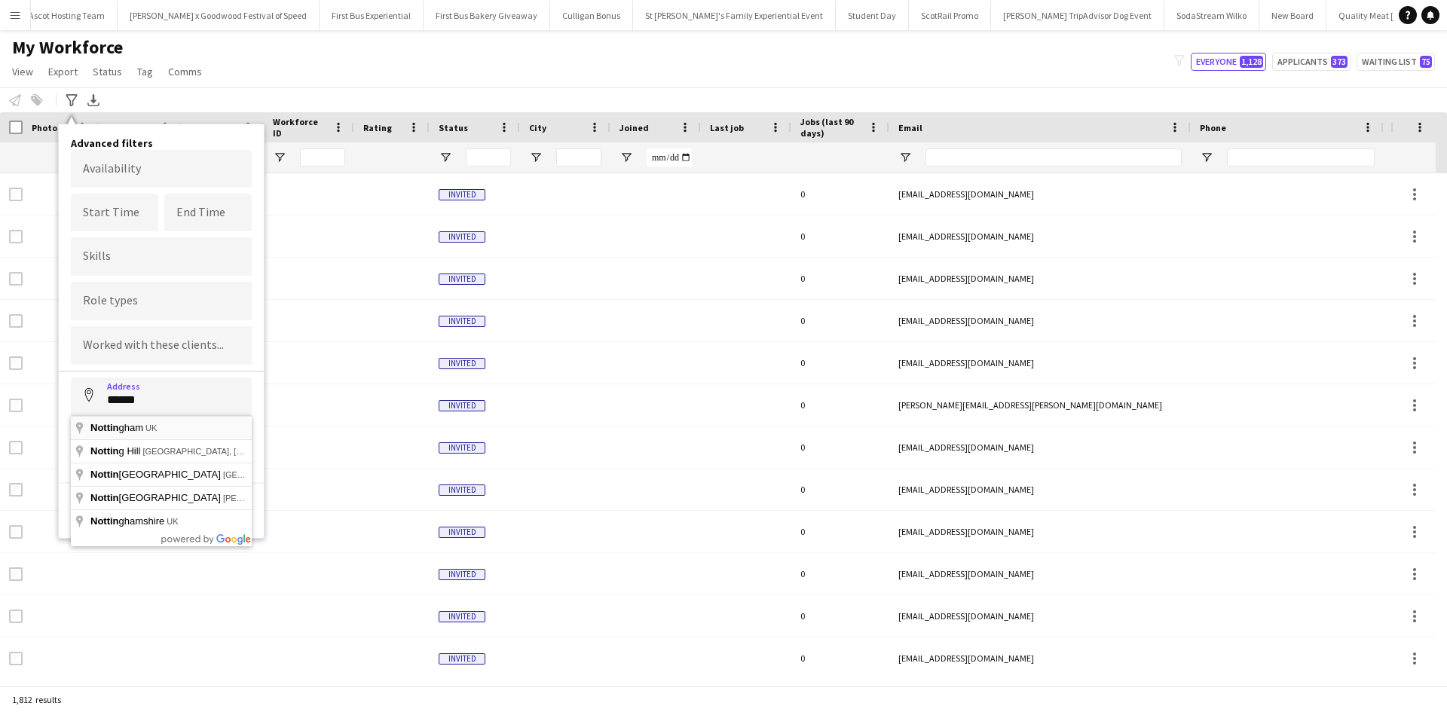
type input "**********"
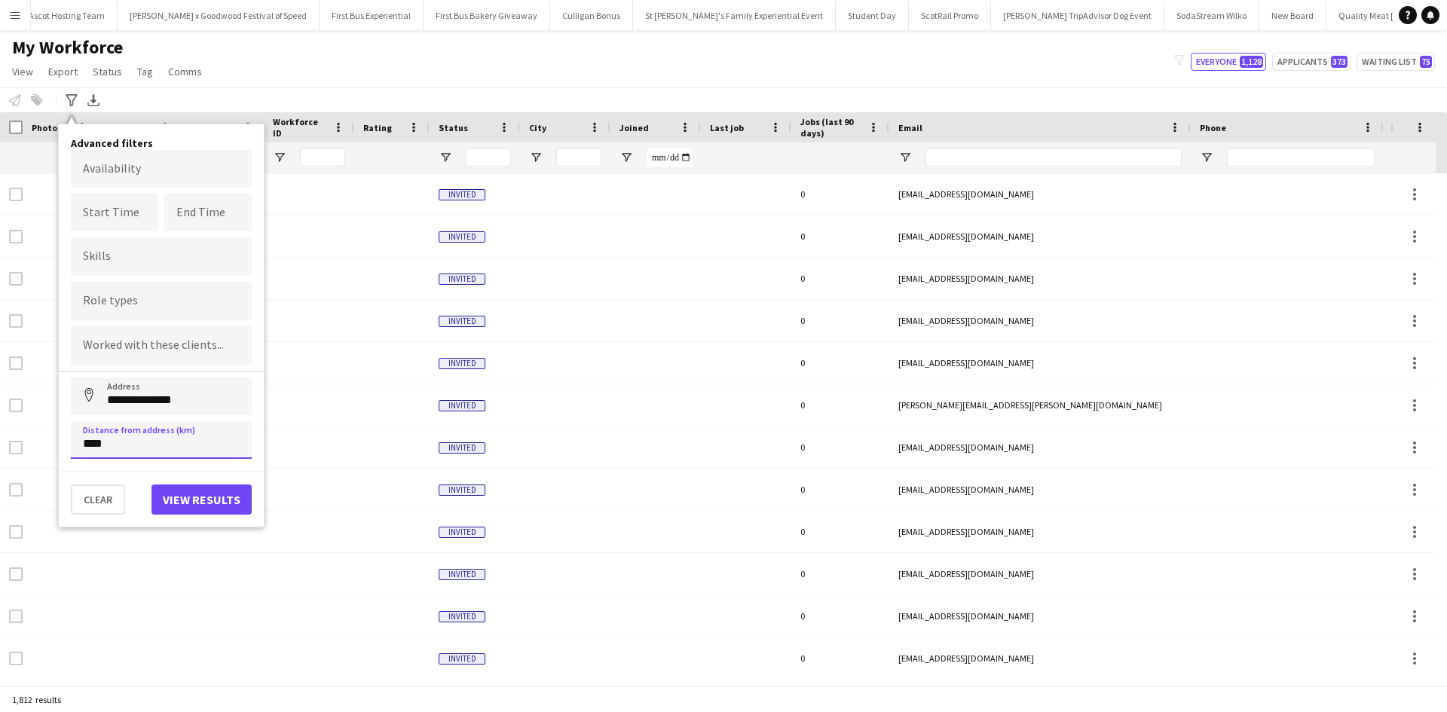
type input "*****"
click button "Address" at bounding box center [89, 396] width 36 height 36
type input "**********"
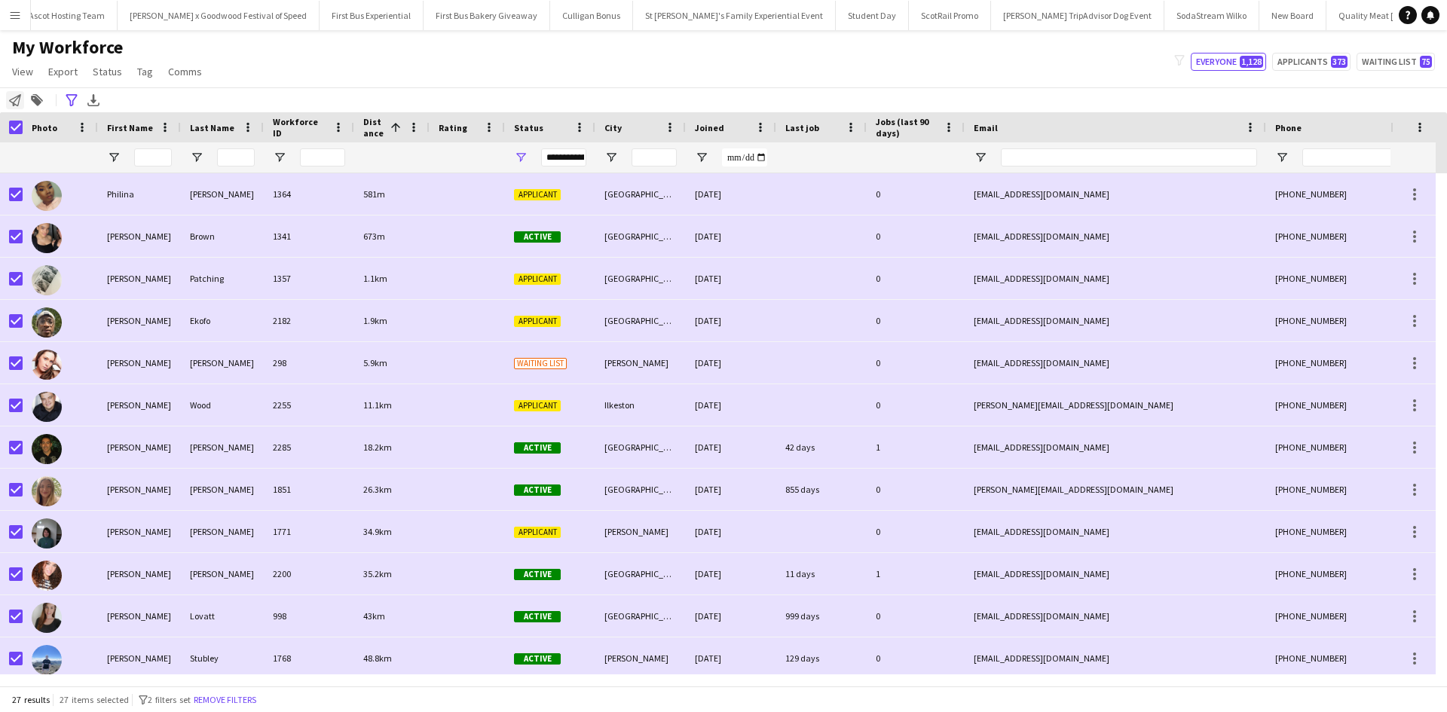
click at [13, 96] on icon "Notify workforce" at bounding box center [15, 100] width 12 height 12
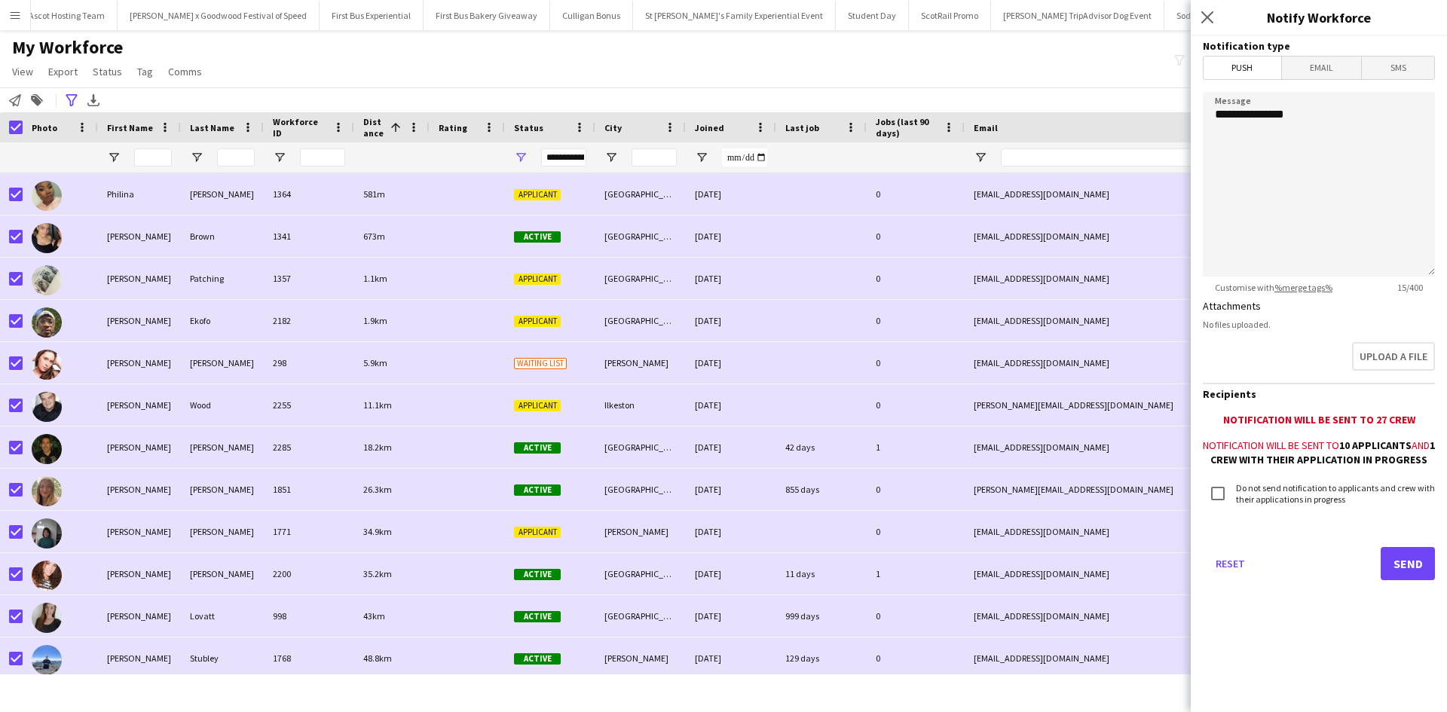
click at [1336, 61] on span "Email" at bounding box center [1322, 68] width 80 height 23
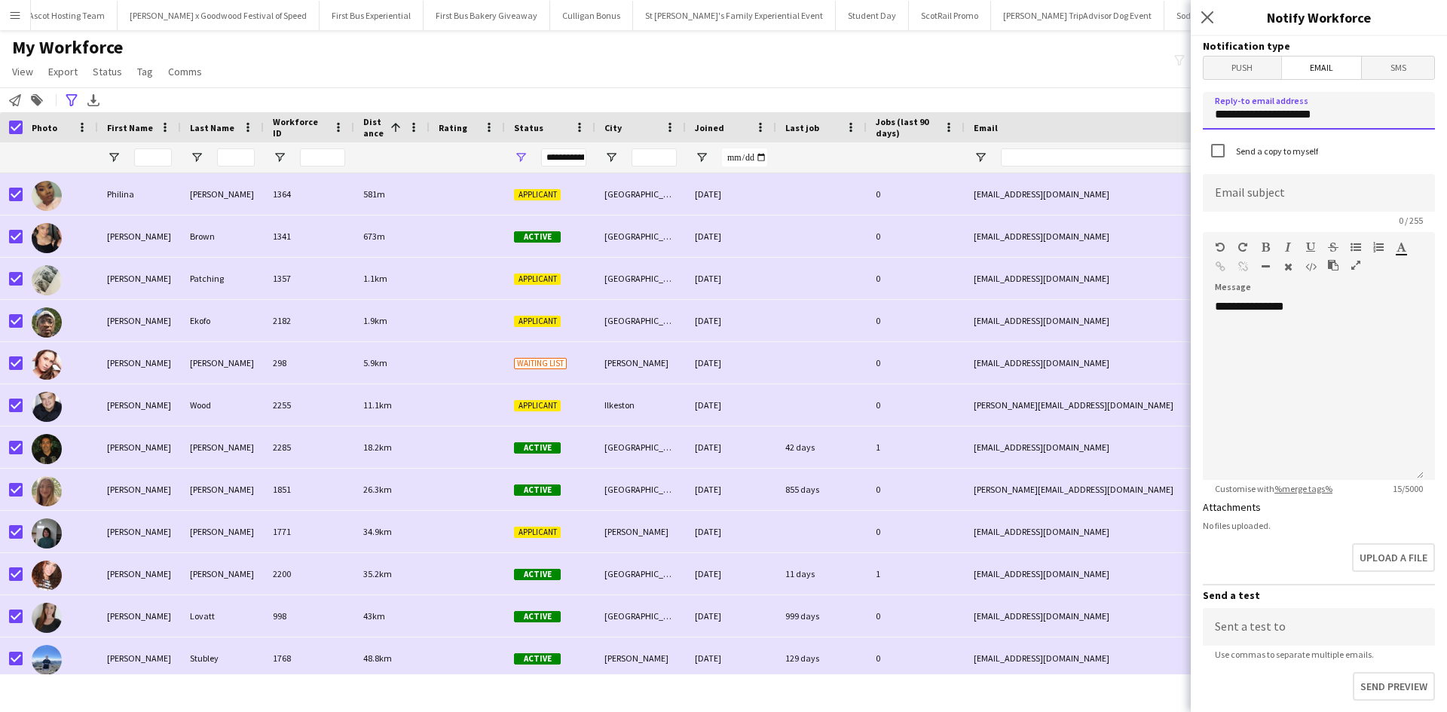
drag, startPoint x: 1340, startPoint y: 102, endPoint x: 1175, endPoint y: 115, distance: 165.6
click at [1175, 115] on body "Menu Boards Boards Boards All jobs Status Workforce Workforce My Workforce Recr…" at bounding box center [723, 356] width 1447 height 712
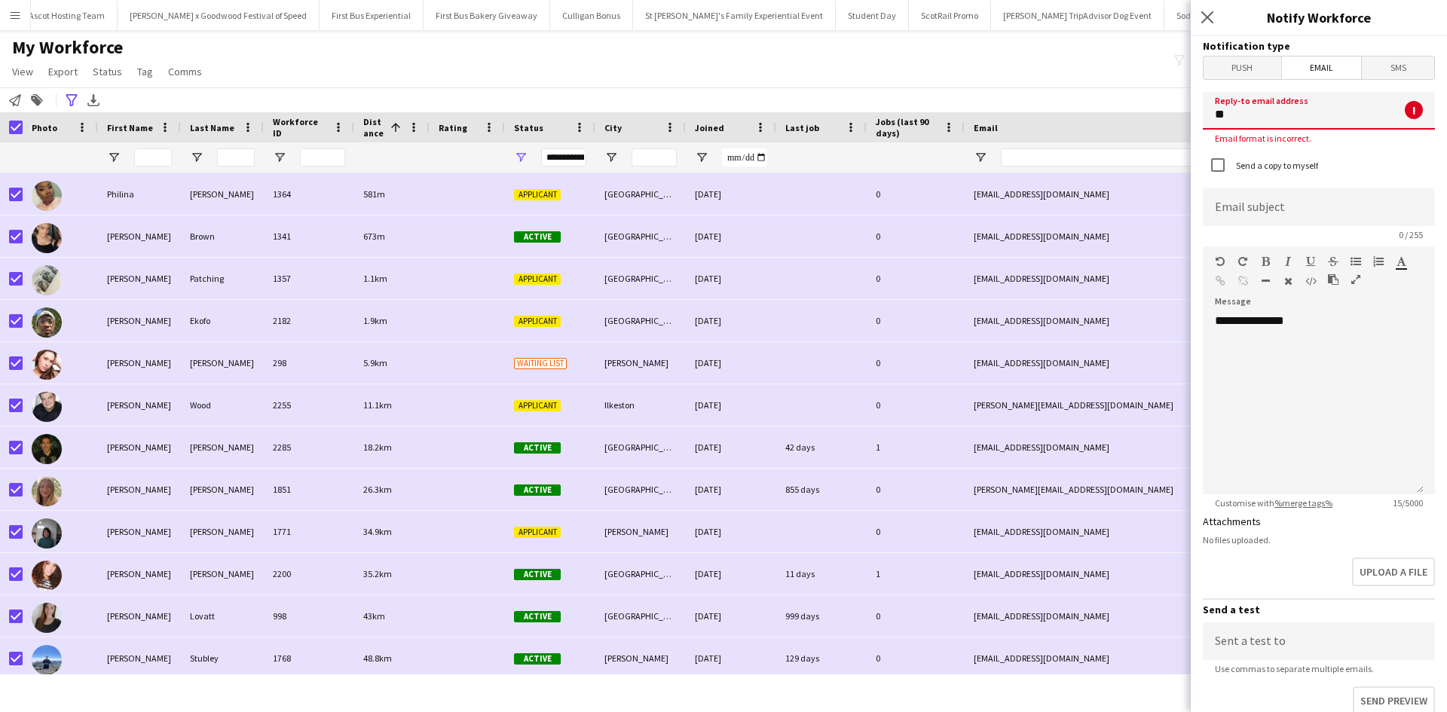
type input "**********"
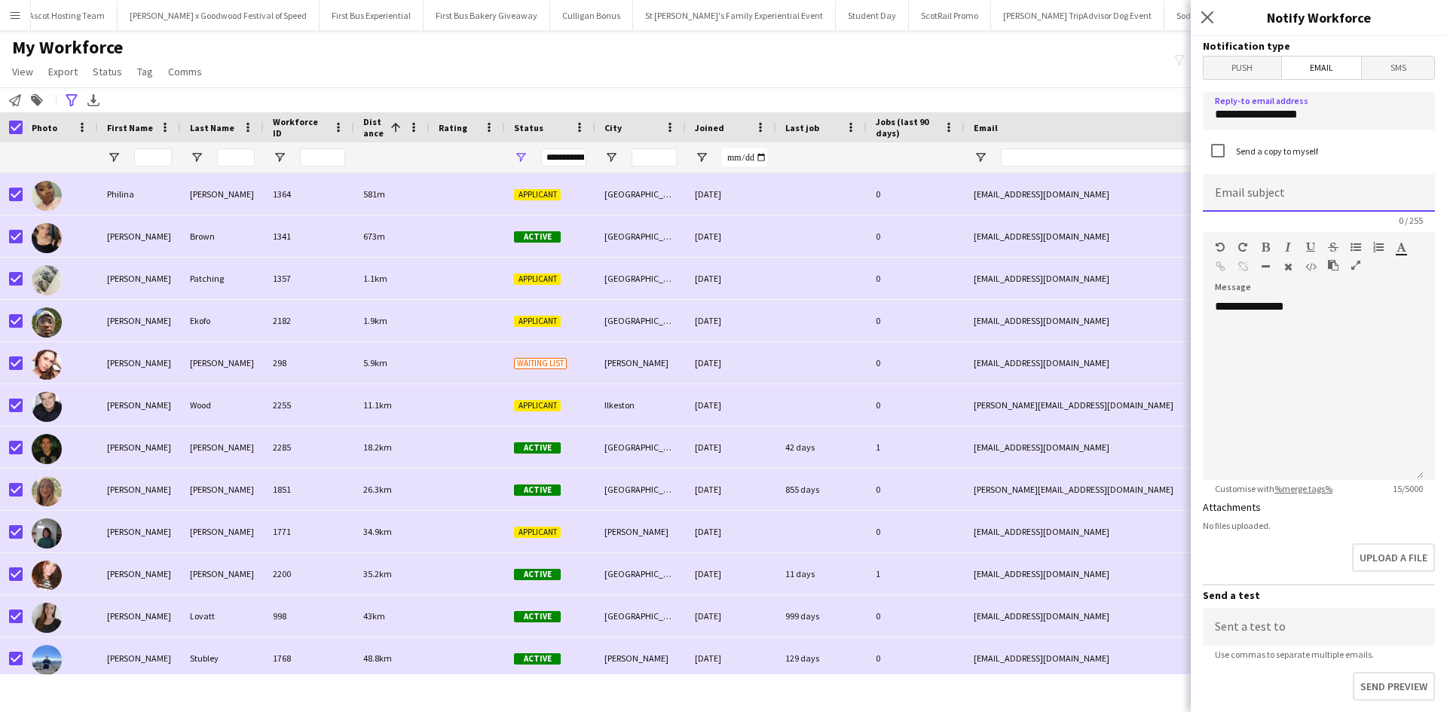
click at [1270, 201] on input at bounding box center [1319, 193] width 232 height 38
paste input "**********"
type input "**********"
click at [1331, 318] on div "**********" at bounding box center [1313, 389] width 221 height 181
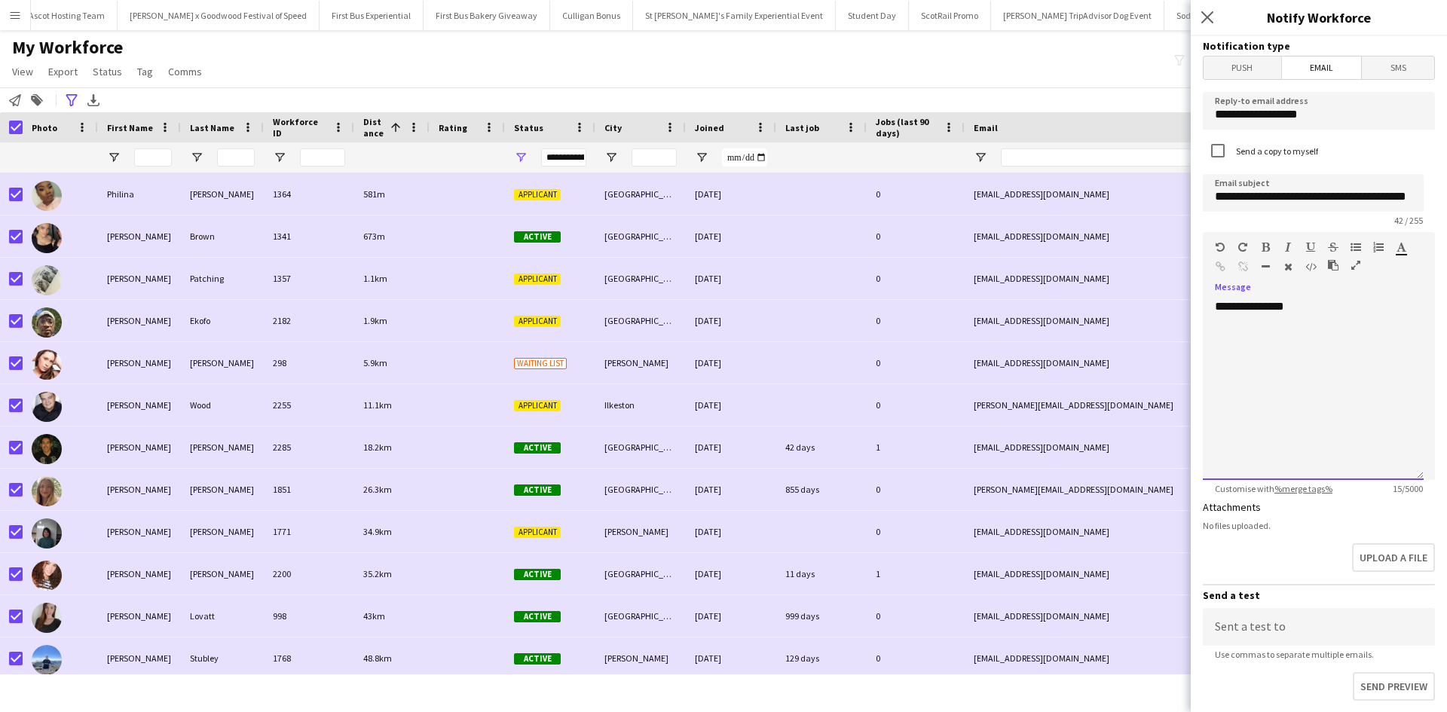
scroll to position [0, 0]
drag, startPoint x: 1256, startPoint y: 412, endPoint x: 1213, endPoint y: 414, distance: 43.8
click at [1202, 414] on form "**********" at bounding box center [1319, 494] width 256 height 917
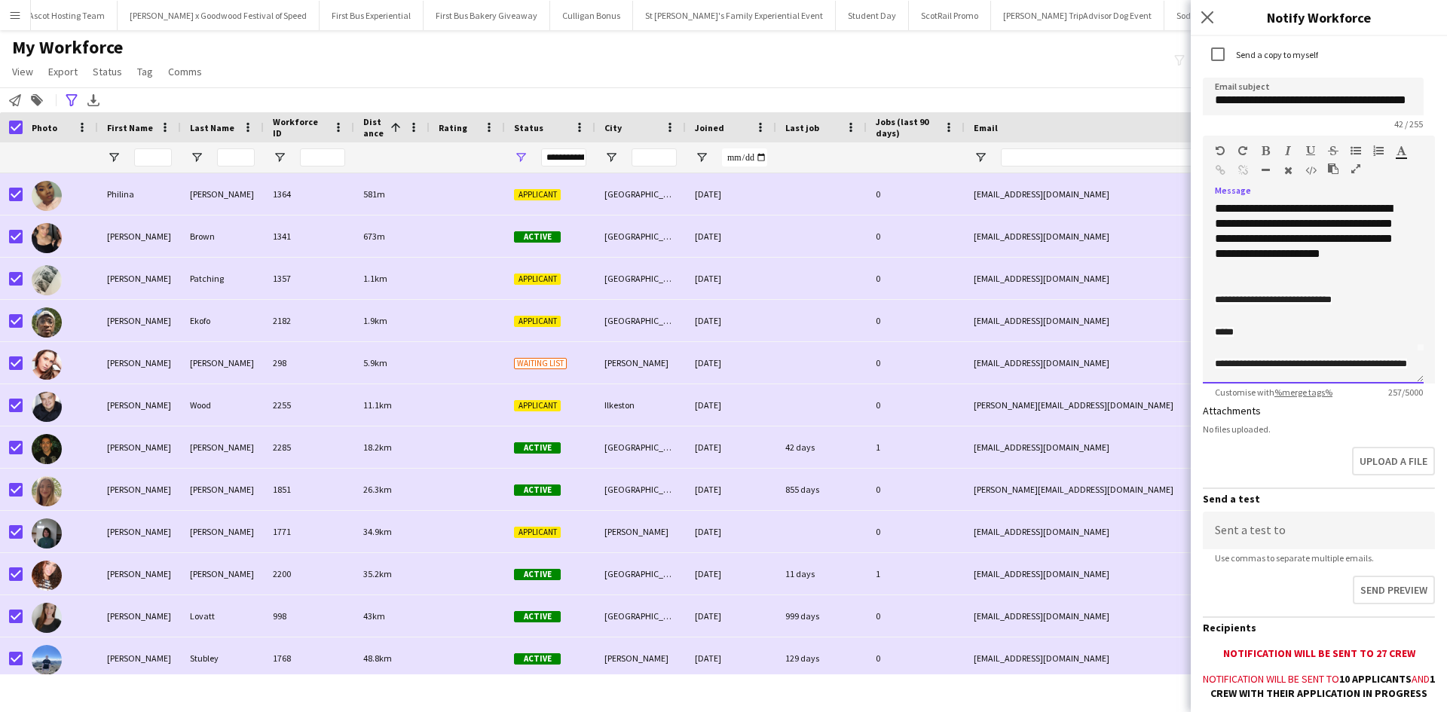
scroll to position [254, 0]
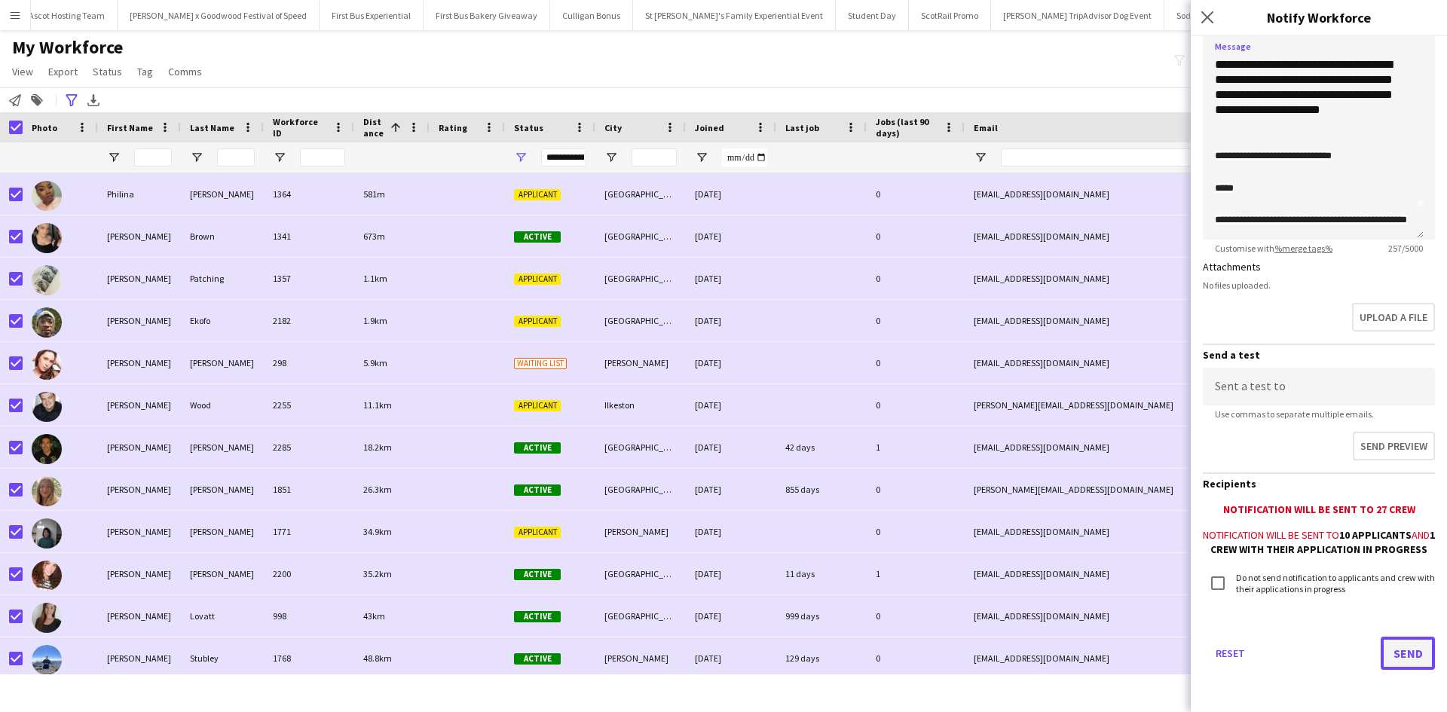
click at [1393, 649] on button "Send" at bounding box center [1408, 653] width 54 height 33
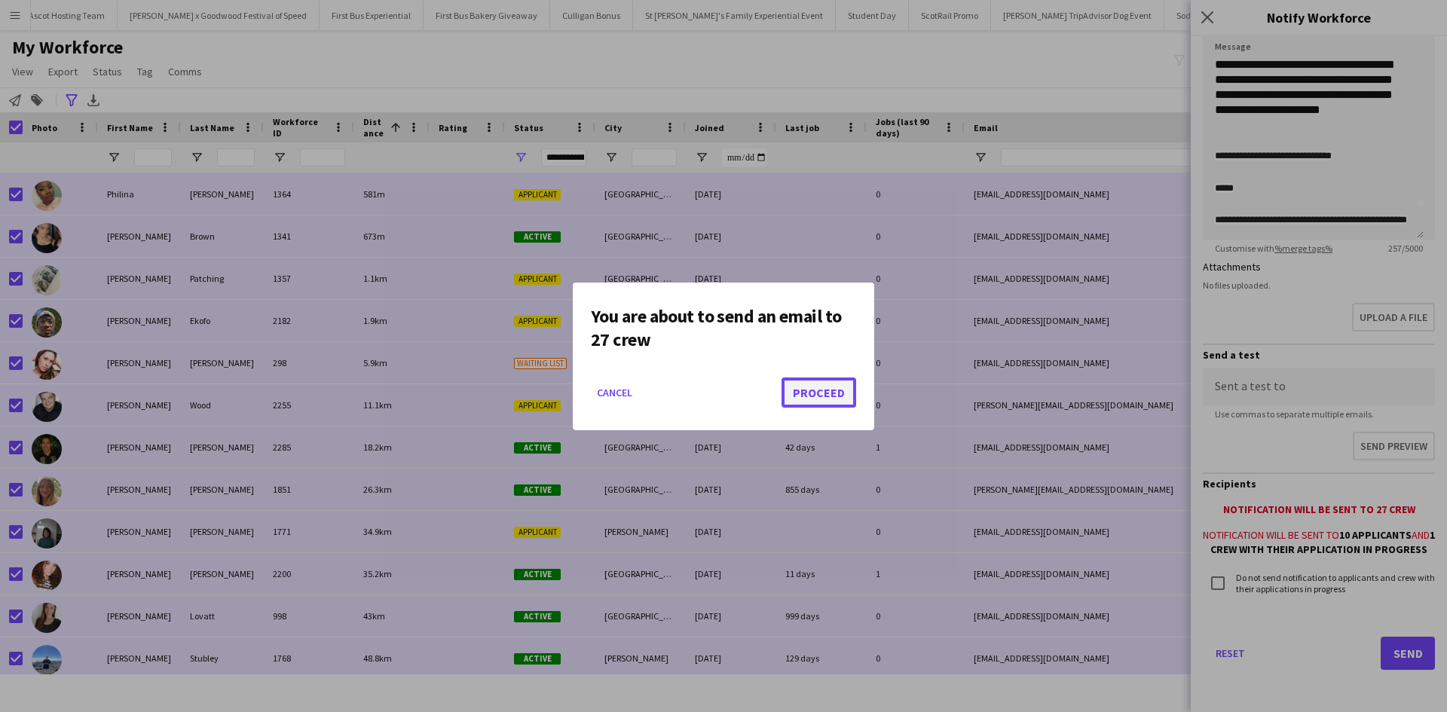
click at [811, 380] on button "Proceed" at bounding box center [819, 393] width 75 height 30
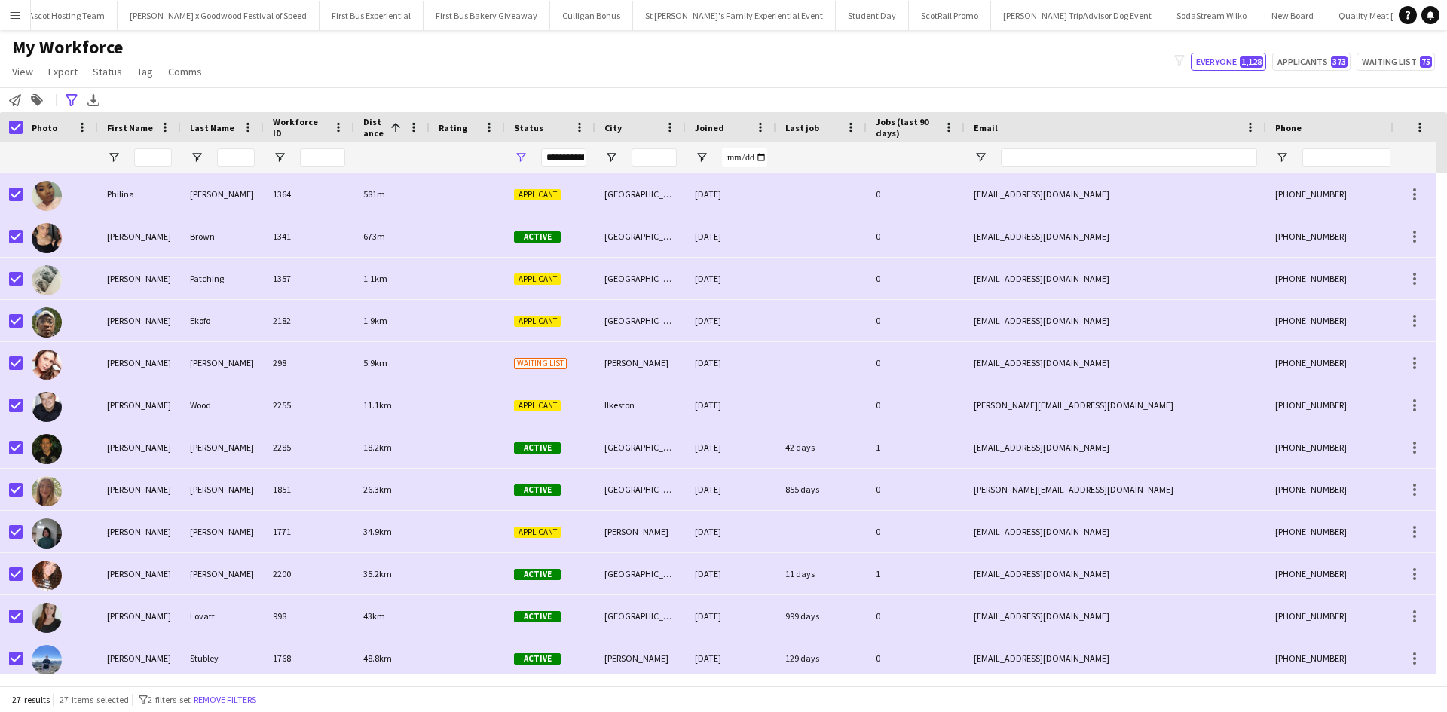
click at [21, 20] on button "Menu" at bounding box center [15, 15] width 30 height 30
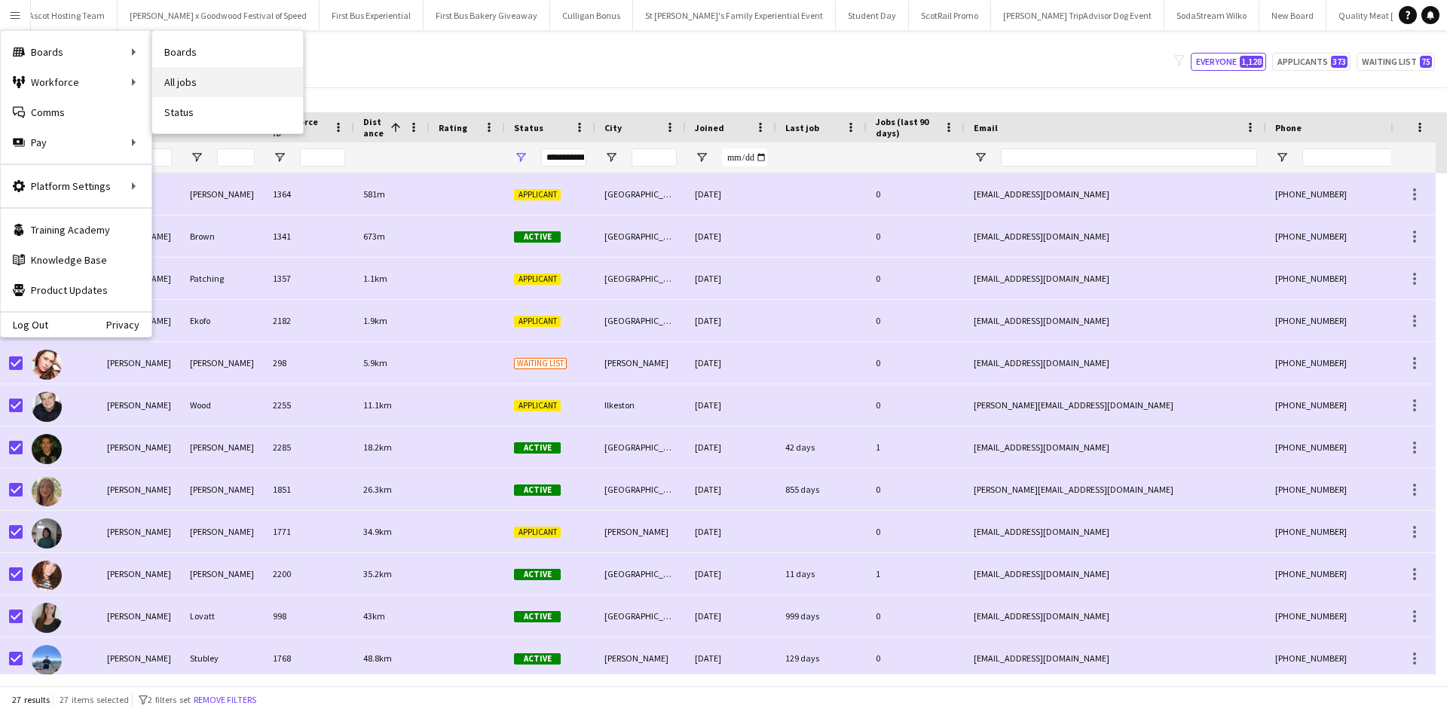
click at [170, 78] on link "All jobs" at bounding box center [227, 82] width 151 height 30
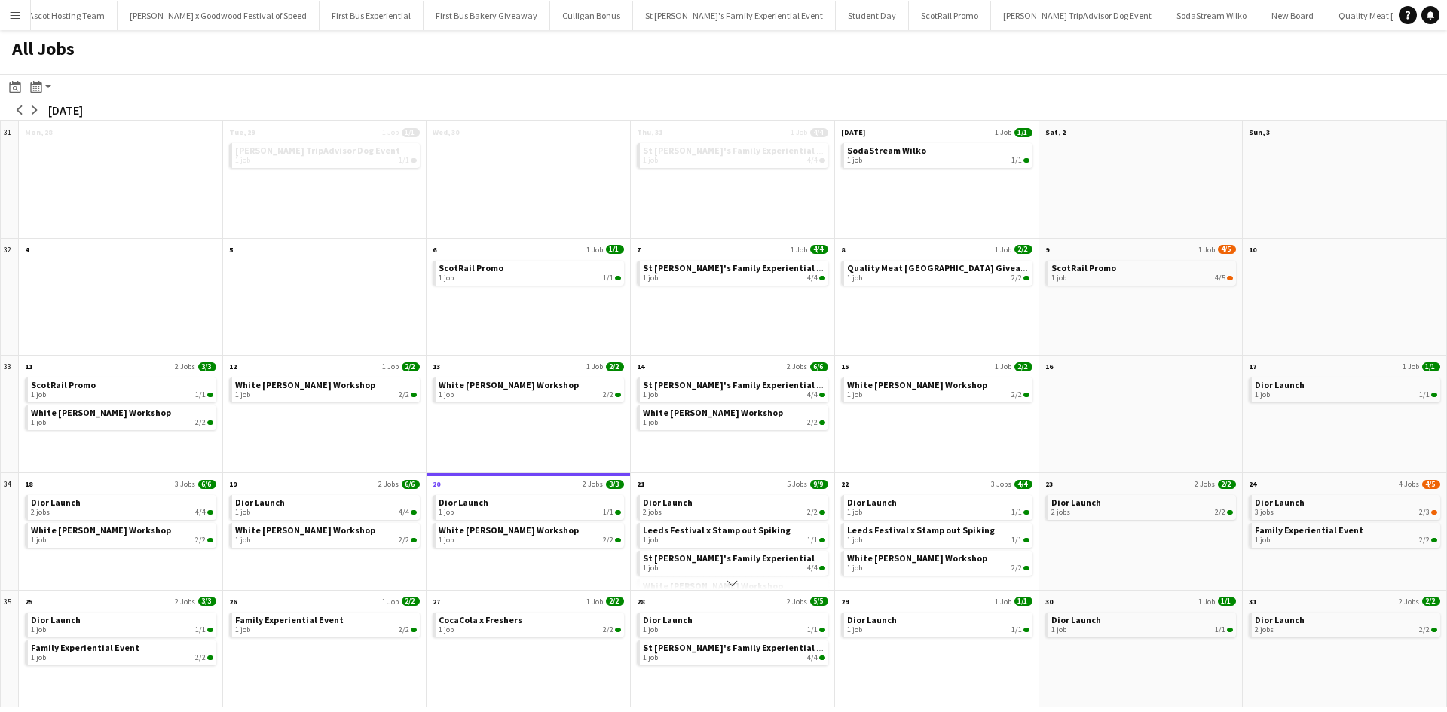
drag, startPoint x: 14, startPoint y: 14, endPoint x: 57, endPoint y: 61, distance: 63.5
click at [14, 16] on app-icon "Menu" at bounding box center [15, 15] width 12 height 12
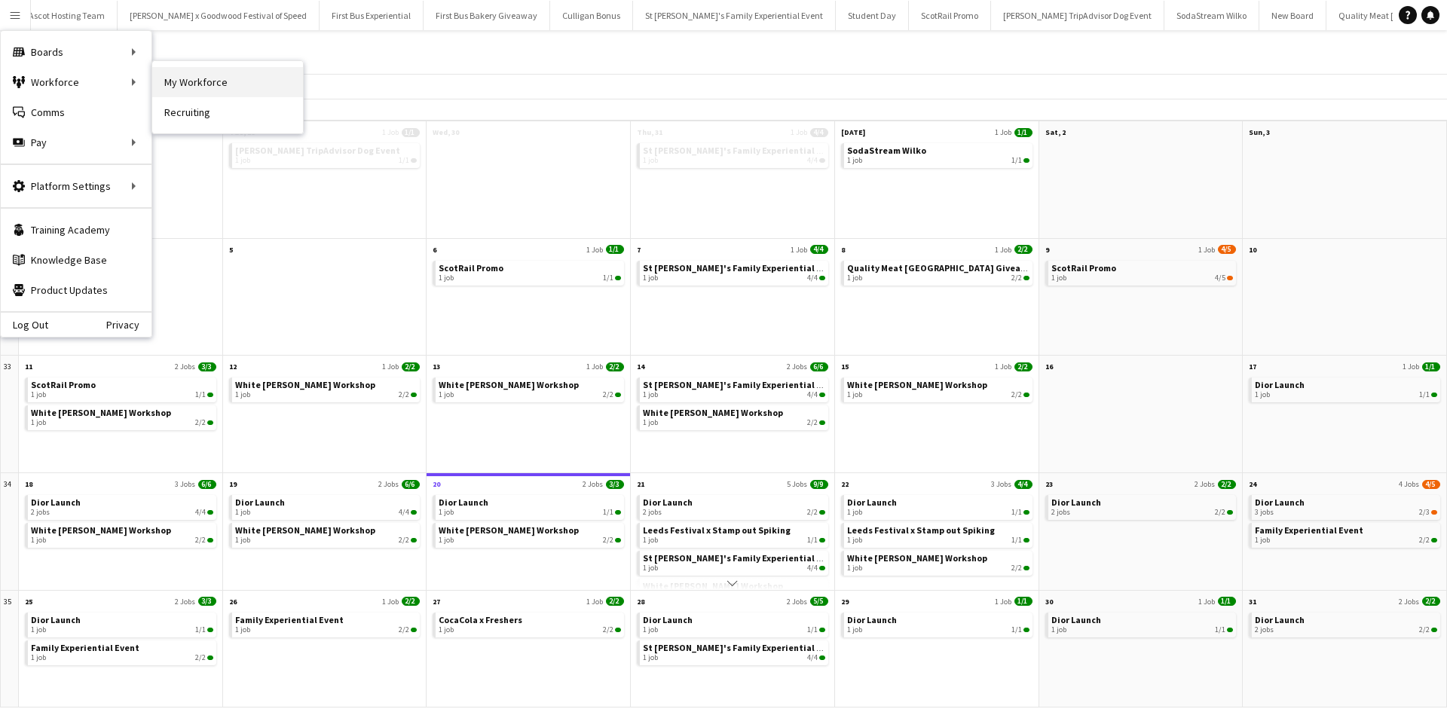
click at [199, 75] on link "My Workforce" at bounding box center [227, 82] width 151 height 30
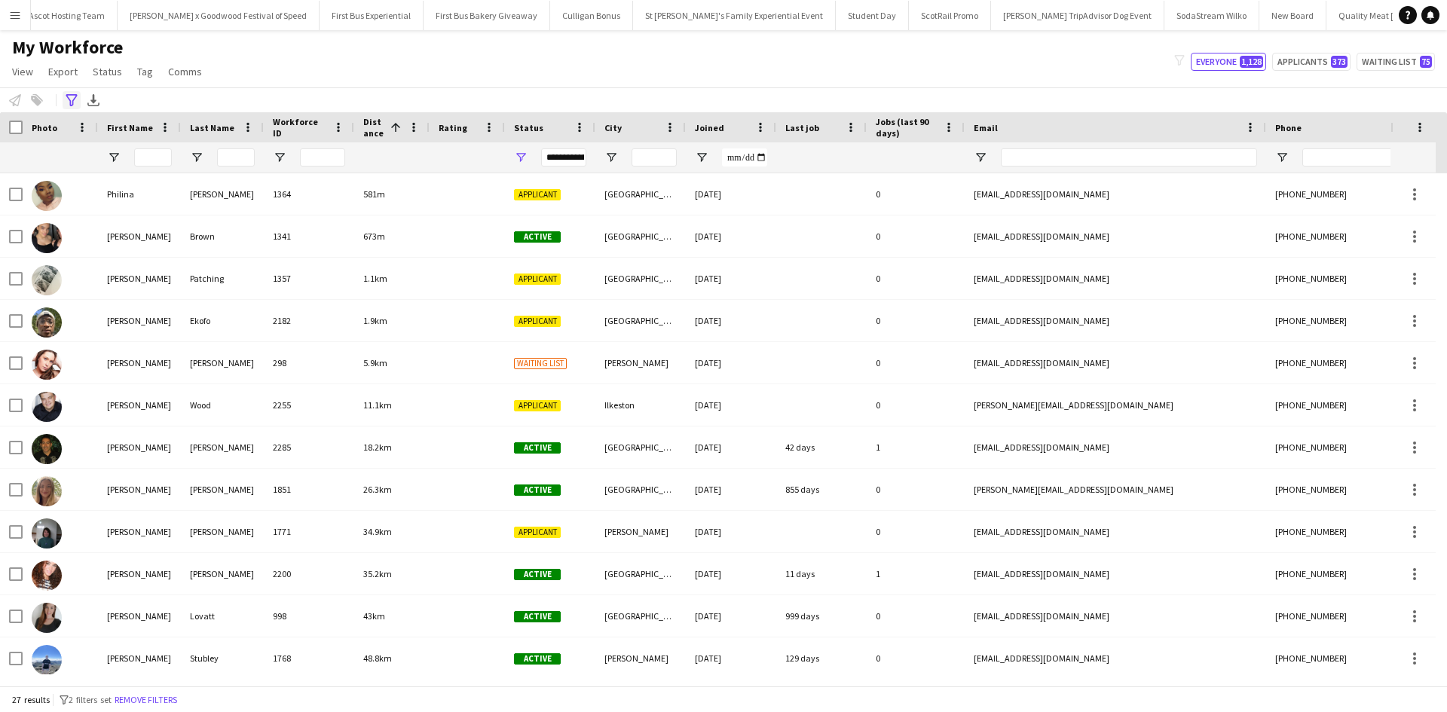
click at [75, 100] on icon "Advanced filters" at bounding box center [72, 100] width 12 height 12
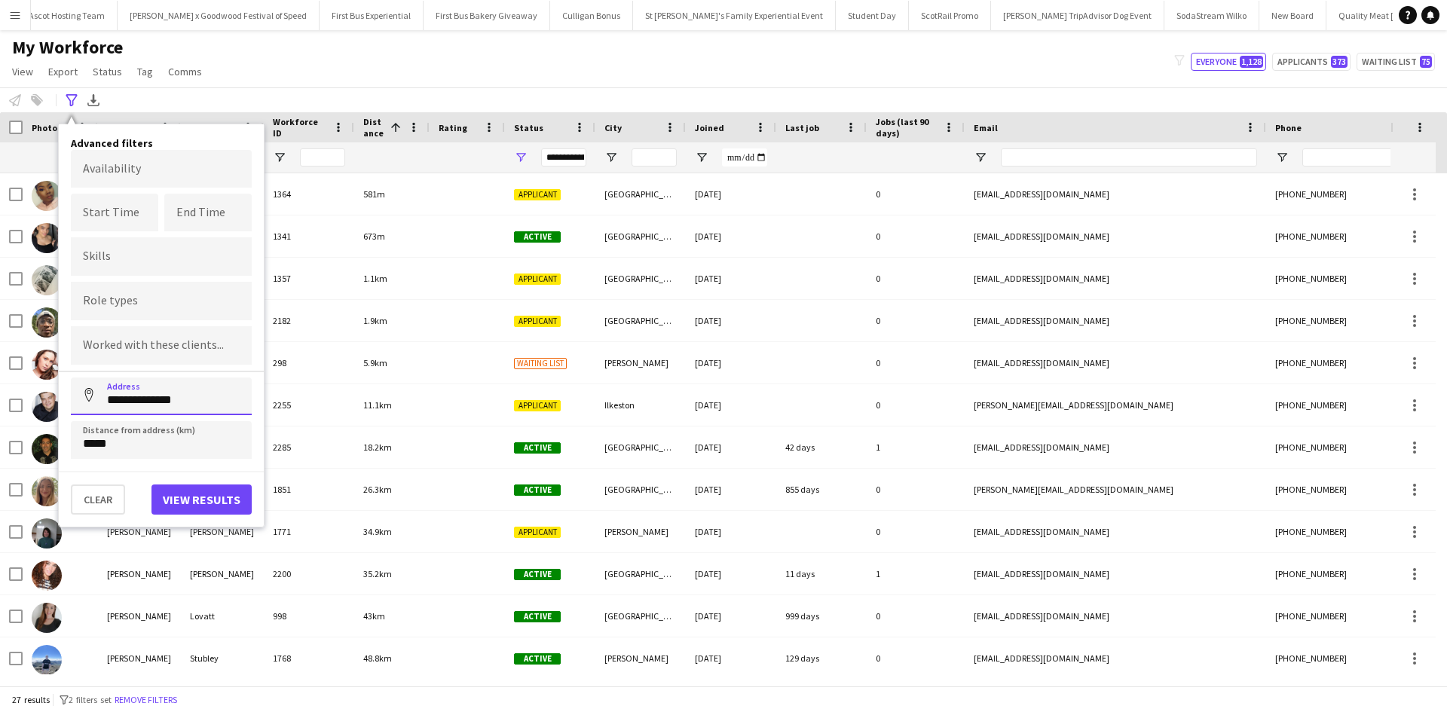
drag, startPoint x: 214, startPoint y: 399, endPoint x: 97, endPoint y: 390, distance: 117.2
click at [97, 390] on input "**********" at bounding box center [161, 397] width 181 height 38
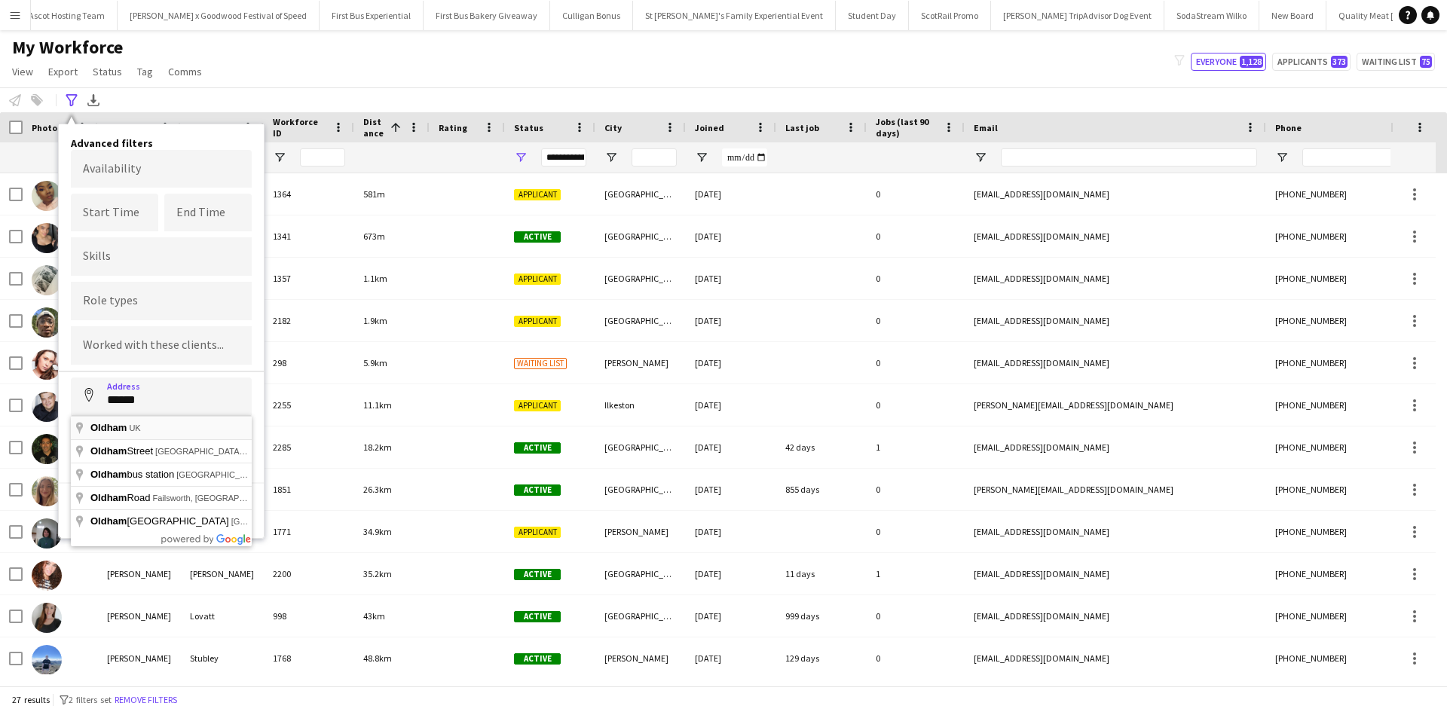
type input "**********"
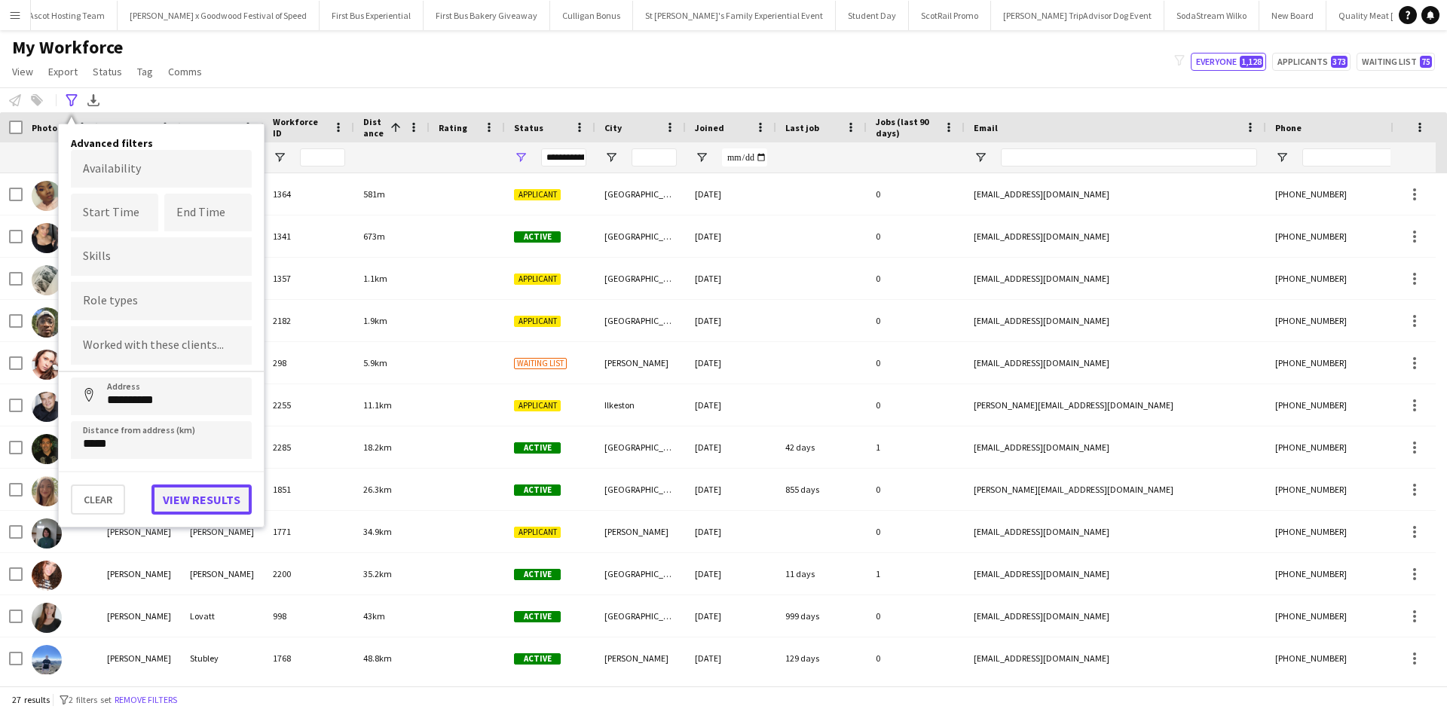
click at [173, 497] on button "View results" at bounding box center [201, 500] width 100 height 30
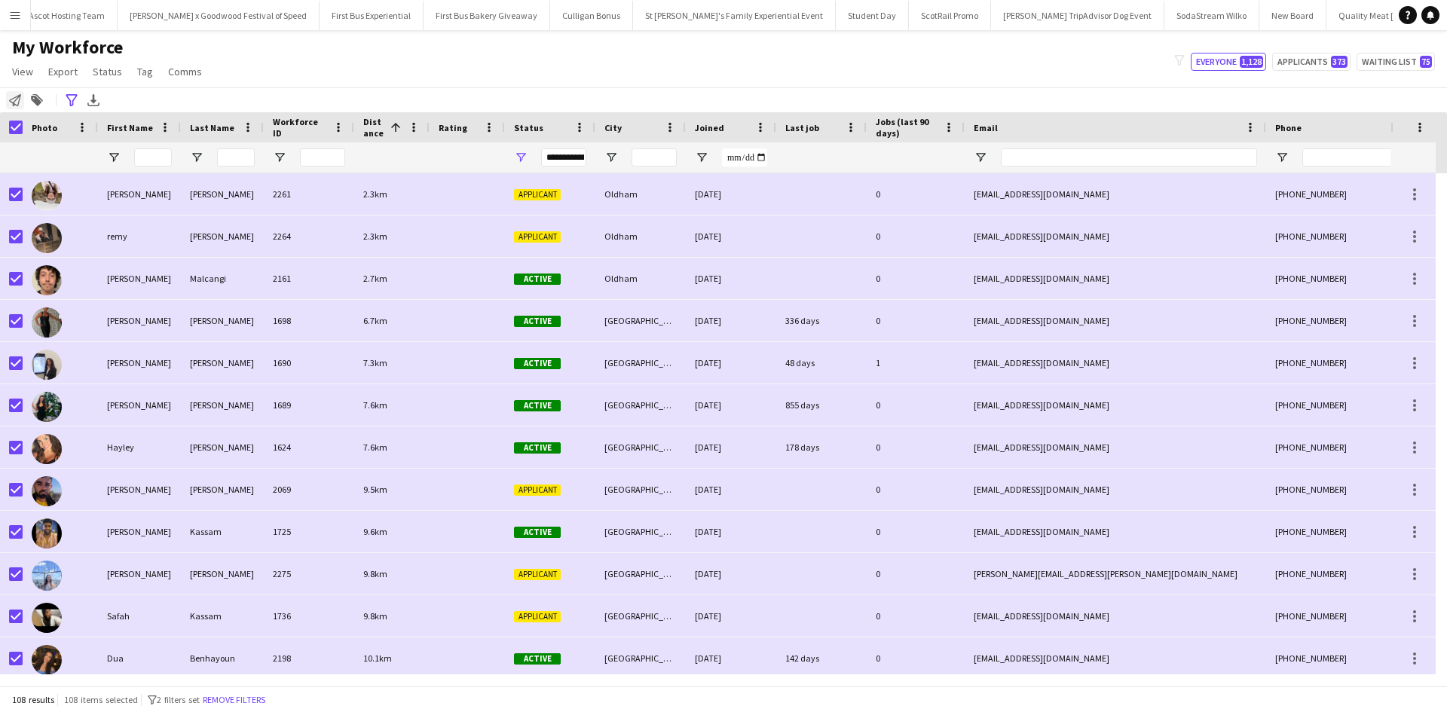
click at [14, 101] on icon "Notify workforce" at bounding box center [15, 100] width 12 height 12
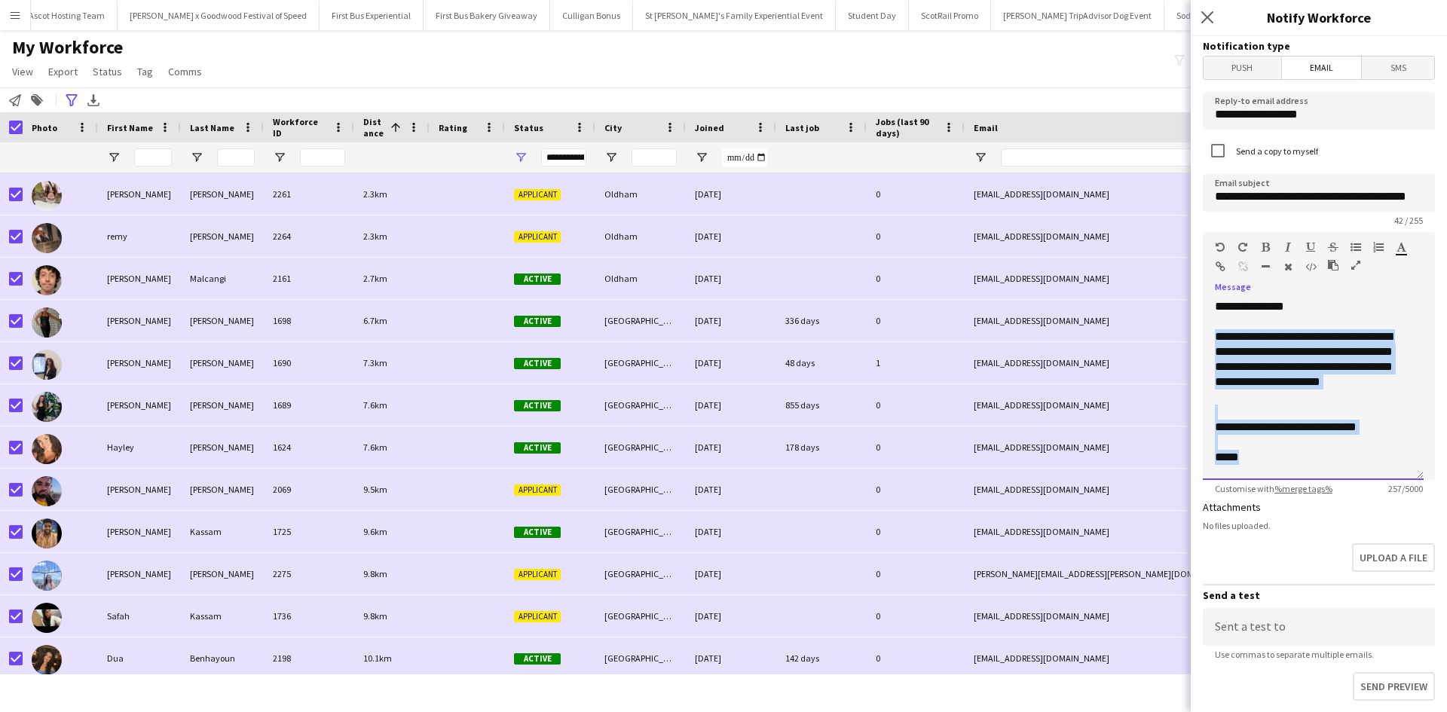
scroll to position [42, 0]
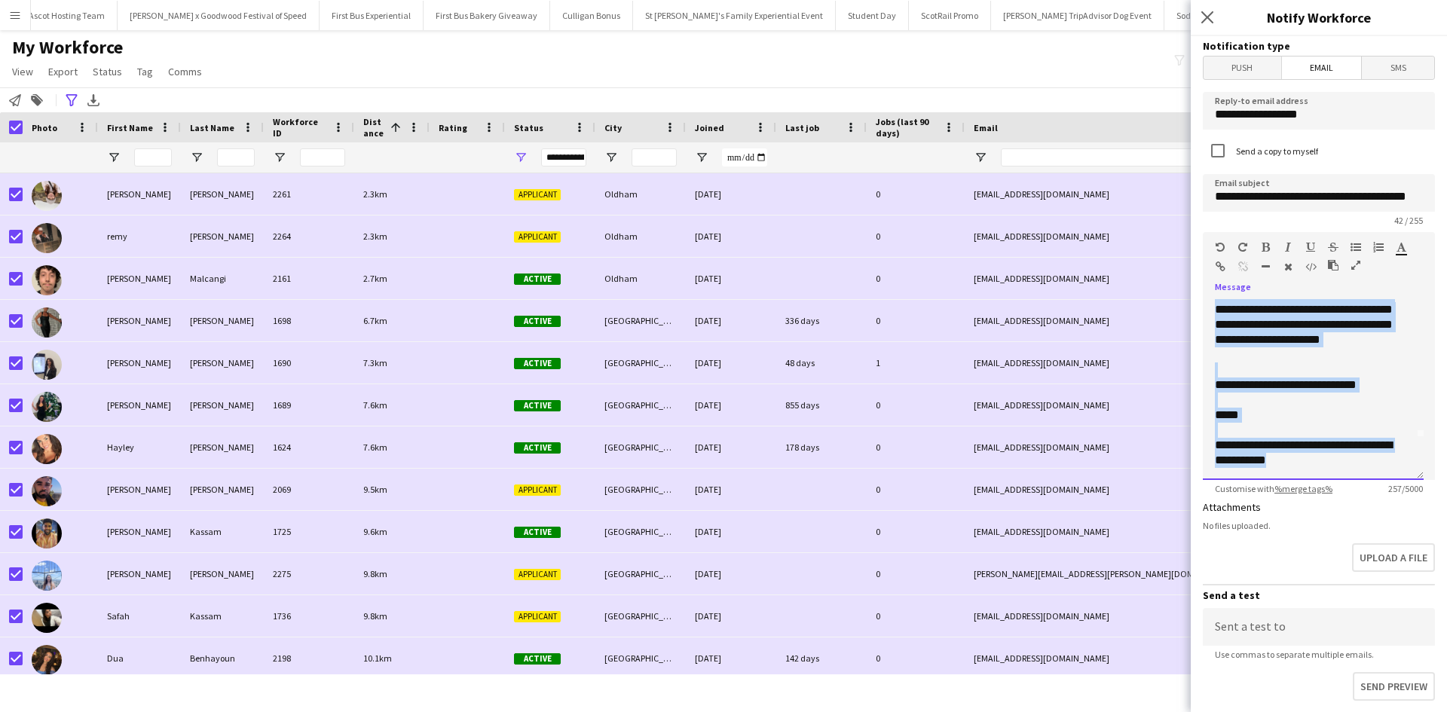
drag, startPoint x: 1213, startPoint y: 333, endPoint x: 1417, endPoint y: 472, distance: 246.9
click at [1417, 472] on div "**********" at bounding box center [1313, 389] width 221 height 181
paste div
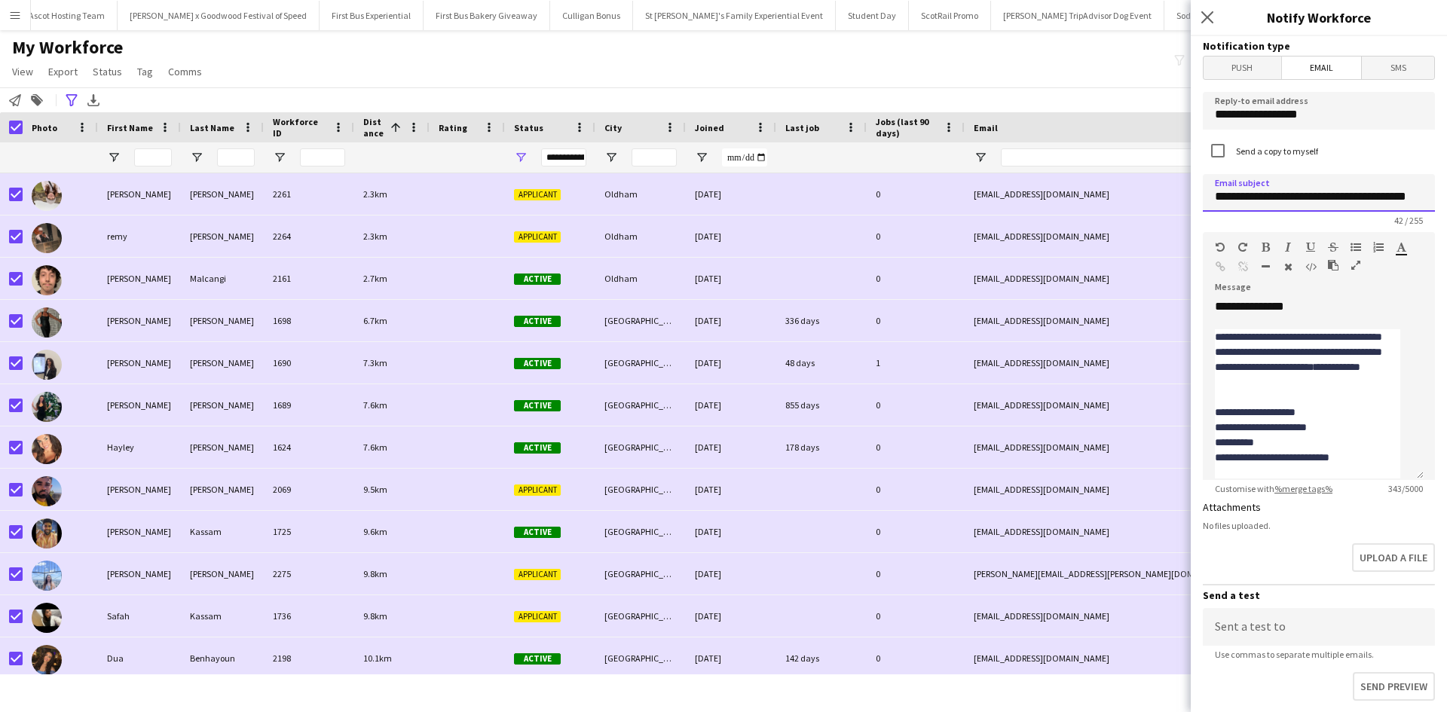
scroll to position [0, 13]
drag, startPoint x: 1220, startPoint y: 202, endPoint x: 1446, endPoint y: 199, distance: 226.1
click at [1446, 199] on div "**********" at bounding box center [1319, 374] width 256 height 676
type input "**********"
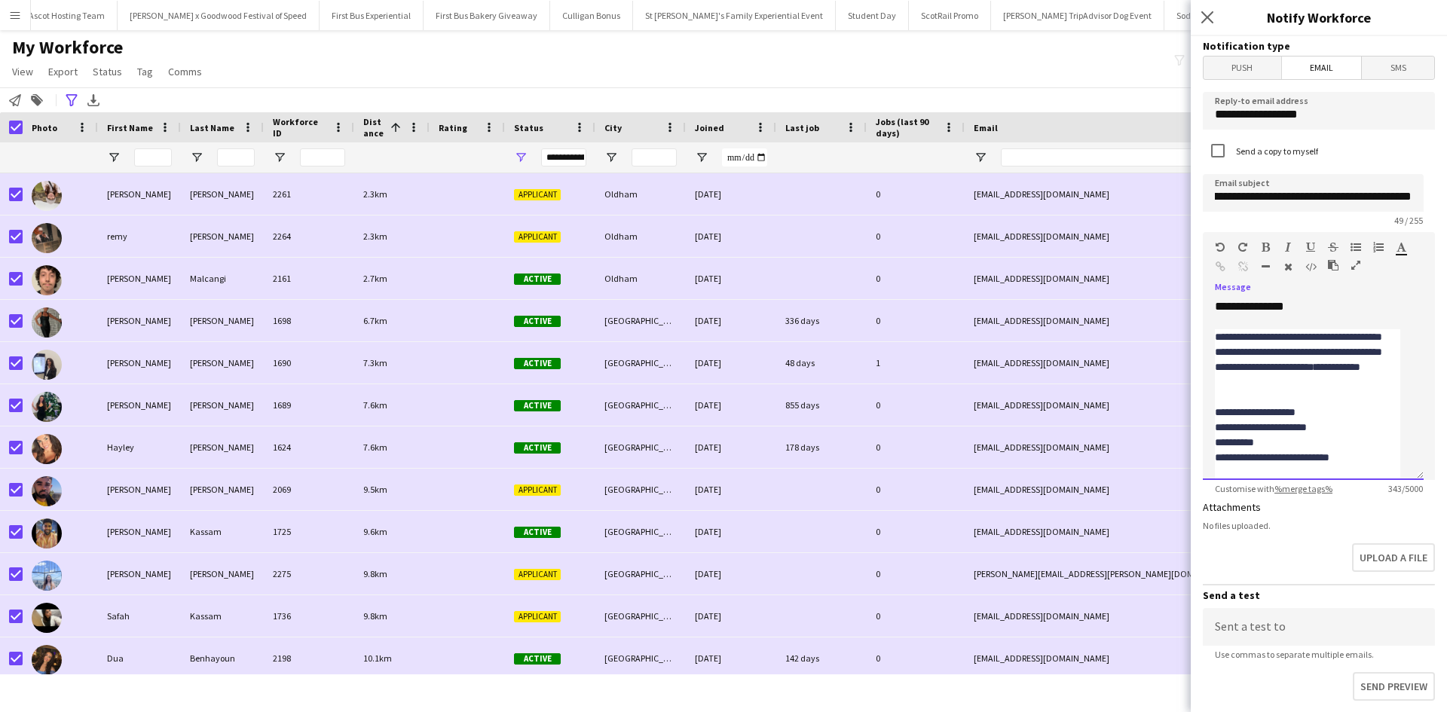
scroll to position [0, 0]
drag, startPoint x: 1249, startPoint y: 412, endPoint x: 1337, endPoint y: 412, distance: 88.2
click at [1337, 412] on div "**********" at bounding box center [1307, 412] width 185 height 15
drag, startPoint x: 1263, startPoint y: 458, endPoint x: 1379, endPoint y: 457, distance: 116.1
click at [1379, 457] on div "**********" at bounding box center [1307, 457] width 185 height 15
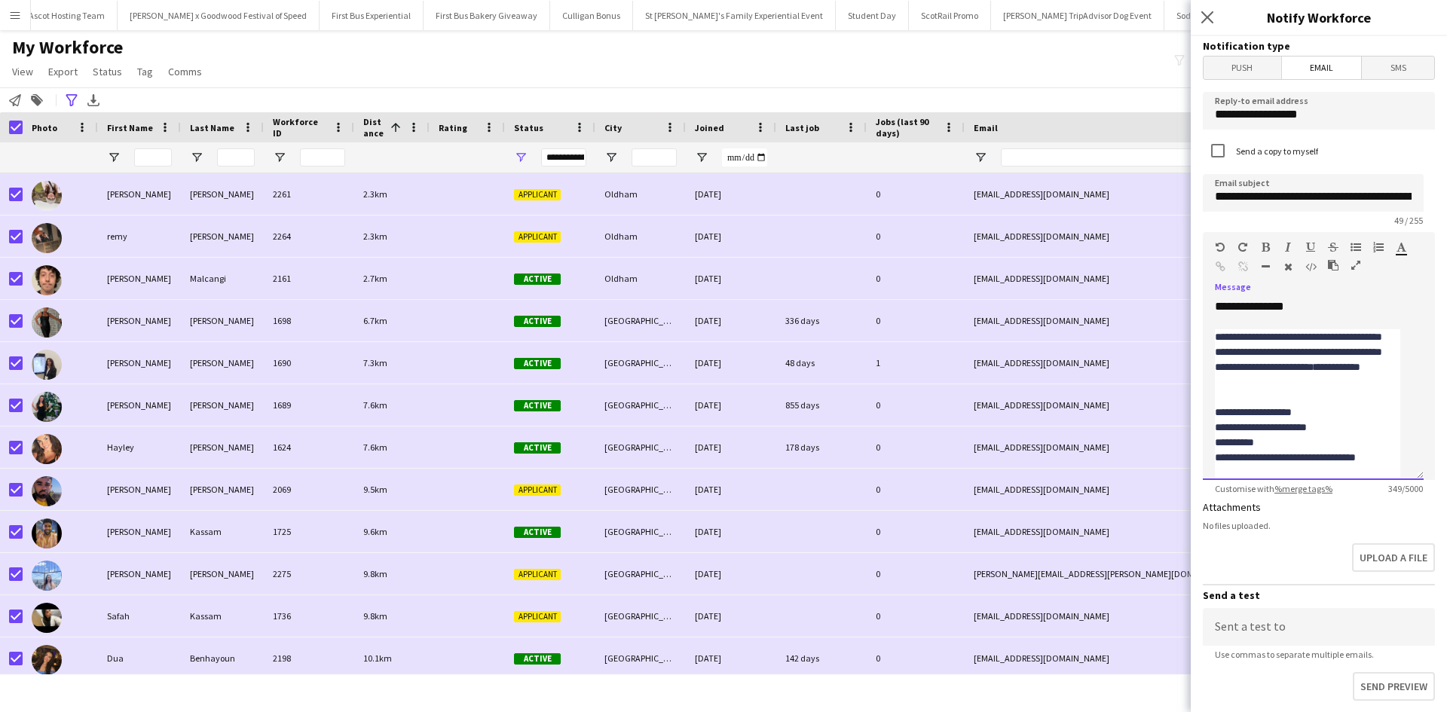
click at [1243, 409] on div "**********" at bounding box center [1307, 412] width 185 height 15
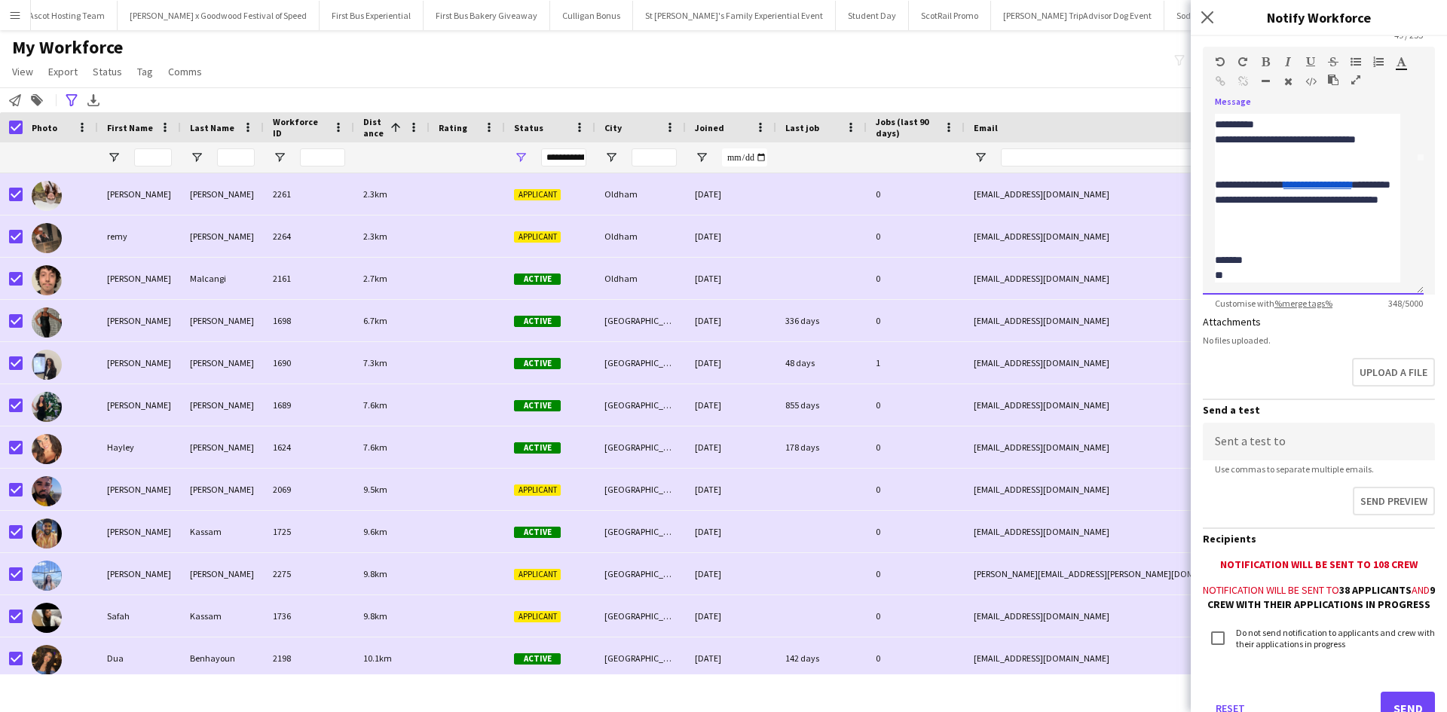
scroll to position [254, 0]
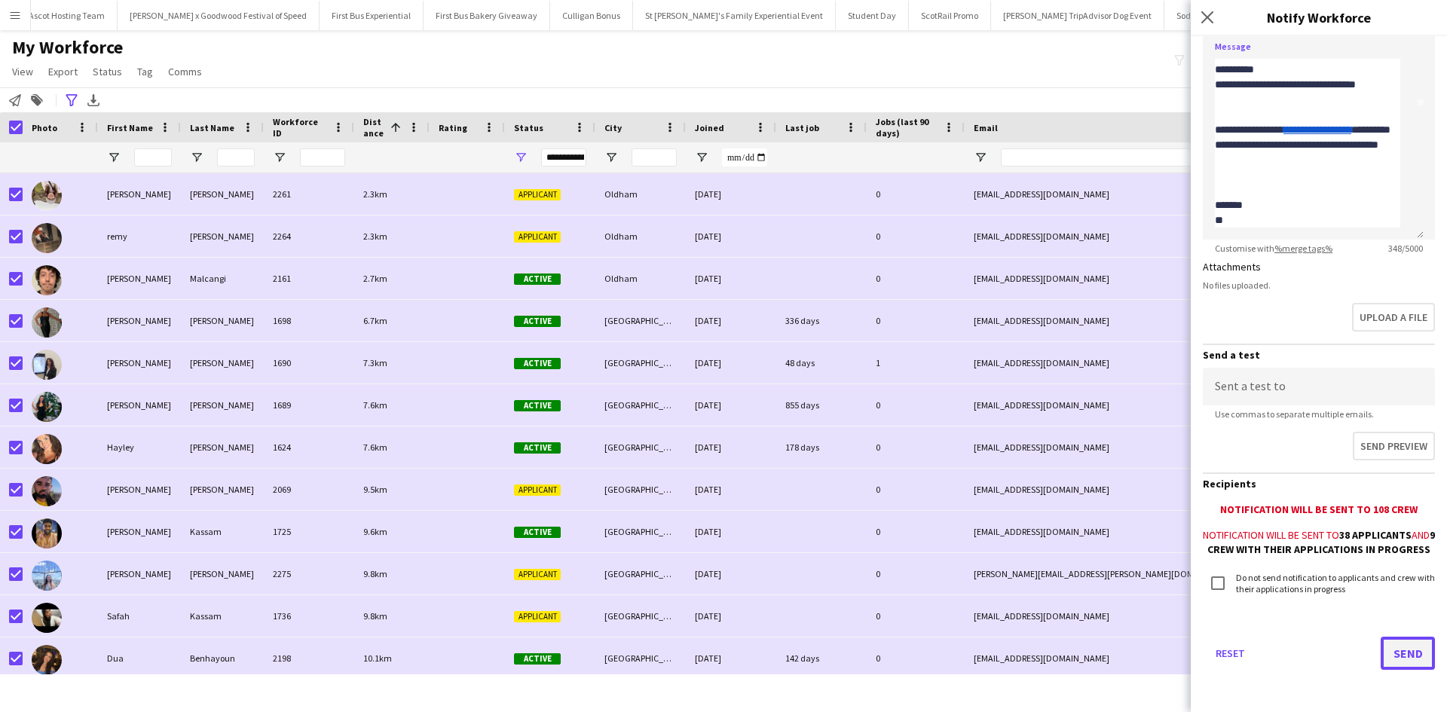
click at [1406, 656] on button "Send" at bounding box center [1408, 653] width 54 height 33
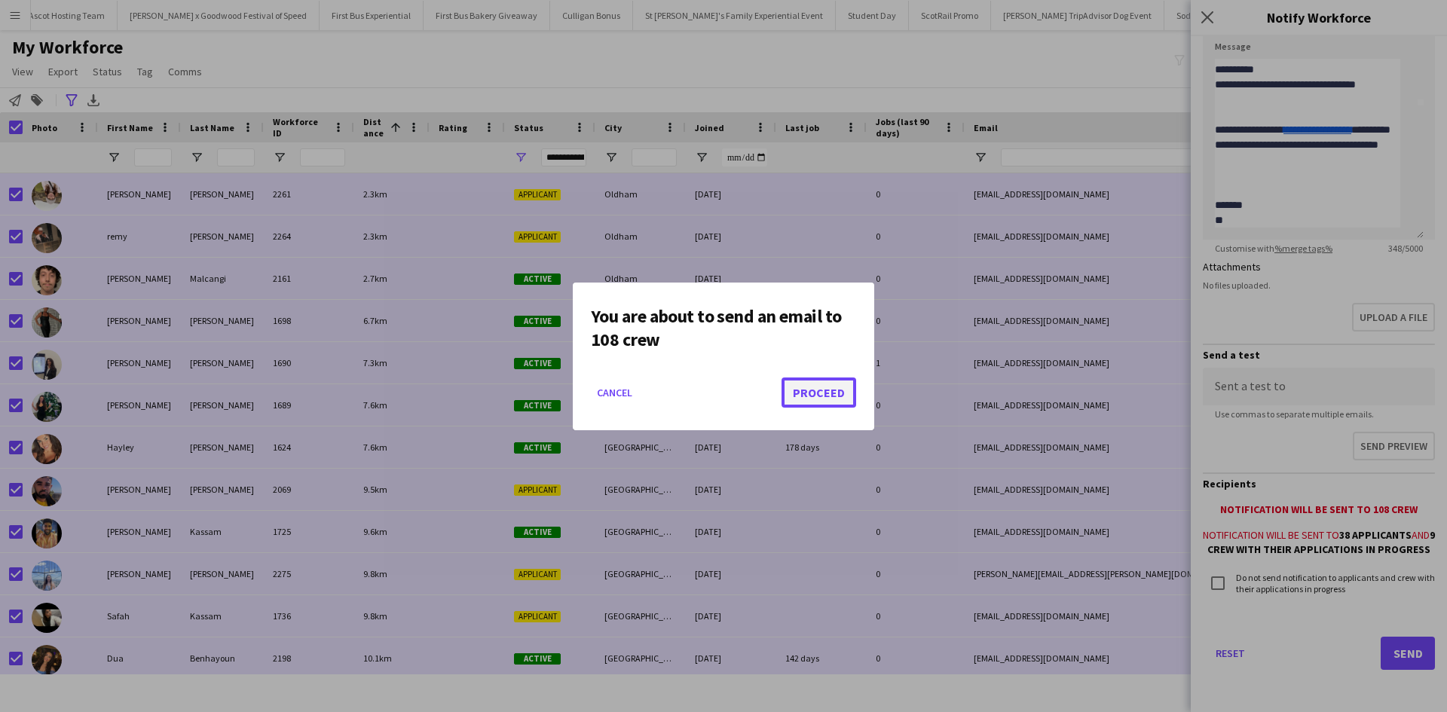
click at [820, 398] on button "Proceed" at bounding box center [819, 393] width 75 height 30
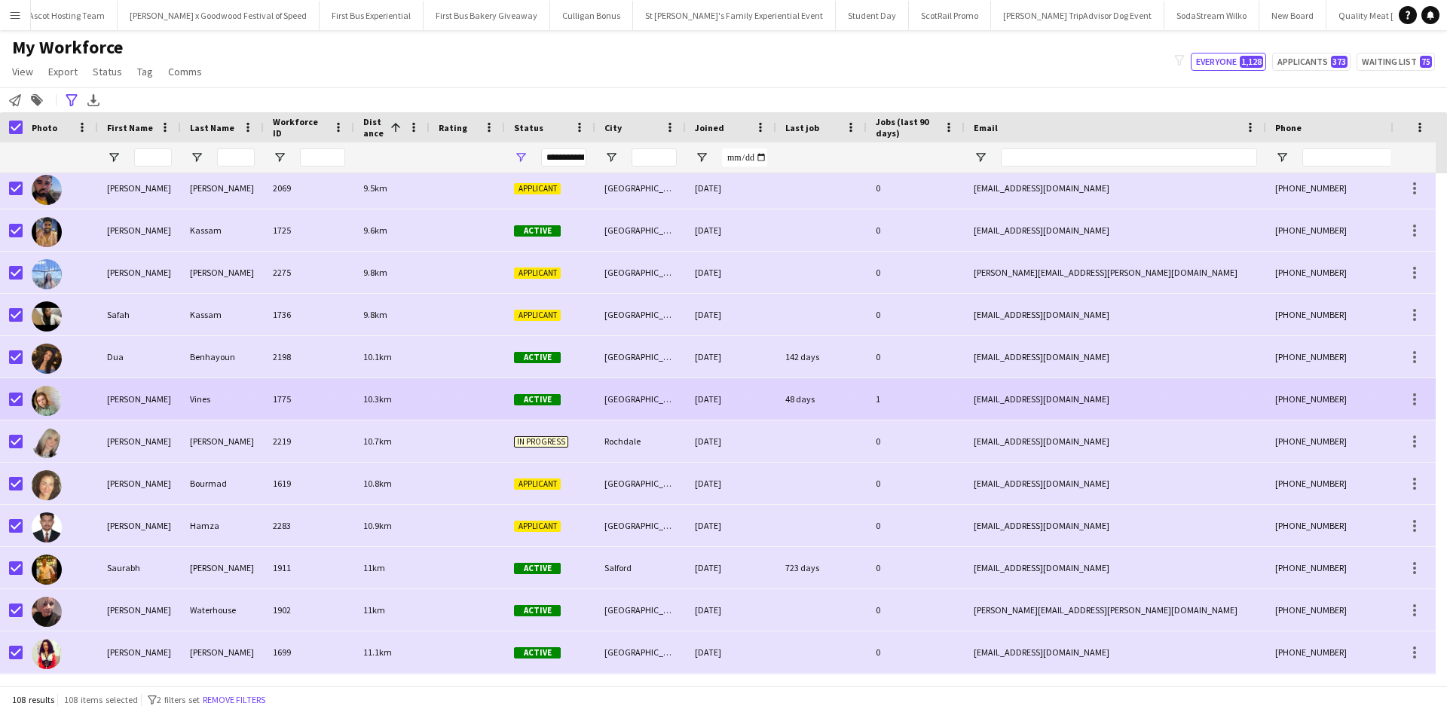
scroll to position [301, 0]
click at [115, 397] on div "Kelly" at bounding box center [139, 398] width 83 height 41
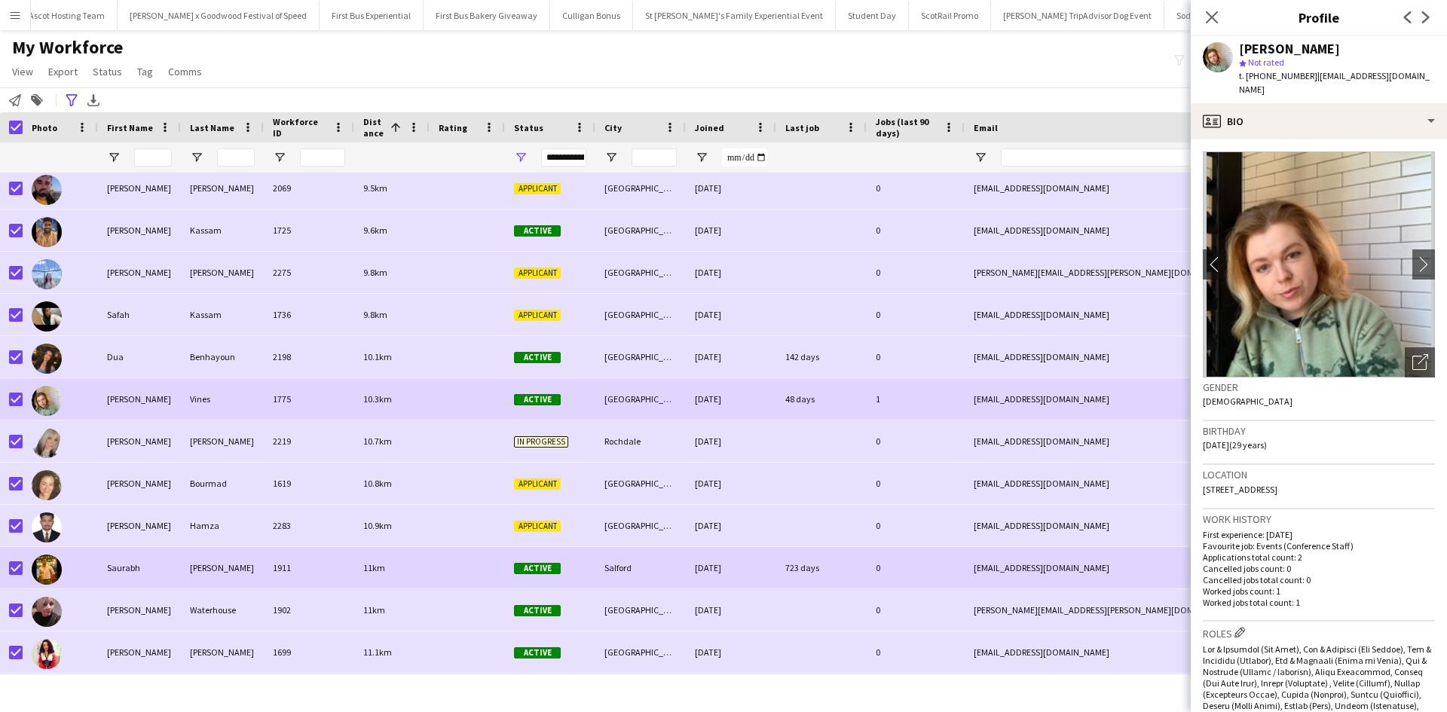
click at [130, 566] on div "Saurabh" at bounding box center [139, 567] width 83 height 41
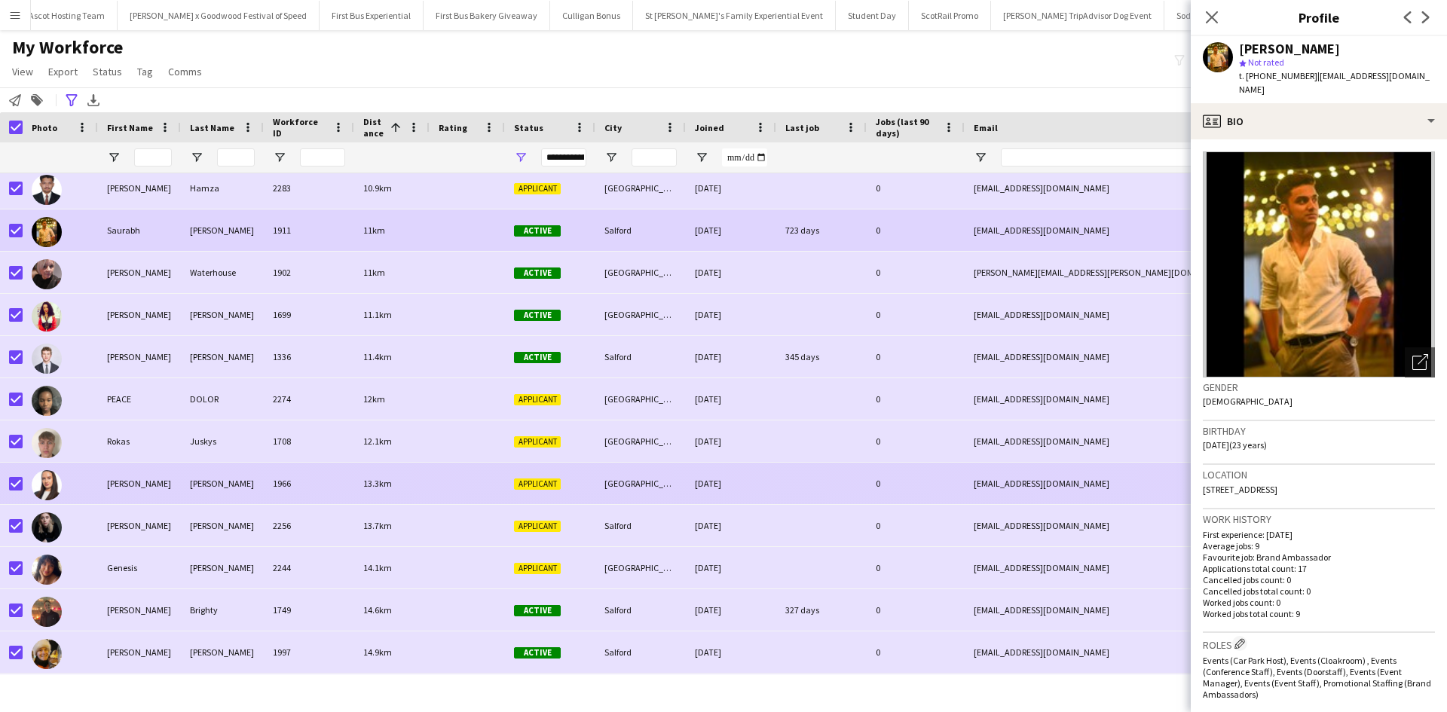
scroll to position [678, 0]
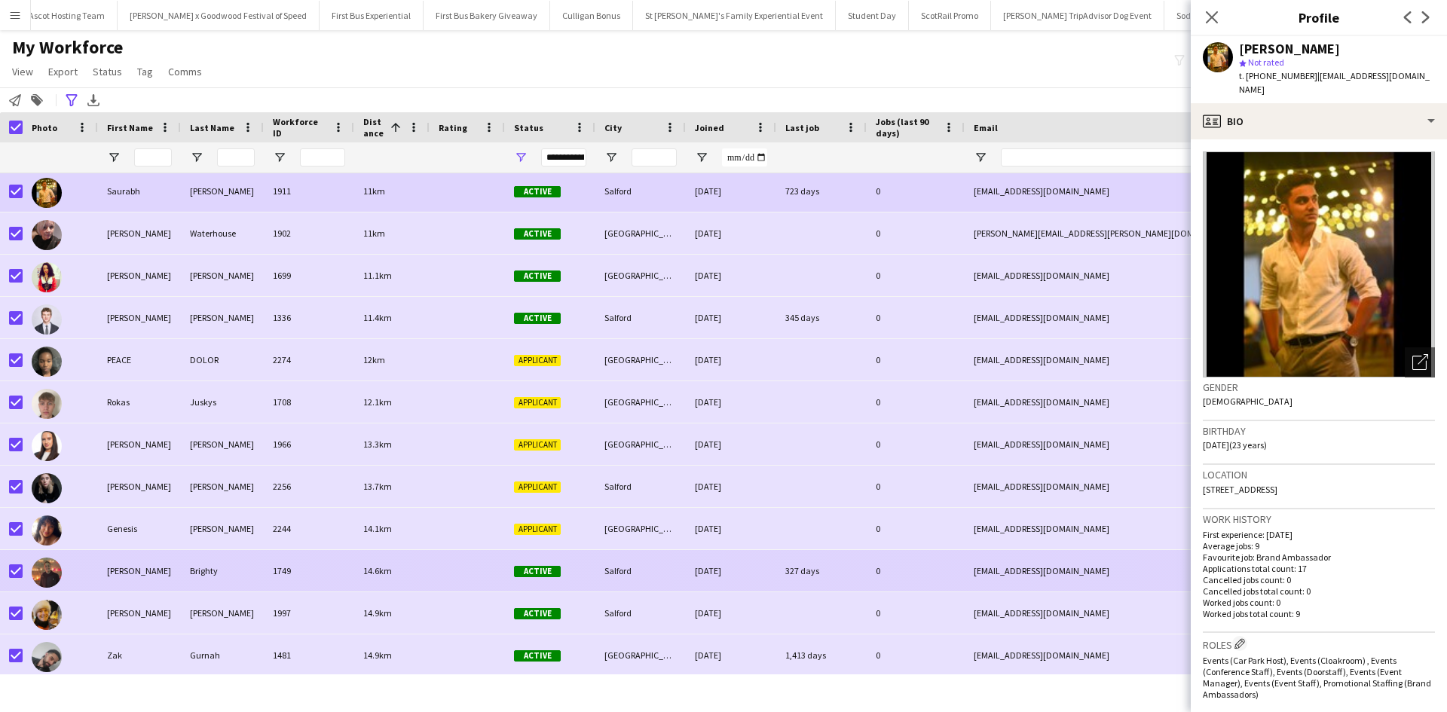
click at [117, 578] on div "Glenn" at bounding box center [139, 570] width 83 height 41
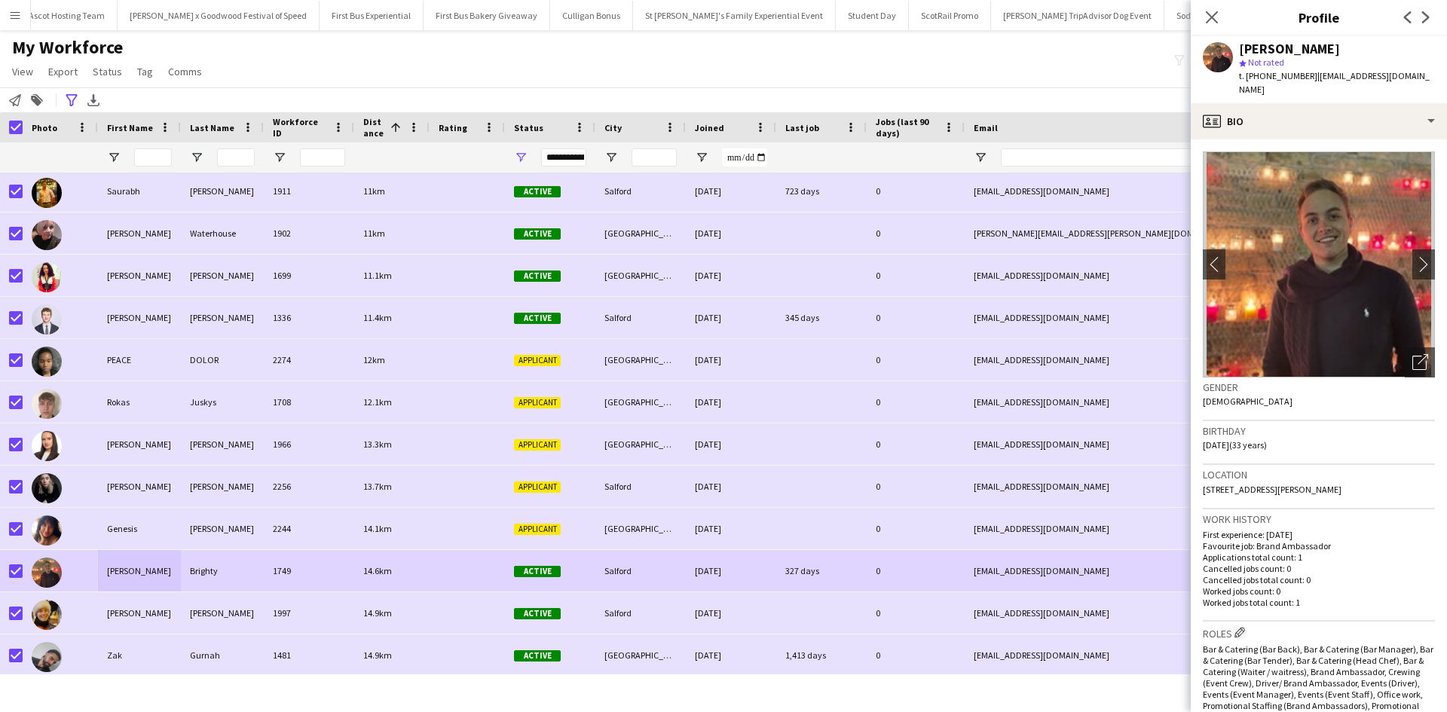
click at [14, 16] on app-icon "Menu" at bounding box center [15, 15] width 12 height 12
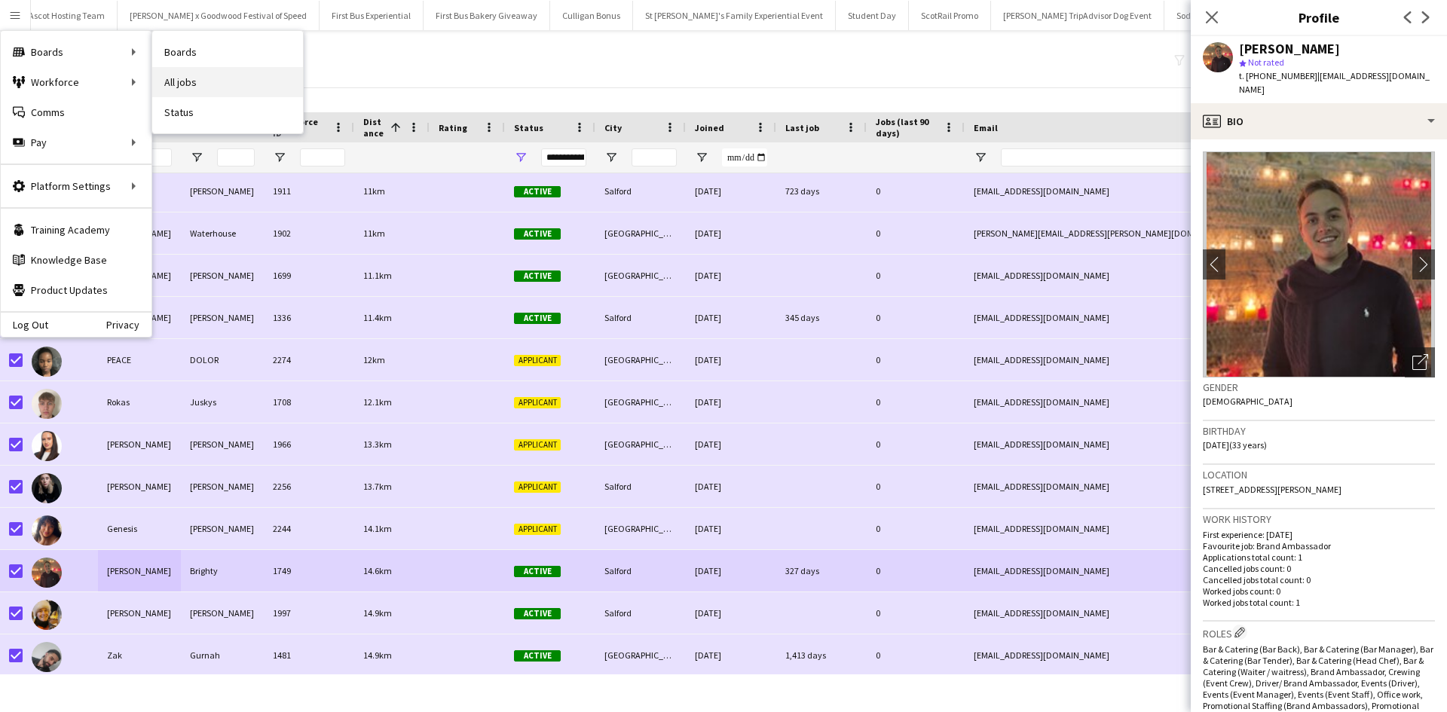
click at [196, 73] on link "All jobs" at bounding box center [227, 82] width 151 height 30
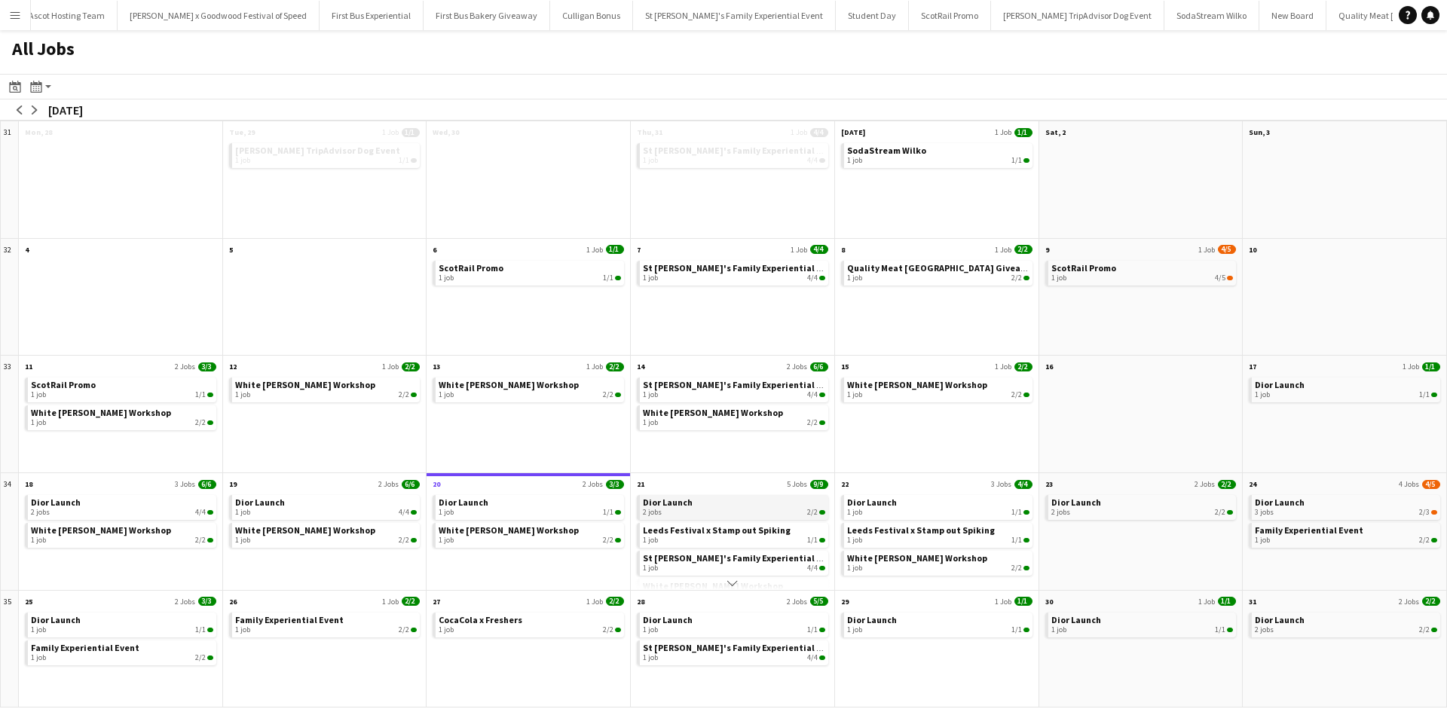
click at [720, 506] on link "Dior Launch 2 jobs 2/2" at bounding box center [734, 506] width 182 height 22
click at [8, 9] on button "Menu" at bounding box center [15, 15] width 30 height 30
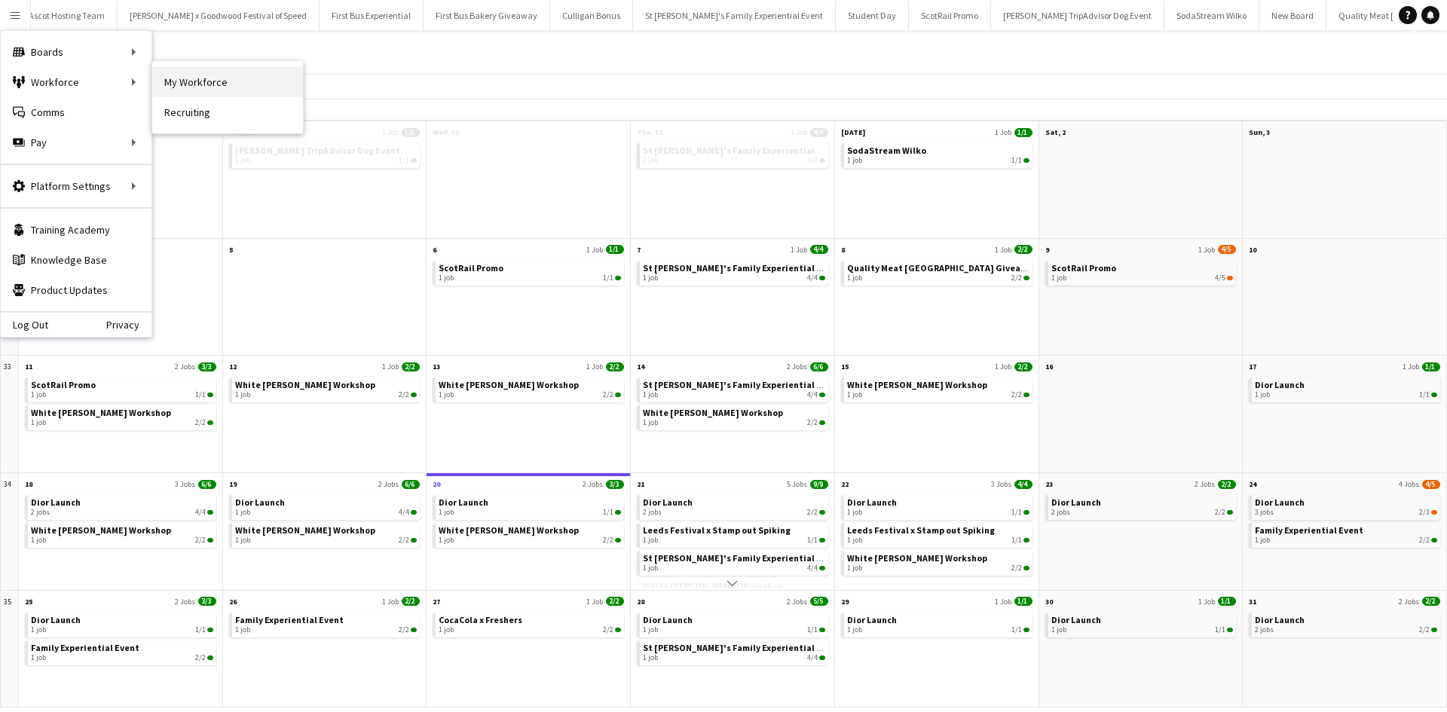
click at [194, 78] on link "My Workforce" at bounding box center [227, 82] width 151 height 30
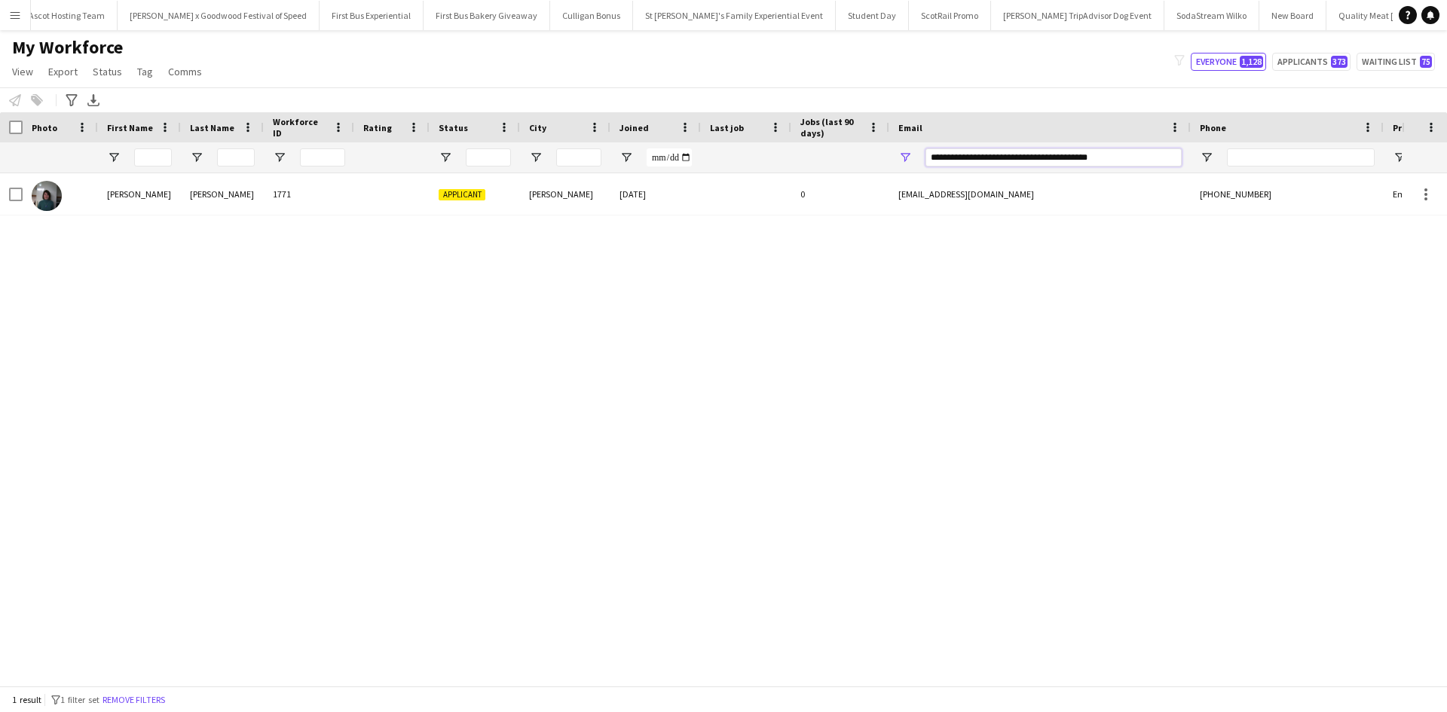
drag, startPoint x: 1112, startPoint y: 160, endPoint x: 843, endPoint y: 145, distance: 269.5
click at [846, 145] on div at bounding box center [817, 157] width 1634 height 30
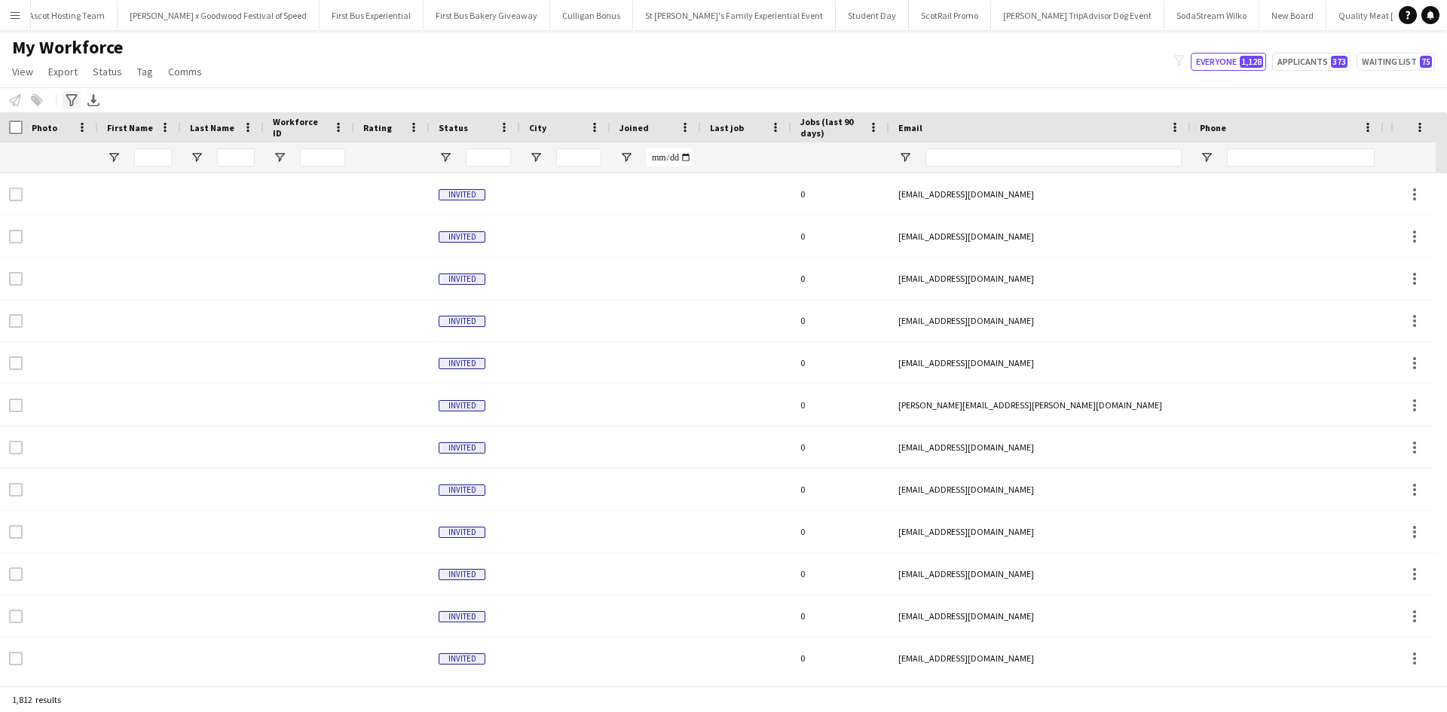
click at [69, 96] on icon "Advanced filters" at bounding box center [72, 100] width 12 height 12
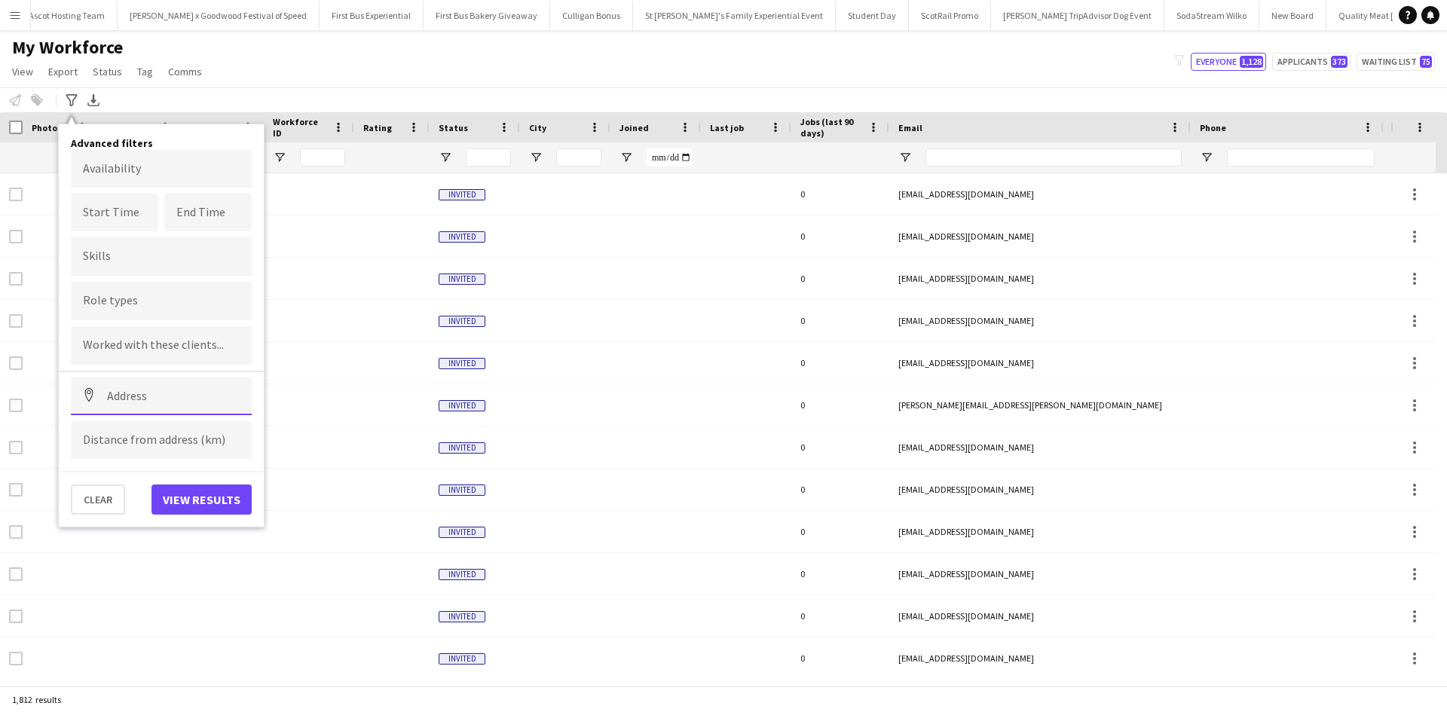
click at [133, 402] on input at bounding box center [161, 397] width 181 height 38
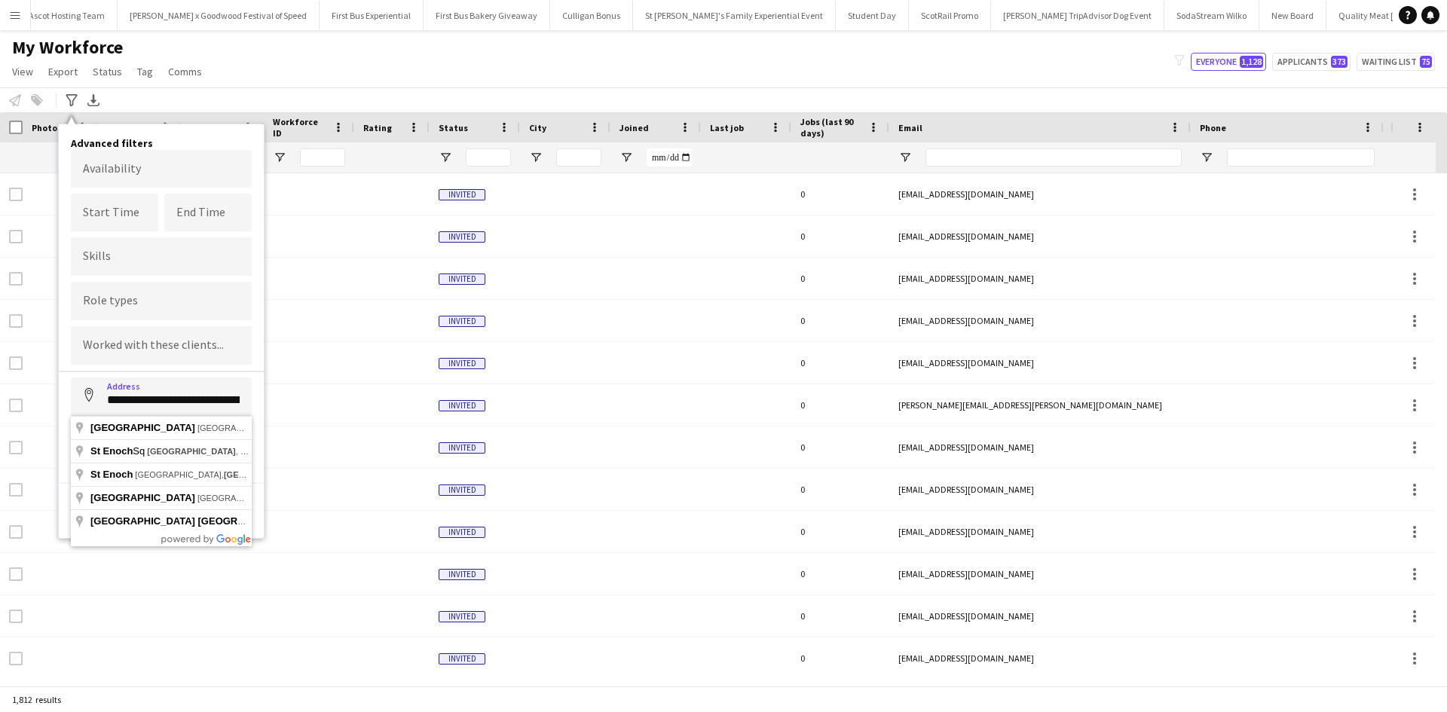
type input "**********"
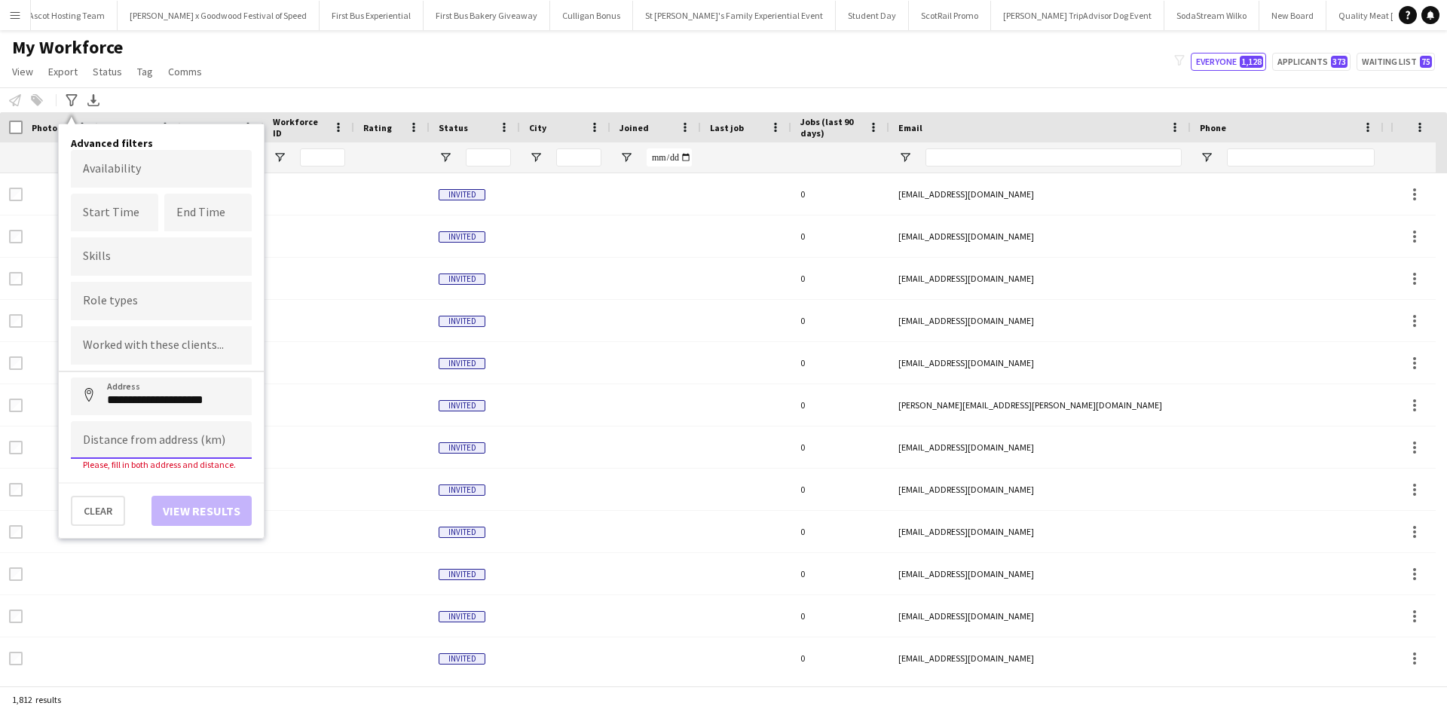
click at [135, 441] on input at bounding box center [161, 440] width 181 height 38
type input "*****"
click button "Address" at bounding box center [89, 396] width 36 height 36
type input "**********"
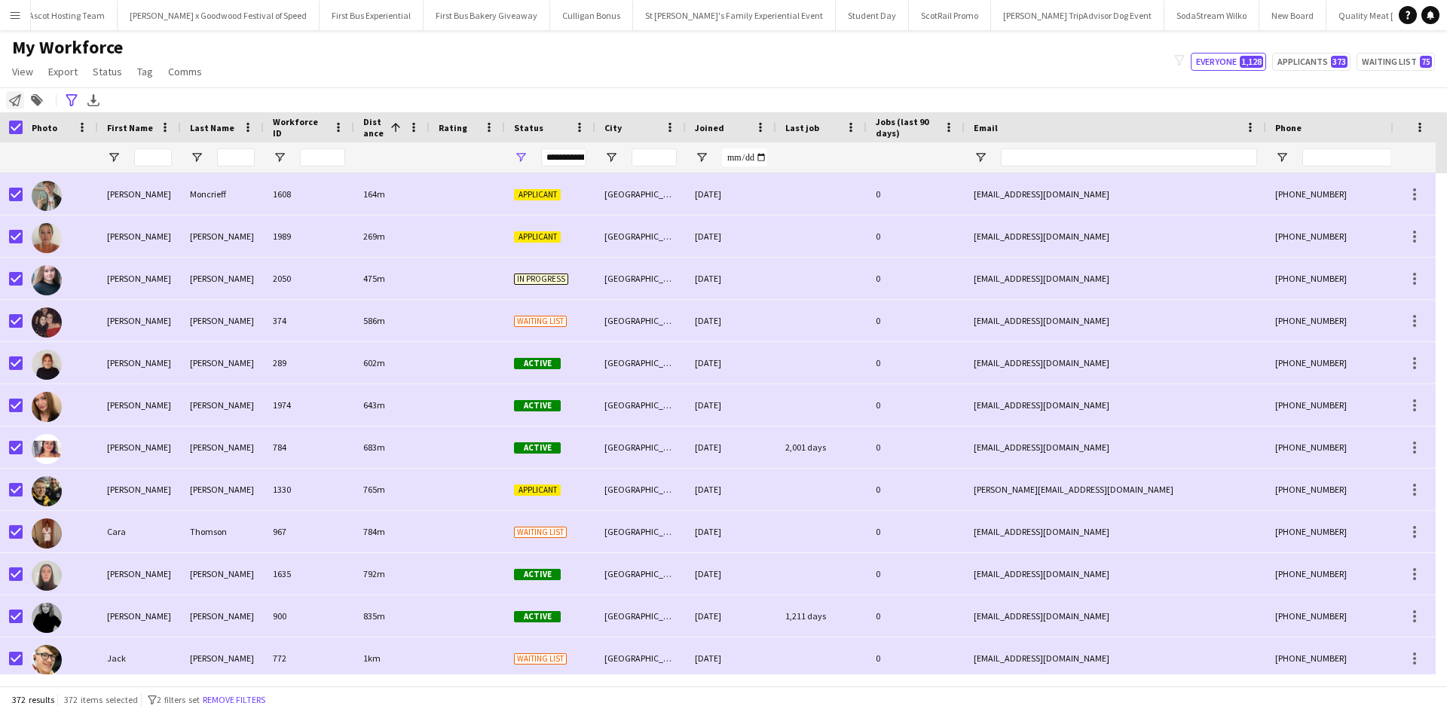
click at [11, 103] on icon at bounding box center [15, 100] width 12 height 12
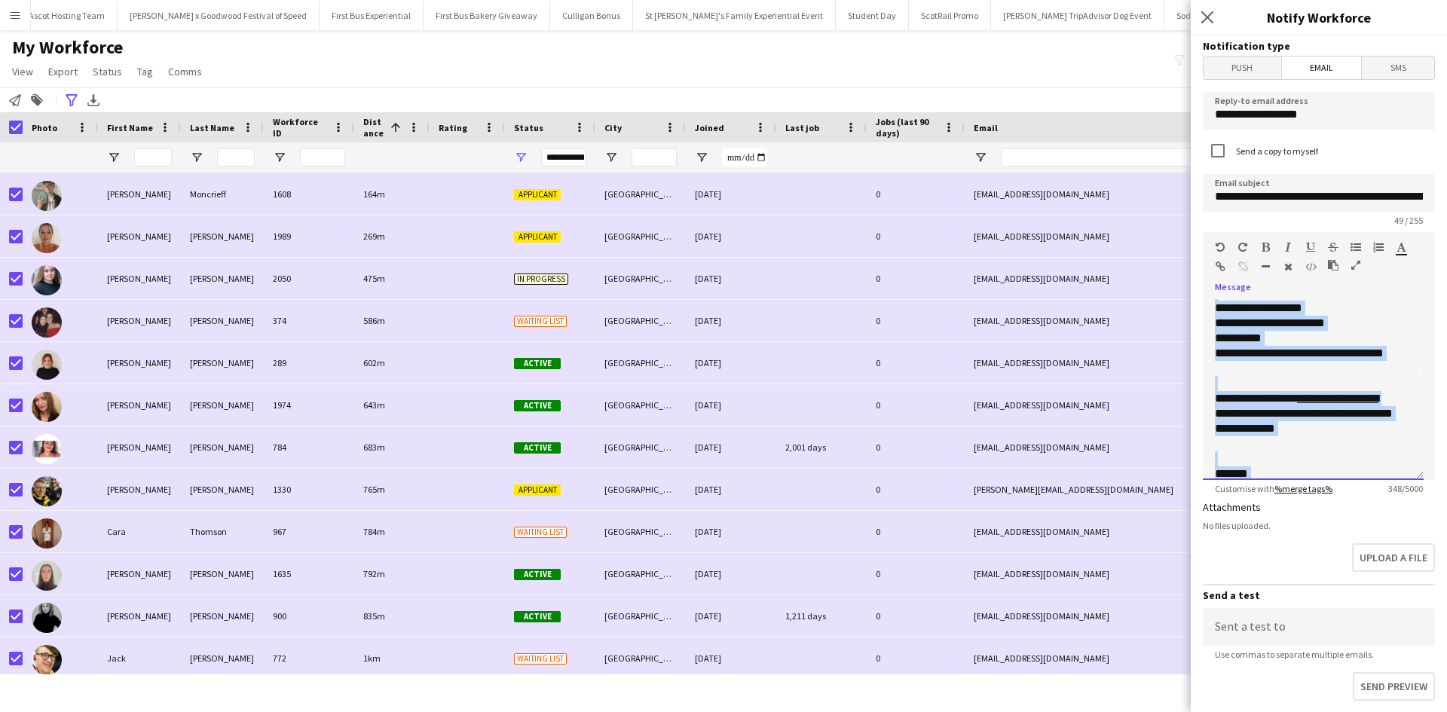
scroll to position [133, 0]
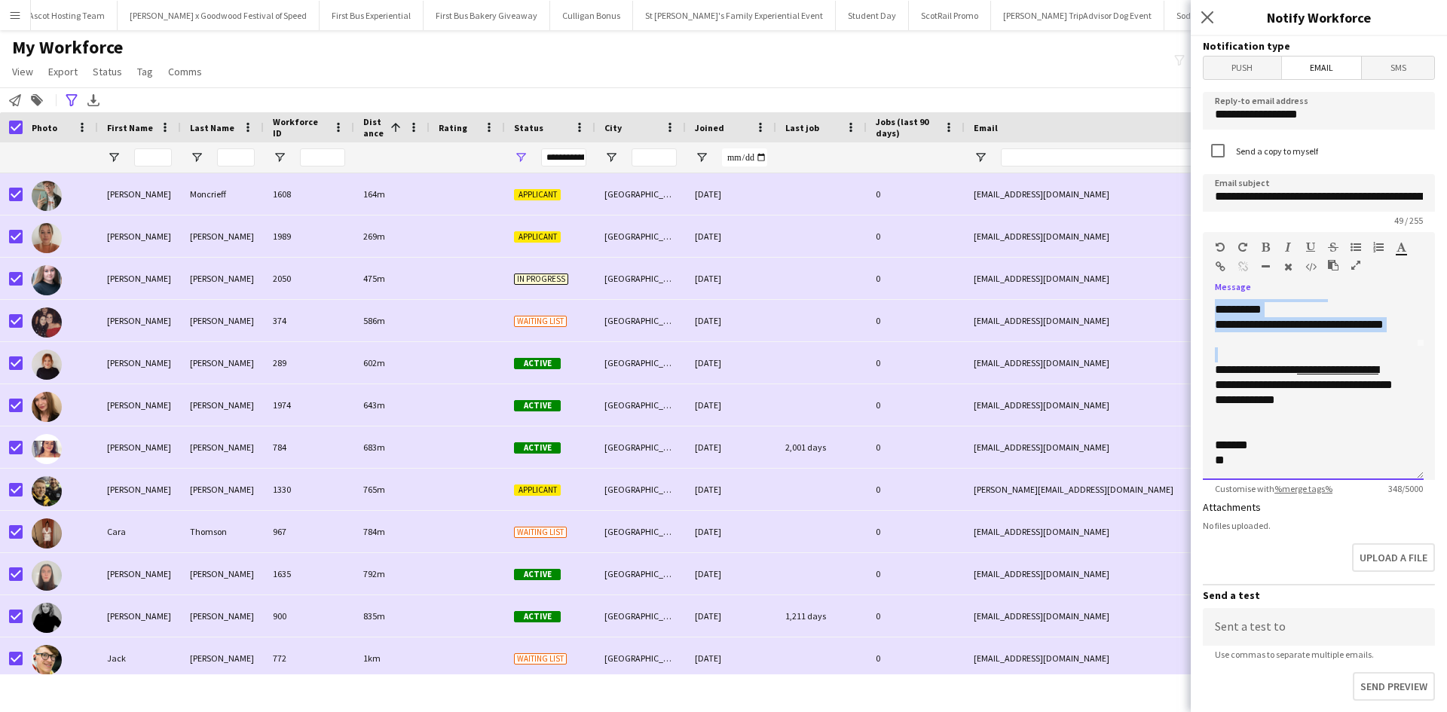
drag, startPoint x: 1217, startPoint y: 341, endPoint x: 1284, endPoint y: 349, distance: 66.8
click at [1284, 349] on div "**********" at bounding box center [1313, 332] width 197 height 271
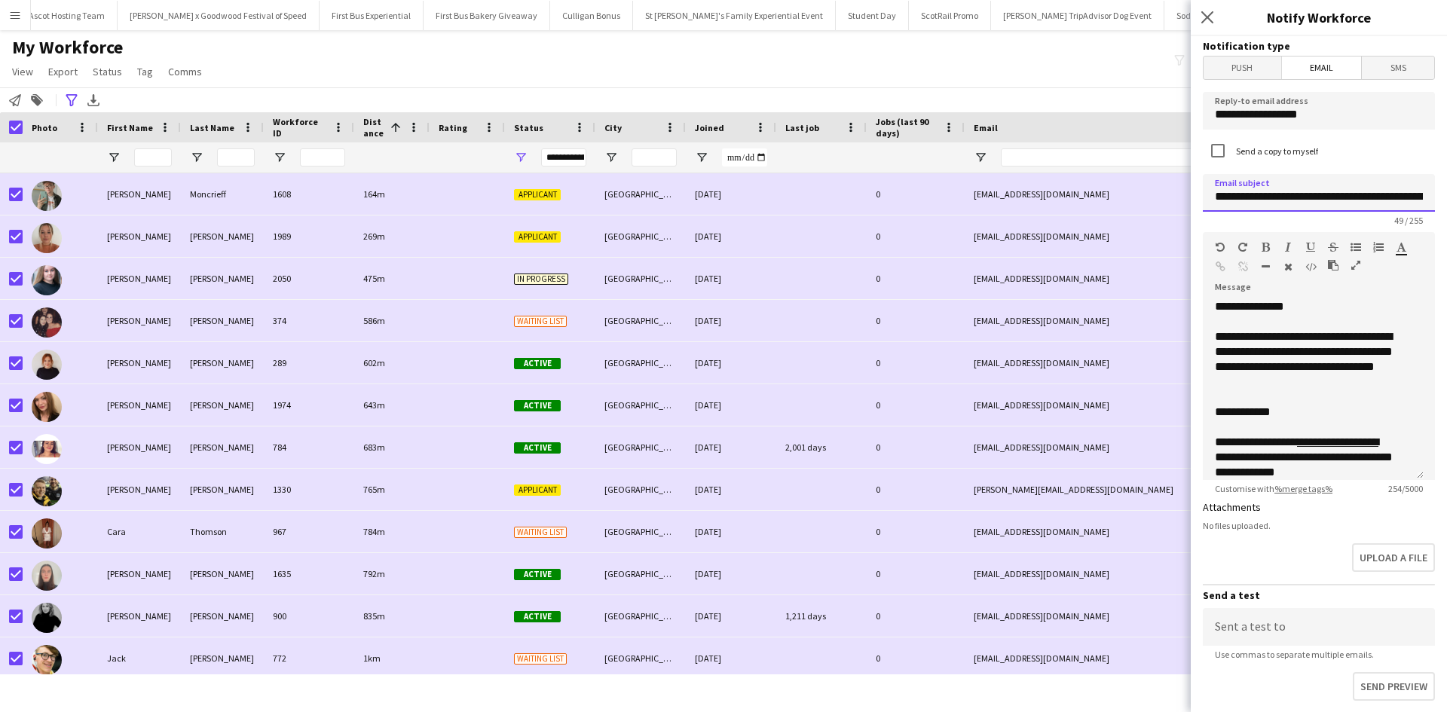
scroll to position [0, 57]
drag, startPoint x: 1219, startPoint y: 194, endPoint x: 1446, endPoint y: 194, distance: 227.6
click at [1446, 194] on div "**********" at bounding box center [1319, 374] width 256 height 676
click at [1242, 200] on input "**********" at bounding box center [1313, 193] width 221 height 38
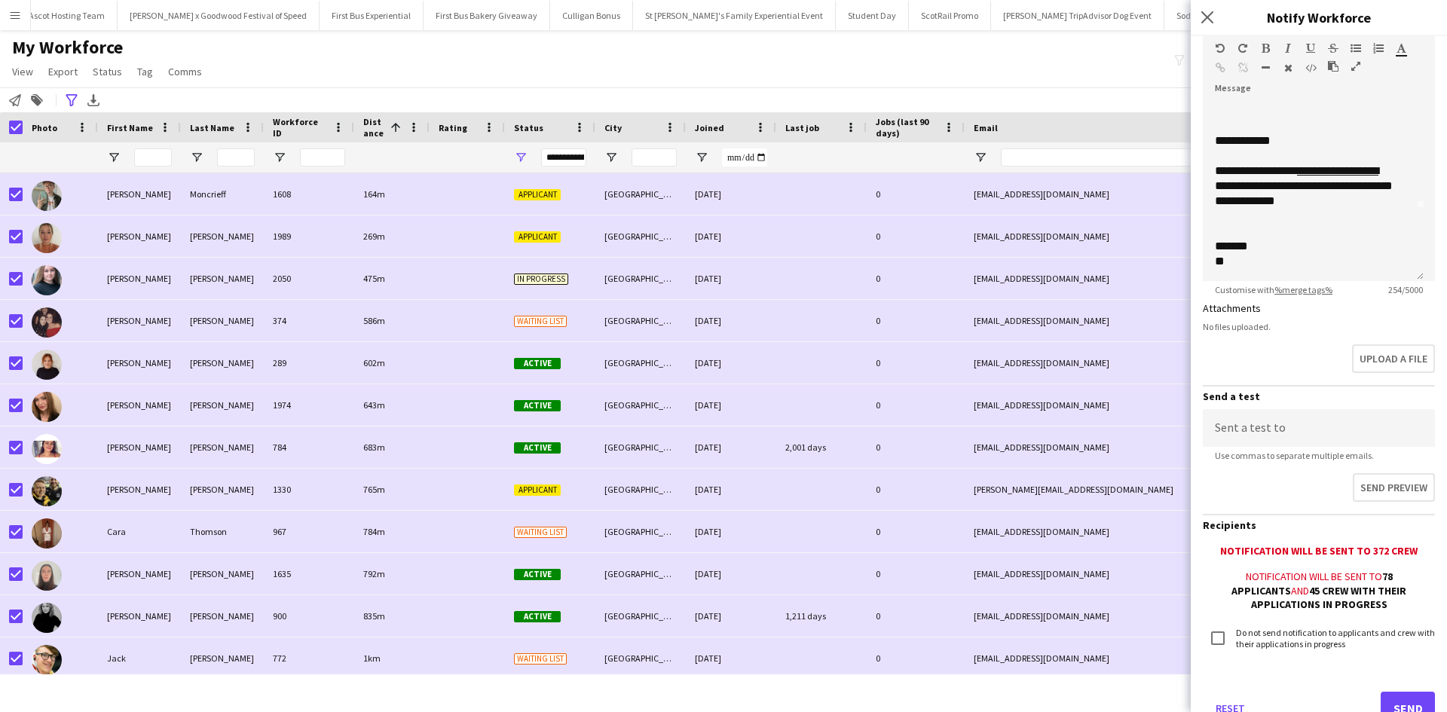
scroll to position [254, 0]
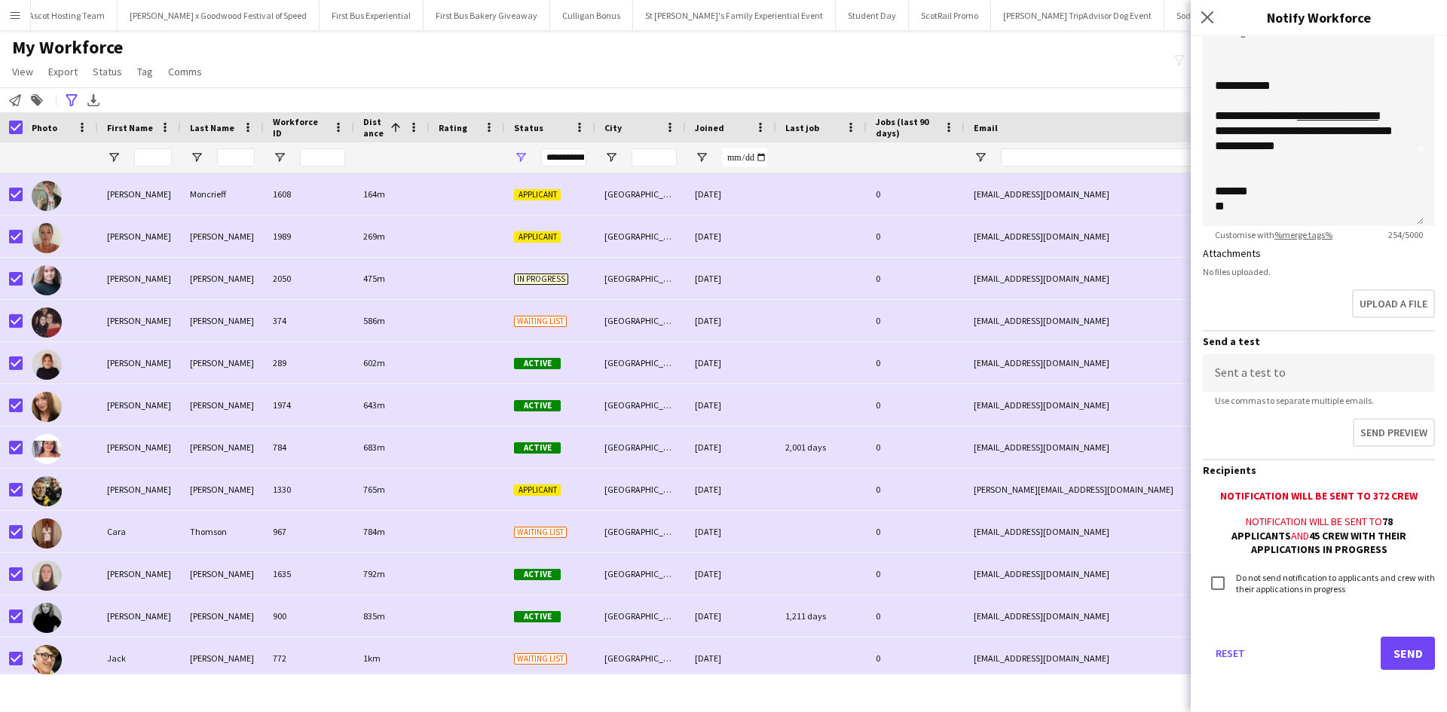
type input "**********"
click at [1401, 654] on button "Send" at bounding box center [1408, 653] width 54 height 33
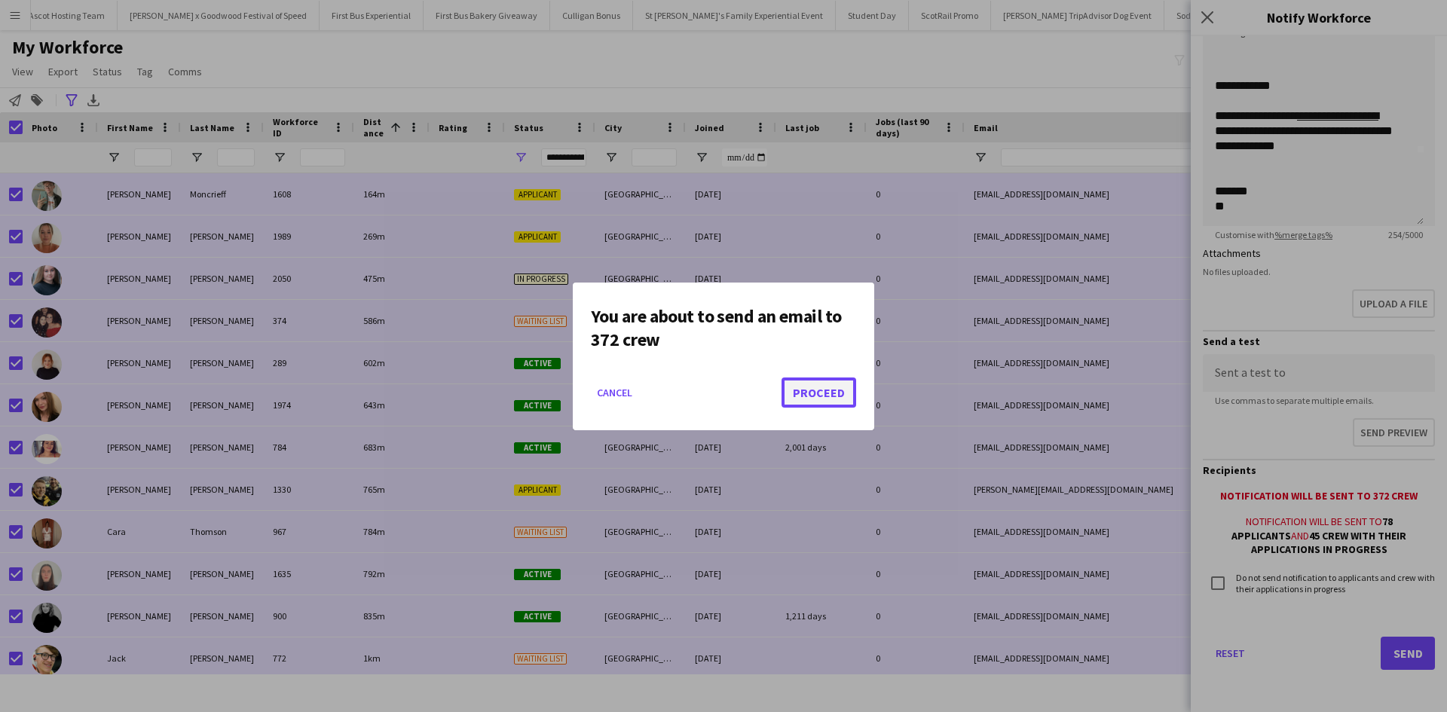
click at [829, 393] on button "Proceed" at bounding box center [819, 393] width 75 height 30
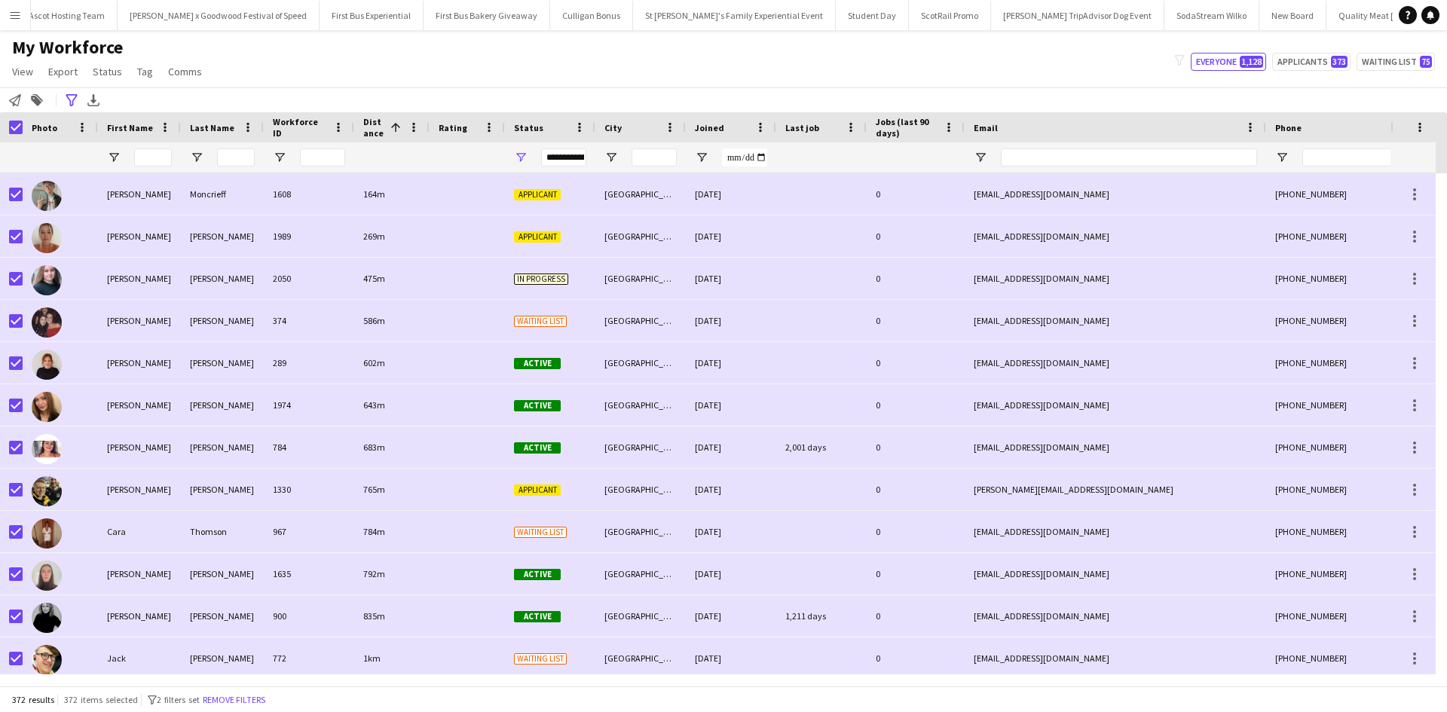
click at [21, 15] on button "Menu" at bounding box center [15, 15] width 30 height 30
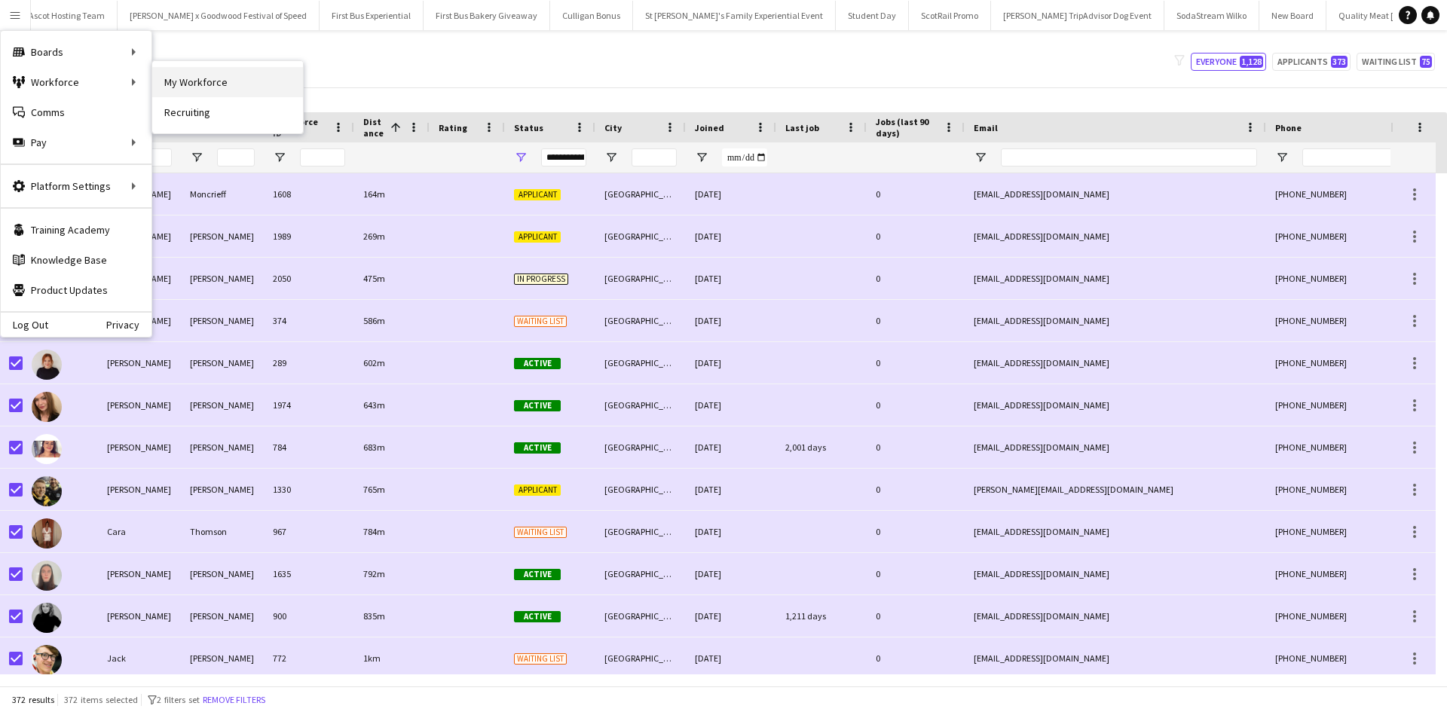
click at [176, 76] on link "My Workforce" at bounding box center [227, 82] width 151 height 30
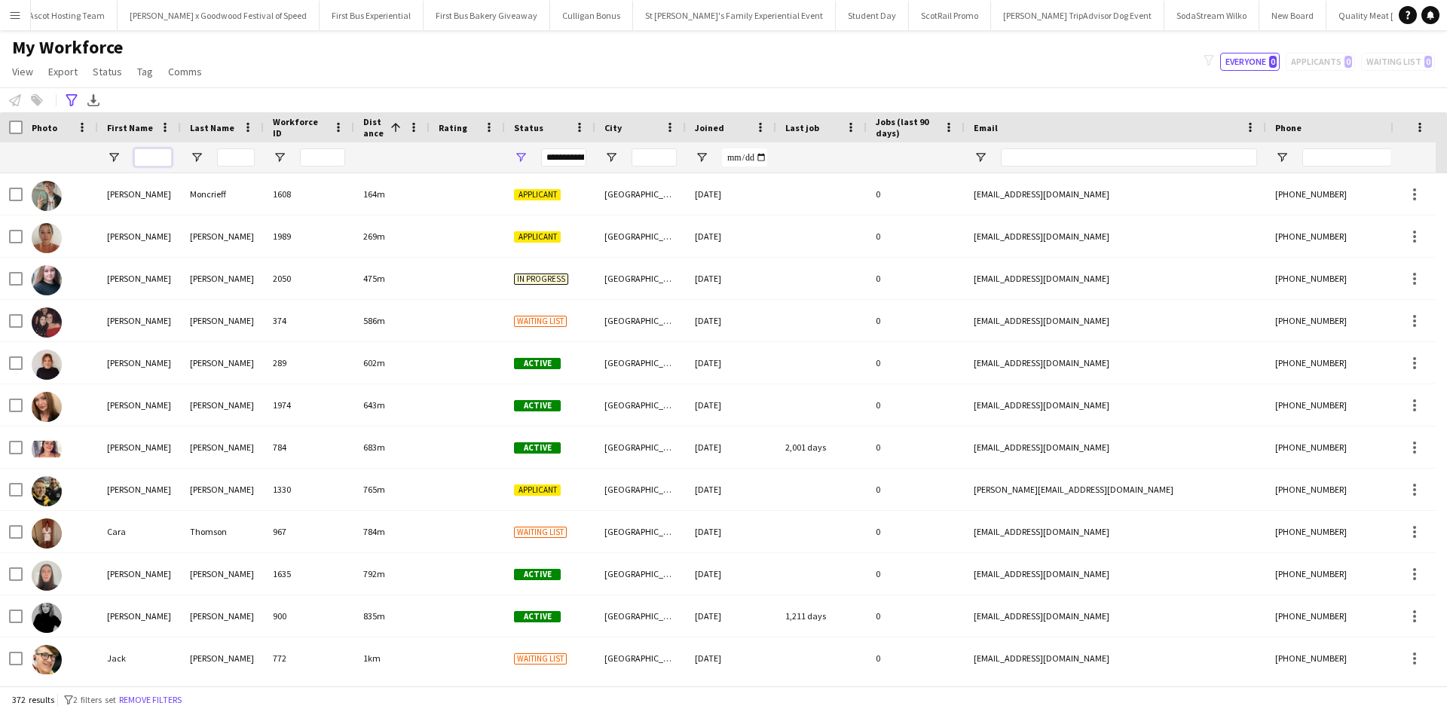
click at [151, 155] on input "First Name Filter Input" at bounding box center [153, 157] width 38 height 18
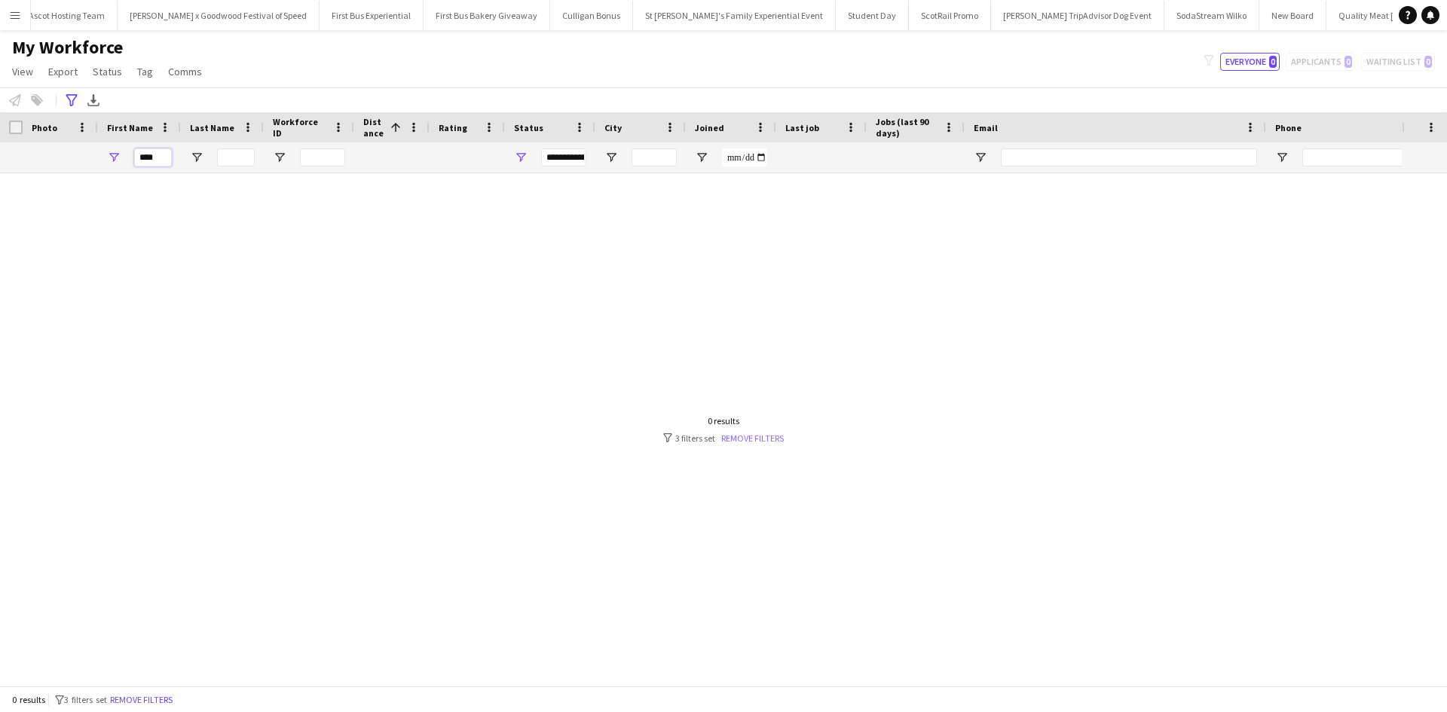
type input "****"
click at [737, 436] on link "Remove filters" at bounding box center [752, 438] width 63 height 11
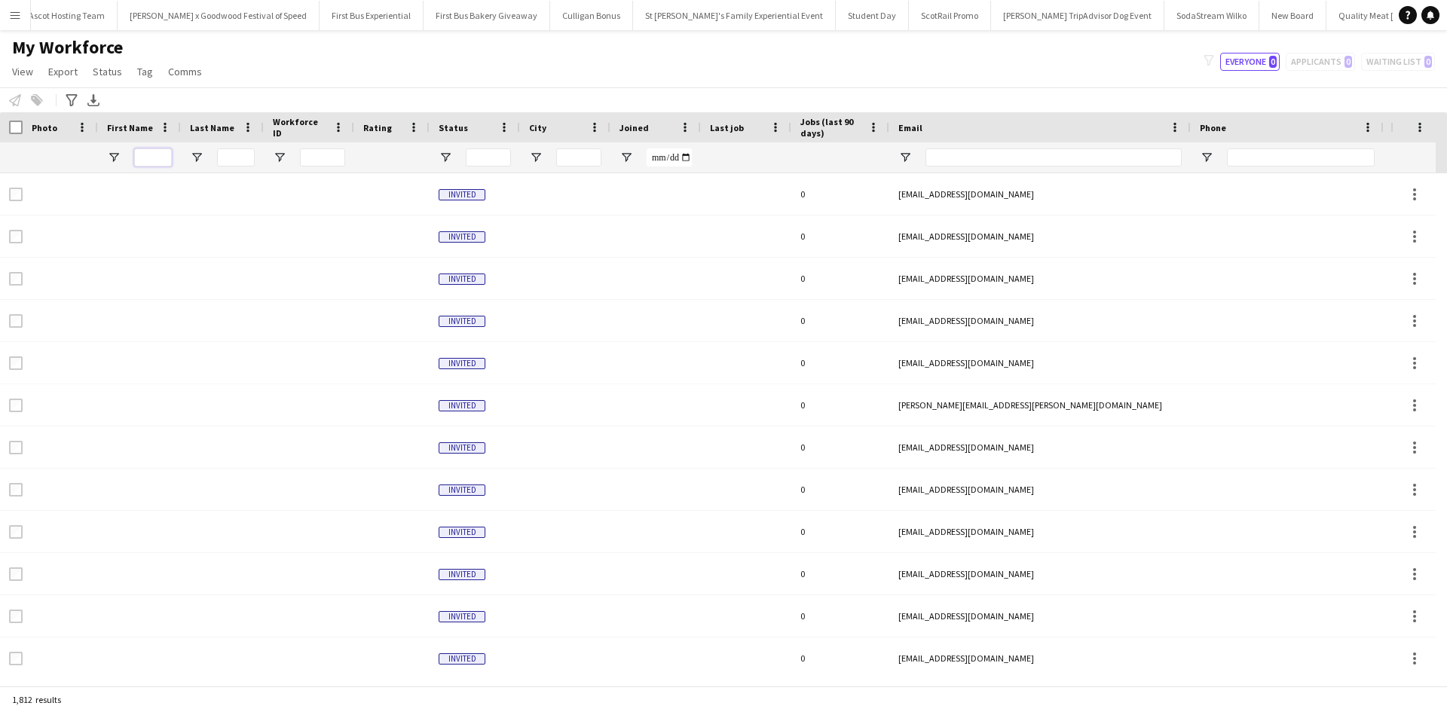
click at [142, 161] on input "First Name Filter Input" at bounding box center [153, 157] width 38 height 18
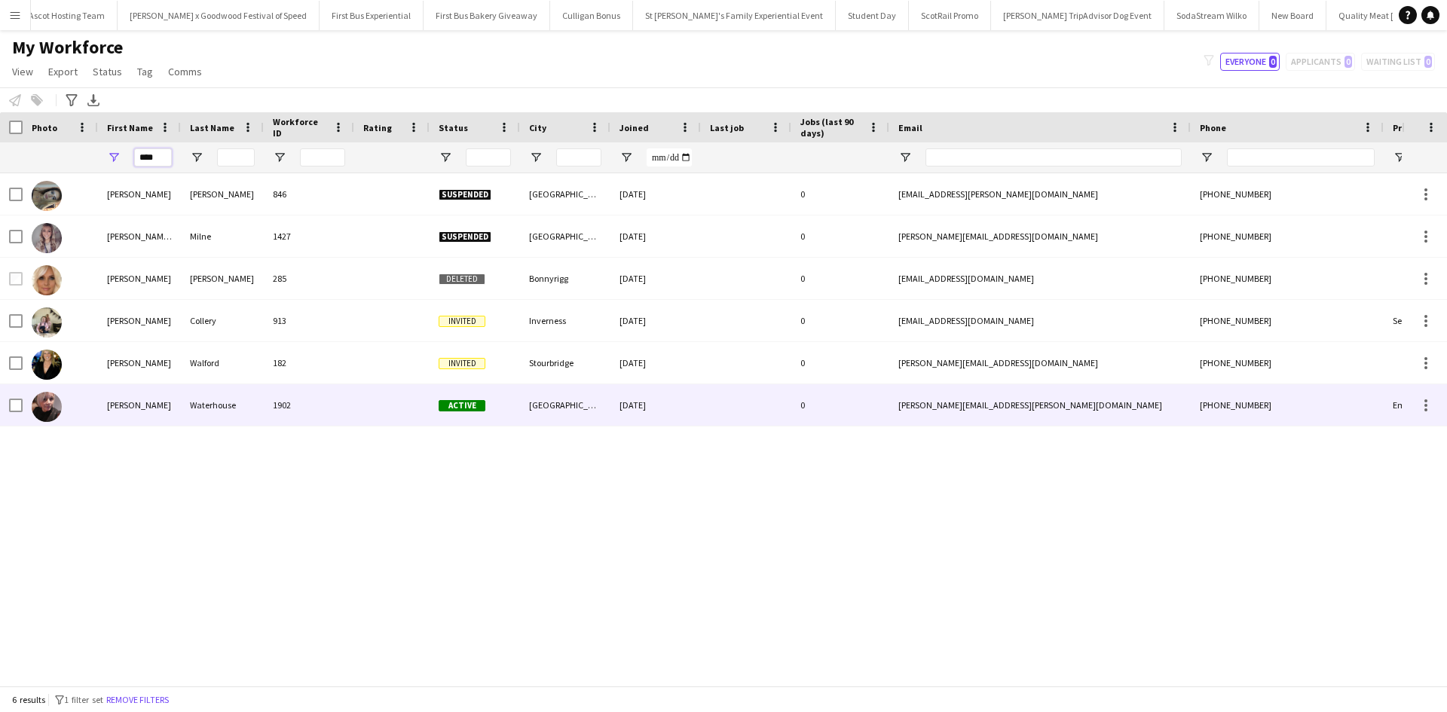
type input "****"
click at [110, 409] on div "Jane" at bounding box center [139, 404] width 83 height 41
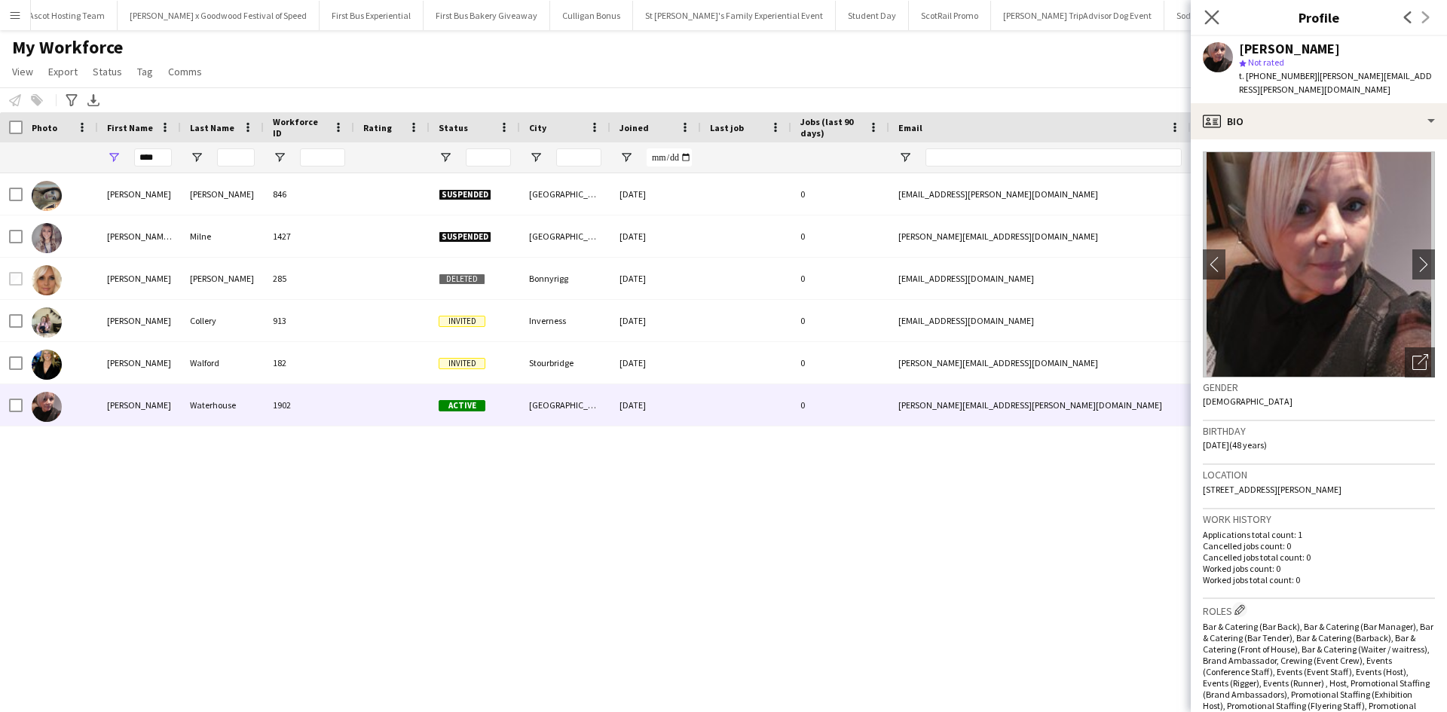
click at [1203, 11] on app-icon "Close pop-in" at bounding box center [1212, 18] width 22 height 22
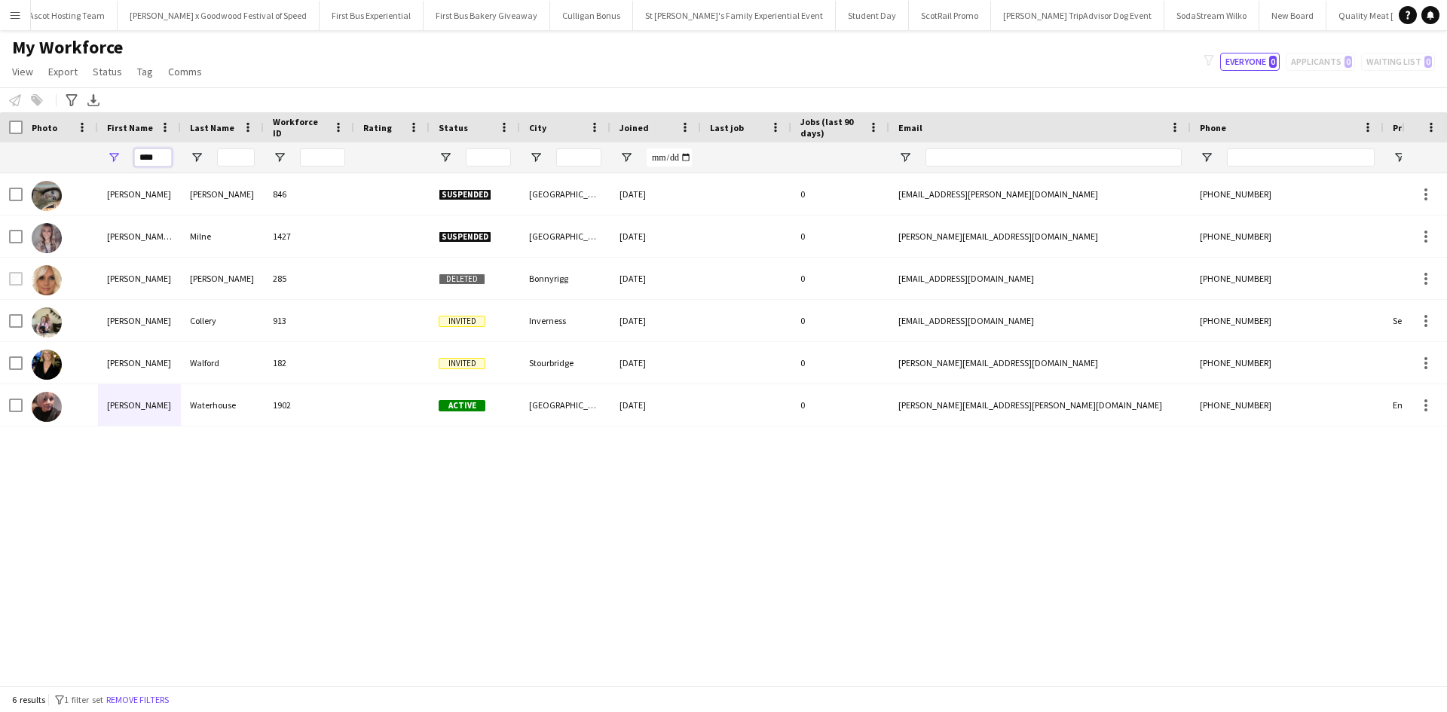
drag, startPoint x: 163, startPoint y: 161, endPoint x: 127, endPoint y: 153, distance: 37.1
click at [127, 153] on div "****" at bounding box center [139, 157] width 83 height 30
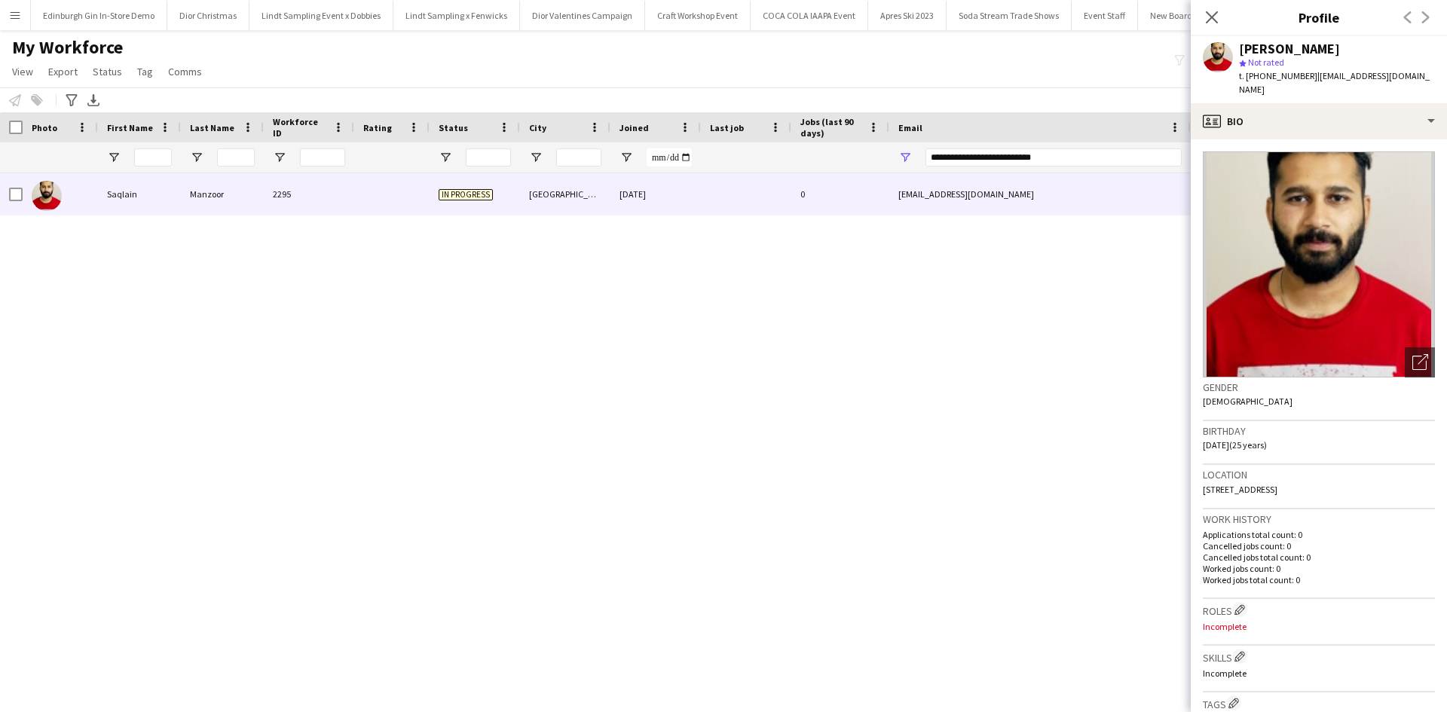
scroll to position [0, 13792]
click at [18, 23] on button "Menu" at bounding box center [15, 15] width 30 height 30
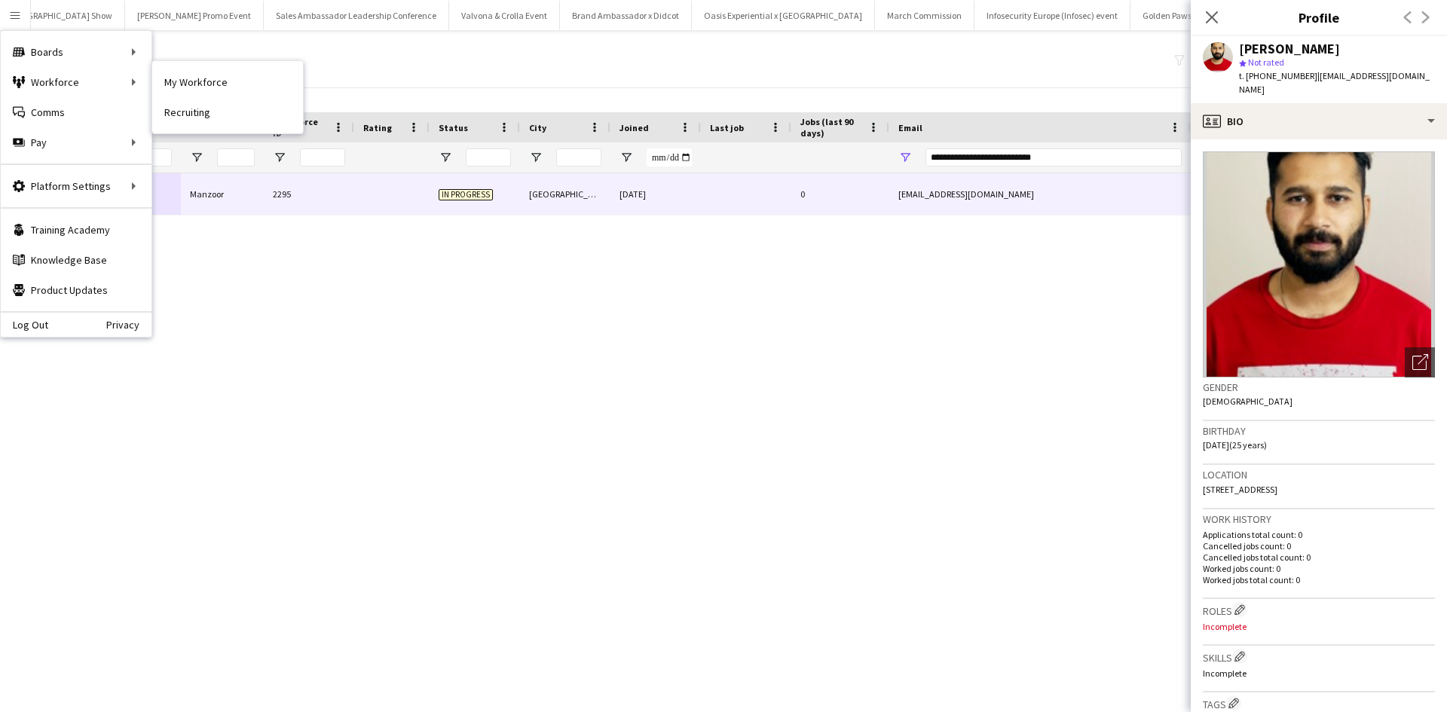
click at [178, 81] on link "My Workforce" at bounding box center [227, 82] width 151 height 30
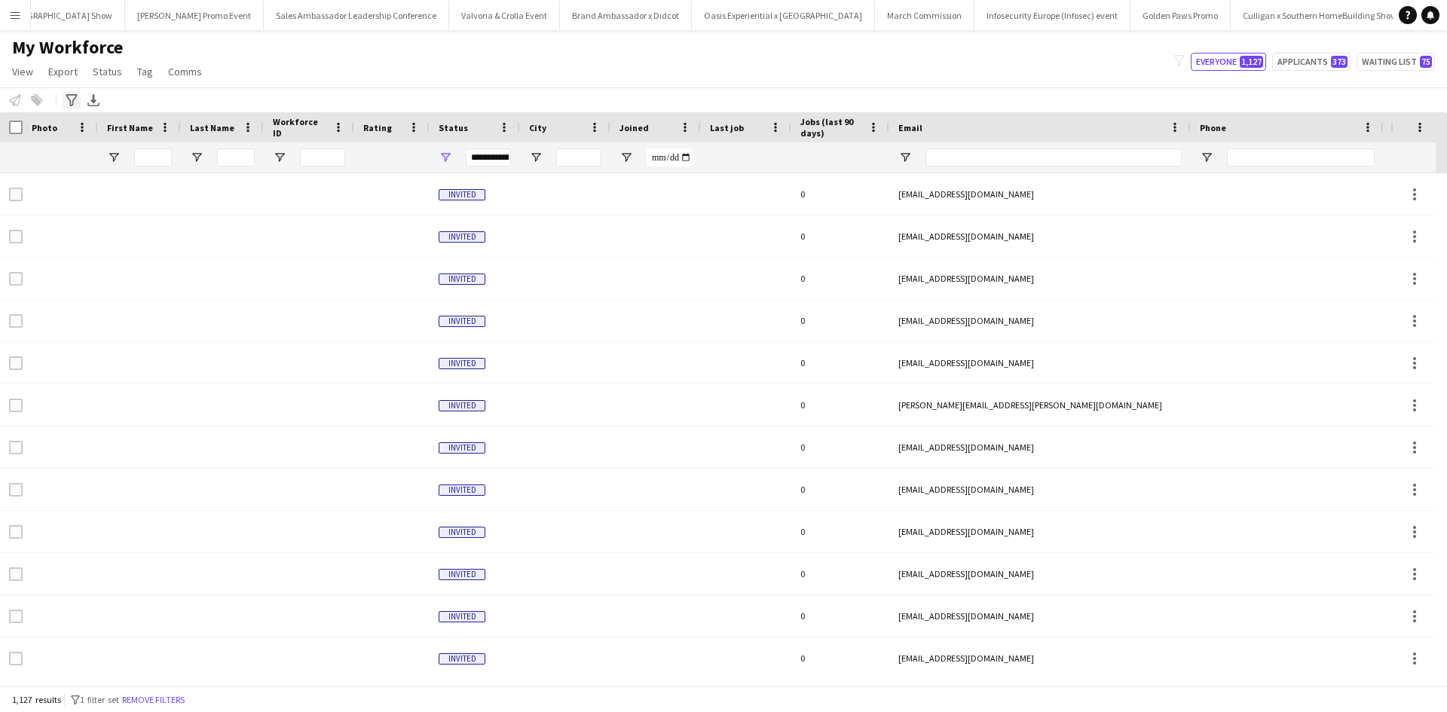
click at [73, 99] on icon "Advanced filters" at bounding box center [72, 100] width 12 height 12
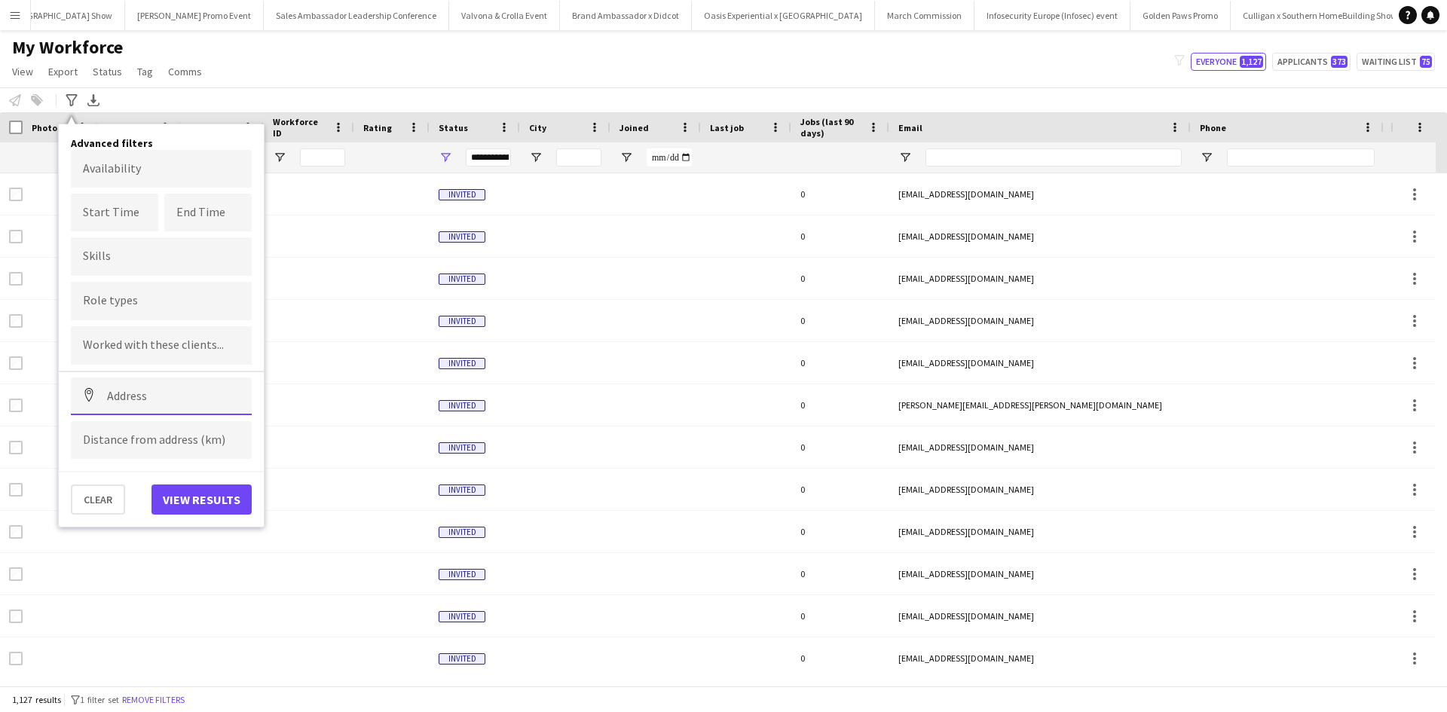
click at [152, 398] on input at bounding box center [161, 397] width 181 height 38
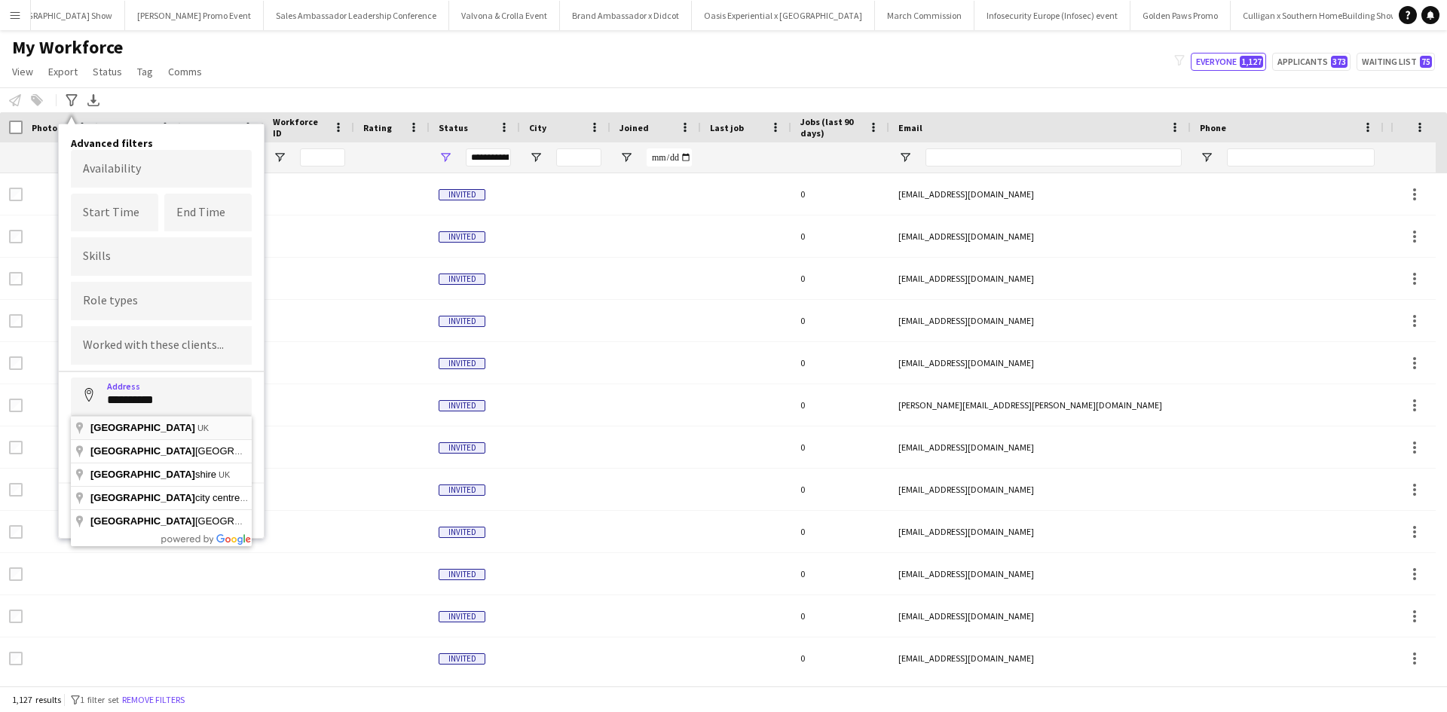
type input "**********"
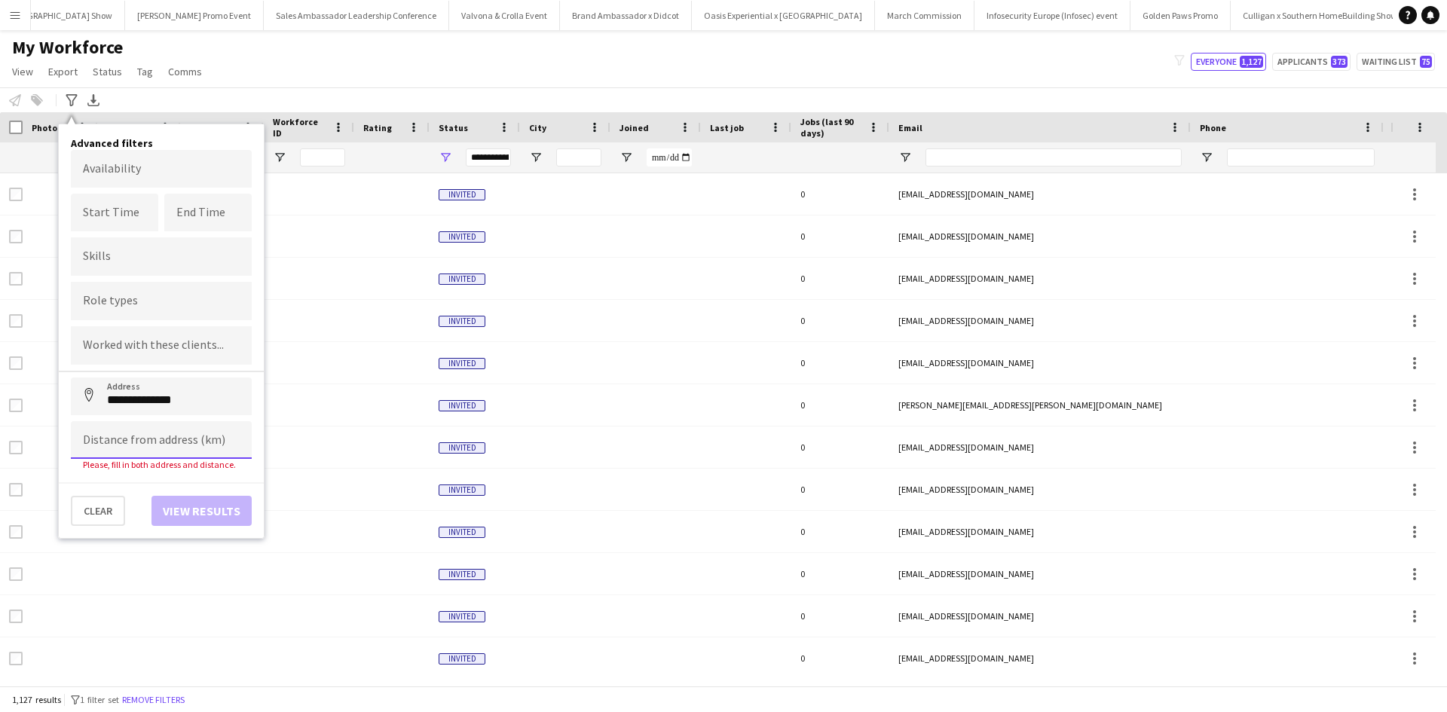
click at [149, 440] on input at bounding box center [161, 440] width 181 height 38
type input "*****"
click button "Address" at bounding box center [89, 396] width 36 height 36
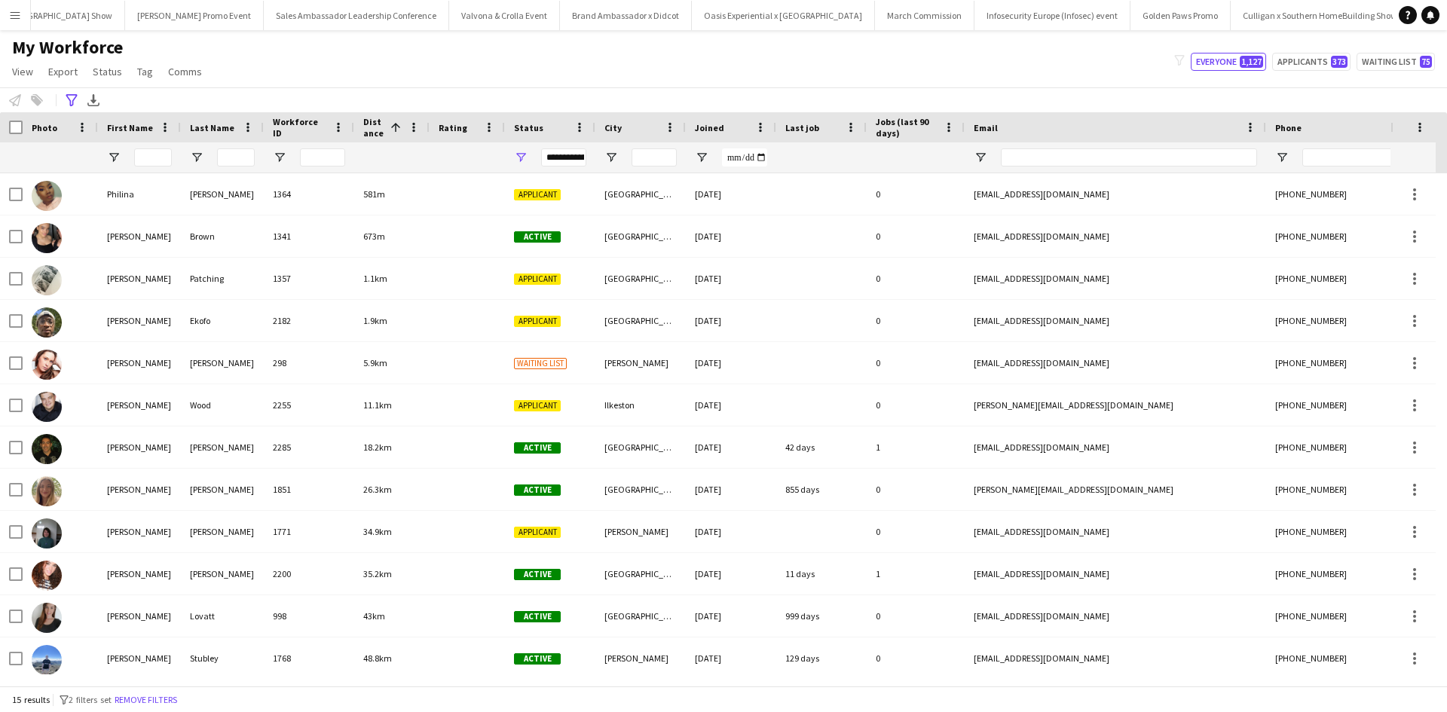
click at [22, 127] on div "Photo First Name Last Name" at bounding box center [854, 127] width 1709 height 30
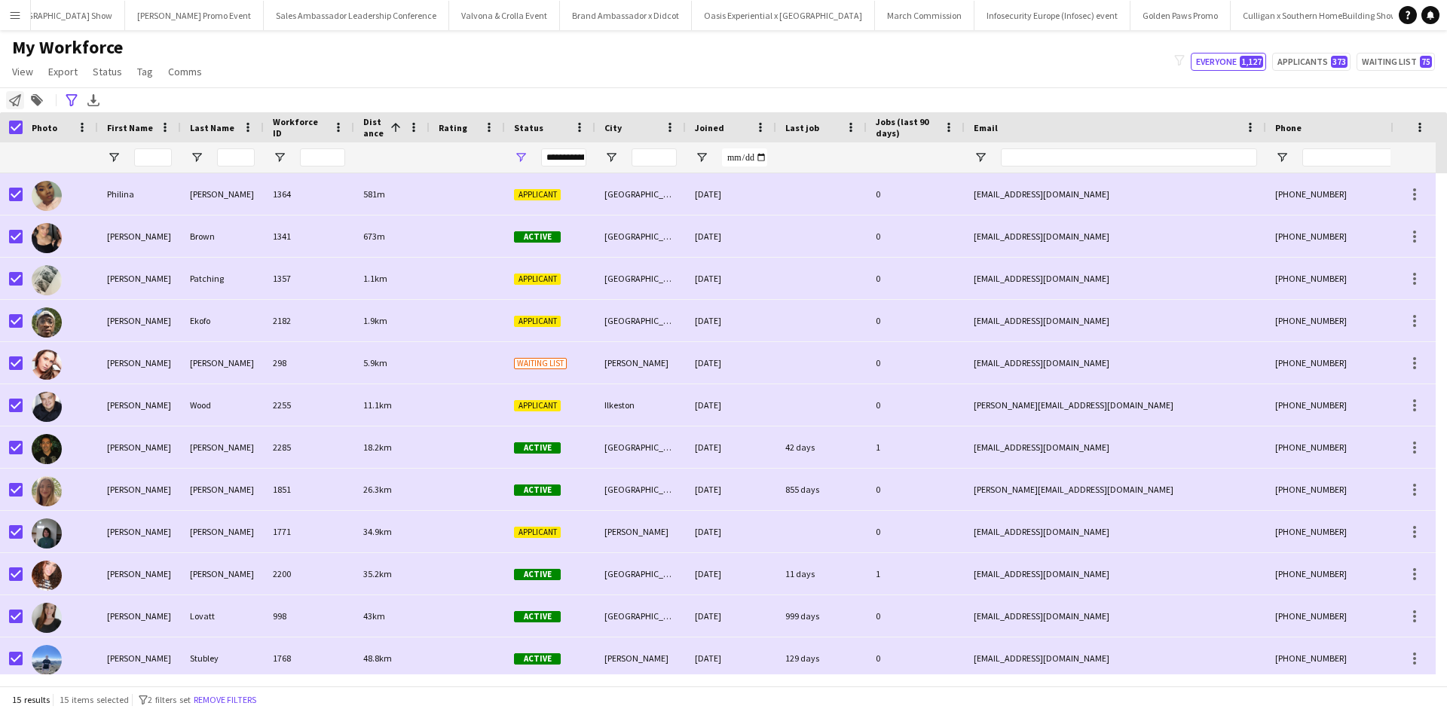
click at [12, 103] on icon at bounding box center [15, 100] width 12 height 12
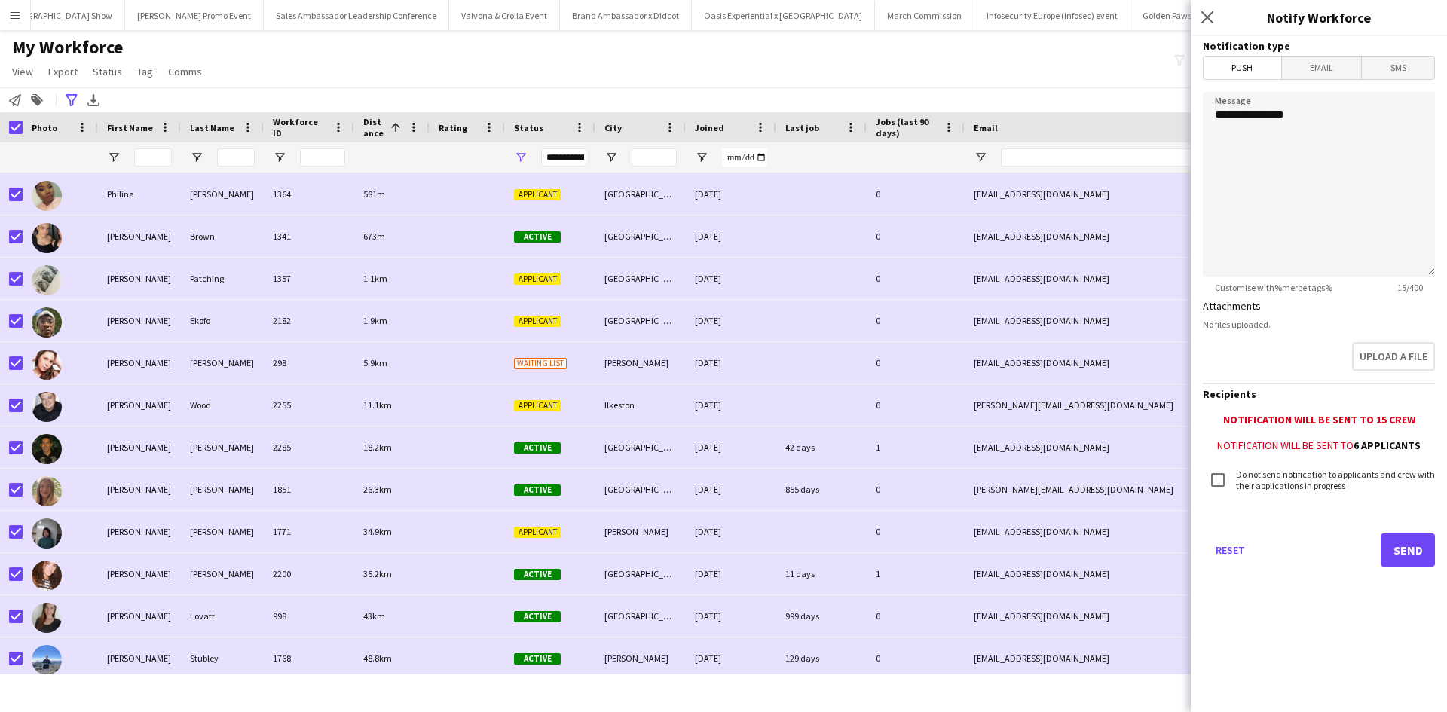
click at [1332, 59] on span "Email" at bounding box center [1322, 68] width 80 height 23
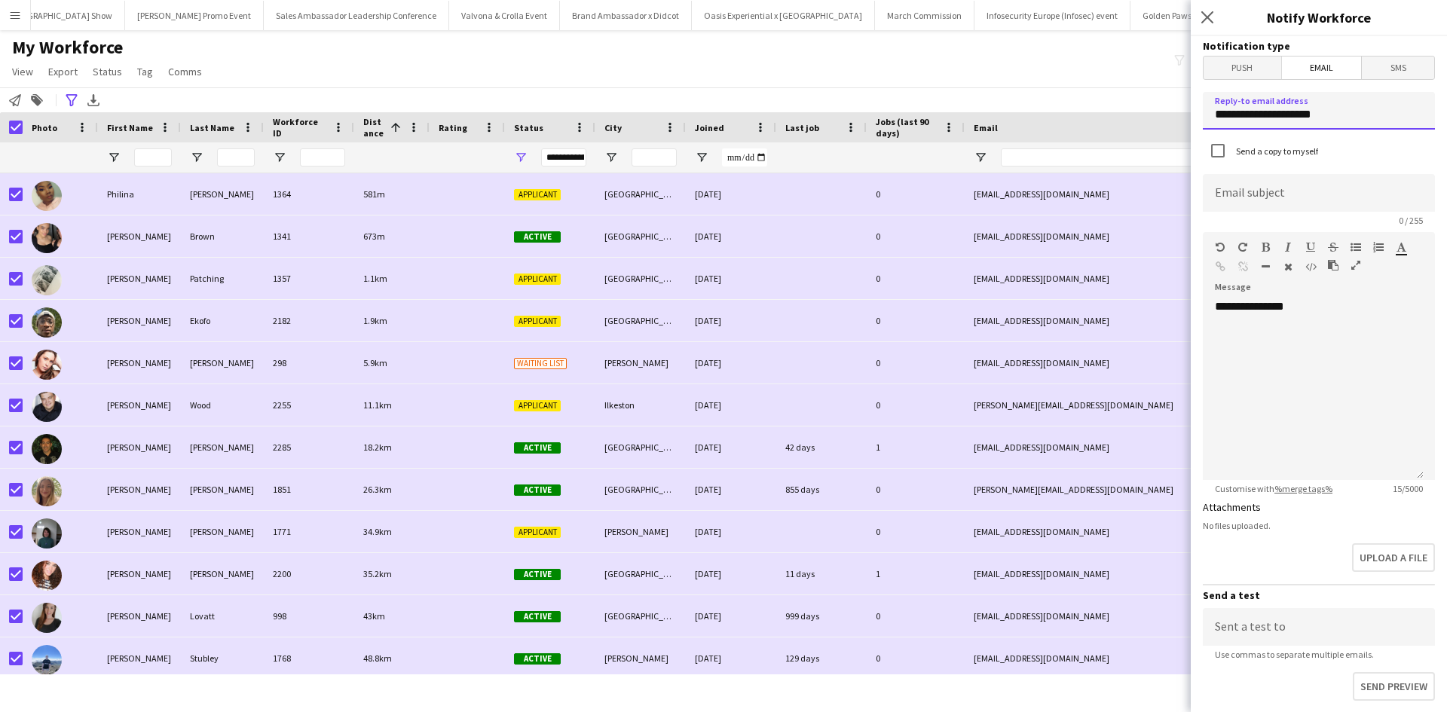
drag, startPoint x: 1331, startPoint y: 109, endPoint x: 1205, endPoint y: 115, distance: 126.0
click at [1210, 115] on input "**********" at bounding box center [1319, 111] width 232 height 38
type input "**********"
click at [1292, 185] on input at bounding box center [1319, 193] width 232 height 38
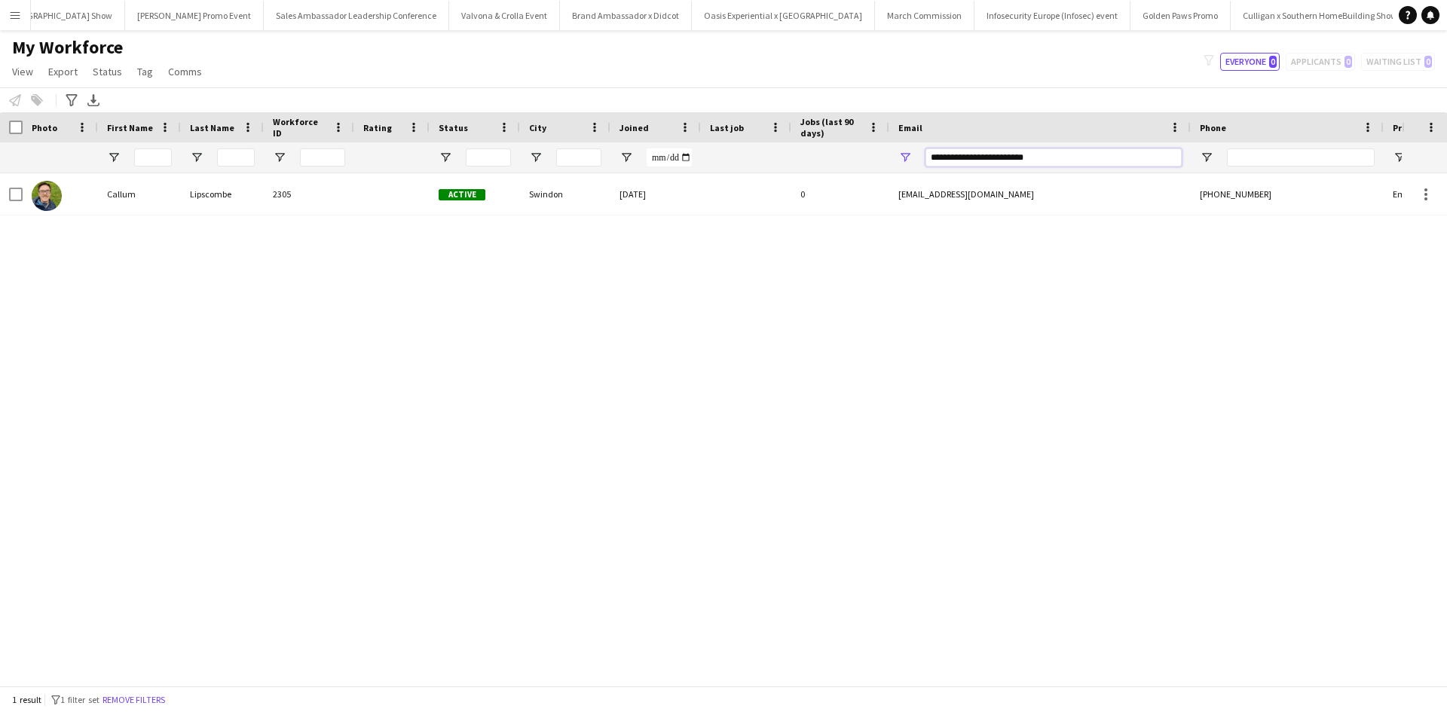
drag, startPoint x: 1053, startPoint y: 157, endPoint x: 917, endPoint y: 158, distance: 136.4
click at [917, 158] on div "**********" at bounding box center [1039, 157] width 301 height 30
paste input "**********"
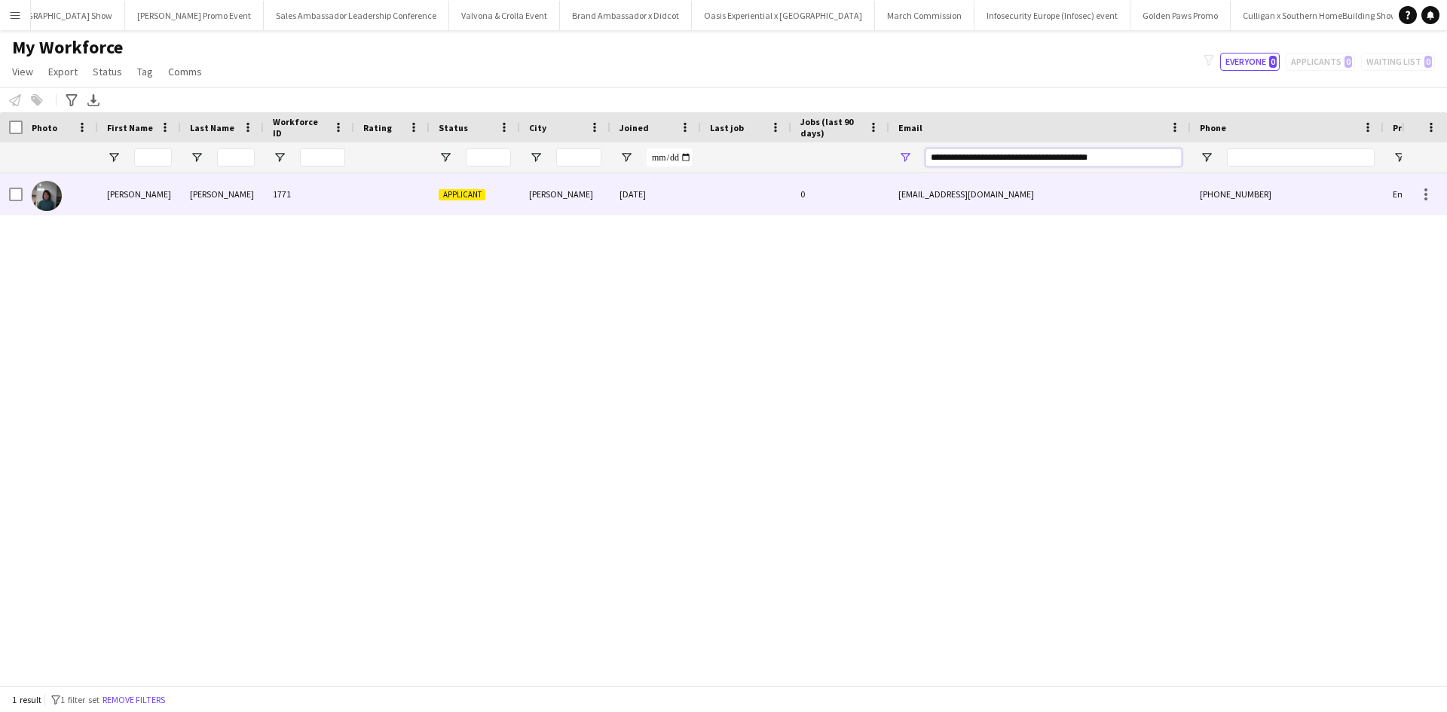
type input "**********"
click at [142, 202] on div "alexandra" at bounding box center [139, 193] width 83 height 41
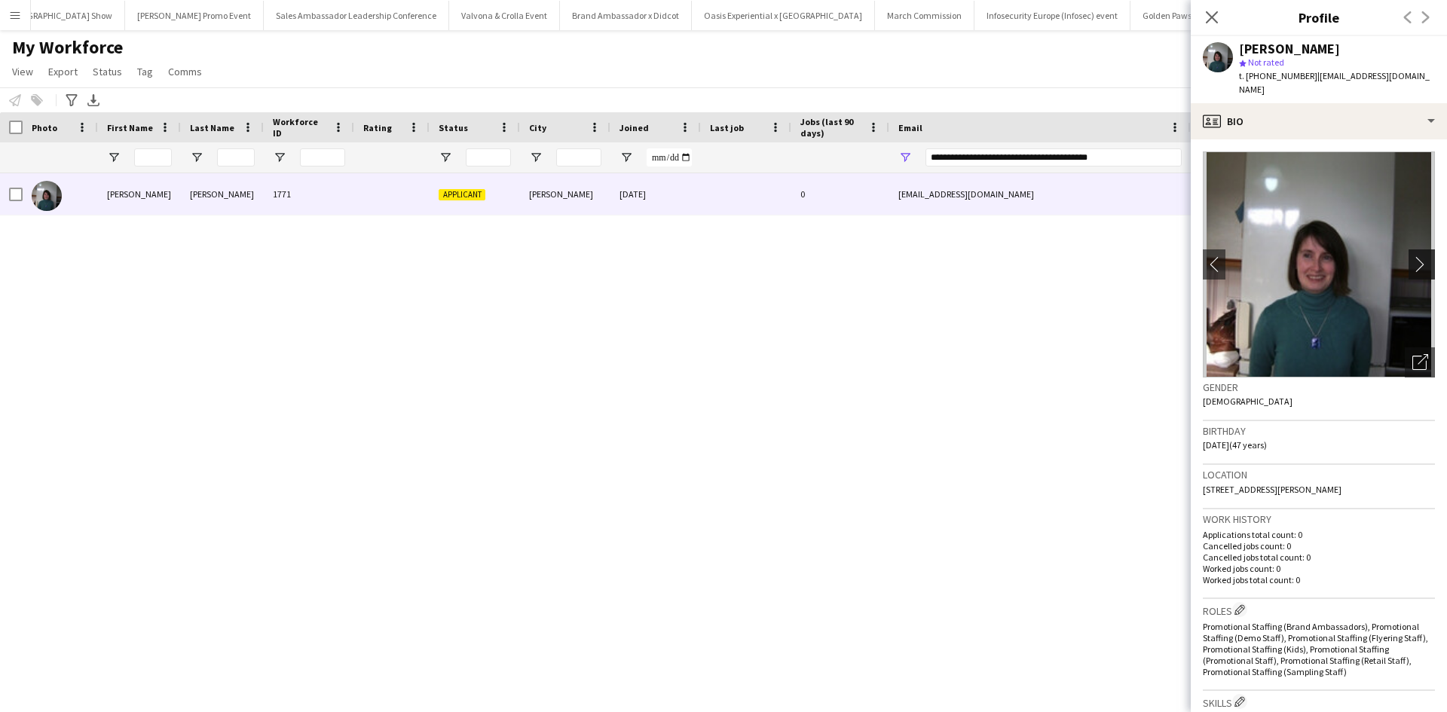
click at [1412, 265] on app-icon "chevron-right" at bounding box center [1423, 264] width 23 height 16
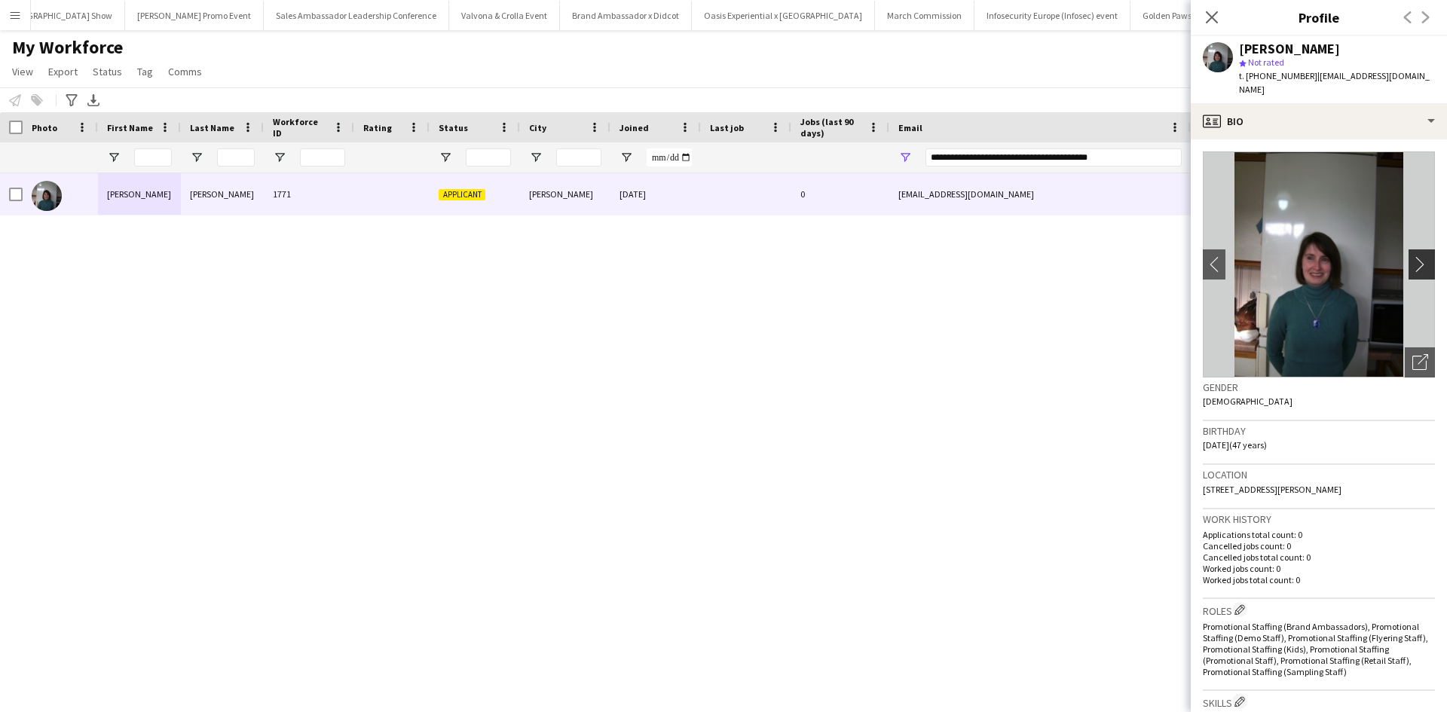
click at [1412, 265] on app-icon "chevron-right" at bounding box center [1423, 264] width 23 height 16
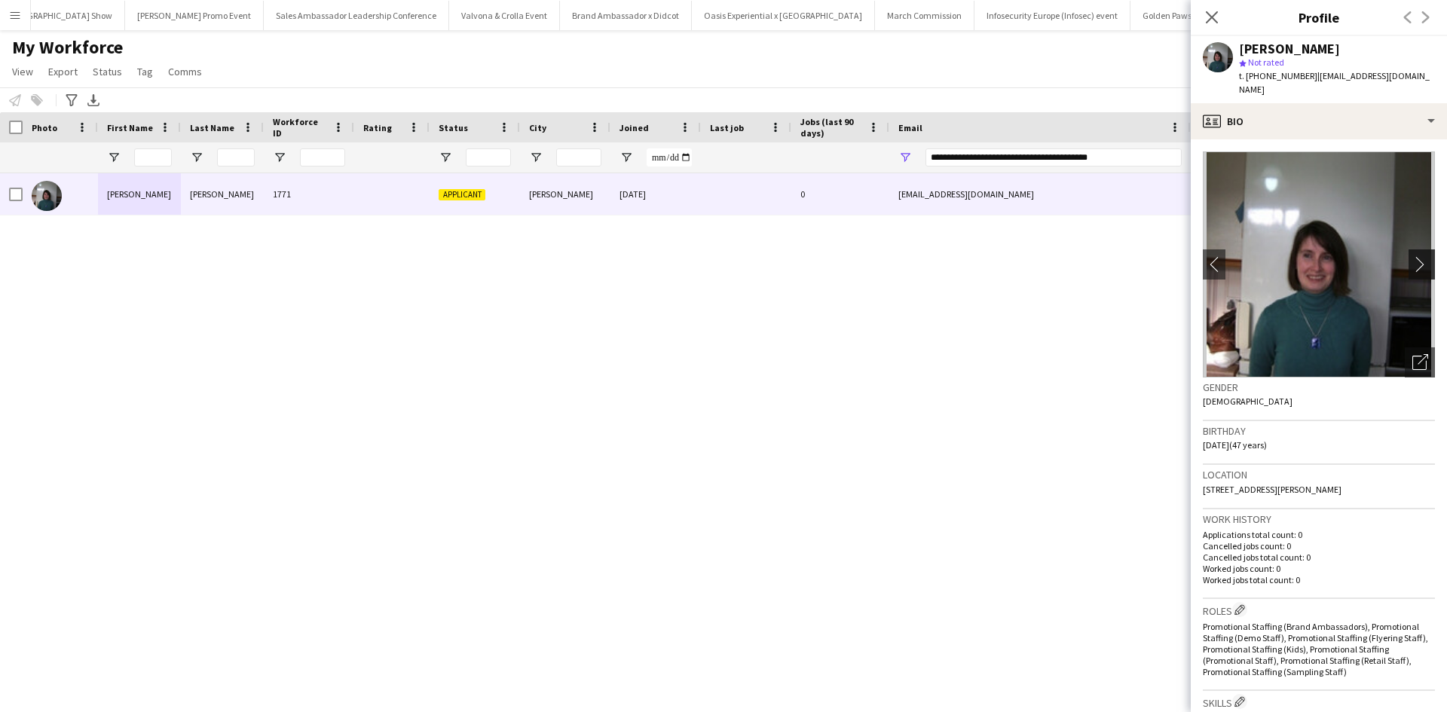
click at [1412, 265] on app-icon "chevron-right" at bounding box center [1423, 264] width 23 height 16
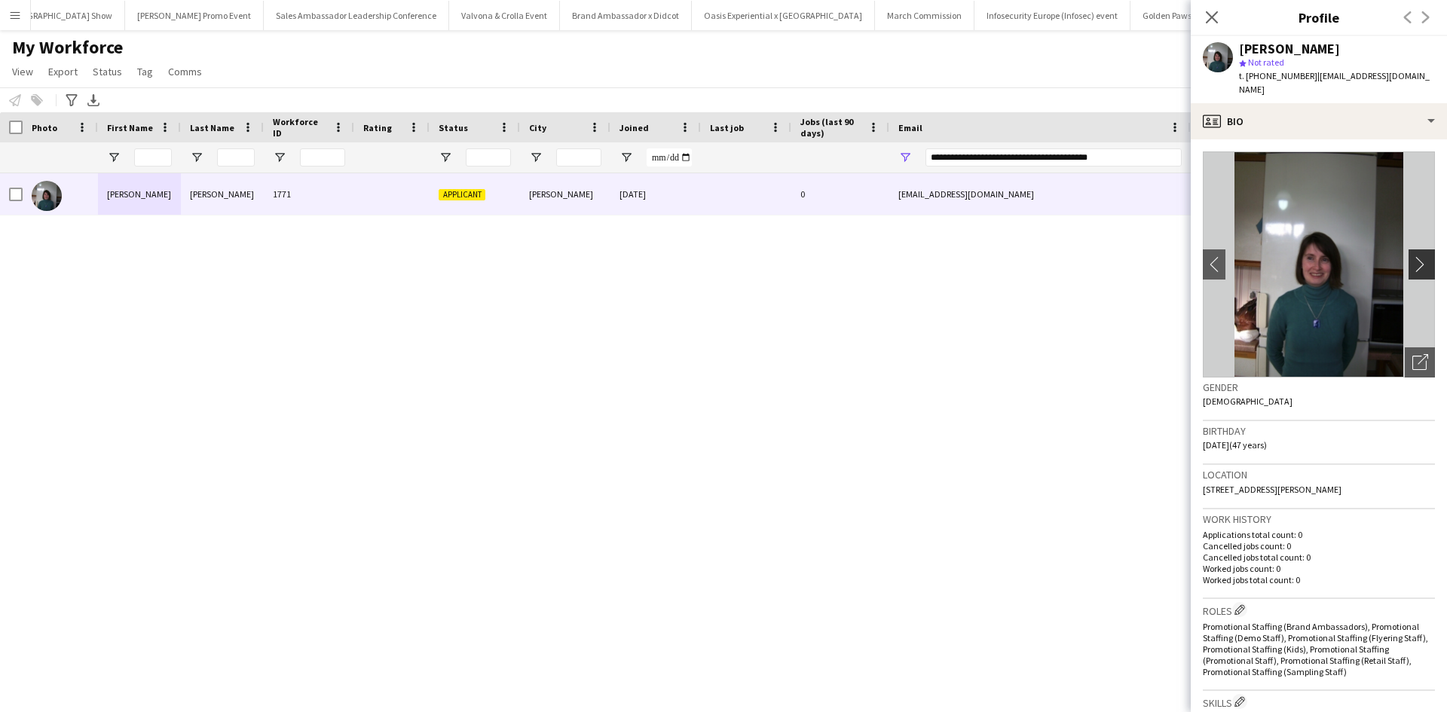
click at [1412, 265] on app-icon "chevron-right" at bounding box center [1423, 264] width 23 height 16
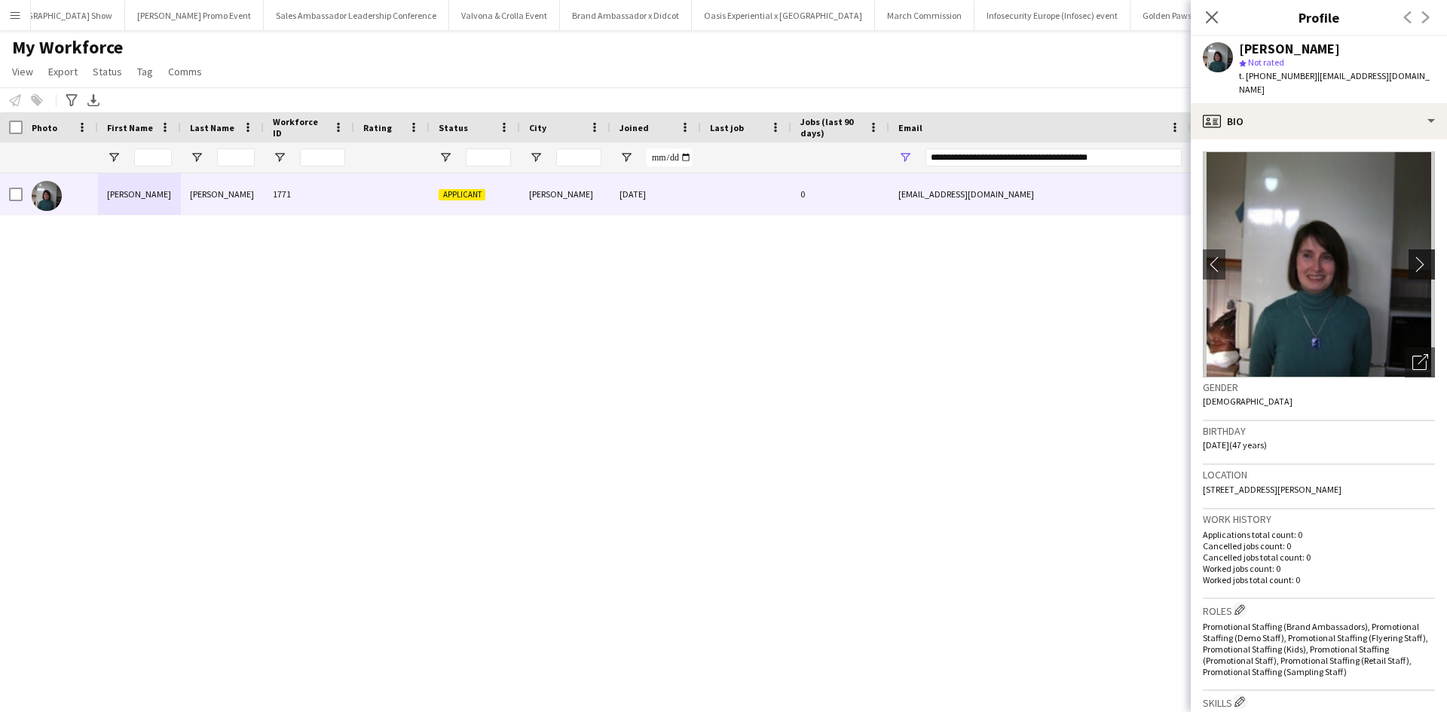
click at [1412, 265] on app-icon "chevron-right" at bounding box center [1423, 264] width 23 height 16
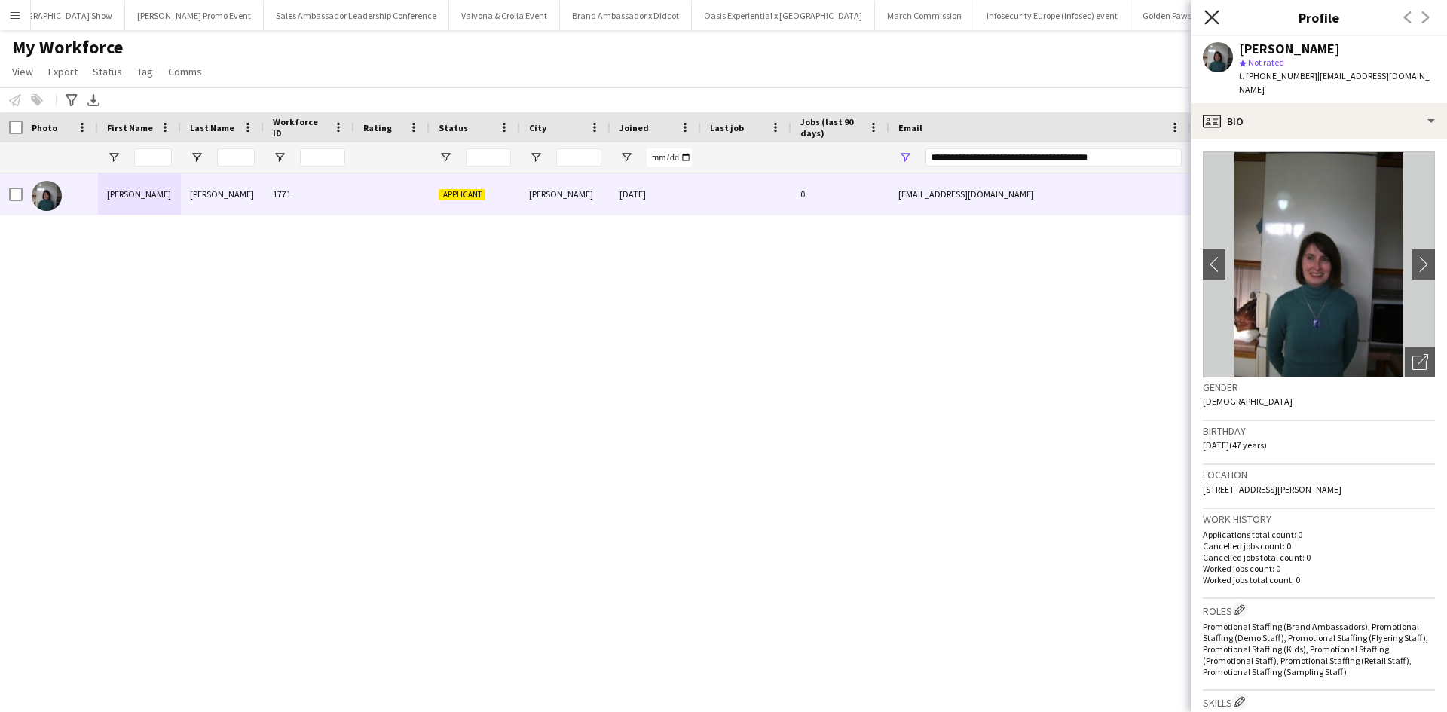
click at [1213, 20] on icon "Close pop-in" at bounding box center [1211, 17] width 14 height 14
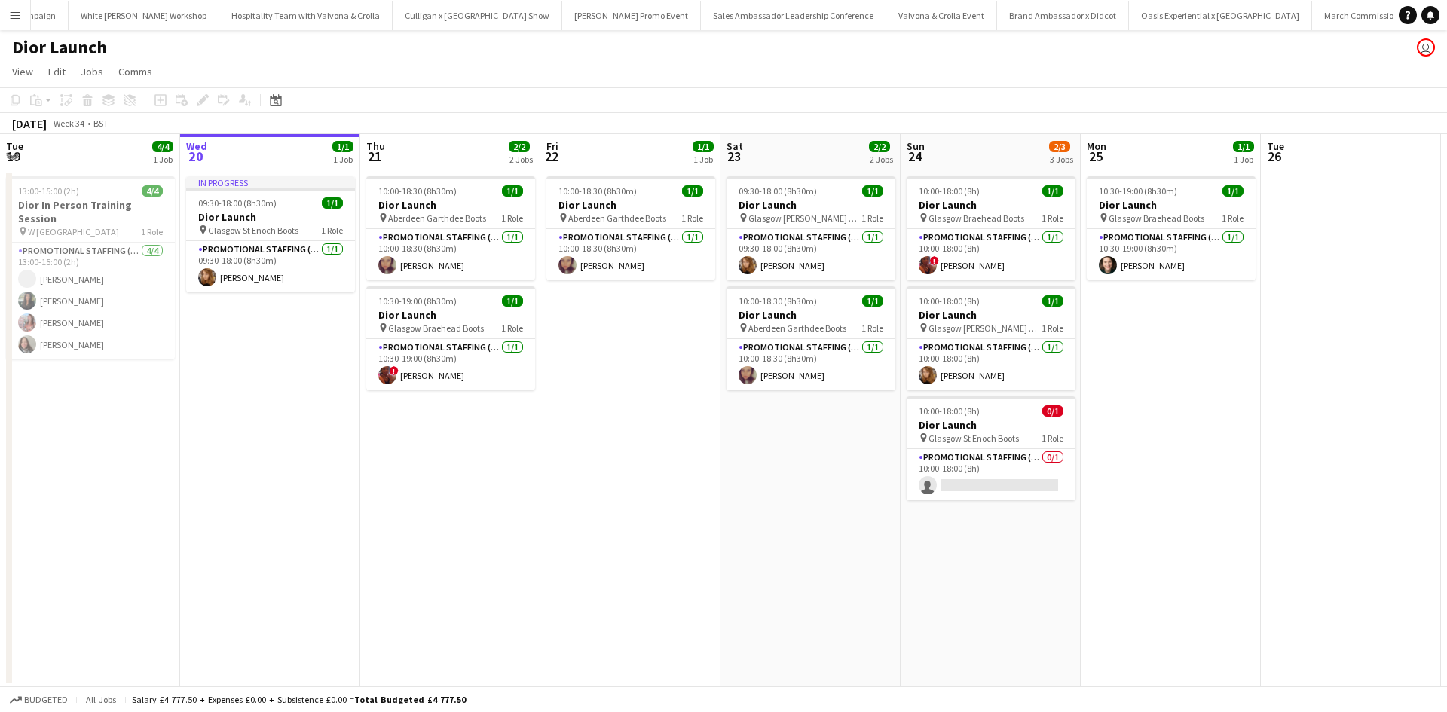
scroll to position [0, 14739]
drag, startPoint x: 8, startPoint y: 8, endPoint x: 16, endPoint y: 20, distance: 14.6
click at [8, 8] on button "Menu" at bounding box center [15, 15] width 30 height 30
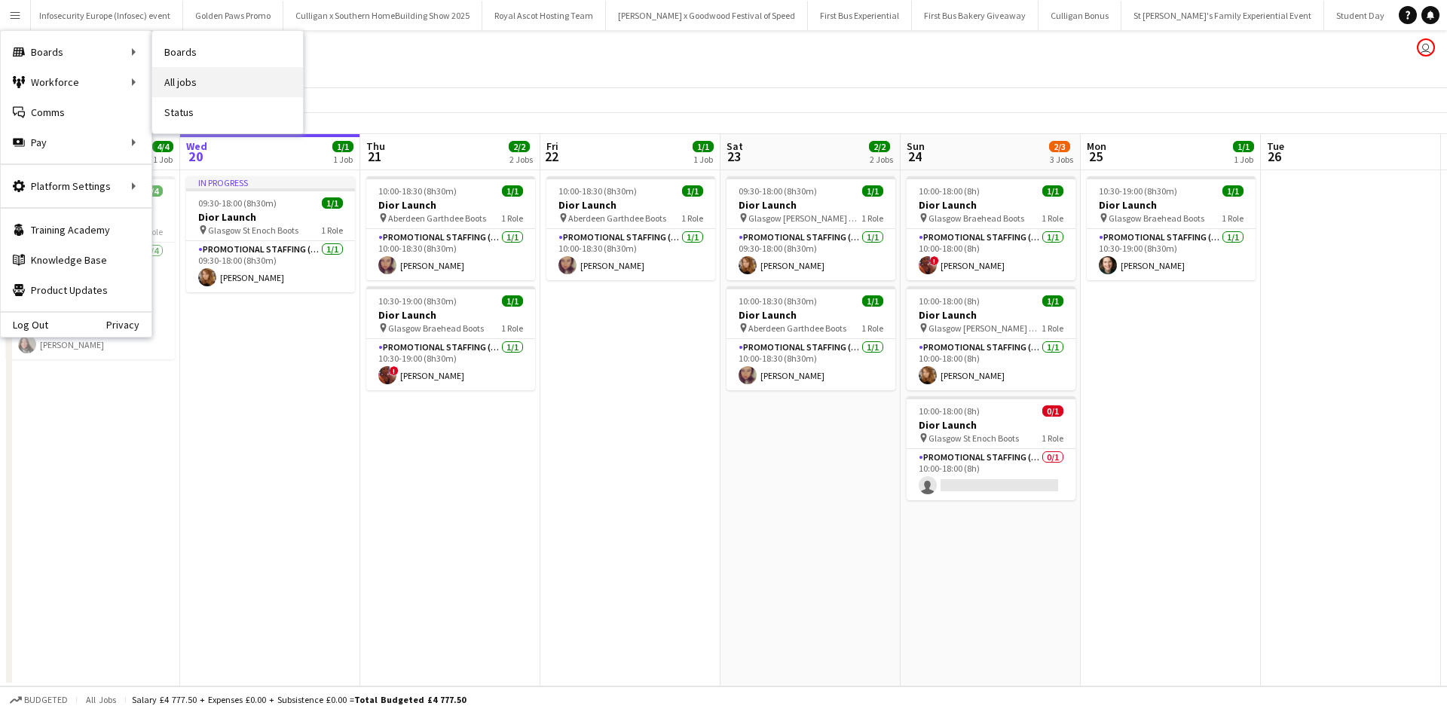
click at [229, 78] on link "All jobs" at bounding box center [227, 82] width 151 height 30
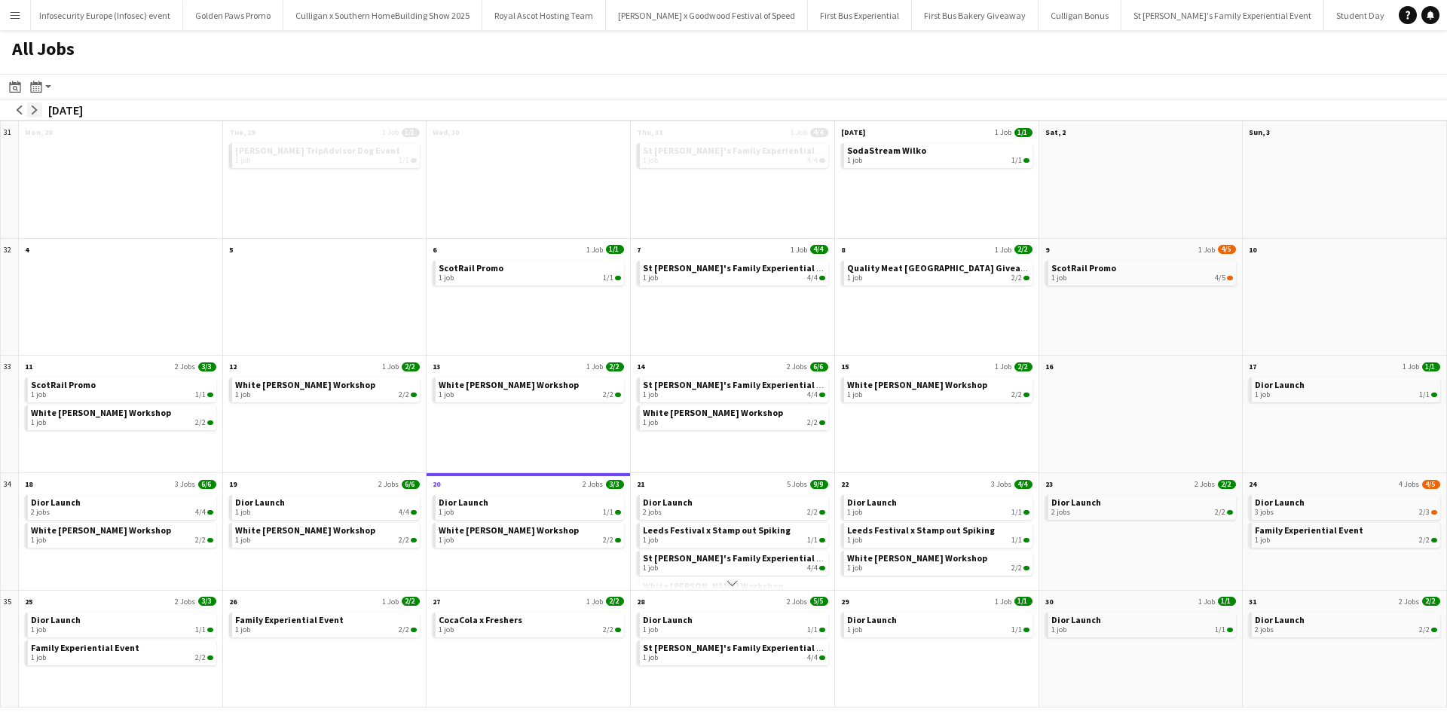
click at [34, 112] on app-icon "arrow-right" at bounding box center [34, 110] width 9 height 9
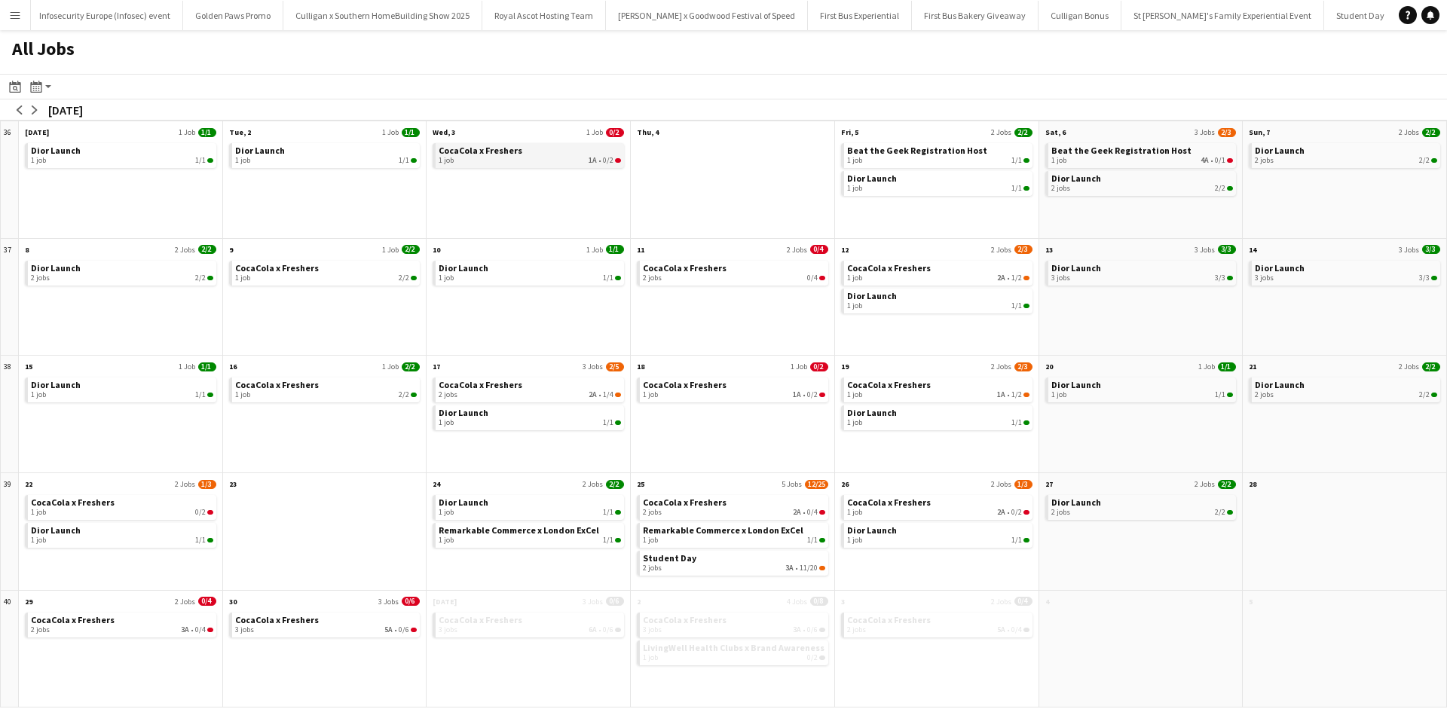
click at [518, 161] on div "1 job 1A • 0/2" at bounding box center [530, 160] width 182 height 9
click at [20, 112] on app-icon "arrow-left" at bounding box center [19, 110] width 9 height 9
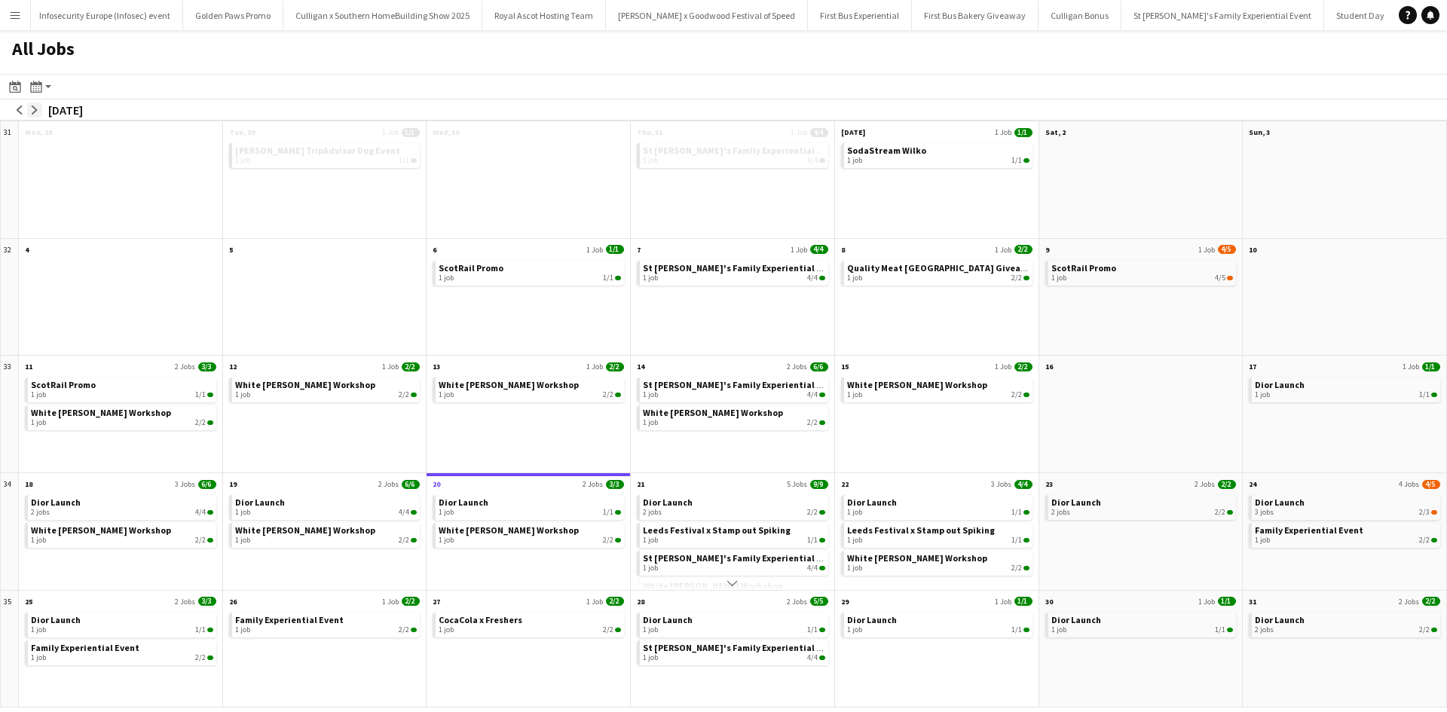
click at [40, 112] on button "arrow-right" at bounding box center [34, 110] width 15 height 15
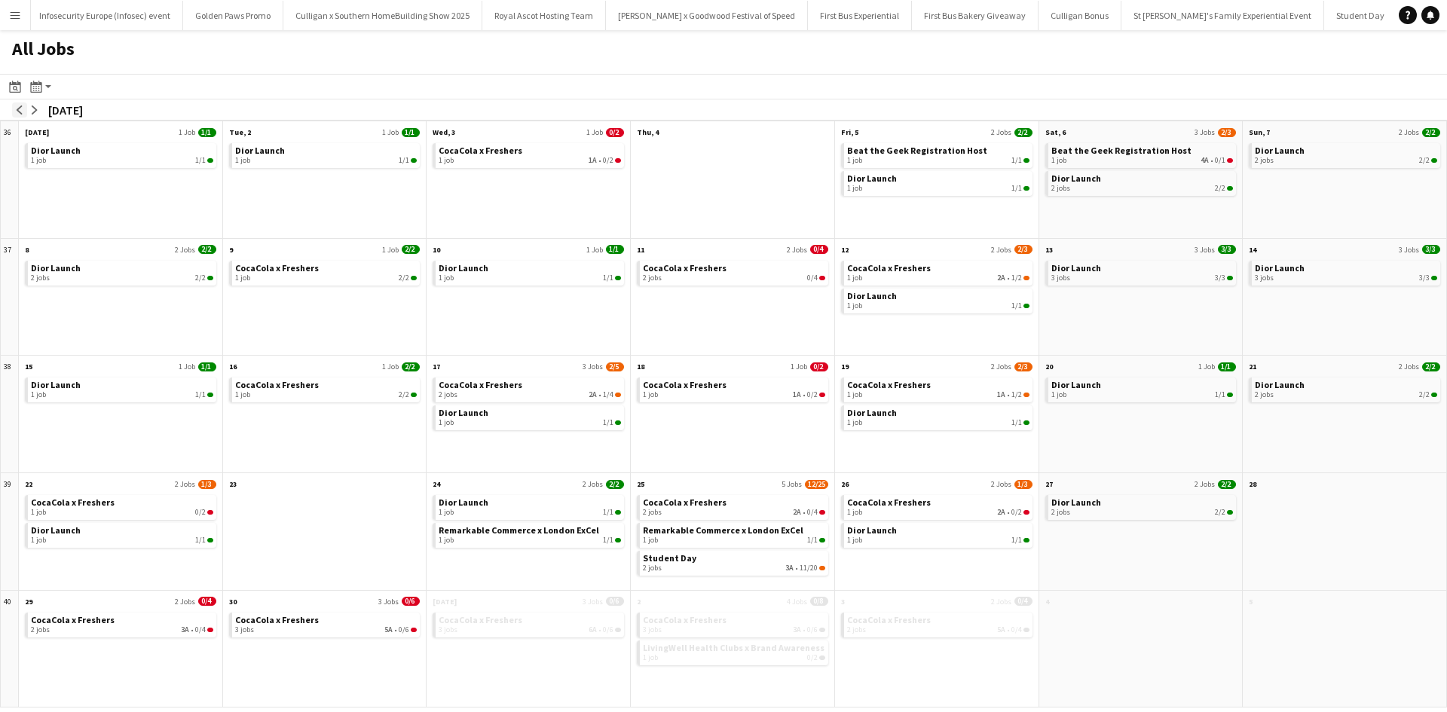
click at [21, 112] on app-icon "arrow-left" at bounding box center [19, 110] width 9 height 9
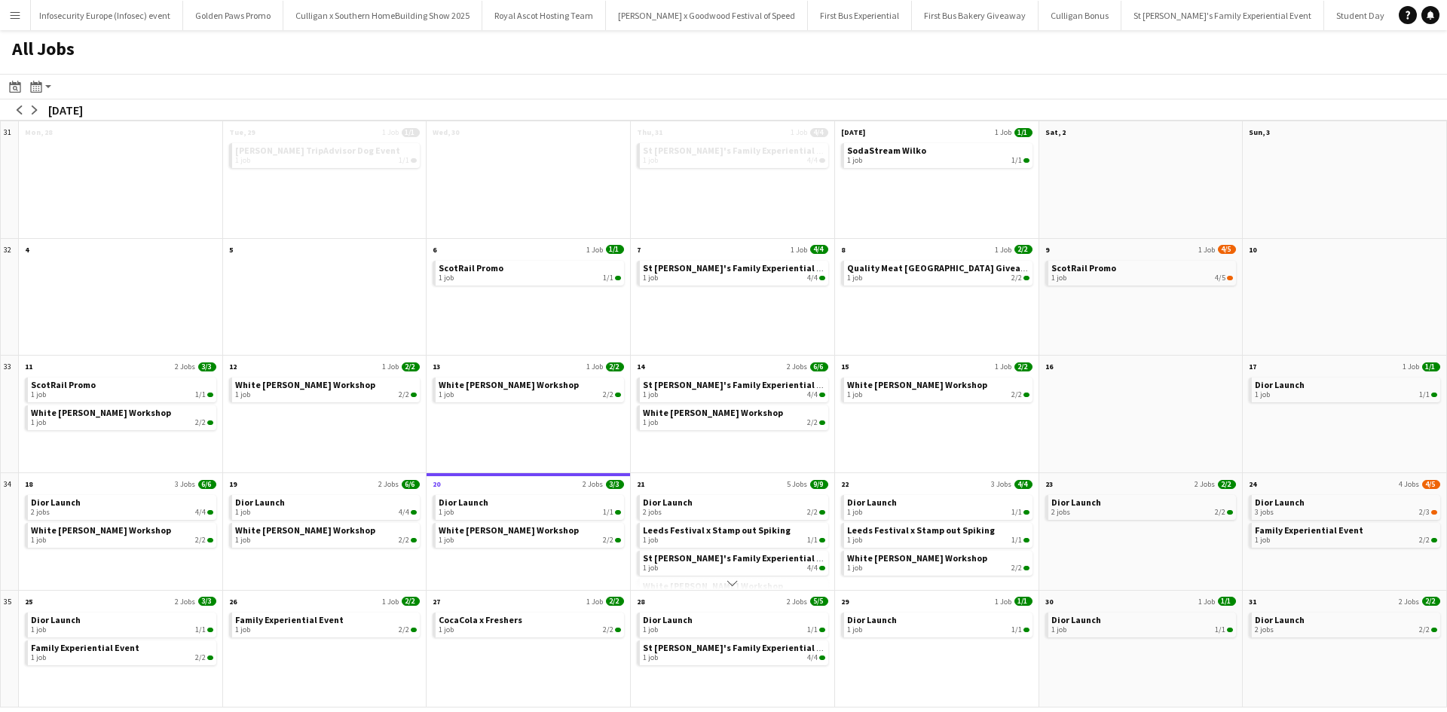
click at [514, 87] on app-toolbar "Date picker AUG 2025 AUG 2025 Monday M Tuesday T Wednesday W Thursday T Friday …" at bounding box center [723, 87] width 1447 height 26
click at [472, 76] on app-toolbar "Date picker AUG 2025 AUG 2025 Monday M Tuesday T Wednesday W Thursday T Friday …" at bounding box center [723, 87] width 1447 height 26
click at [473, 75] on app-toolbar "Date picker AUG 2025 AUG 2025 Monday M Tuesday T Wednesday W Thursday T Friday …" at bounding box center [723, 87] width 1447 height 26
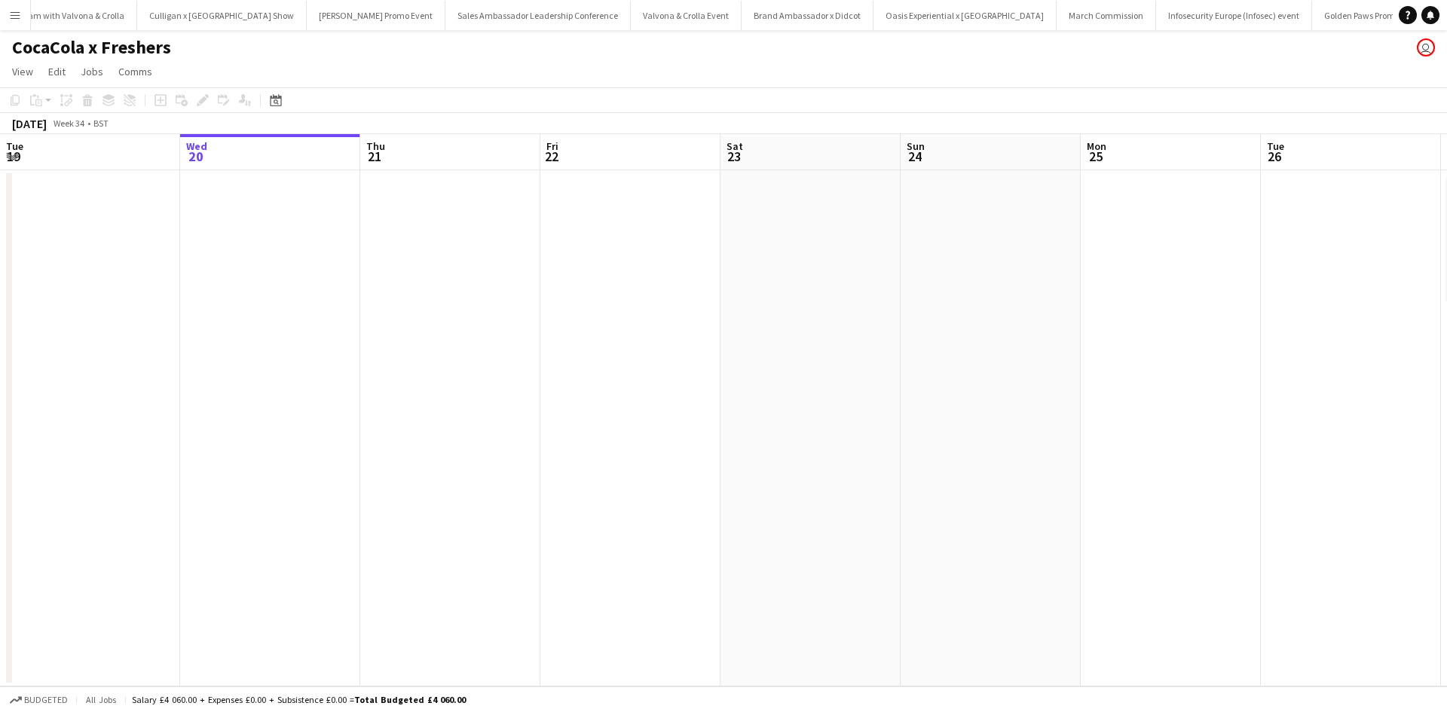
scroll to position [0, 14418]
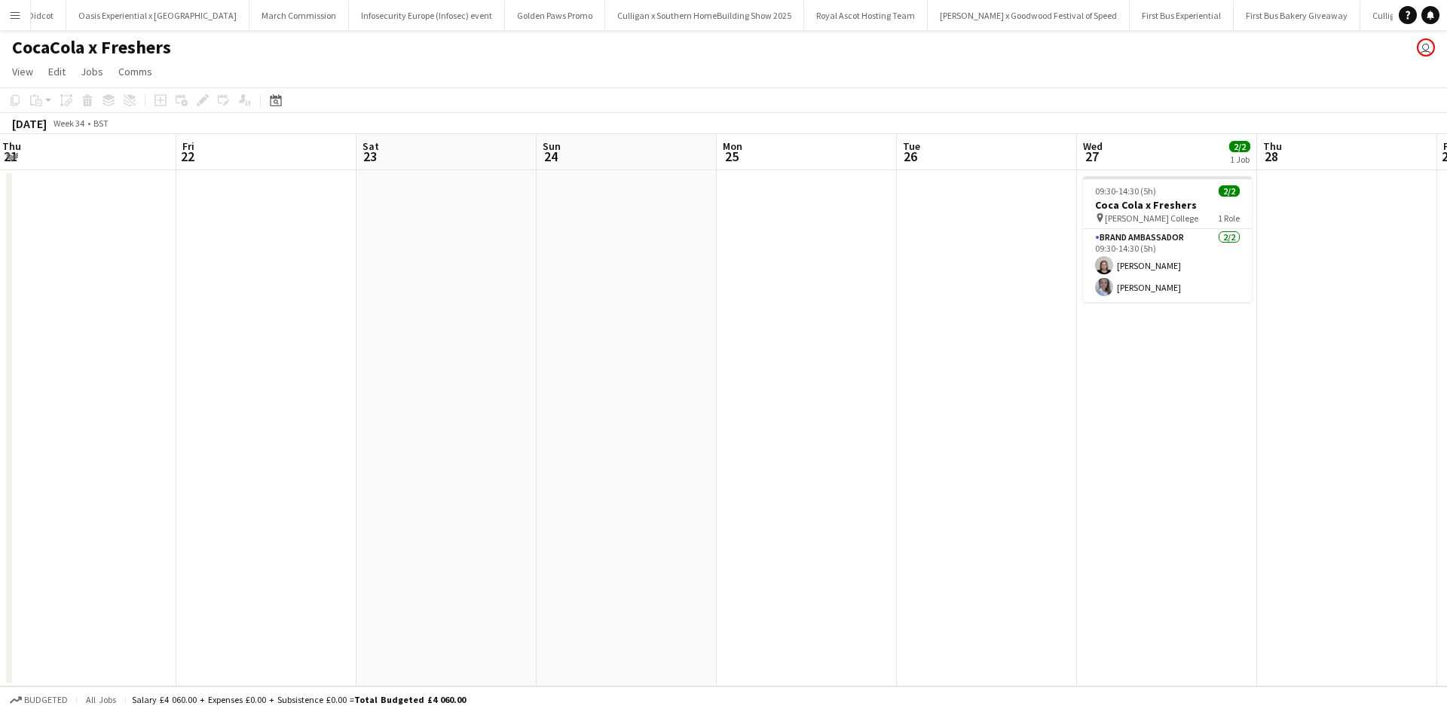
drag, startPoint x: 1082, startPoint y: 418, endPoint x: 328, endPoint y: 375, distance: 755.0
click at [339, 375] on app-calendar-viewport "Sun 17 Mon 18 Tue 19 Wed 20 Thu 21 Fri 22 Sat 23 Sun 24 Mon 25 Tue 26 Wed 27 2/…" at bounding box center [723, 410] width 1447 height 552
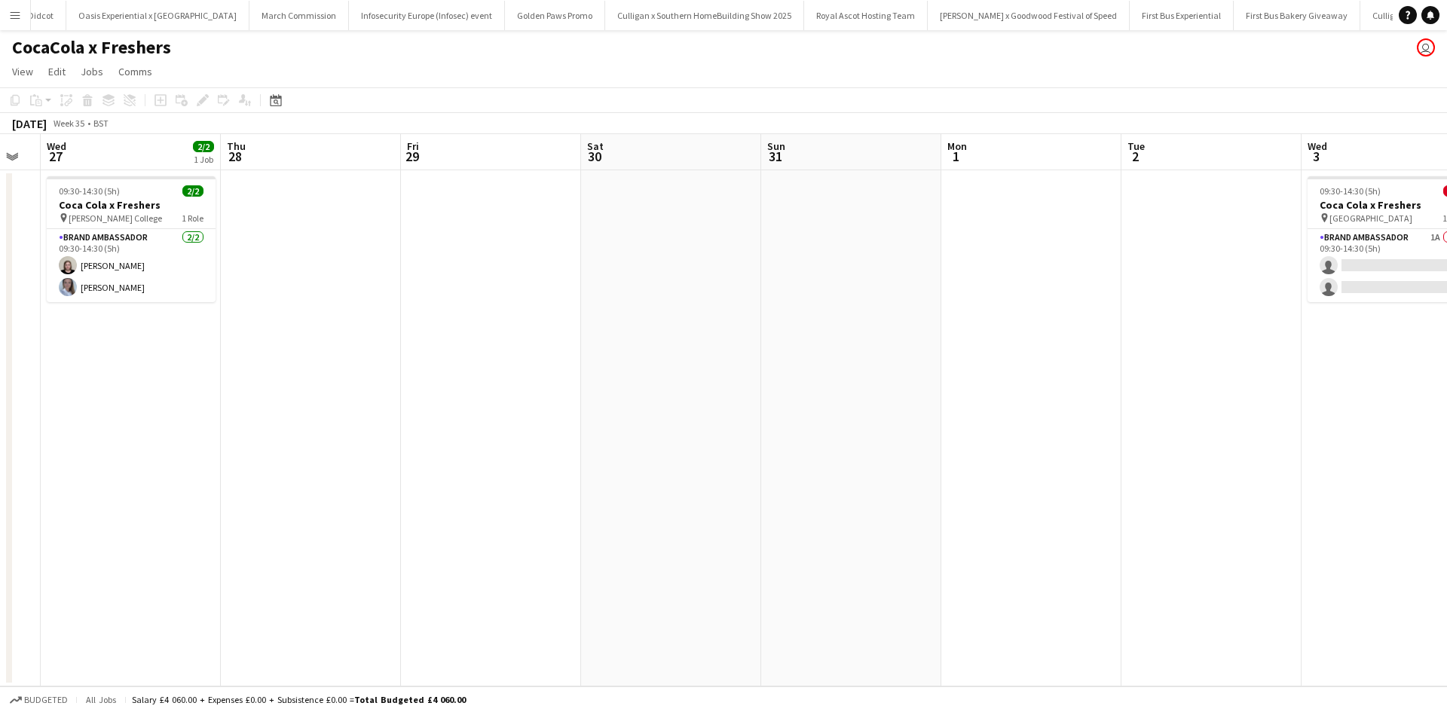
drag, startPoint x: 1042, startPoint y: 379, endPoint x: 336, endPoint y: 342, distance: 707.2
click at [347, 342] on app-calendar-viewport "Sat 23 Sun 24 Mon 25 Tue 26 Wed 27 2/2 1 Job Thu 28 Fri 29 Sat 30 Sun 31 Mon 1 …" at bounding box center [723, 410] width 1447 height 552
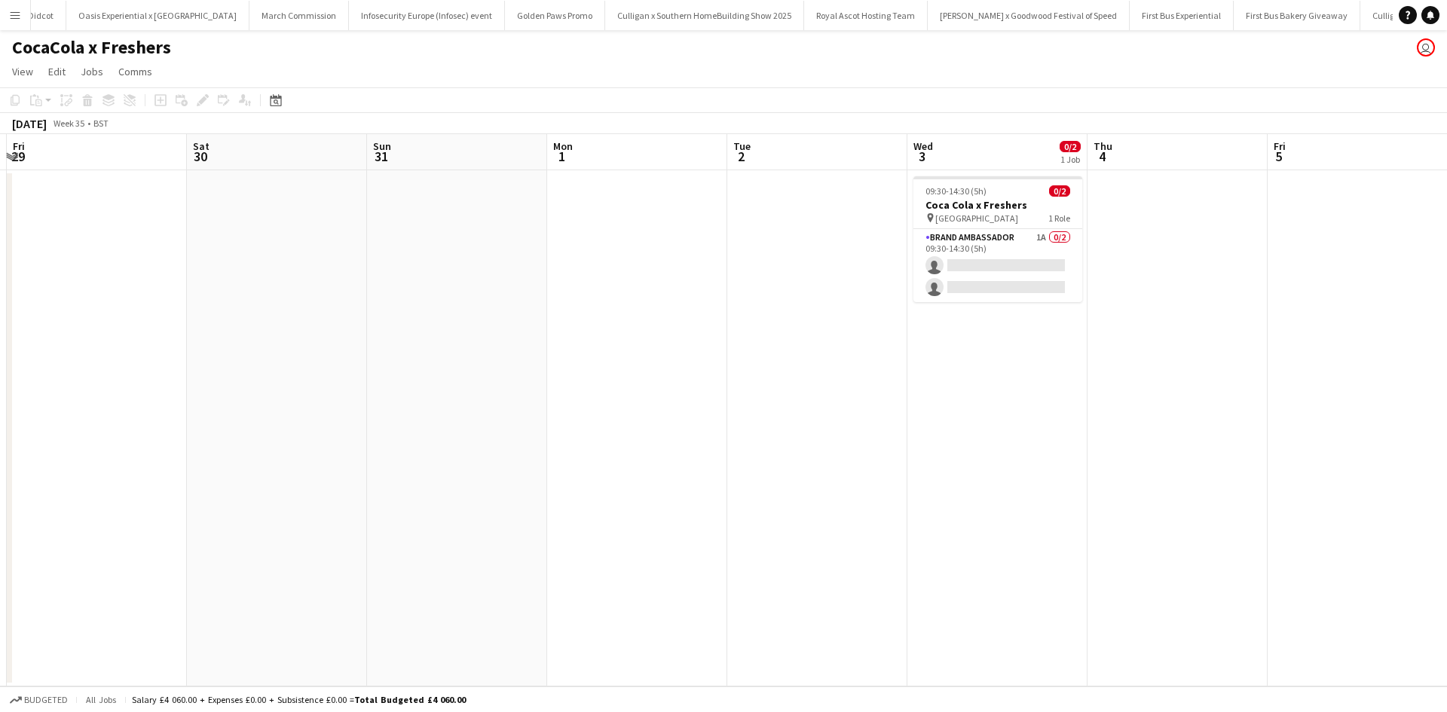
scroll to position [0, 426]
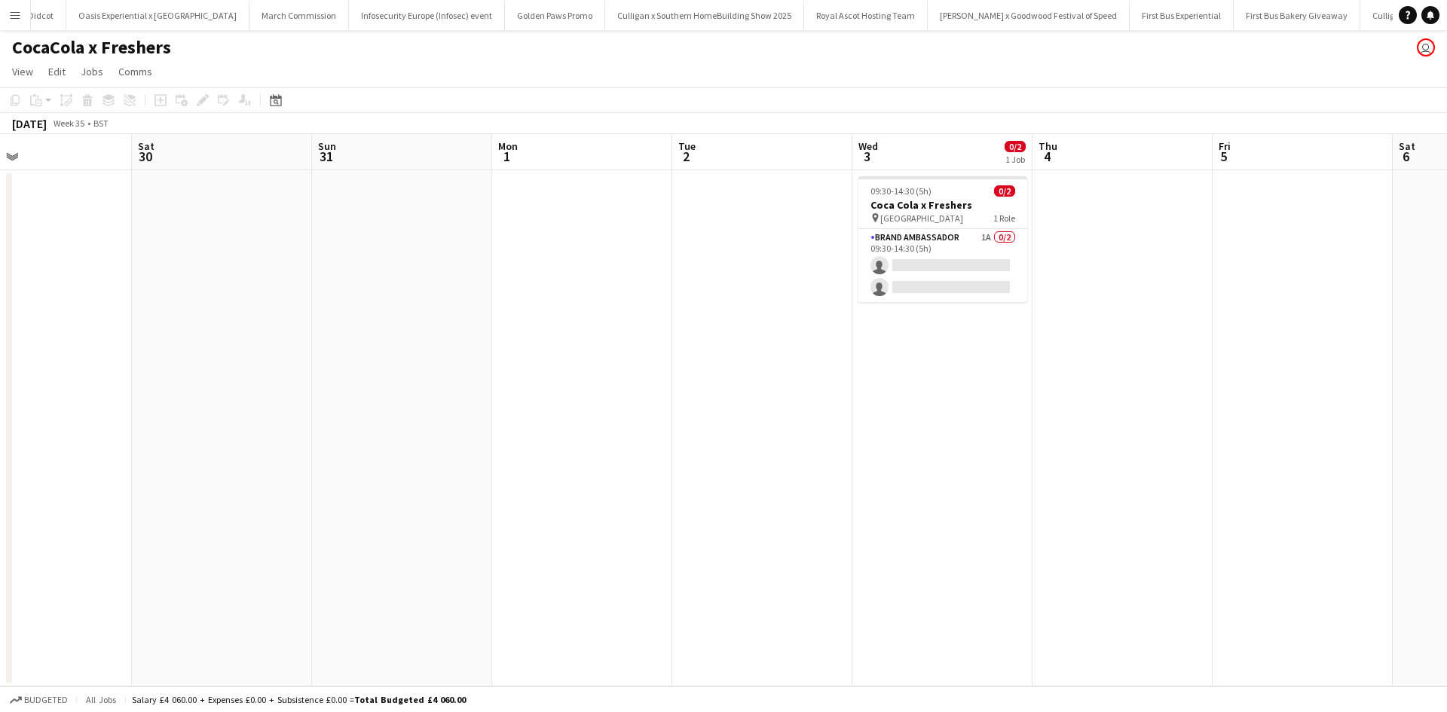
drag, startPoint x: 1190, startPoint y: 450, endPoint x: 556, endPoint y: 408, distance: 635.3
click at [580, 410] on app-calendar-viewport "Tue 26 Wed 27 2/2 1 Job Thu 28 Fri 29 Sat 30 Sun 31 Mon 1 Tue 2 Wed 3 0/2 1 Job…" at bounding box center [723, 410] width 1447 height 552
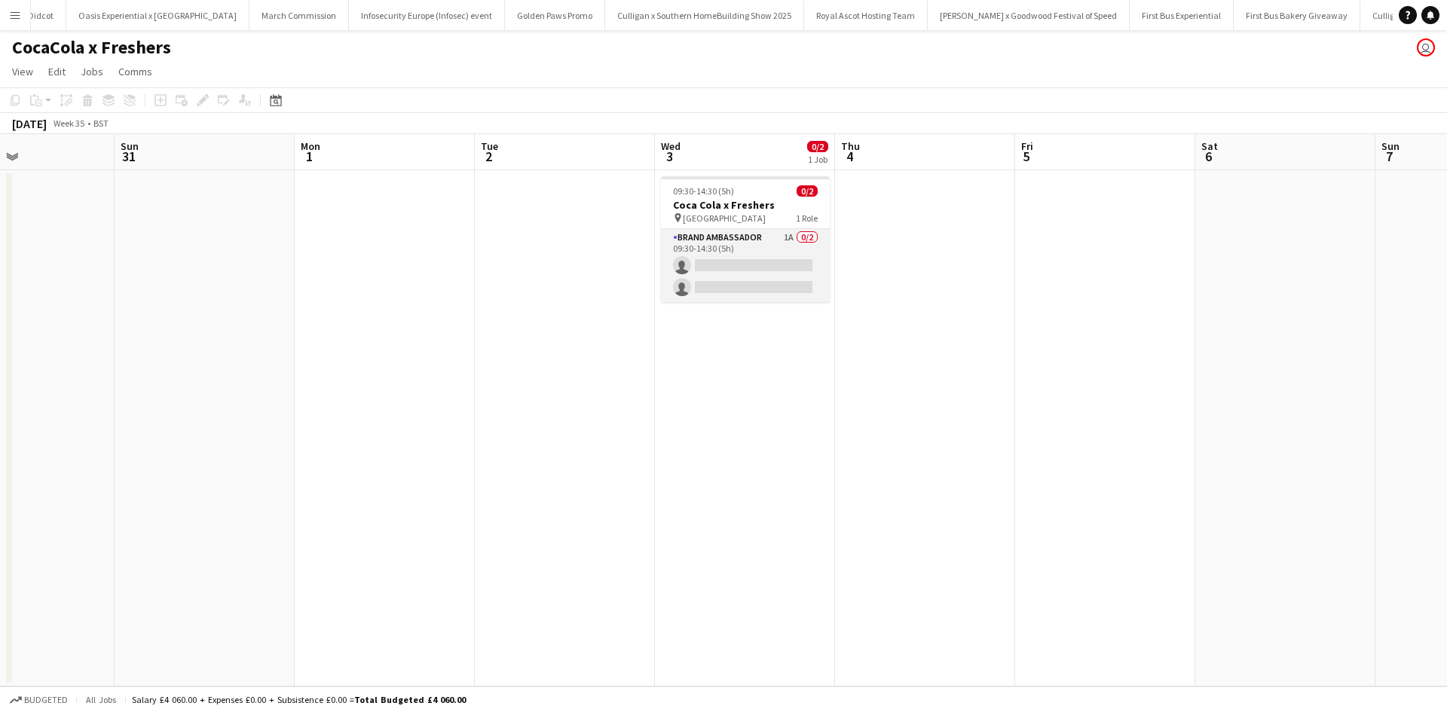
drag, startPoint x: 776, startPoint y: 246, endPoint x: 798, endPoint y: 250, distance: 22.2
click at [777, 246] on app-card-role "Brand Ambassador 1A 0/2 09:30-14:30 (5h) single-neutral-actions single-neutral-…" at bounding box center [745, 265] width 169 height 73
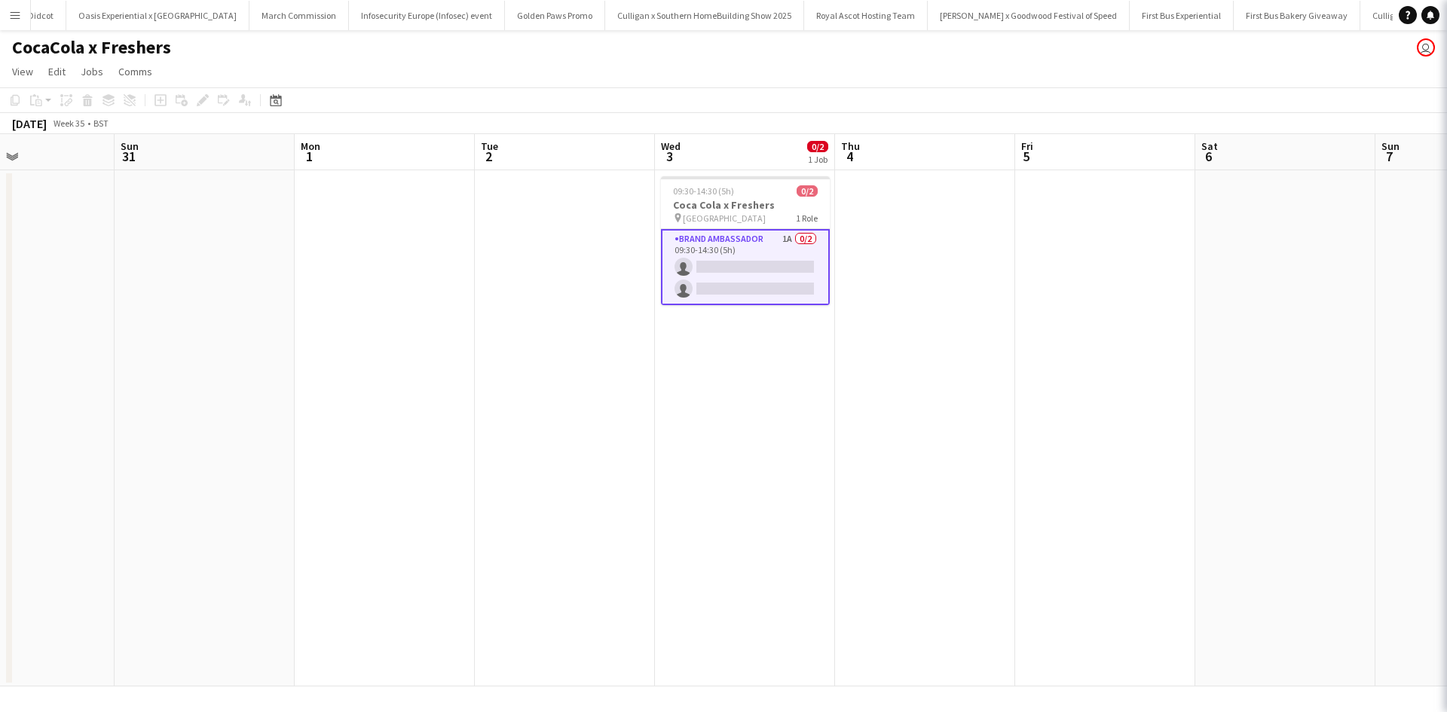
scroll to position [0, 425]
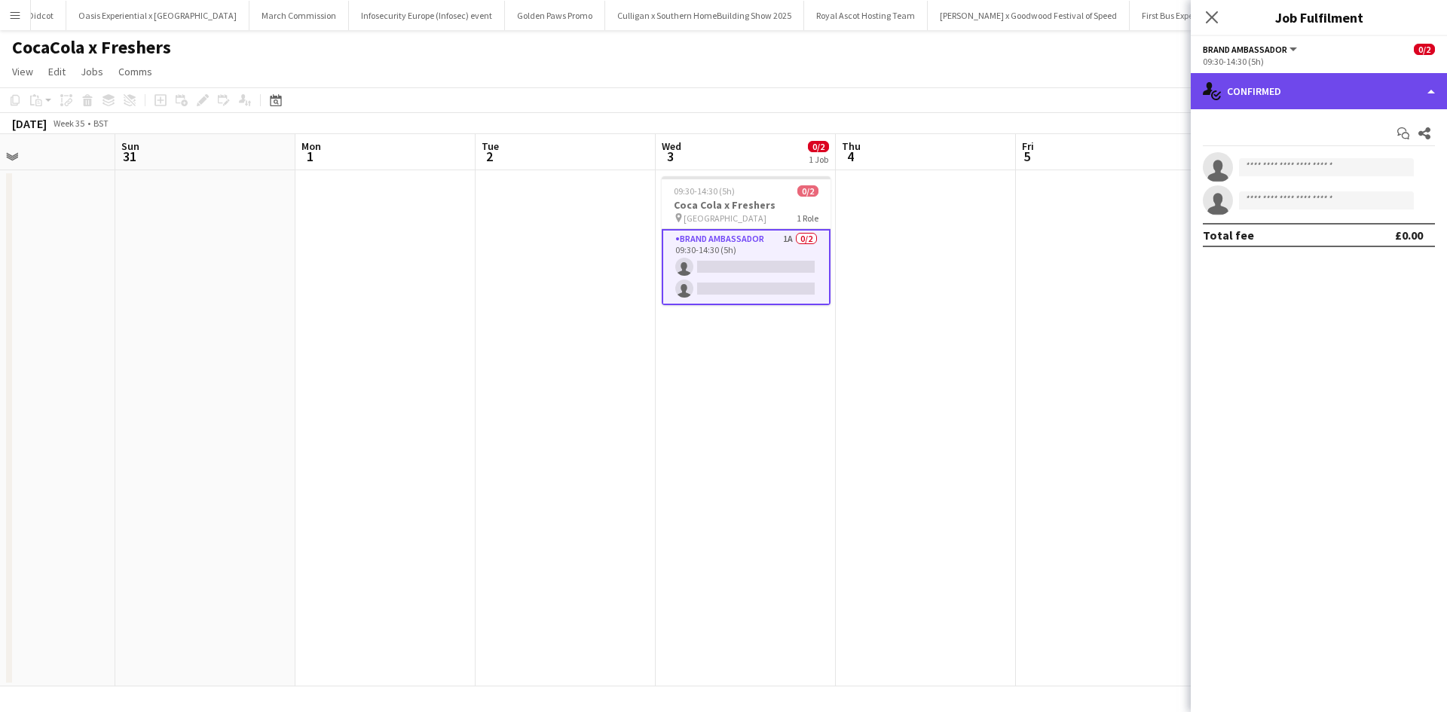
click at [1340, 88] on div "single-neutral-actions-check-2 Confirmed" at bounding box center [1319, 91] width 256 height 36
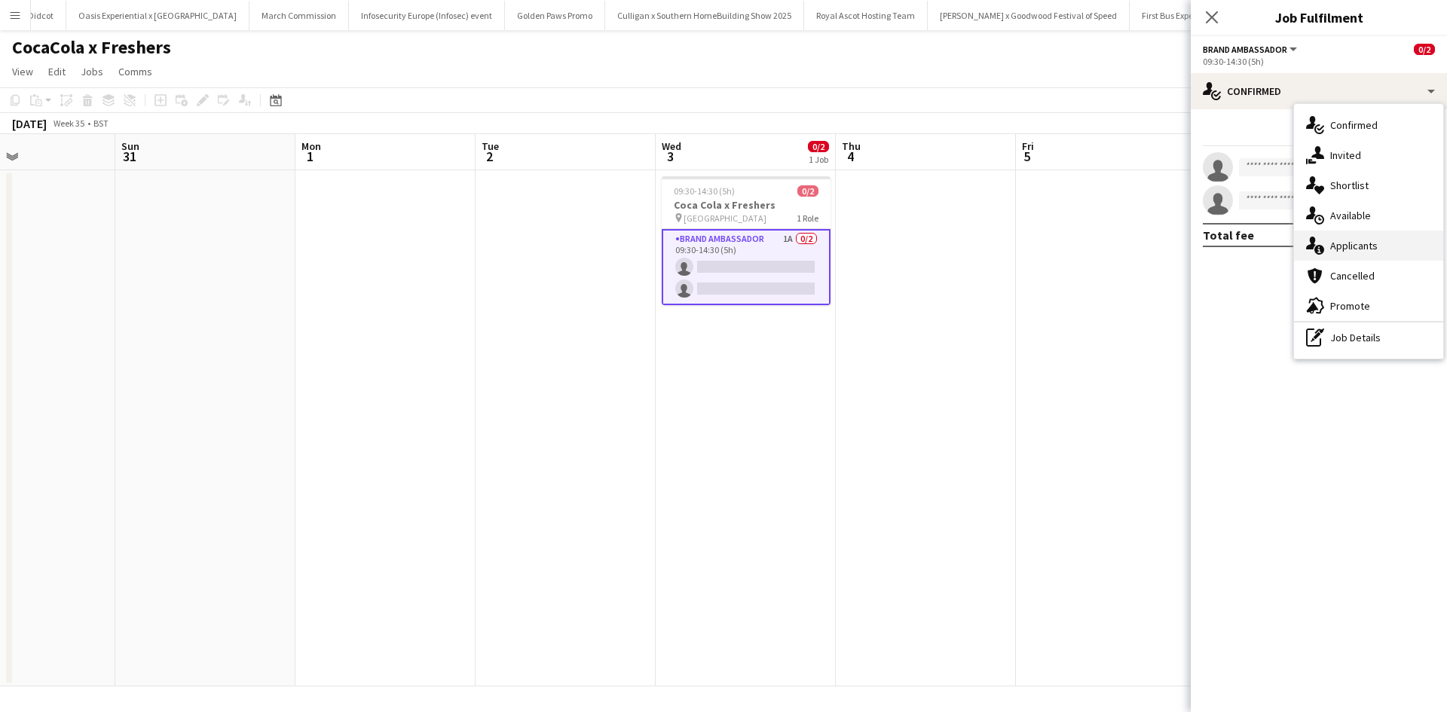
click at [1383, 236] on div "single-neutral-actions-information Applicants" at bounding box center [1368, 246] width 149 height 30
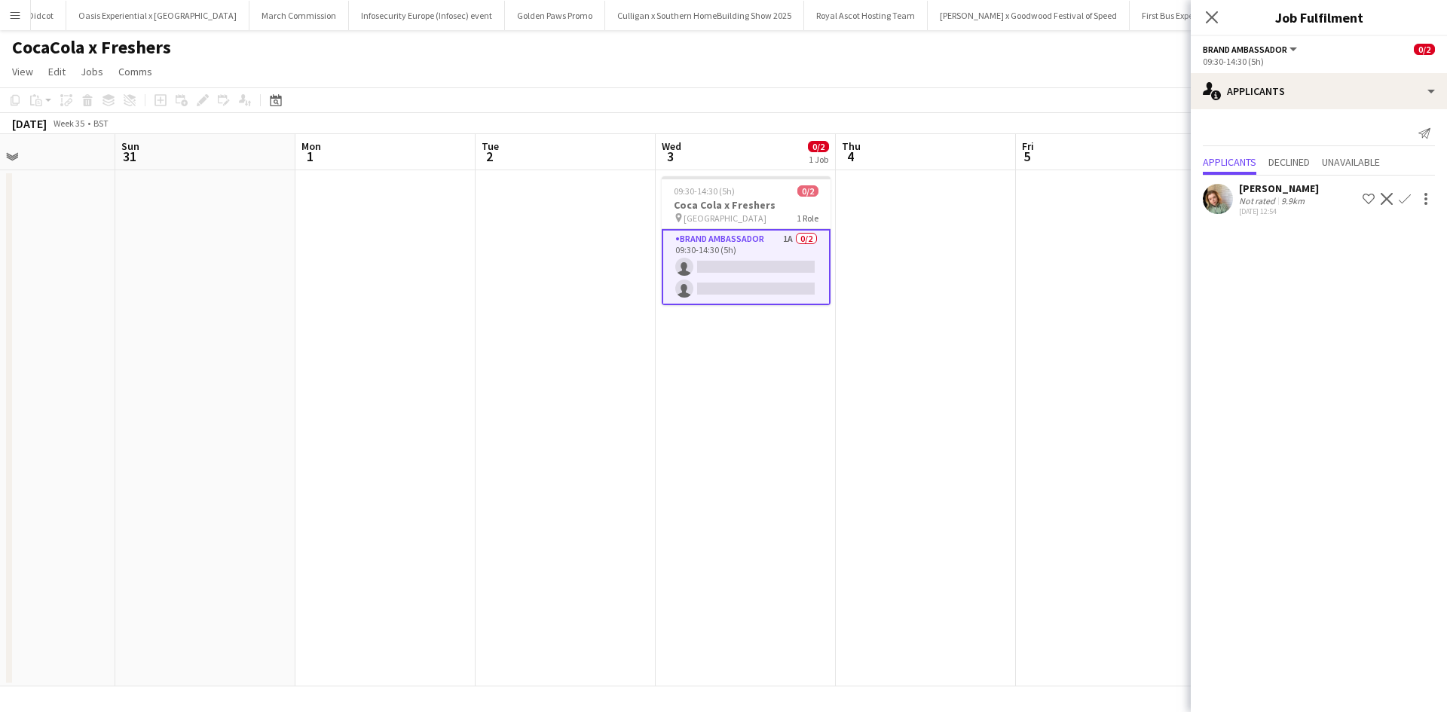
click at [1403, 198] on app-icon "Confirm" at bounding box center [1405, 199] width 12 height 12
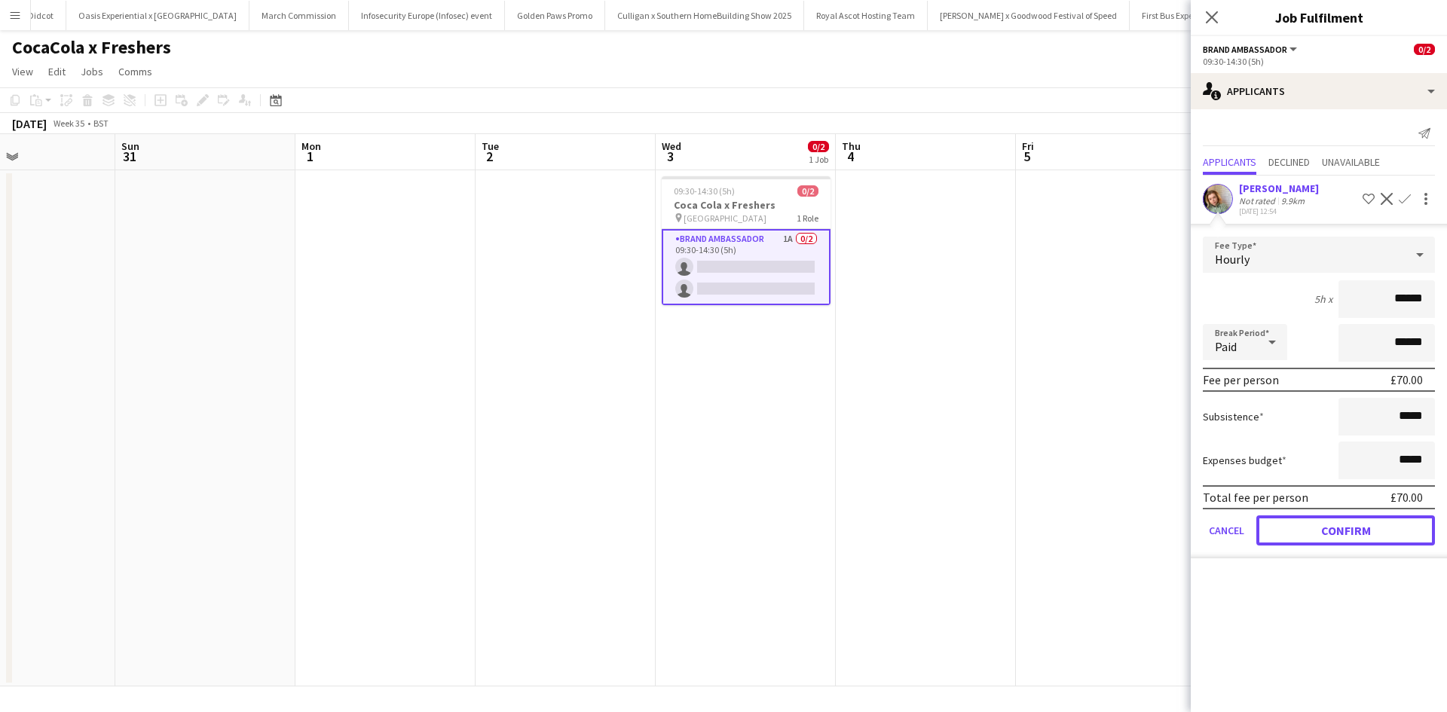
click at [1368, 524] on button "Confirm" at bounding box center [1345, 531] width 179 height 30
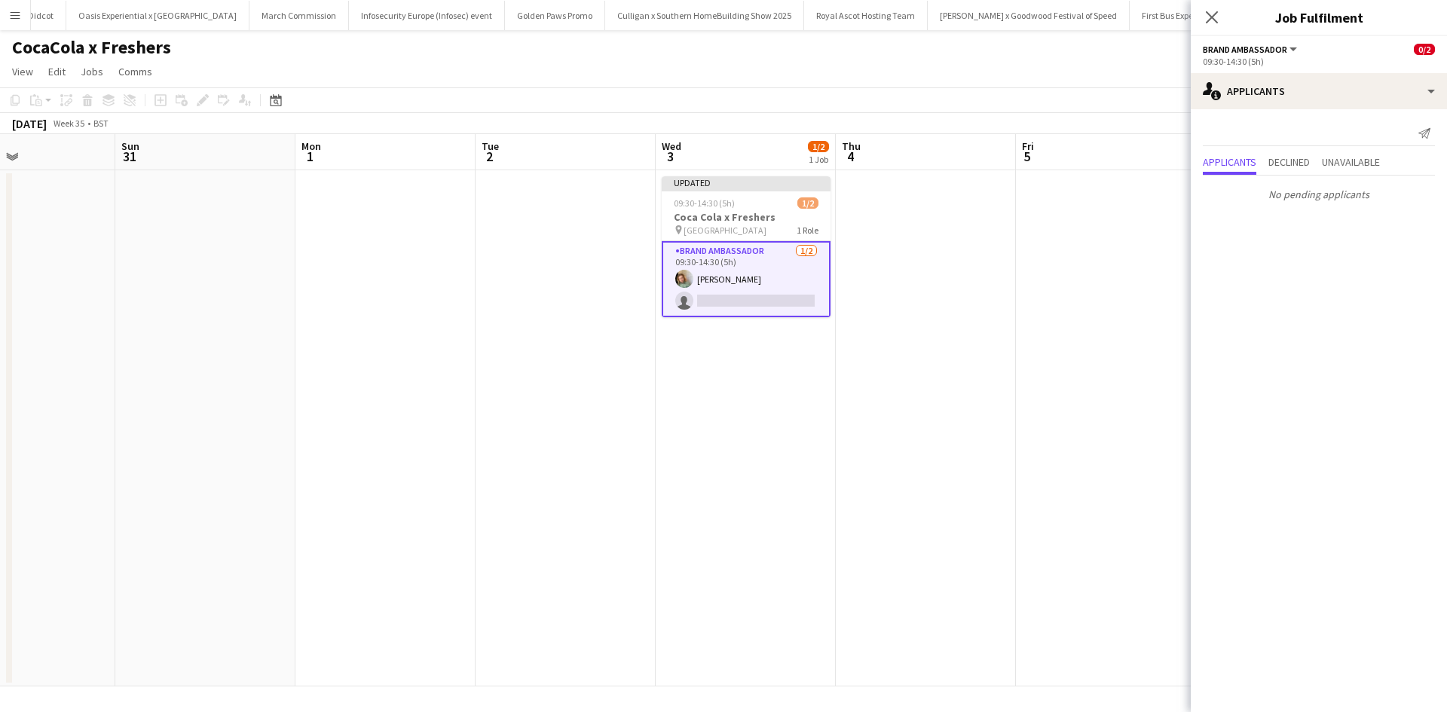
click at [992, 485] on app-date-cell at bounding box center [926, 428] width 180 height 516
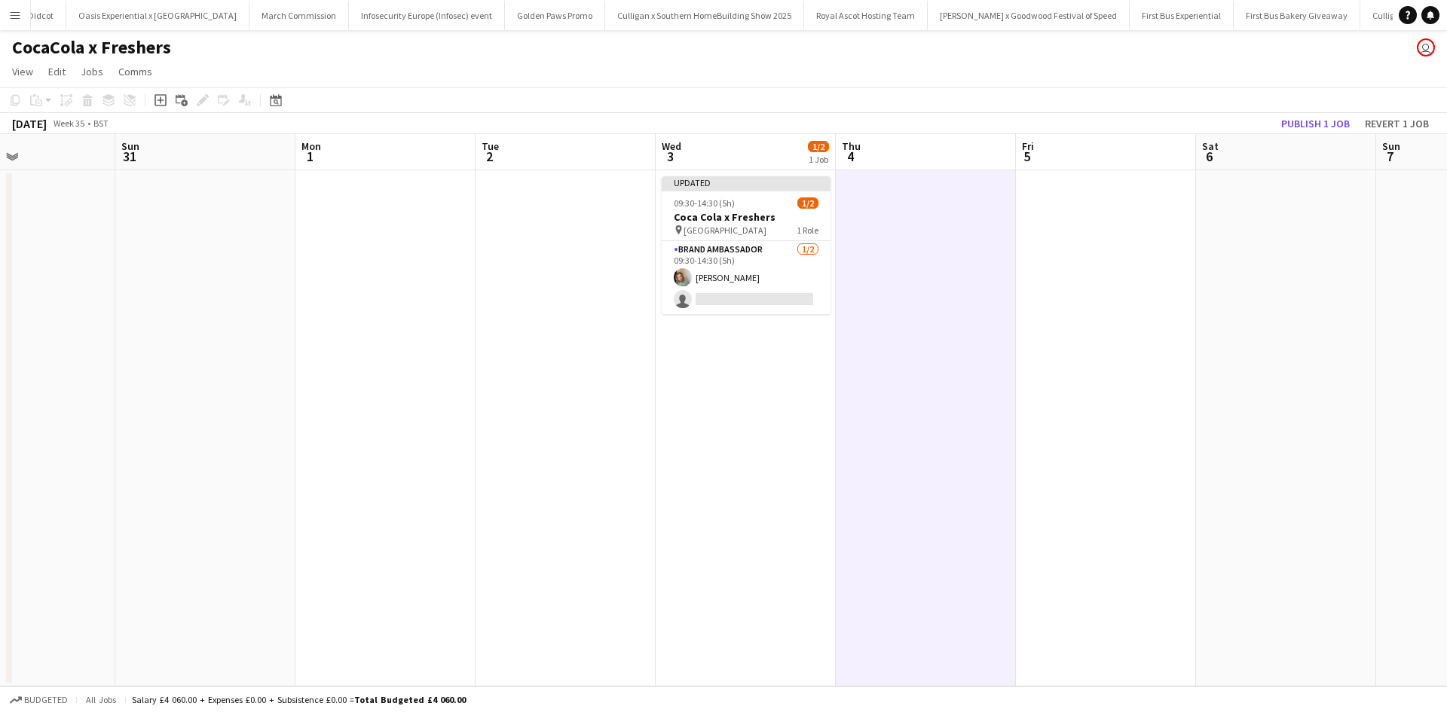
scroll to position [0, 426]
click at [1291, 120] on button "Publish 1 job" at bounding box center [1315, 124] width 81 height 20
